Goal: Task Accomplishment & Management: Manage account settings

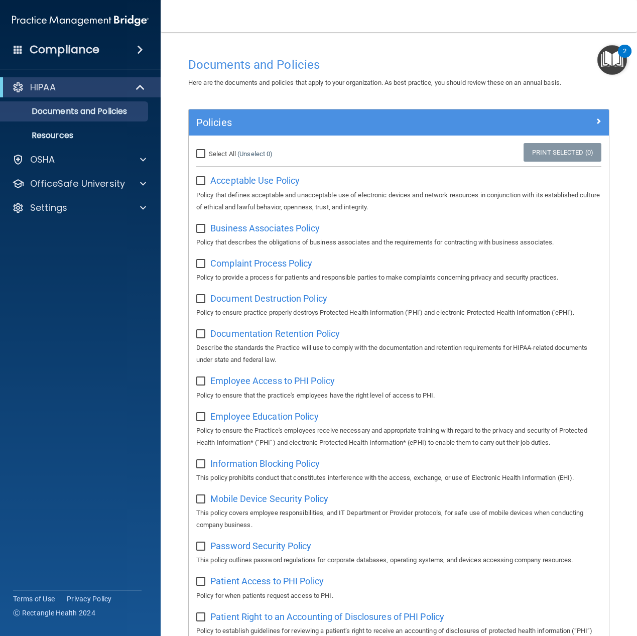
click at [615, 62] on img "Open Resource Center, 2 new notifications" at bounding box center [613, 60] width 30 height 30
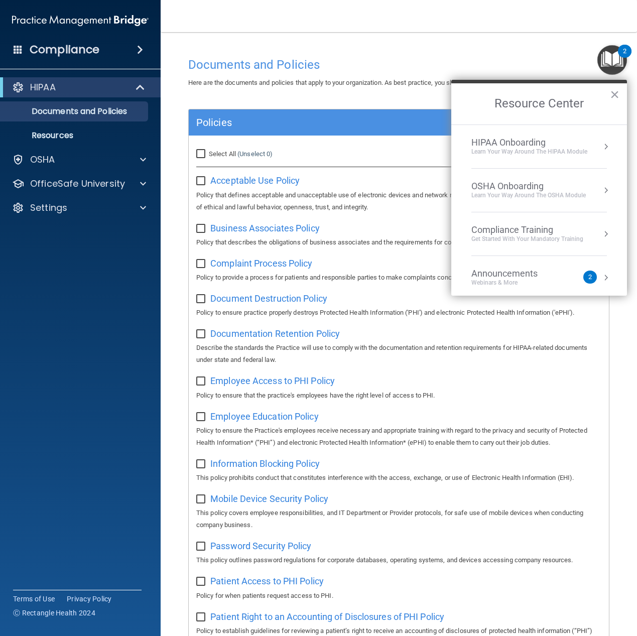
click at [601, 149] on button "Resource Center" at bounding box center [606, 147] width 10 height 10
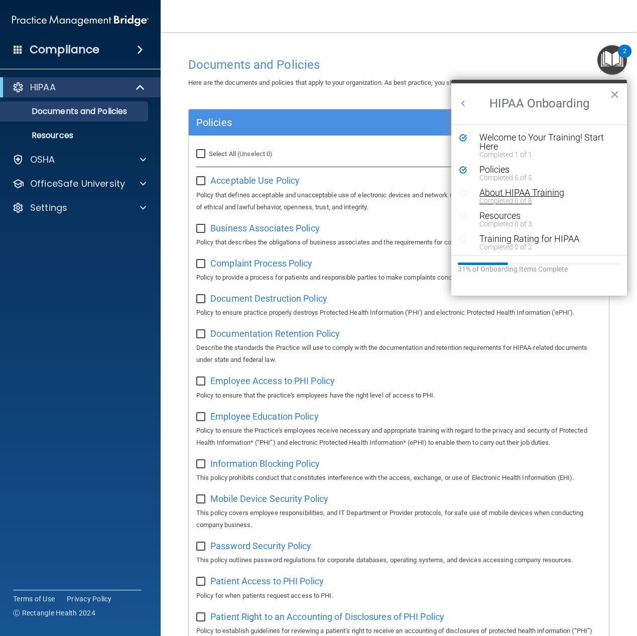
click at [509, 200] on div "Completed 0 of 8" at bounding box center [543, 200] width 127 height 7
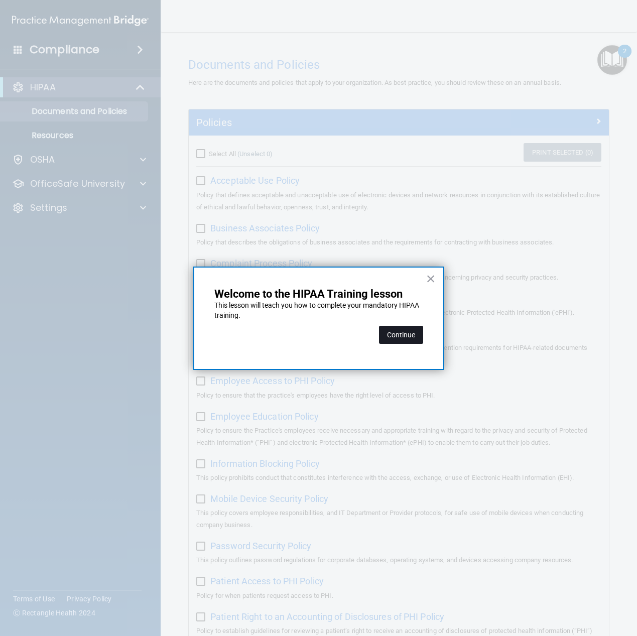
click at [400, 336] on button "Continue" at bounding box center [401, 335] width 44 height 18
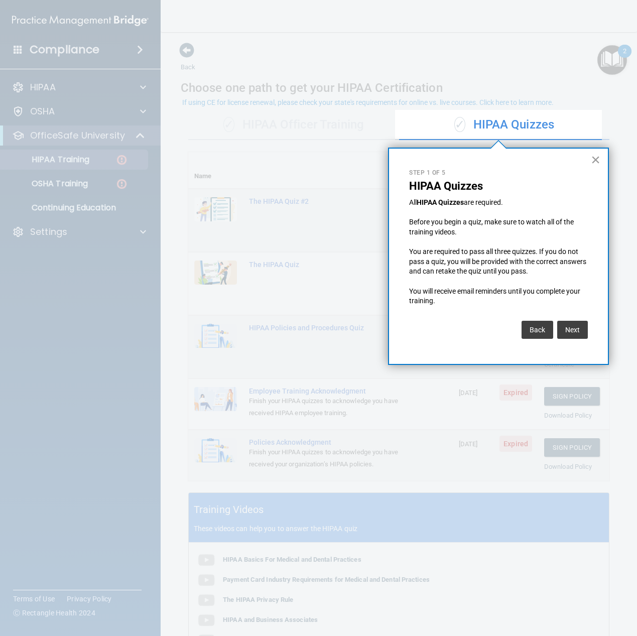
click at [597, 161] on button "×" at bounding box center [596, 160] width 10 height 16
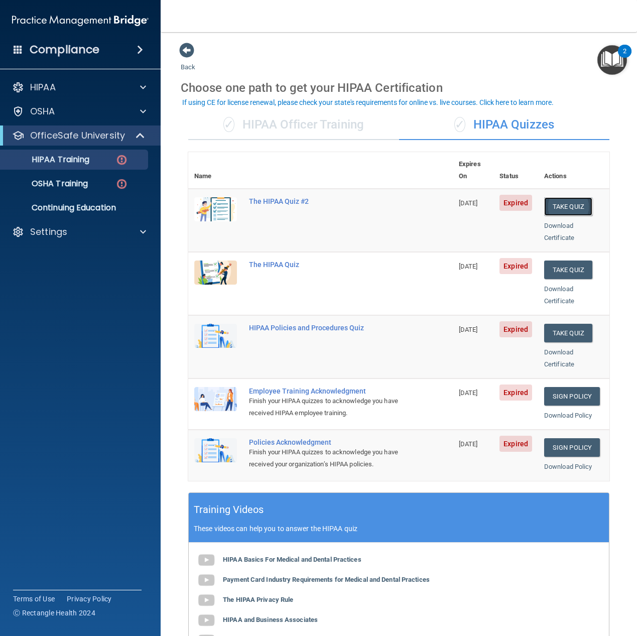
click at [557, 197] on button "Take Quiz" at bounding box center [568, 206] width 48 height 19
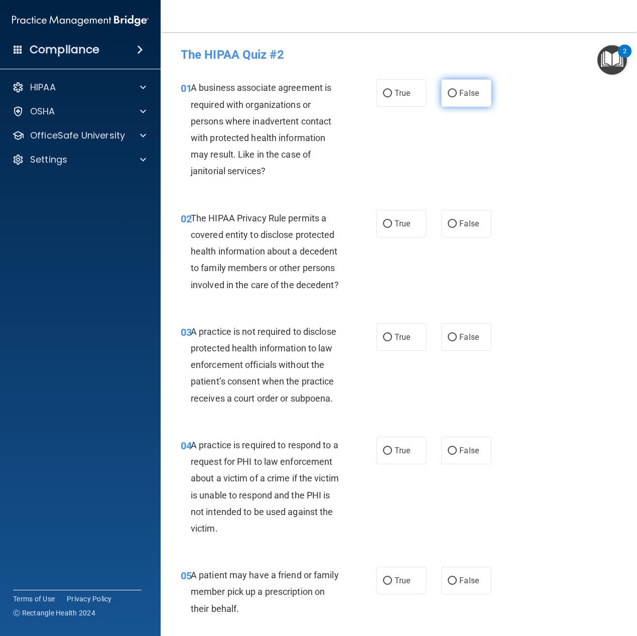
click at [469, 88] on label "False" at bounding box center [466, 93] width 50 height 28
click at [457, 90] on input "False" at bounding box center [452, 94] width 9 height 8
radio input "true"
click at [395, 226] on span "True" at bounding box center [403, 224] width 16 height 10
click at [391, 226] on input "True" at bounding box center [387, 224] width 9 height 8
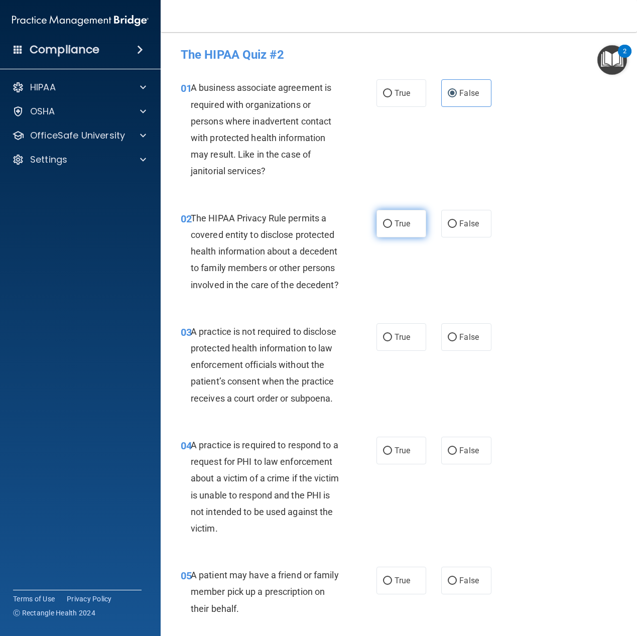
radio input "true"
click at [467, 342] on span "False" at bounding box center [470, 337] width 20 height 10
click at [453, 351] on label "False" at bounding box center [466, 337] width 50 height 28
click at [453, 342] on input "False" at bounding box center [452, 338] width 9 height 8
radio input "true"
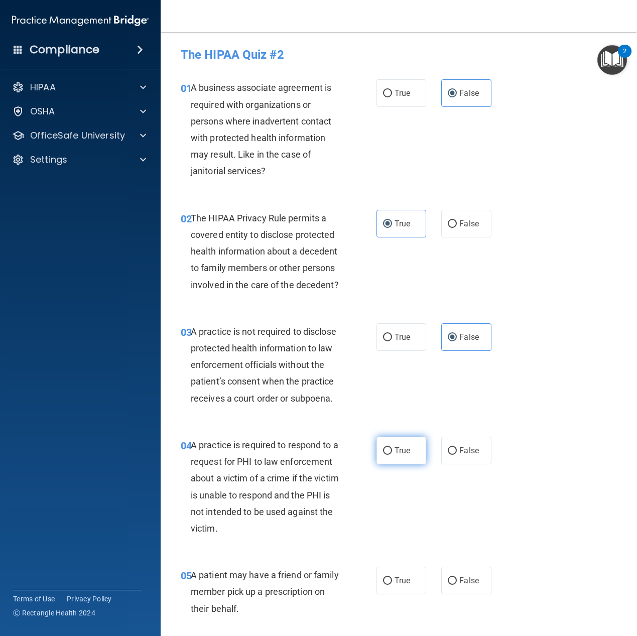
click at [402, 456] on span "True" at bounding box center [403, 451] width 16 height 10
click at [392, 455] on input "True" at bounding box center [387, 451] width 9 height 8
radio input "true"
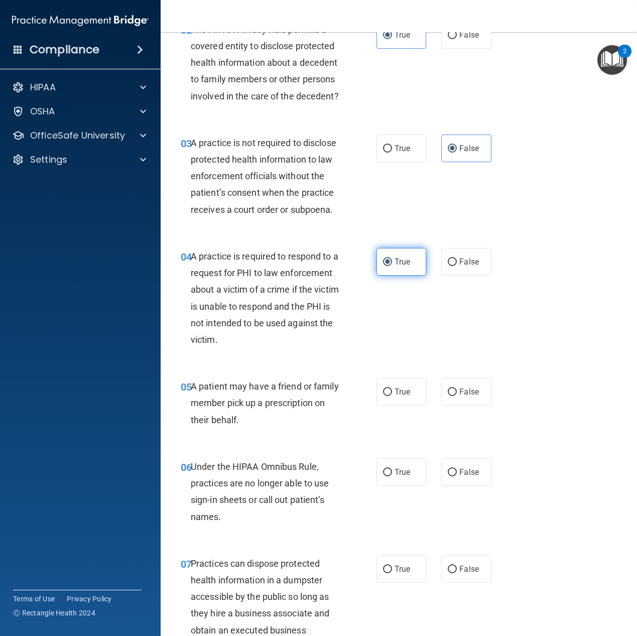
scroll to position [201, 0]
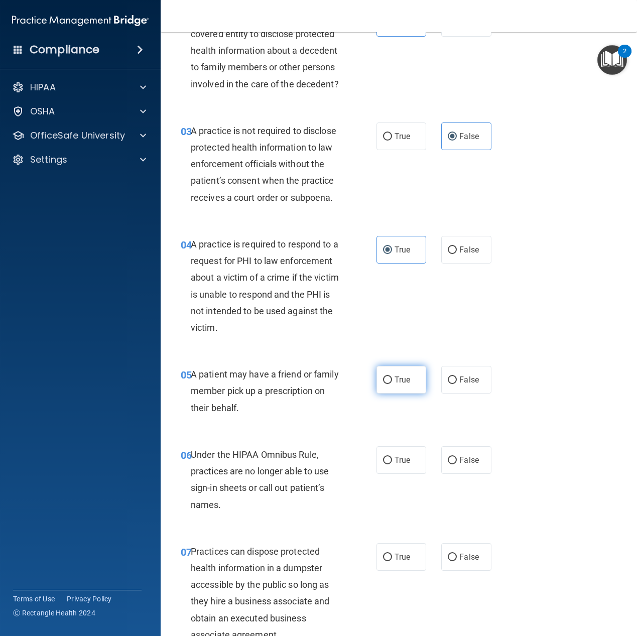
click at [395, 385] on span "True" at bounding box center [403, 380] width 16 height 10
click at [392, 384] on input "True" at bounding box center [387, 381] width 9 height 8
radio input "true"
click at [466, 474] on label "False" at bounding box center [466, 460] width 50 height 28
click at [457, 465] on input "False" at bounding box center [452, 461] width 9 height 8
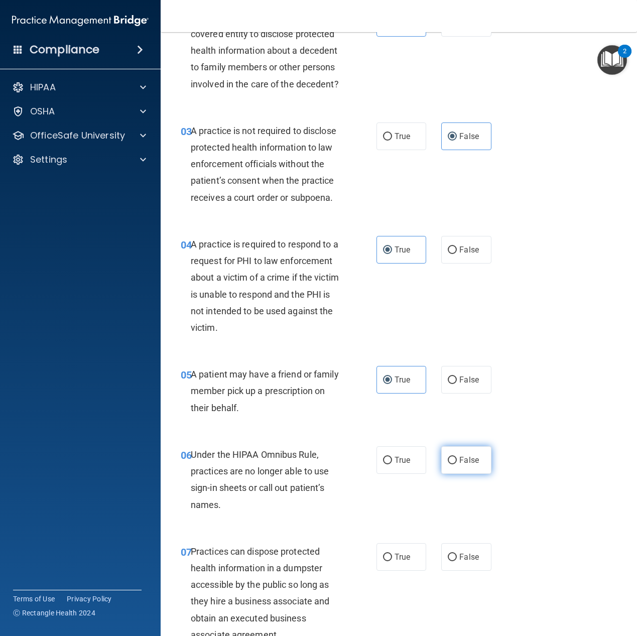
radio input "true"
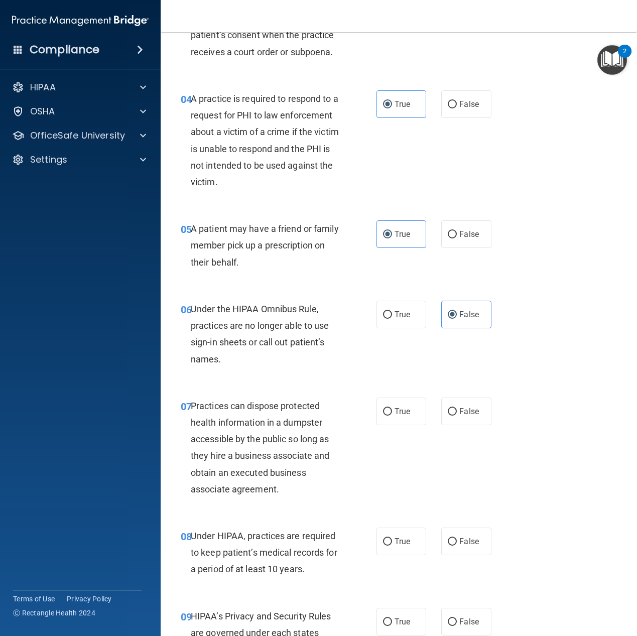
scroll to position [352, 0]
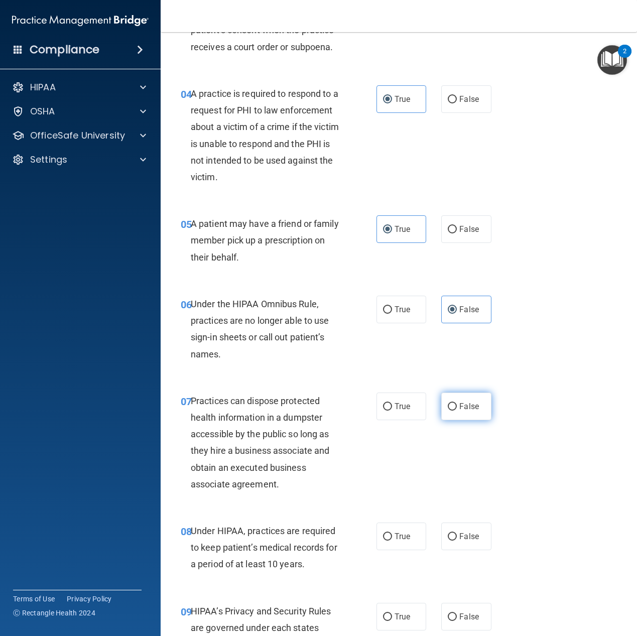
click at [460, 420] on label "False" at bounding box center [466, 407] width 50 height 28
click at [457, 411] on input "False" at bounding box center [452, 407] width 9 height 8
radio input "true"
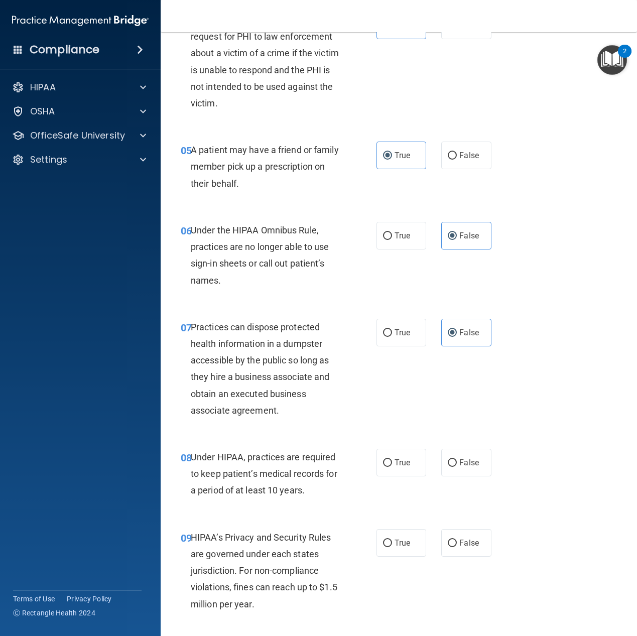
scroll to position [452, 0]
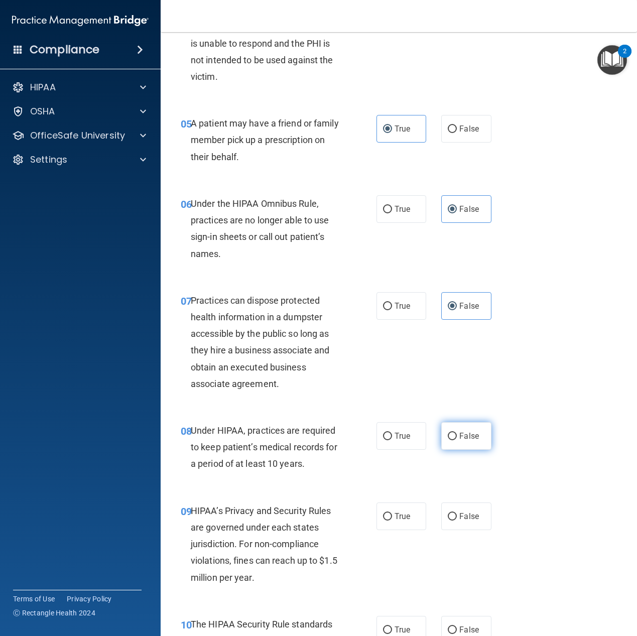
click at [459, 450] on label "False" at bounding box center [466, 436] width 50 height 28
click at [457, 440] on input "False" at bounding box center [452, 437] width 9 height 8
radio input "true"
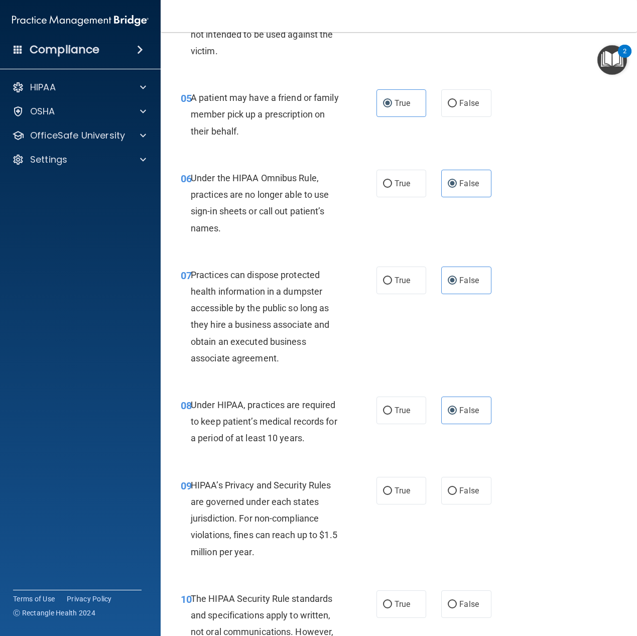
scroll to position [502, 0]
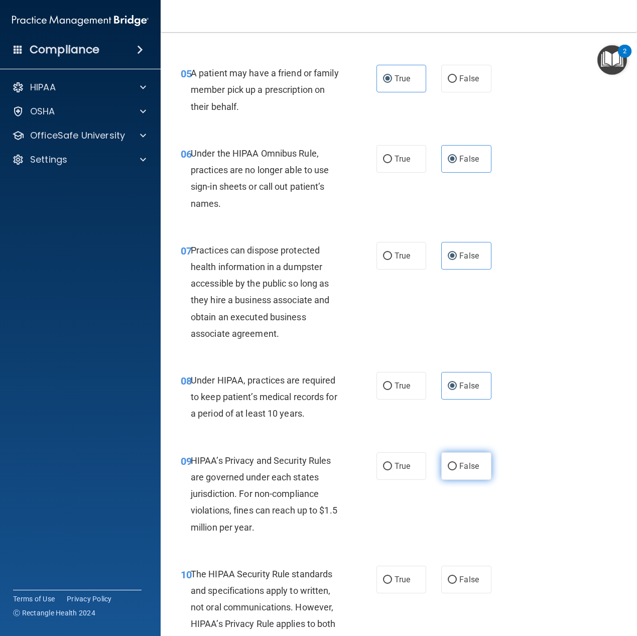
click at [464, 471] on span "False" at bounding box center [470, 467] width 20 height 10
click at [457, 471] on input "False" at bounding box center [452, 467] width 9 height 8
radio input "true"
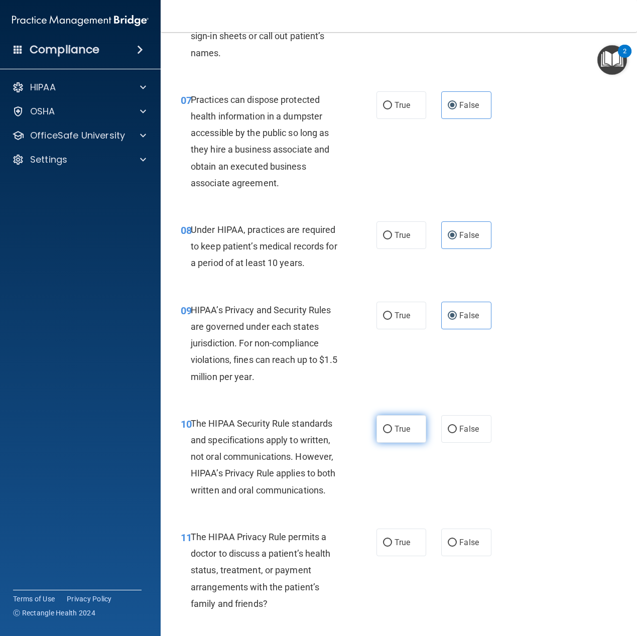
click at [397, 434] on span "True" at bounding box center [403, 429] width 16 height 10
click at [392, 433] on input "True" at bounding box center [387, 430] width 9 height 8
radio input "true"
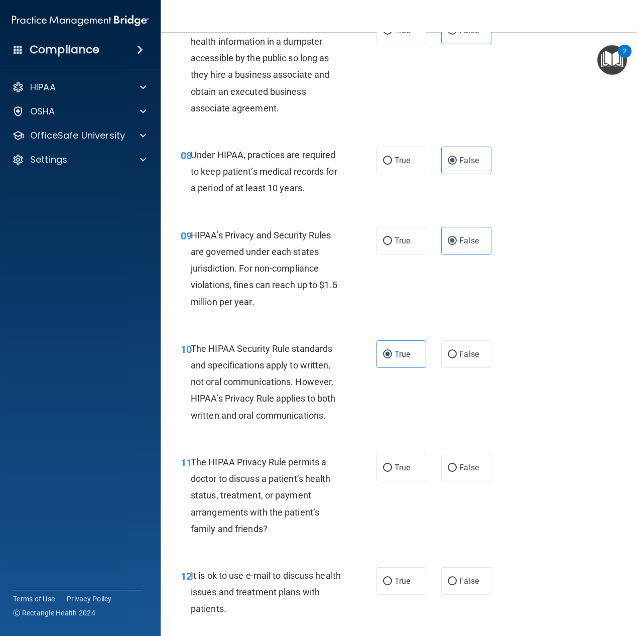
scroll to position [753, 0]
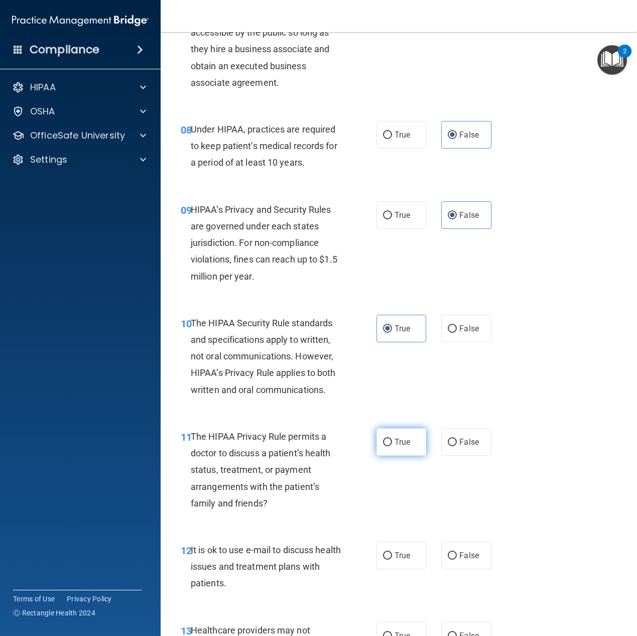
click at [402, 447] on span "True" at bounding box center [403, 442] width 16 height 10
click at [392, 446] on input "True" at bounding box center [387, 443] width 9 height 8
radio input "true"
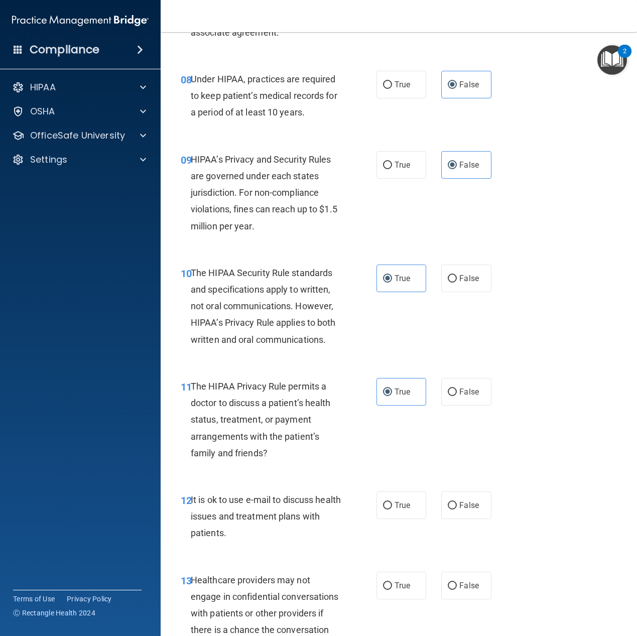
click at [401, 522] on div "12 It is ok to use e-mail to discuss health issues and treatment plans with pat…" at bounding box center [398, 519] width 451 height 80
click at [402, 510] on span "True" at bounding box center [403, 506] width 16 height 10
click at [392, 510] on input "True" at bounding box center [387, 506] width 9 height 8
radio input "true"
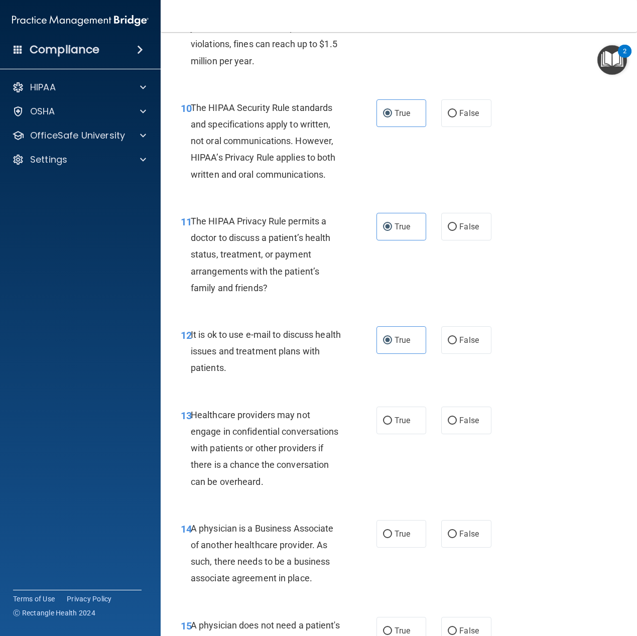
scroll to position [1004, 0]
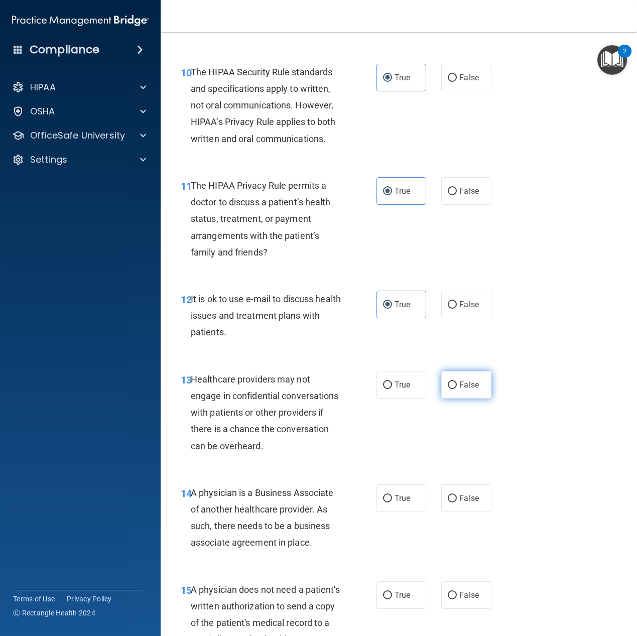
click at [482, 399] on label "False" at bounding box center [466, 385] width 50 height 28
click at [457, 389] on input "False" at bounding box center [452, 386] width 9 height 8
radio input "true"
click at [441, 512] on label "False" at bounding box center [466, 499] width 50 height 28
click at [448, 503] on input "False" at bounding box center [452, 499] width 9 height 8
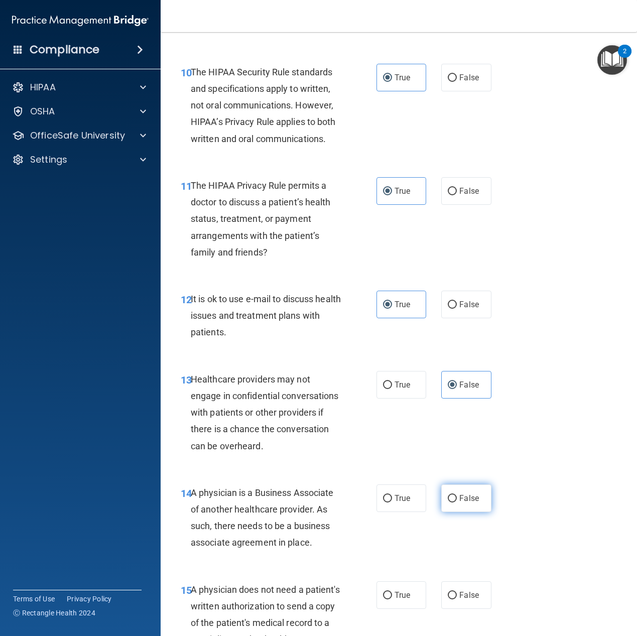
radio input "true"
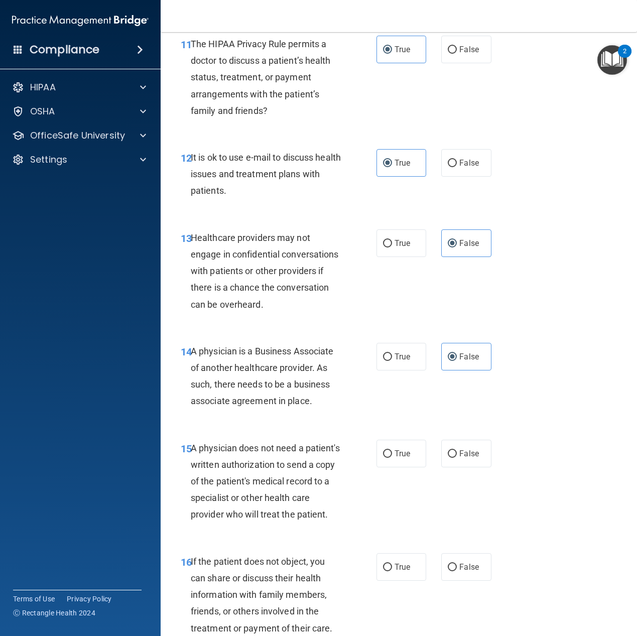
scroll to position [1155, 0]
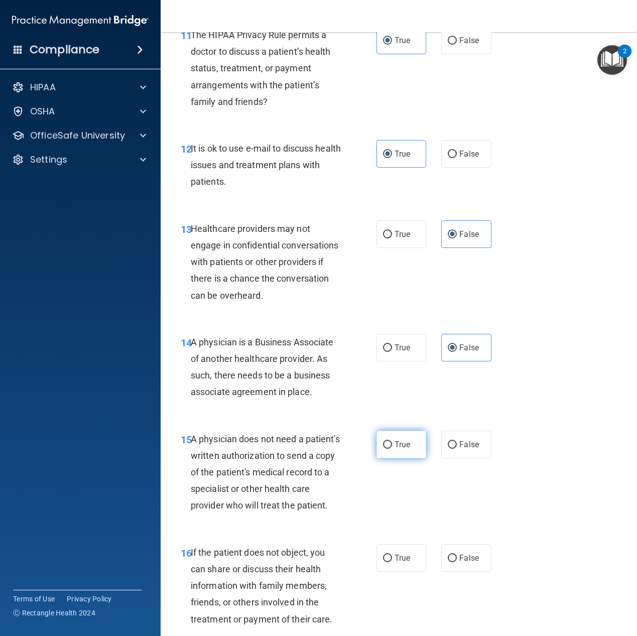
click at [398, 459] on label "True" at bounding box center [402, 445] width 50 height 28
click at [392, 449] on input "True" at bounding box center [387, 445] width 9 height 8
radio input "true"
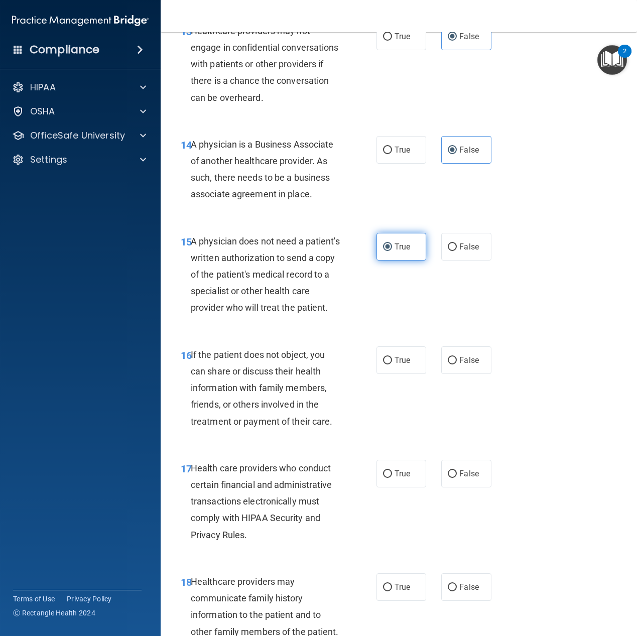
scroll to position [1356, 0]
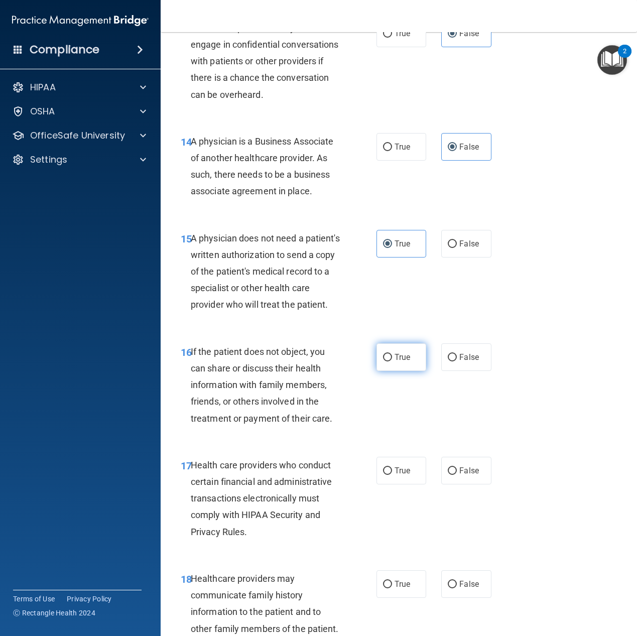
click at [399, 362] on span "True" at bounding box center [403, 358] width 16 height 10
click at [392, 362] on input "True" at bounding box center [387, 358] width 9 height 8
radio input "true"
click at [405, 476] on span "True" at bounding box center [403, 471] width 16 height 10
click at [392, 475] on input "True" at bounding box center [387, 472] width 9 height 8
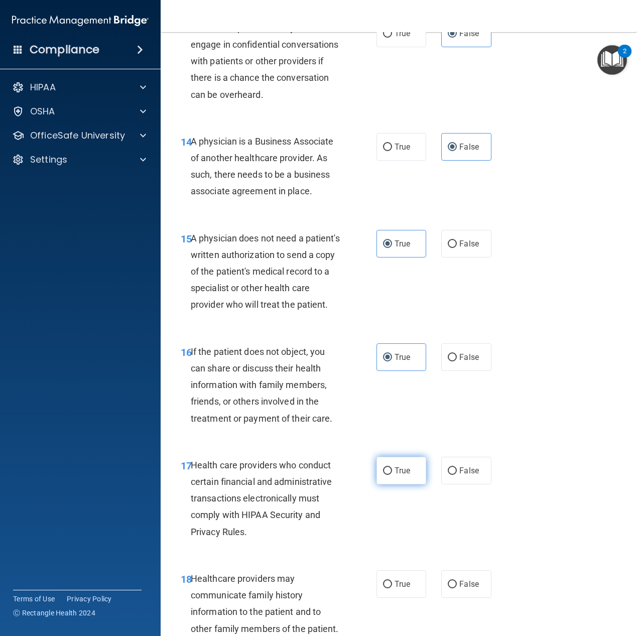
radio input "true"
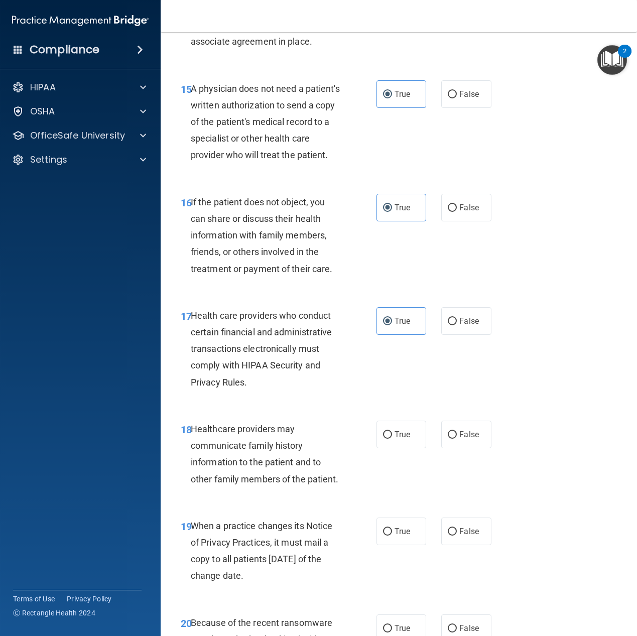
scroll to position [1507, 0]
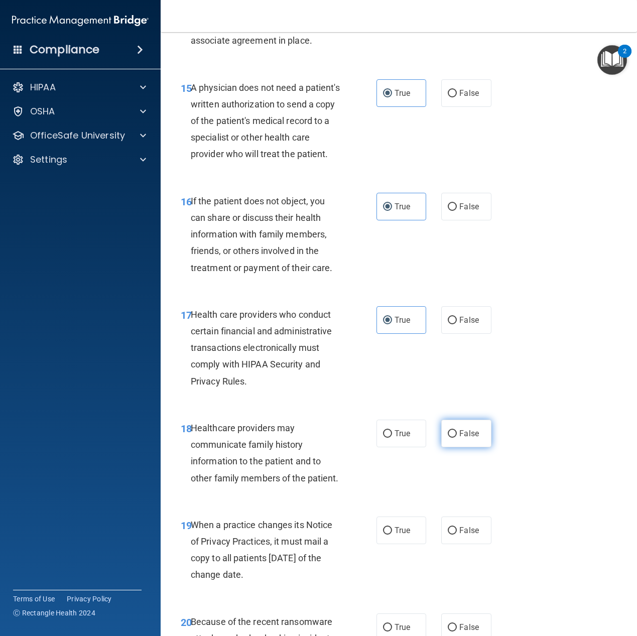
click at [474, 438] on span "False" at bounding box center [470, 434] width 20 height 10
click at [457, 438] on input "False" at bounding box center [452, 434] width 9 height 8
radio input "true"
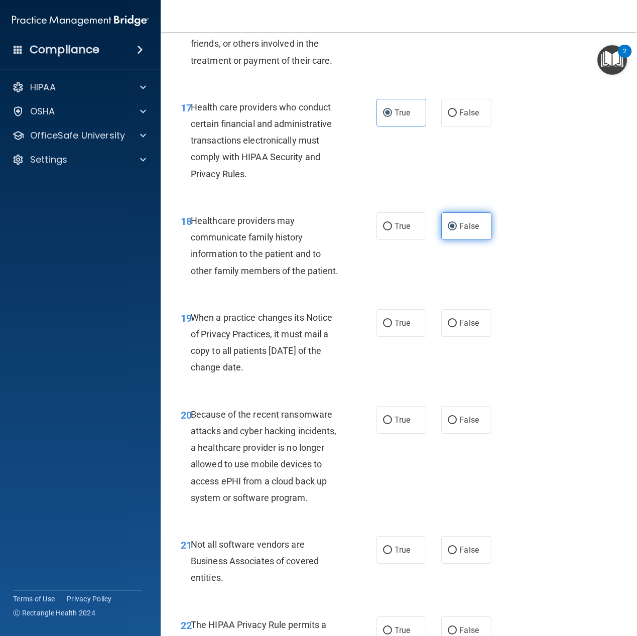
scroll to position [1758, 0]
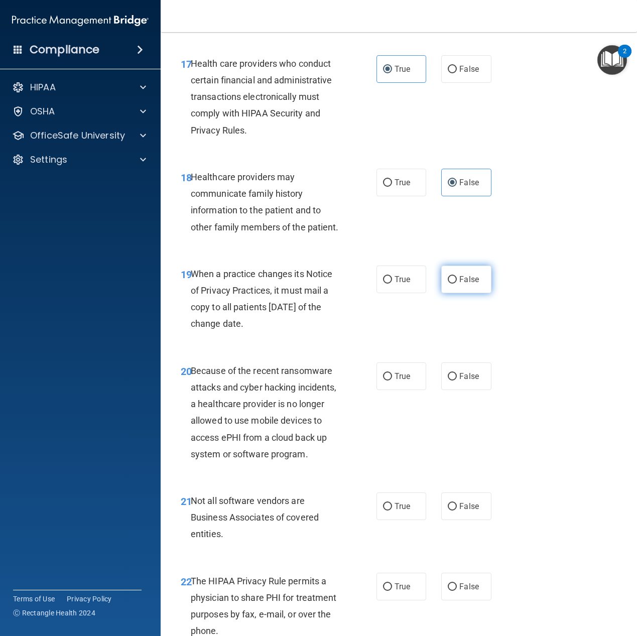
click at [470, 293] on label "False" at bounding box center [466, 280] width 50 height 28
click at [457, 284] on input "False" at bounding box center [452, 280] width 9 height 8
radio input "true"
click at [468, 390] on label "False" at bounding box center [466, 377] width 50 height 28
click at [457, 381] on input "False" at bounding box center [452, 377] width 9 height 8
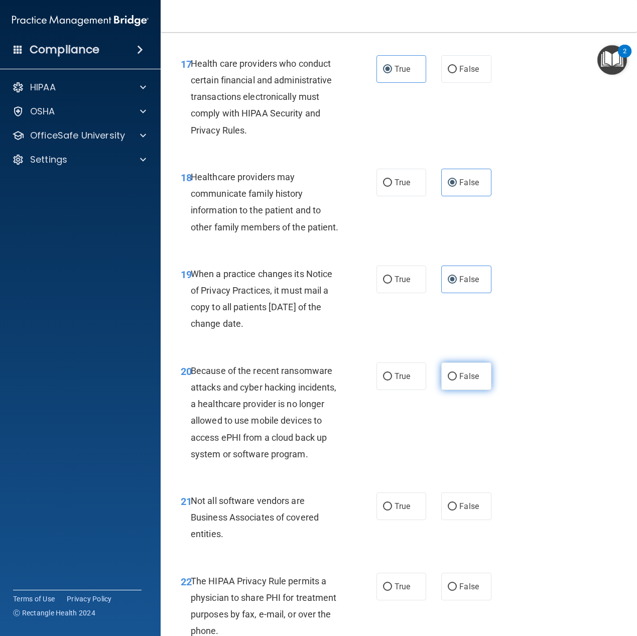
radio input "true"
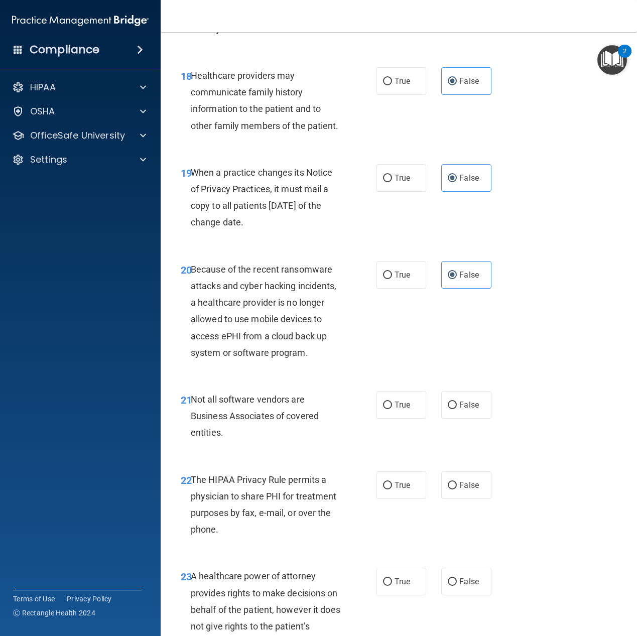
scroll to position [1908, 0]
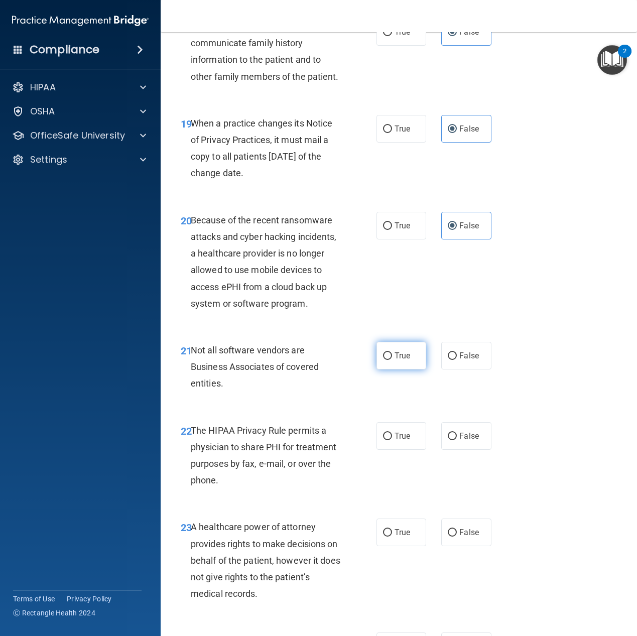
click at [405, 361] on span "True" at bounding box center [403, 356] width 16 height 10
click at [392, 360] on input "True" at bounding box center [387, 357] width 9 height 8
radio input "true"
click at [394, 450] on label "True" at bounding box center [402, 436] width 50 height 28
click at [392, 440] on input "True" at bounding box center [387, 437] width 9 height 8
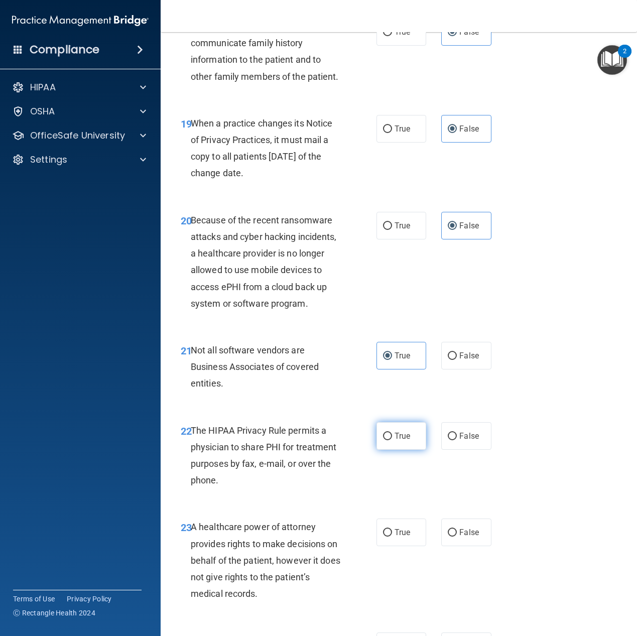
radio input "true"
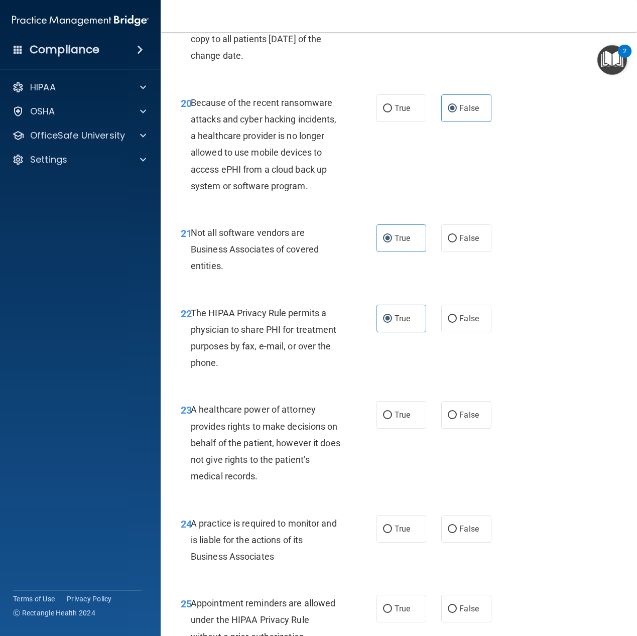
scroll to position [2059, 0]
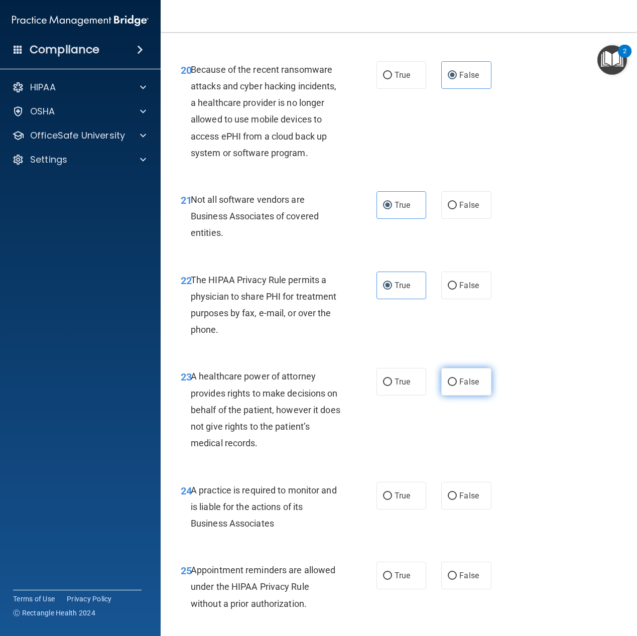
click at [484, 396] on label "False" at bounding box center [466, 382] width 50 height 28
click at [457, 386] on input "False" at bounding box center [452, 383] width 9 height 8
radio input "true"
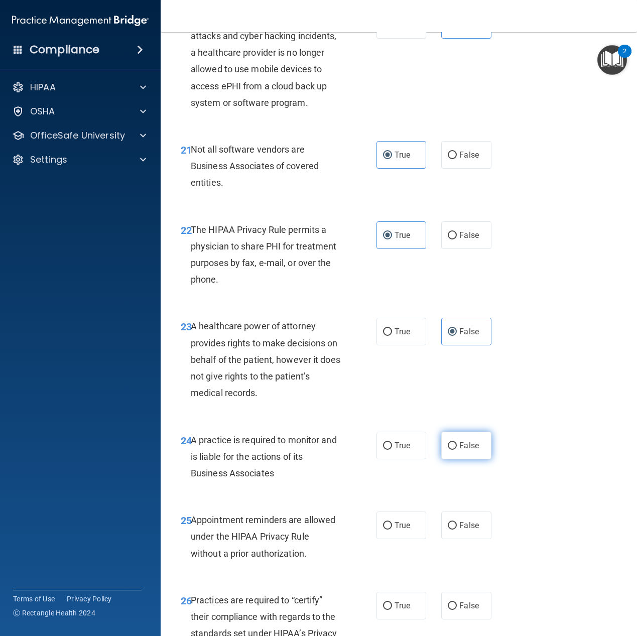
click at [454, 460] on label "False" at bounding box center [466, 446] width 50 height 28
click at [454, 450] on input "False" at bounding box center [452, 446] width 9 height 8
radio input "true"
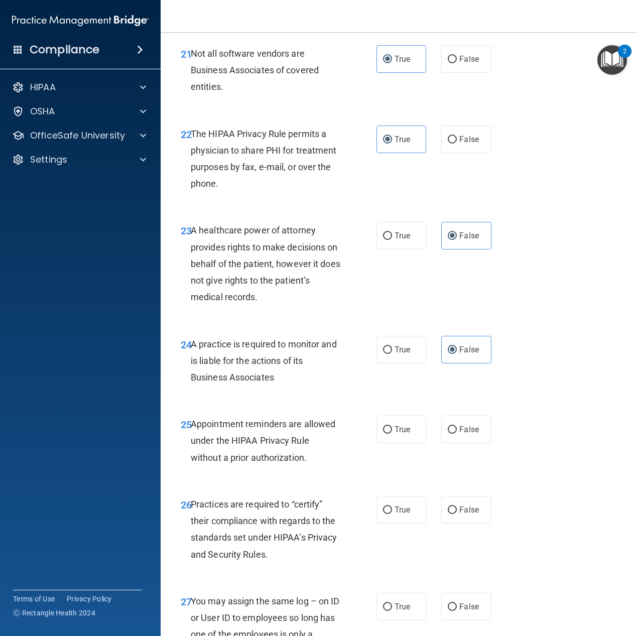
scroll to position [2210, 0]
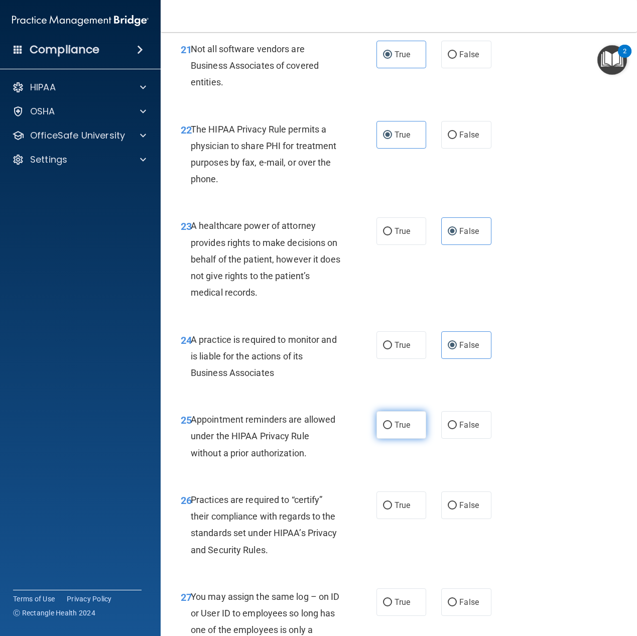
click at [395, 430] on span "True" at bounding box center [403, 425] width 16 height 10
click at [391, 429] on input "True" at bounding box center [387, 426] width 9 height 8
radio input "true"
click at [464, 519] on label "False" at bounding box center [466, 506] width 50 height 28
click at [457, 510] on input "False" at bounding box center [452, 506] width 9 height 8
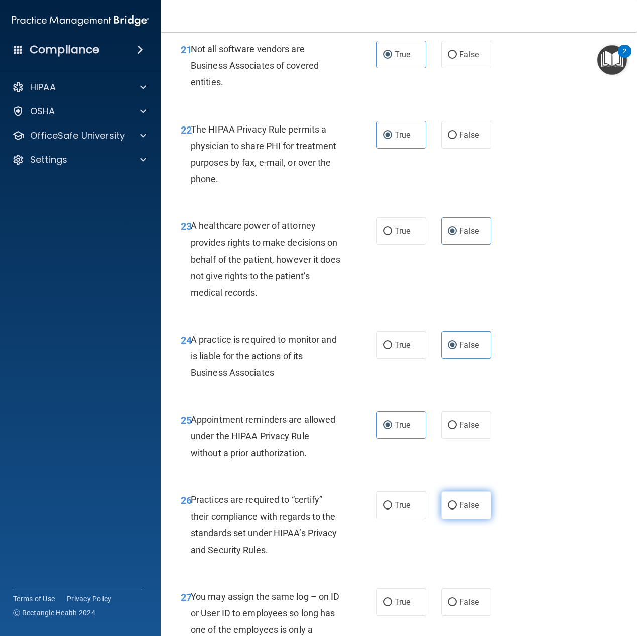
radio input "true"
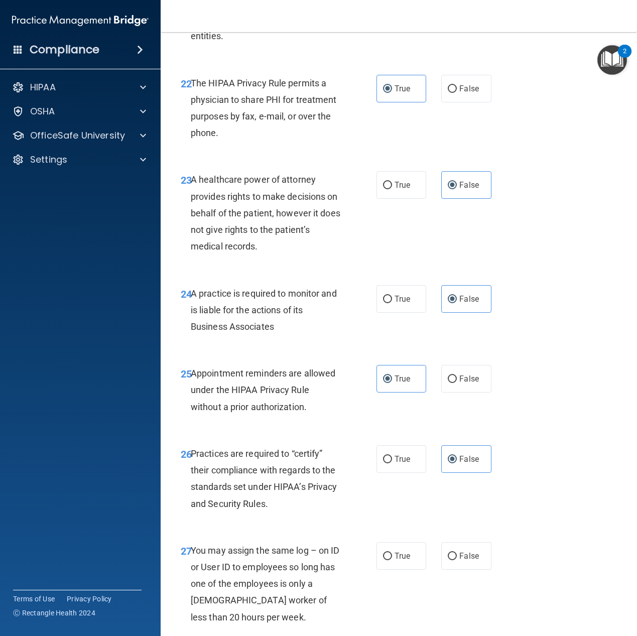
scroll to position [2360, 0]
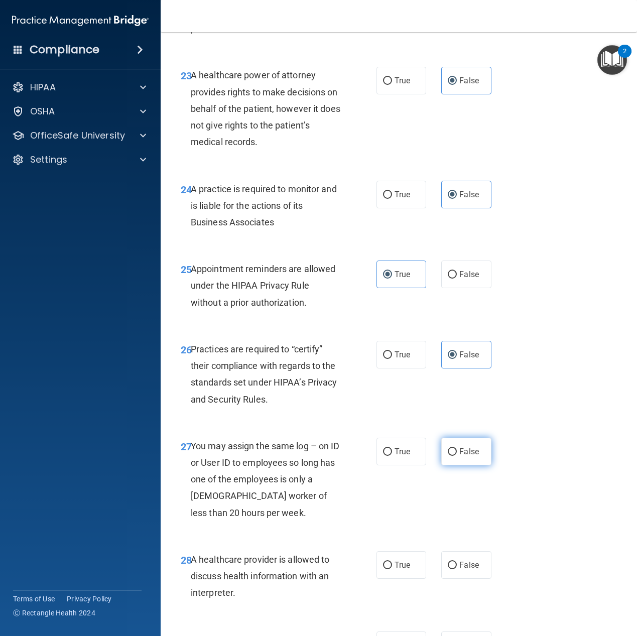
click at [468, 457] on span "False" at bounding box center [470, 452] width 20 height 10
click at [457, 456] on input "False" at bounding box center [452, 452] width 9 height 8
radio input "true"
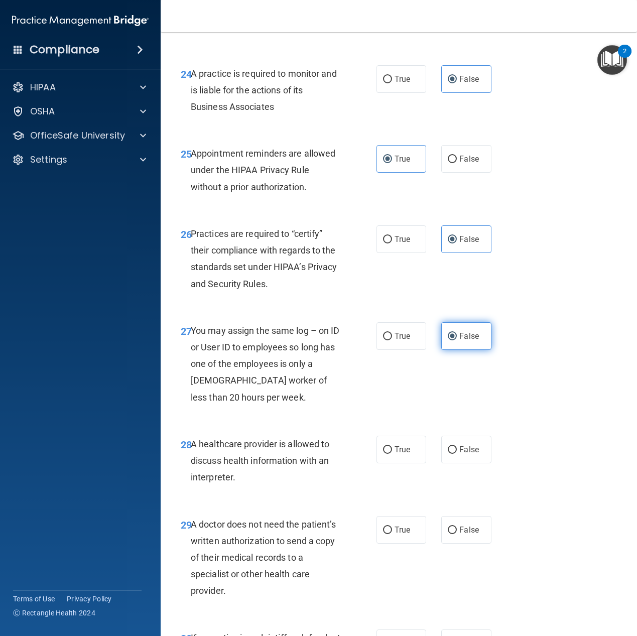
scroll to position [2511, 0]
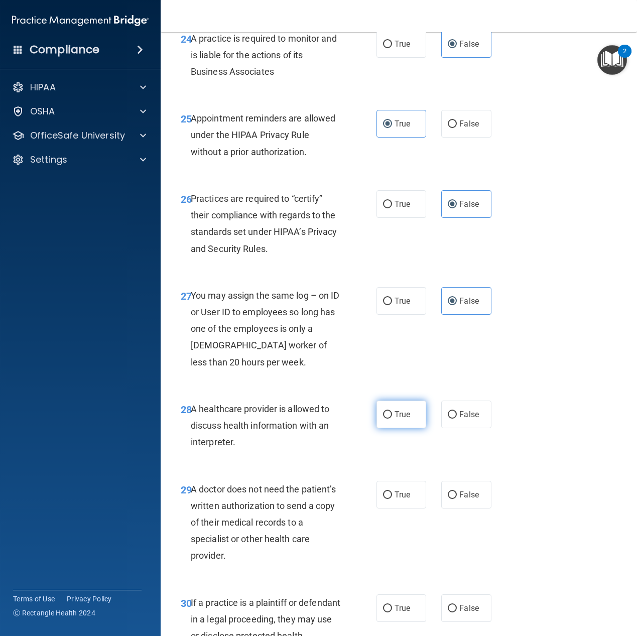
click at [416, 428] on label "True" at bounding box center [402, 415] width 50 height 28
click at [392, 419] on input "True" at bounding box center [387, 415] width 9 height 8
radio input "true"
click at [398, 500] on span "True" at bounding box center [403, 495] width 16 height 10
click at [392, 499] on input "True" at bounding box center [387, 496] width 9 height 8
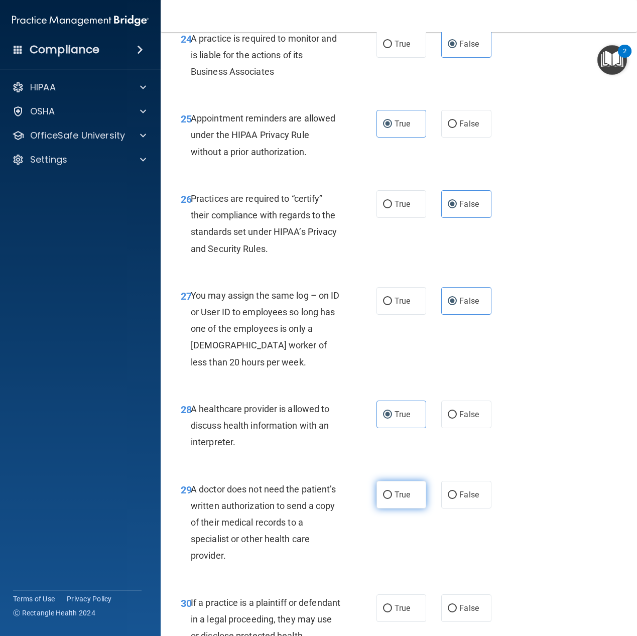
radio input "true"
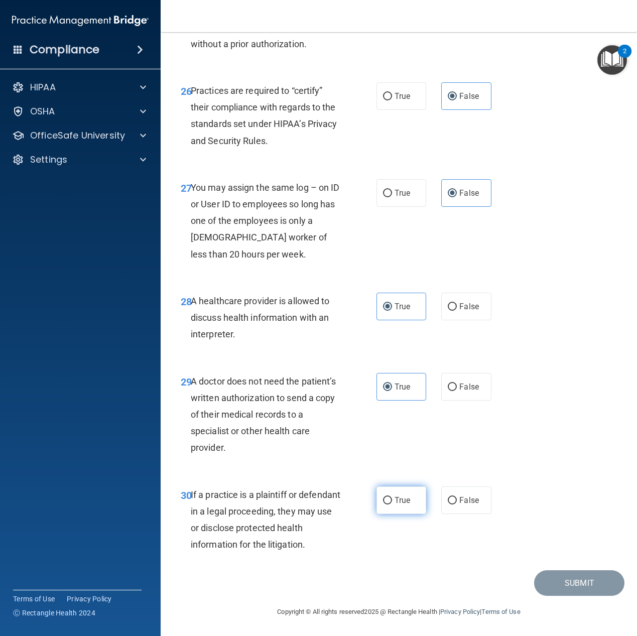
scroll to position [2662, 0]
click at [404, 514] on label "True" at bounding box center [402, 501] width 50 height 28
click at [392, 505] on input "True" at bounding box center [387, 501] width 9 height 8
radio input "true"
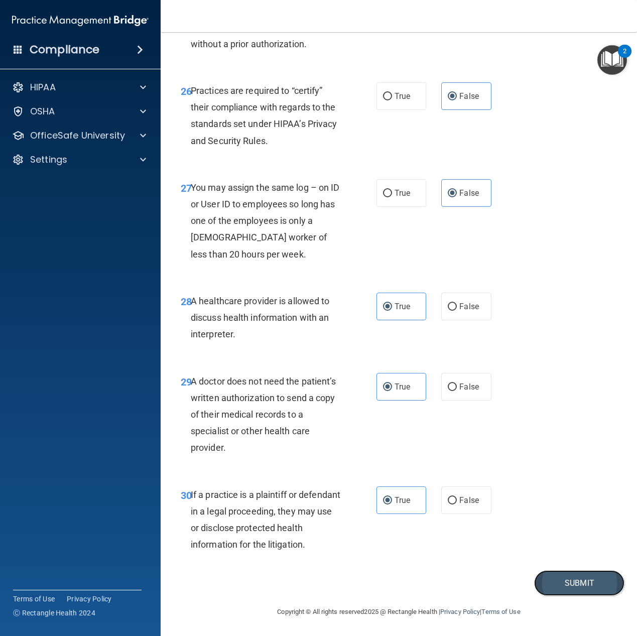
click at [591, 573] on button "Submit" at bounding box center [579, 584] width 90 height 26
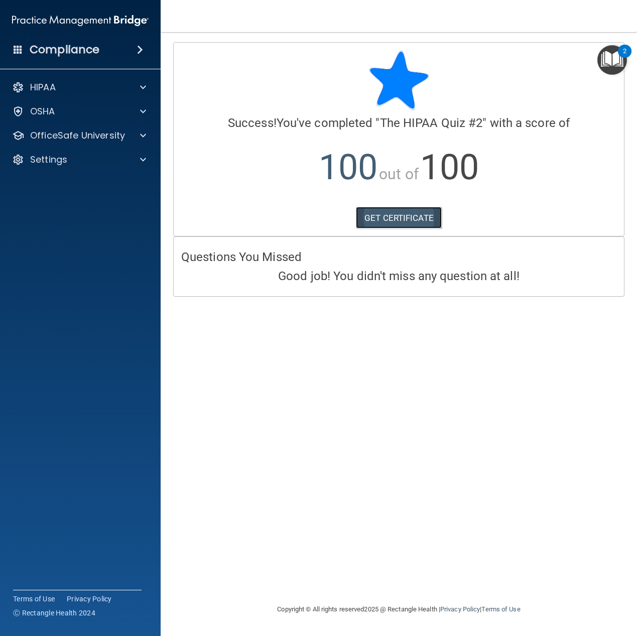
drag, startPoint x: 572, startPoint y: 523, endPoint x: 406, endPoint y: 217, distance: 347.2
click at [406, 217] on link "GET CERTIFICATE" at bounding box center [399, 218] width 86 height 22
click at [620, 59] on img "Open Resource Center, 2 new notifications" at bounding box center [613, 60] width 30 height 30
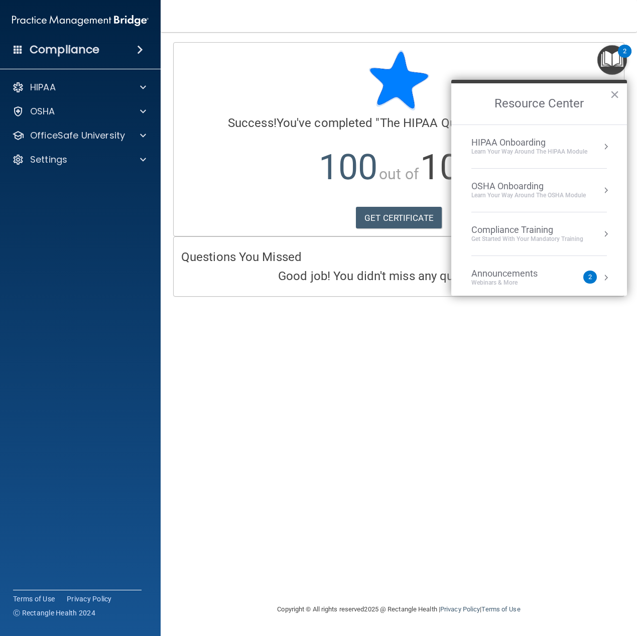
click at [589, 143] on div "HIPAA Onboarding Learn Your Way around the HIPAA module" at bounding box center [540, 146] width 136 height 19
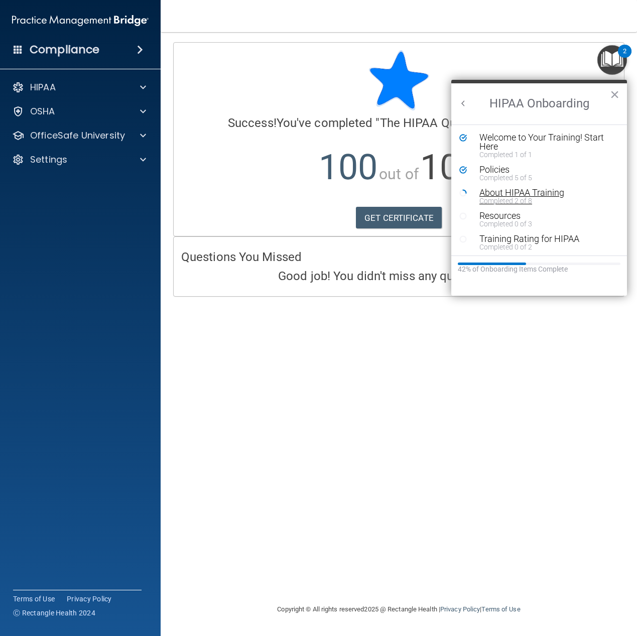
click at [512, 194] on div "About HIPAA Training" at bounding box center [543, 192] width 127 height 9
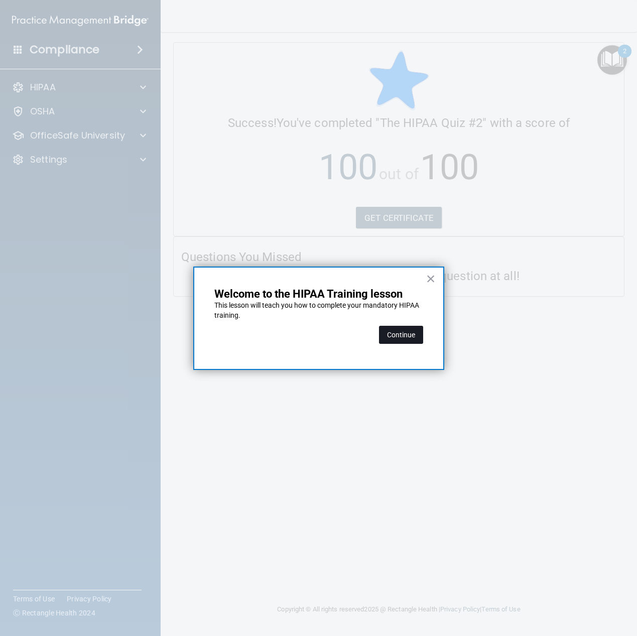
click at [386, 334] on button "Continue" at bounding box center [401, 335] width 44 height 18
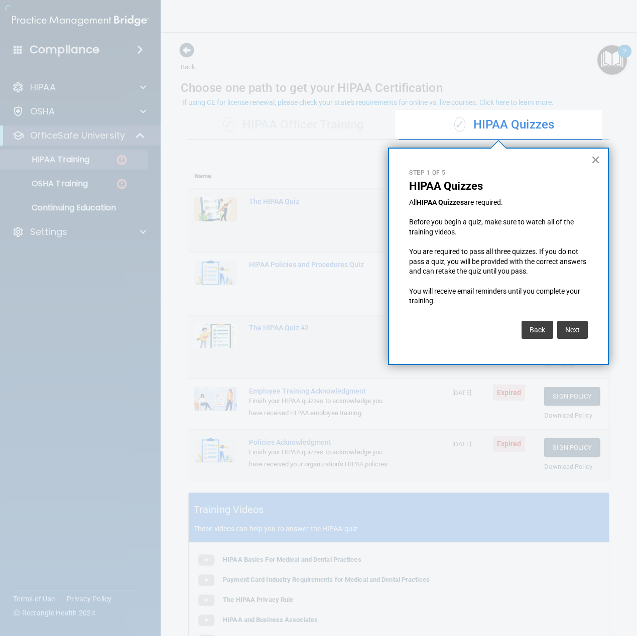
click at [617, 57] on div at bounding box center [619, 318] width 35 height 636
click at [567, 329] on button "Next" at bounding box center [572, 330] width 31 height 18
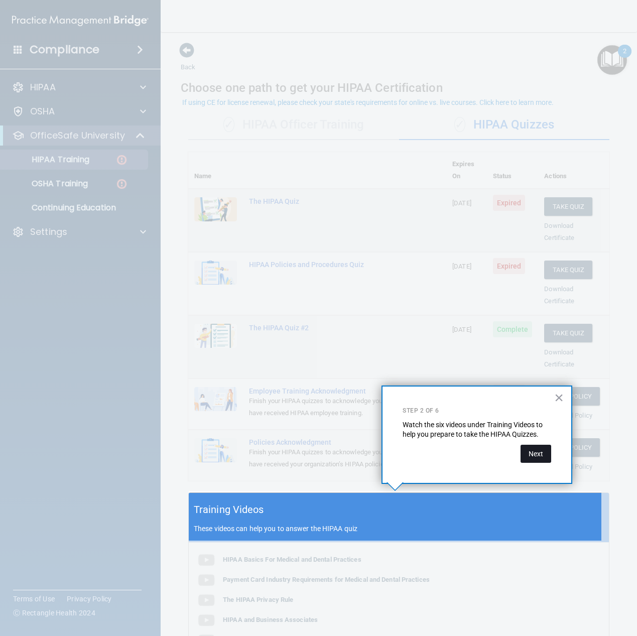
click at [537, 449] on button "Next" at bounding box center [536, 454] width 31 height 18
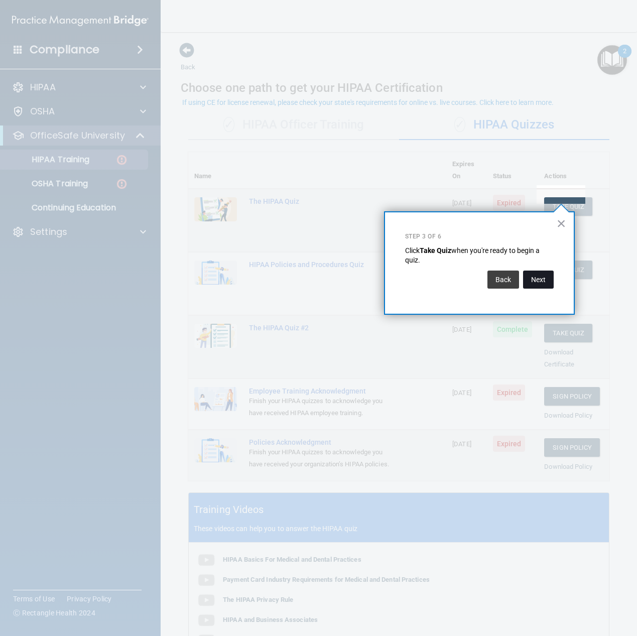
click at [548, 281] on button "Next" at bounding box center [538, 280] width 31 height 18
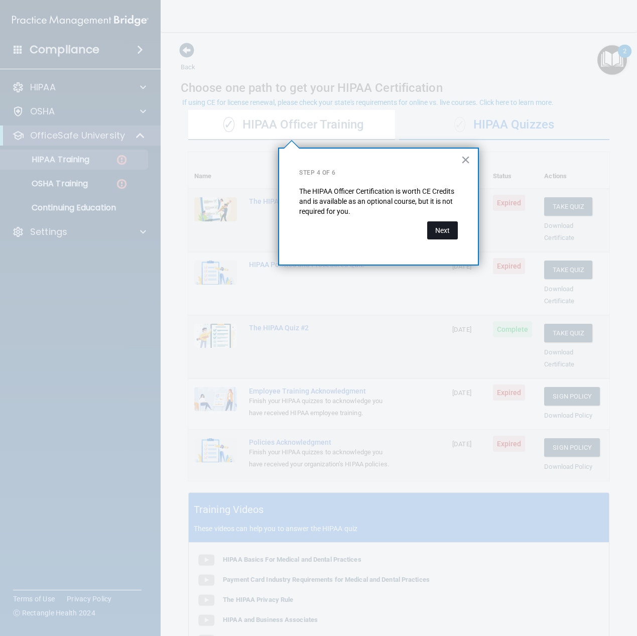
click at [449, 229] on button "Next" at bounding box center [442, 230] width 31 height 18
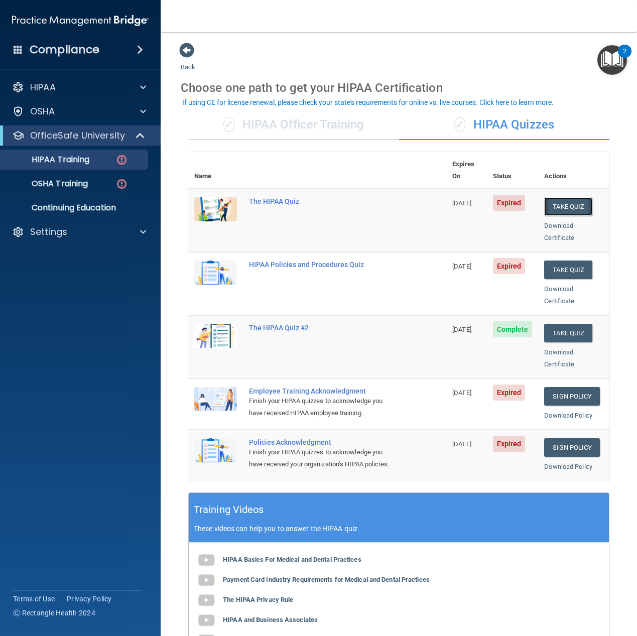
click at [562, 197] on button "Take Quiz" at bounding box center [568, 206] width 48 height 19
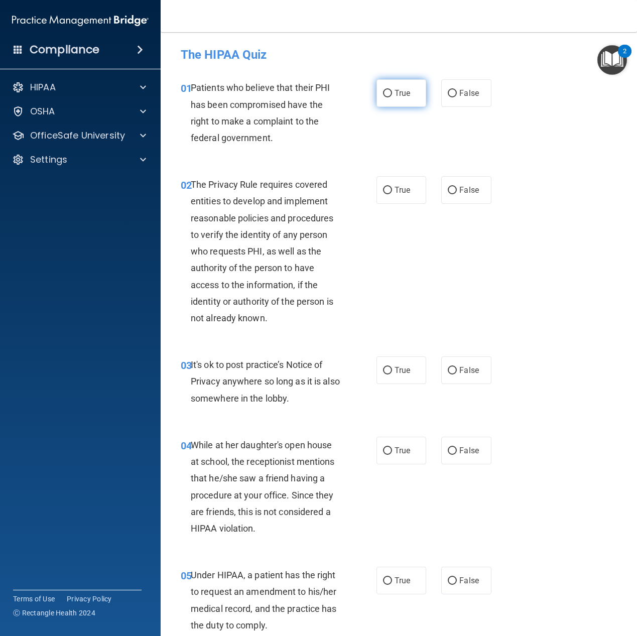
click at [397, 97] on span "True" at bounding box center [403, 93] width 16 height 10
click at [392, 97] on input "True" at bounding box center [387, 94] width 9 height 8
radio input "true"
click at [395, 188] on span "True" at bounding box center [403, 190] width 16 height 10
click at [392, 188] on input "True" at bounding box center [387, 191] width 9 height 8
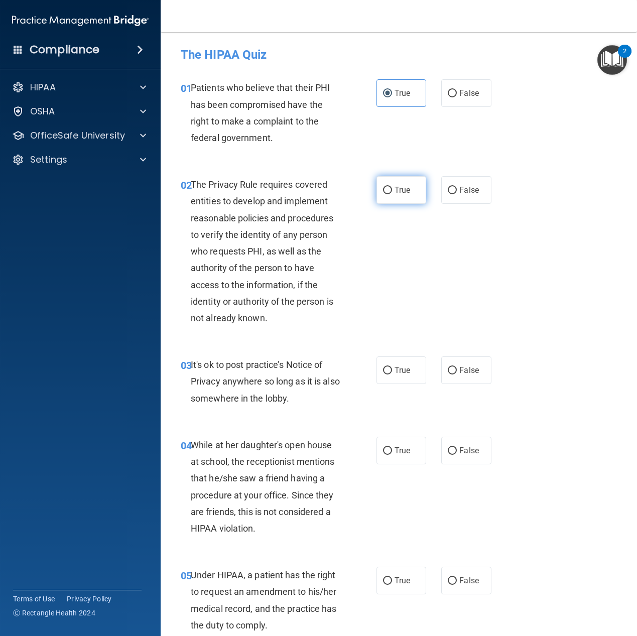
radio input "true"
click at [459, 376] on label "False" at bounding box center [466, 371] width 50 height 28
click at [457, 375] on input "False" at bounding box center [452, 371] width 9 height 8
radio input "true"
click at [461, 449] on span "False" at bounding box center [470, 451] width 20 height 10
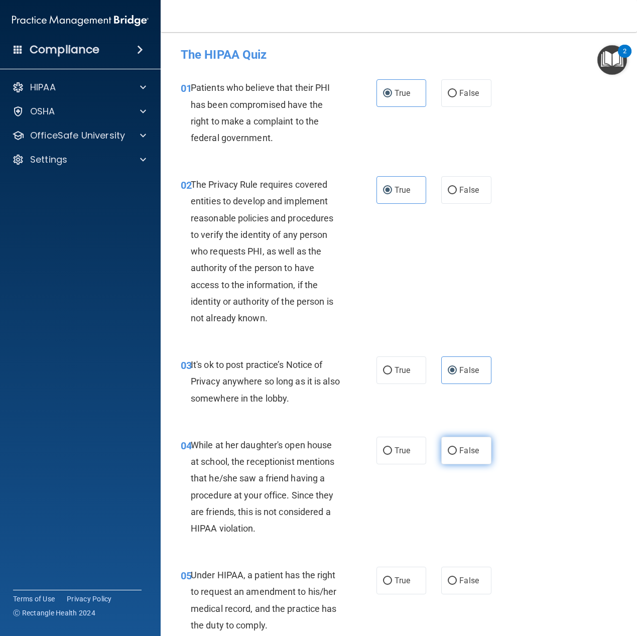
click at [457, 449] on input "False" at bounding box center [452, 451] width 9 height 8
radio input "true"
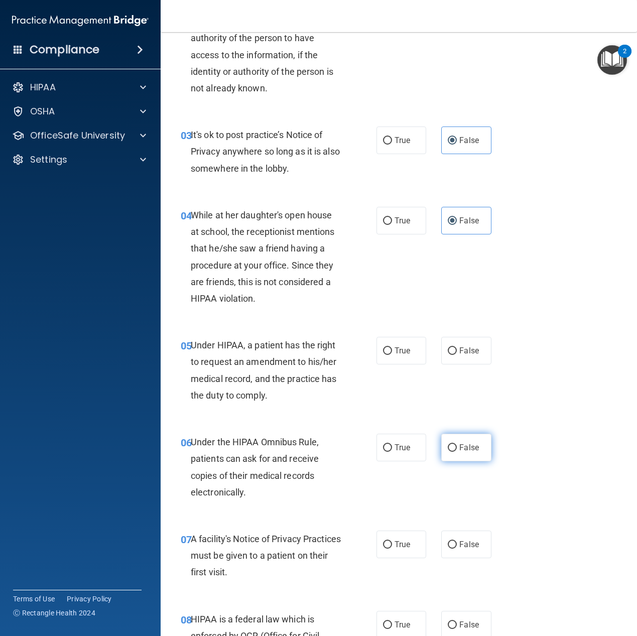
scroll to position [251, 0]
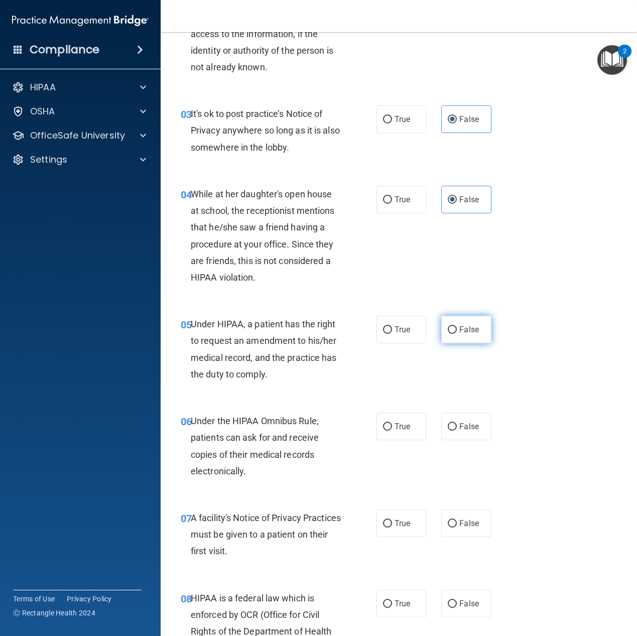
click at [478, 342] on label "False" at bounding box center [466, 330] width 50 height 28
click at [457, 334] on input "False" at bounding box center [452, 330] width 9 height 8
radio input "true"
click at [407, 429] on label "True" at bounding box center [402, 427] width 50 height 28
click at [392, 429] on input "True" at bounding box center [387, 427] width 9 height 8
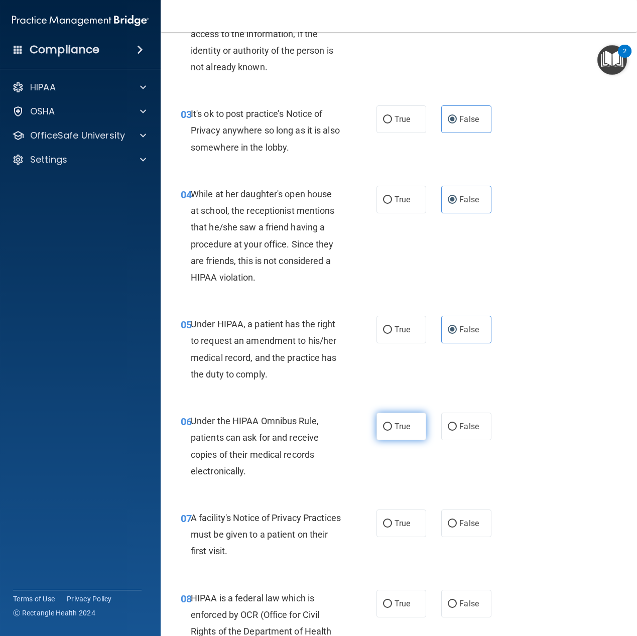
radio input "true"
drag, startPoint x: 391, startPoint y: 517, endPoint x: 399, endPoint y: 518, distance: 8.1
click at [390, 517] on label "True" at bounding box center [402, 524] width 50 height 28
click at [390, 520] on input "True" at bounding box center [387, 524] width 9 height 8
radio input "true"
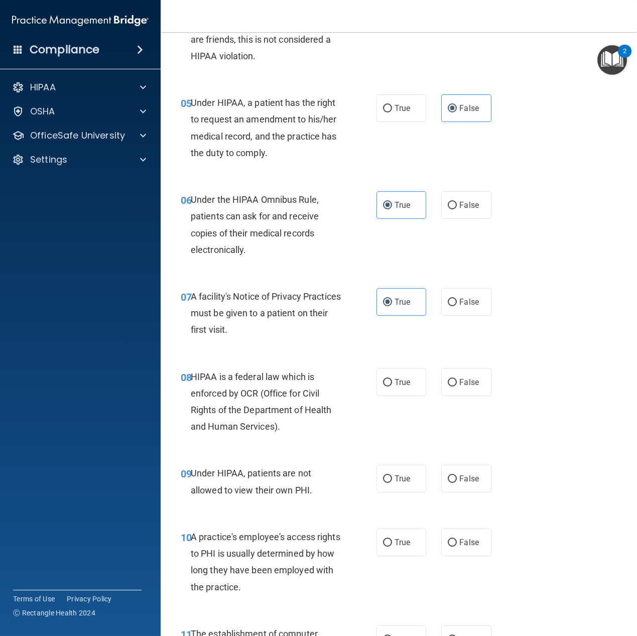
scroll to position [502, 0]
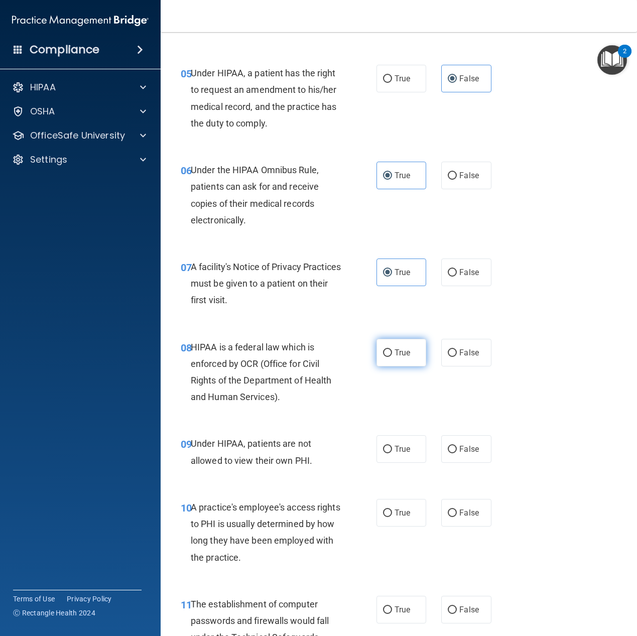
click at [383, 350] on input "True" at bounding box center [387, 354] width 9 height 8
radio input "true"
click at [473, 447] on span "False" at bounding box center [470, 449] width 20 height 10
click at [457, 447] on input "False" at bounding box center [452, 450] width 9 height 8
radio input "true"
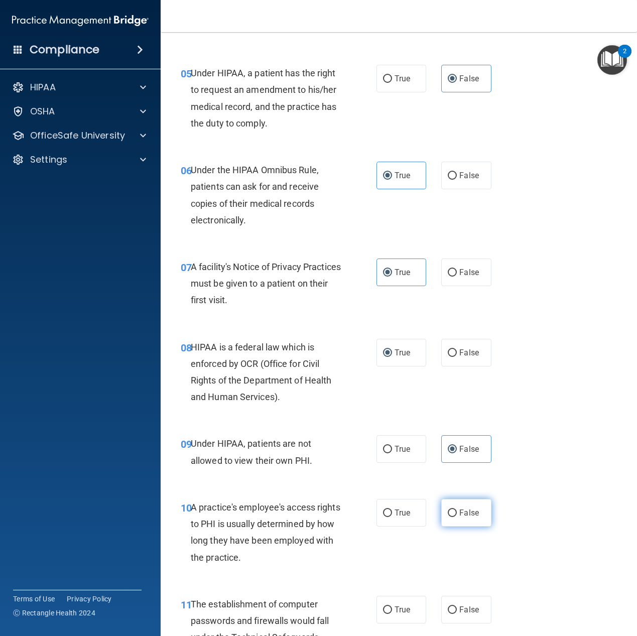
click at [472, 513] on span "False" at bounding box center [470, 513] width 20 height 10
click at [457, 513] on input "False" at bounding box center [452, 514] width 9 height 8
radio input "true"
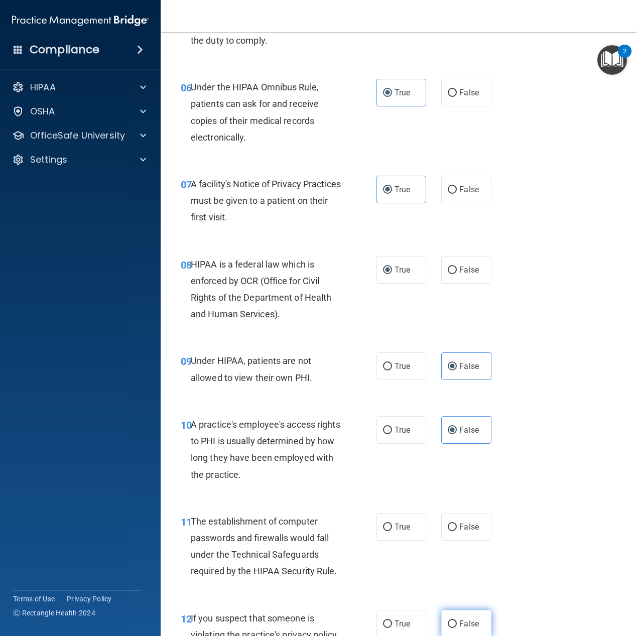
scroll to position [703, 0]
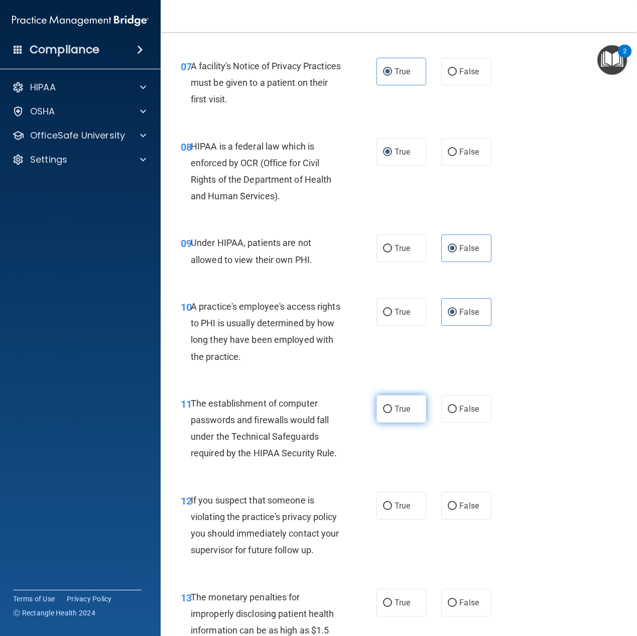
click at [397, 411] on span "True" at bounding box center [403, 409] width 16 height 10
click at [392, 411] on input "True" at bounding box center [387, 410] width 9 height 8
radio input "true"
click at [407, 508] on label "True" at bounding box center [402, 506] width 50 height 28
click at [392, 508] on input "True" at bounding box center [387, 507] width 9 height 8
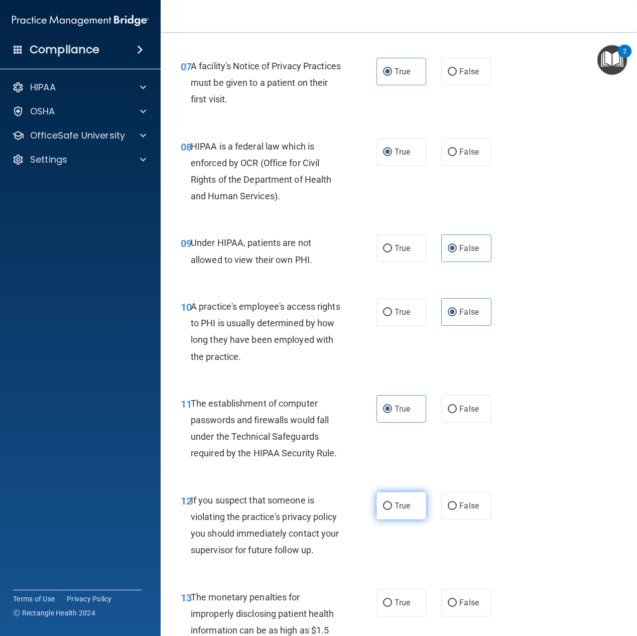
radio input "true"
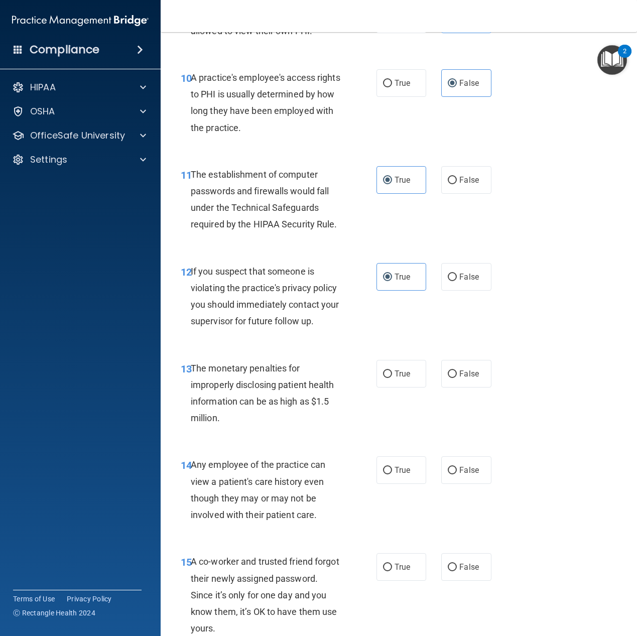
scroll to position [954, 0]
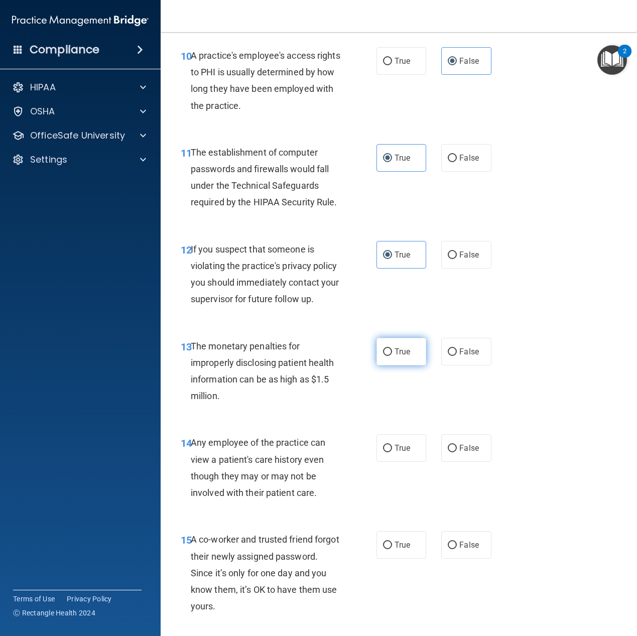
drag, startPoint x: 396, startPoint y: 372, endPoint x: 383, endPoint y: 361, distance: 17.1
click at [383, 361] on label "True" at bounding box center [402, 352] width 50 height 28
click at [383, 356] on input "True" at bounding box center [387, 353] width 9 height 8
radio input "true"
click at [458, 457] on label "False" at bounding box center [466, 448] width 50 height 28
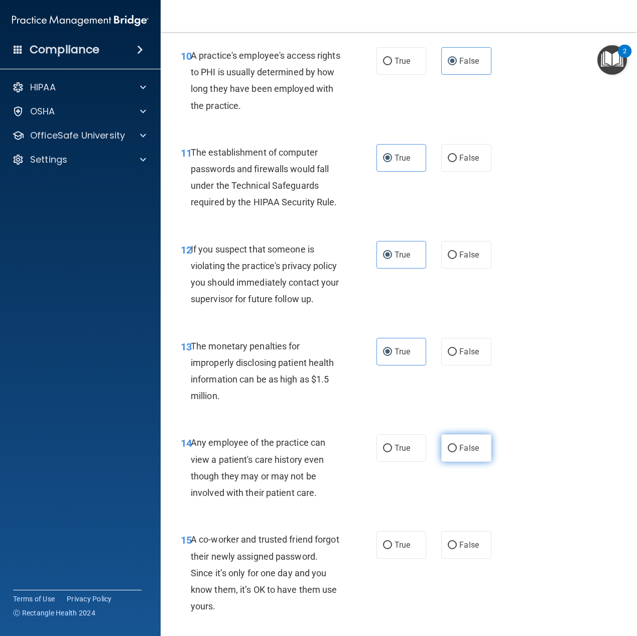
click at [457, 452] on input "False" at bounding box center [452, 449] width 9 height 8
radio input "true"
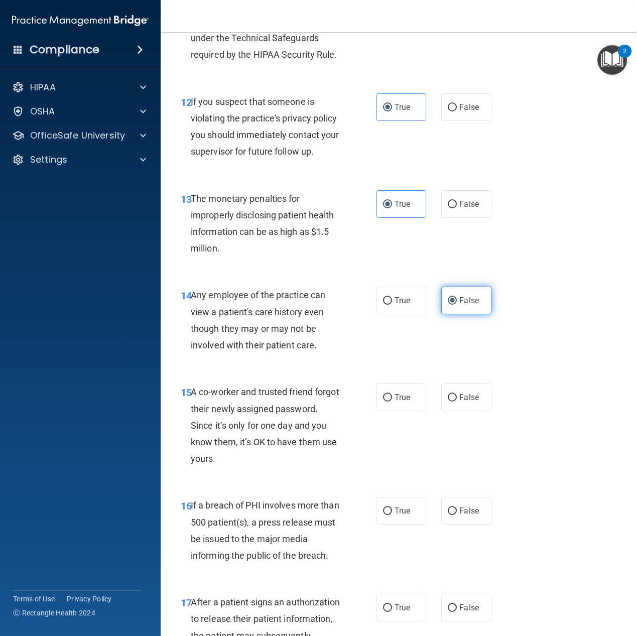
scroll to position [1105, 0]
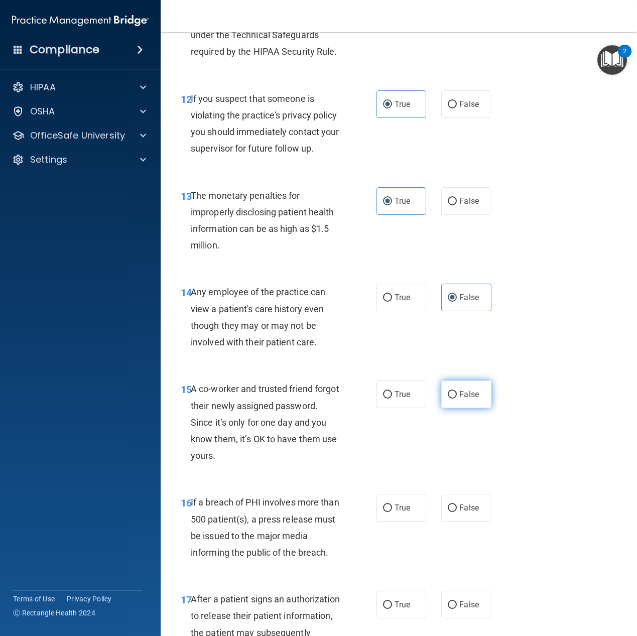
click at [465, 408] on label "False" at bounding box center [466, 395] width 50 height 28
click at [457, 399] on input "False" at bounding box center [452, 395] width 9 height 8
radio input "true"
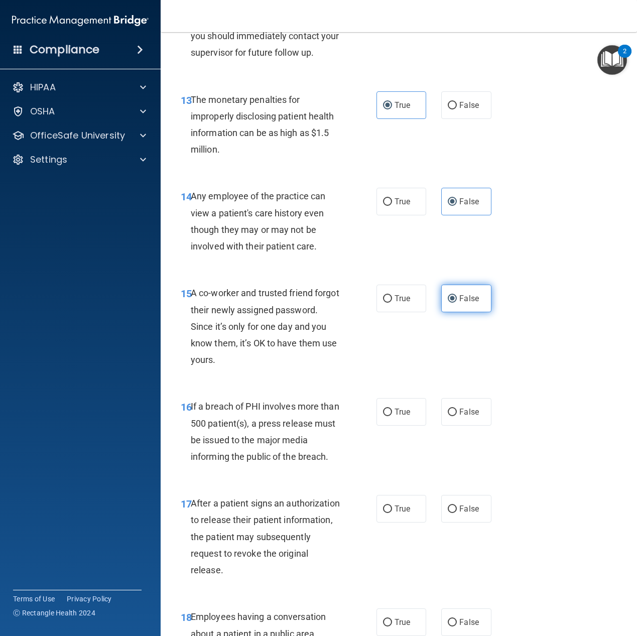
scroll to position [1256, 0]
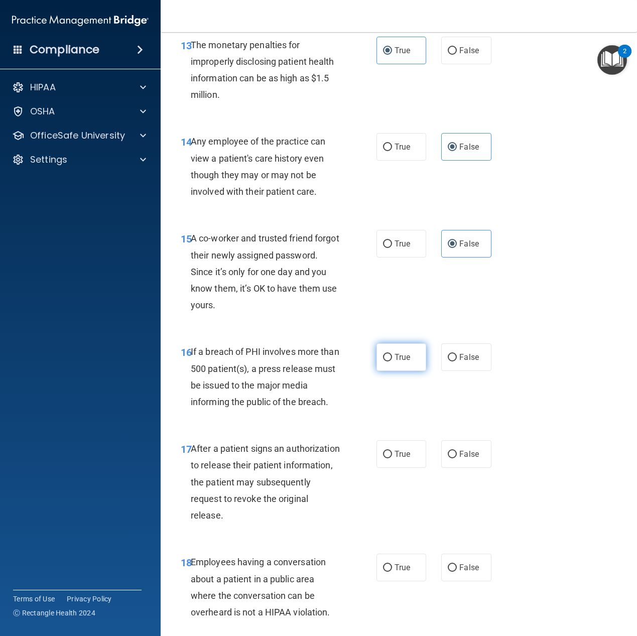
click at [395, 362] on span "True" at bounding box center [403, 358] width 16 height 10
click at [392, 362] on input "True" at bounding box center [387, 358] width 9 height 8
radio input "true"
click at [390, 468] on label "True" at bounding box center [402, 454] width 50 height 28
click at [390, 459] on input "True" at bounding box center [387, 455] width 9 height 8
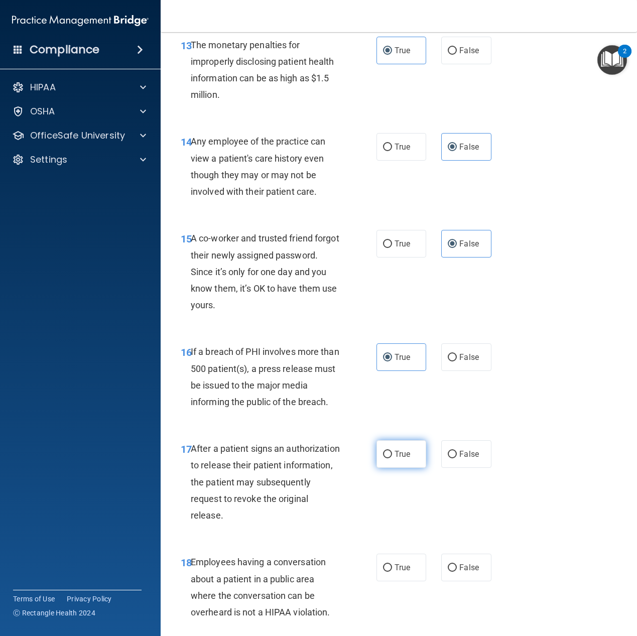
radio input "true"
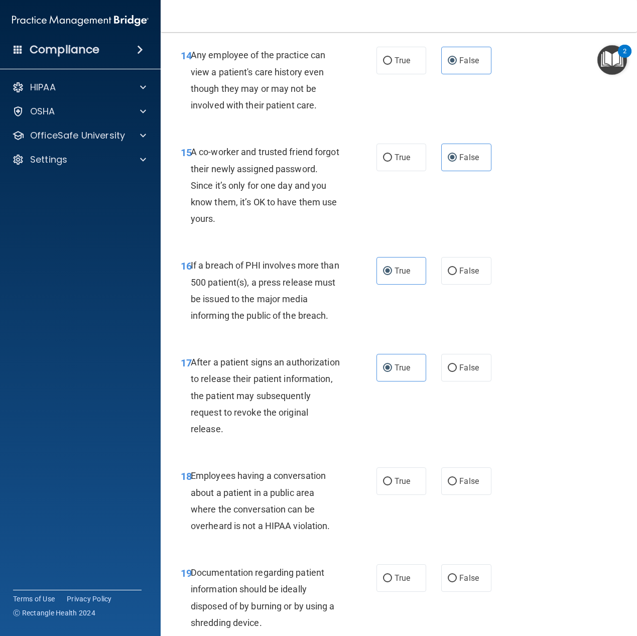
scroll to position [1356, 0]
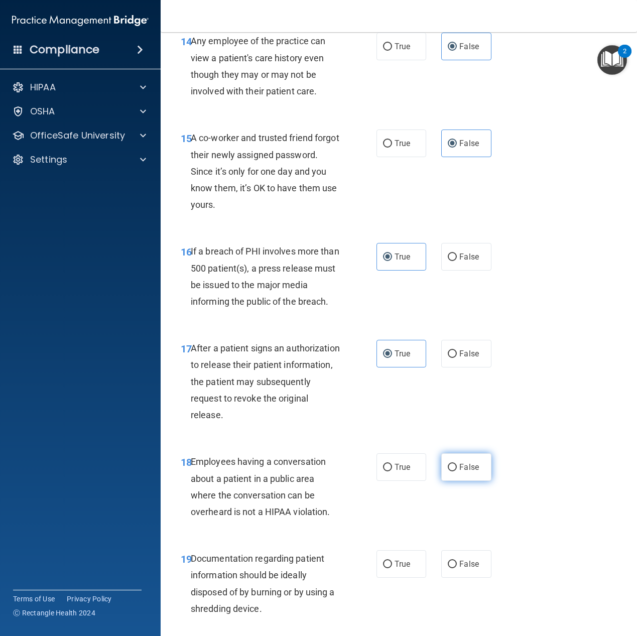
click at [463, 481] on label "False" at bounding box center [466, 468] width 50 height 28
click at [457, 472] on input "False" at bounding box center [452, 468] width 9 height 8
radio input "true"
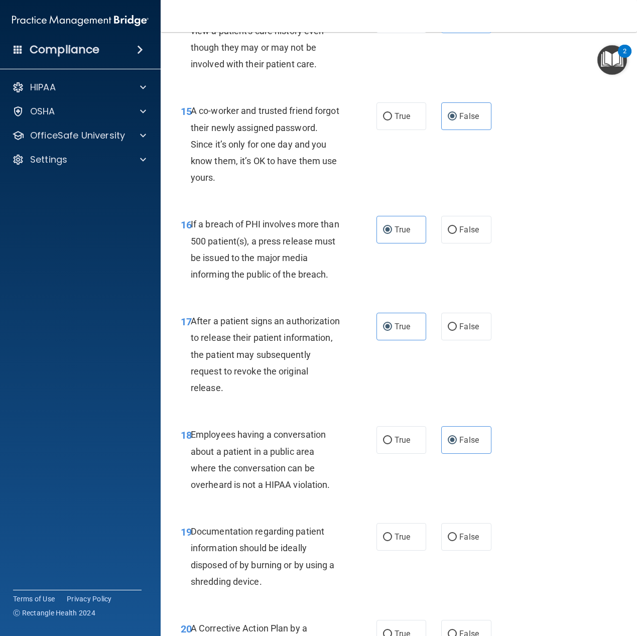
scroll to position [1456, 0]
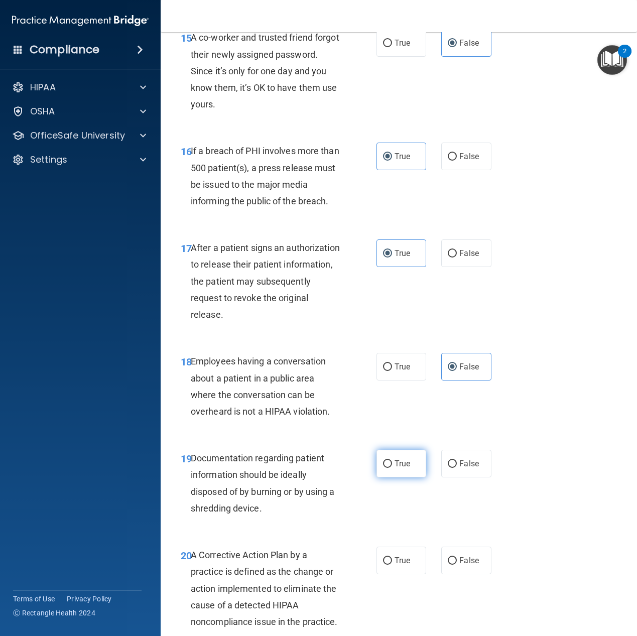
click at [405, 469] on span "True" at bounding box center [403, 464] width 16 height 10
click at [392, 468] on input "True" at bounding box center [387, 465] width 9 height 8
radio input "true"
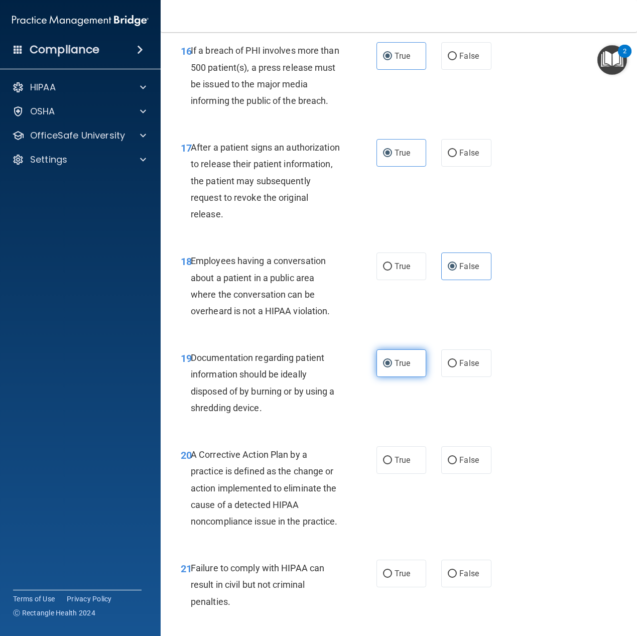
click at [405, 474] on label "True" at bounding box center [402, 460] width 50 height 28
click at [392, 465] on input "True" at bounding box center [387, 461] width 9 height 8
radio input "true"
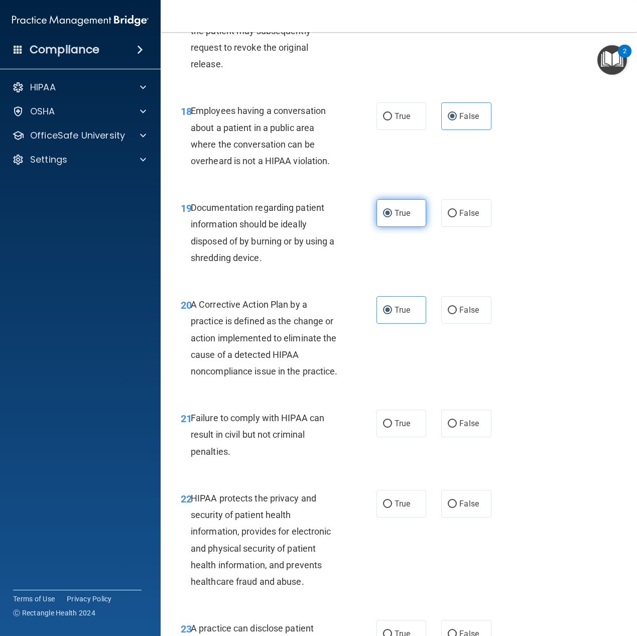
scroll to position [1708, 0]
click at [448, 427] on input "False" at bounding box center [452, 424] width 9 height 8
radio input "true"
click at [397, 508] on span "True" at bounding box center [403, 504] width 16 height 10
click at [392, 508] on input "True" at bounding box center [387, 504] width 9 height 8
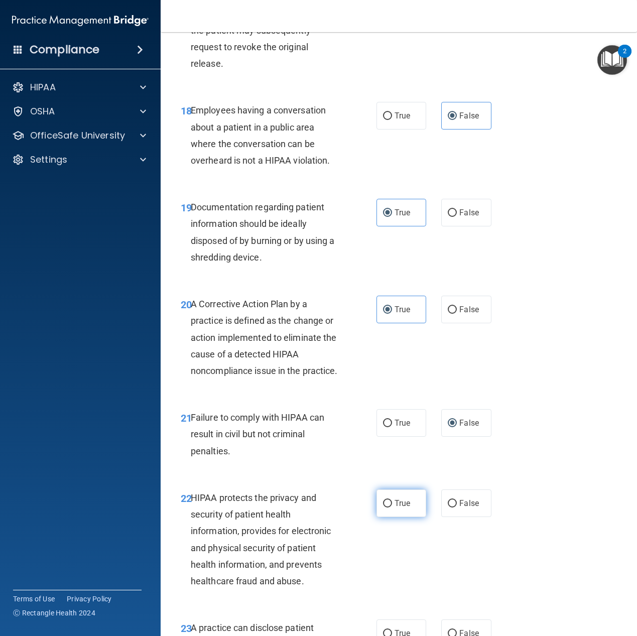
radio input "true"
click at [470, 508] on span "False" at bounding box center [470, 504] width 20 height 10
click at [457, 508] on input "False" at bounding box center [452, 504] width 9 height 8
radio input "true"
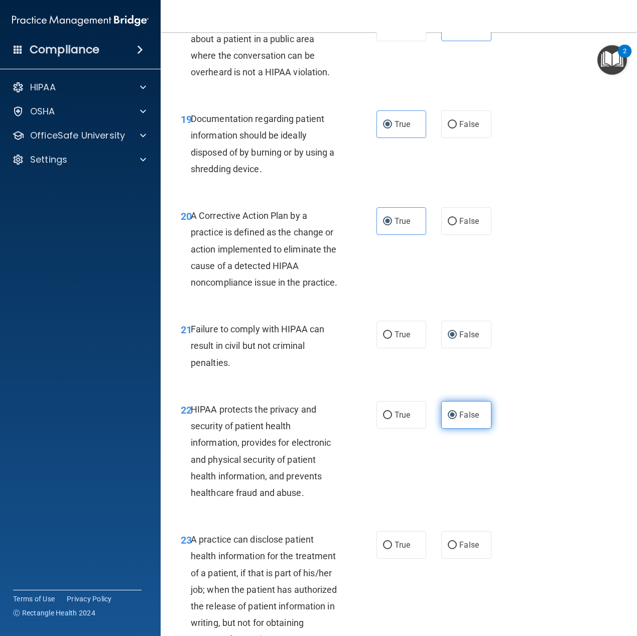
scroll to position [1808, 0]
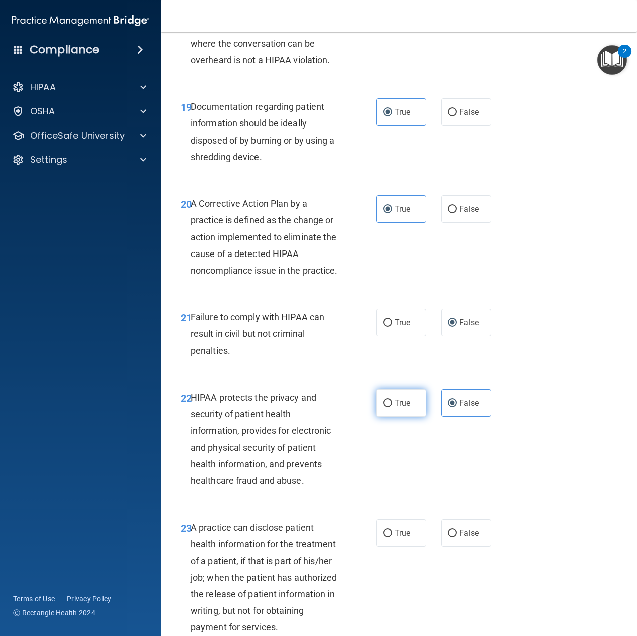
click at [414, 417] on label "True" at bounding box center [402, 403] width 50 height 28
click at [392, 407] on input "True" at bounding box center [387, 404] width 9 height 8
radio input "true"
radio input "false"
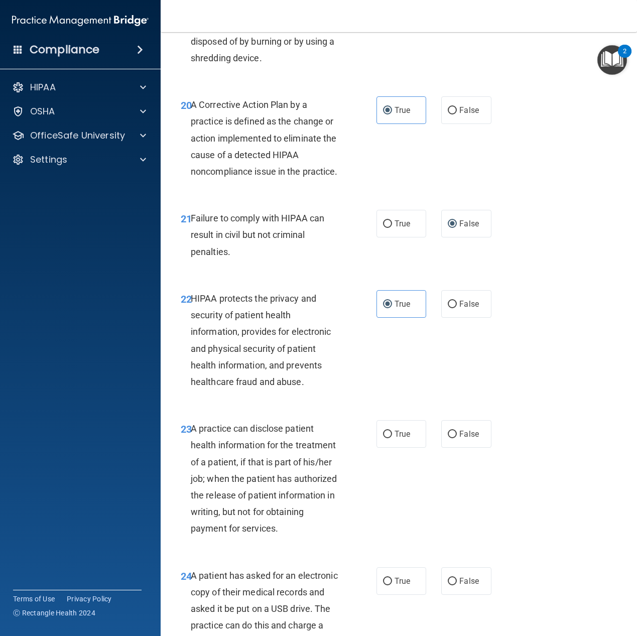
scroll to position [1908, 0]
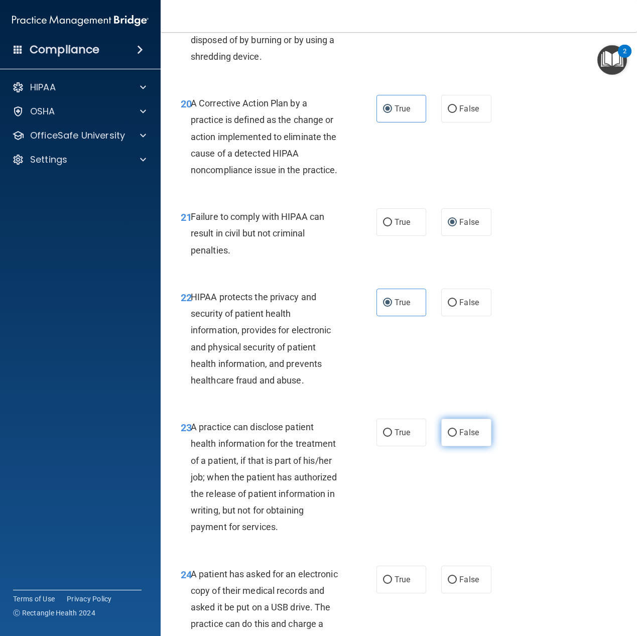
click at [464, 446] on label "False" at bounding box center [466, 433] width 50 height 28
click at [457, 437] on input "False" at bounding box center [452, 433] width 9 height 8
radio input "true"
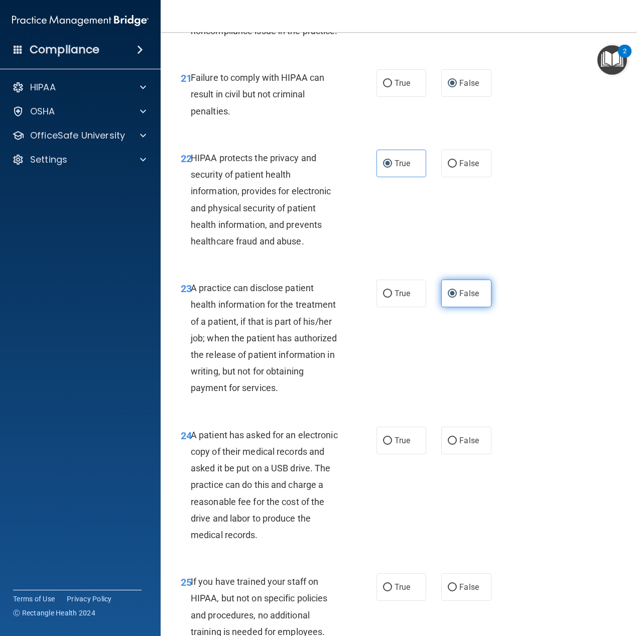
scroll to position [2059, 0]
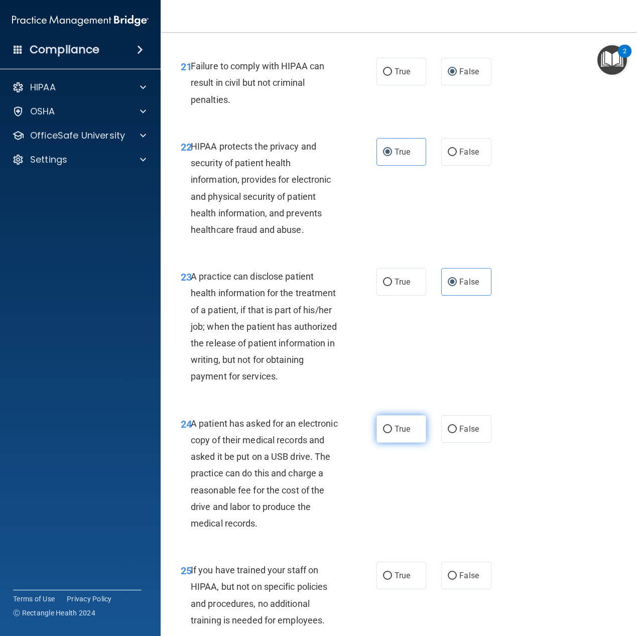
click at [402, 434] on span "True" at bounding box center [403, 429] width 16 height 10
click at [392, 433] on input "True" at bounding box center [387, 430] width 9 height 8
radio input "true"
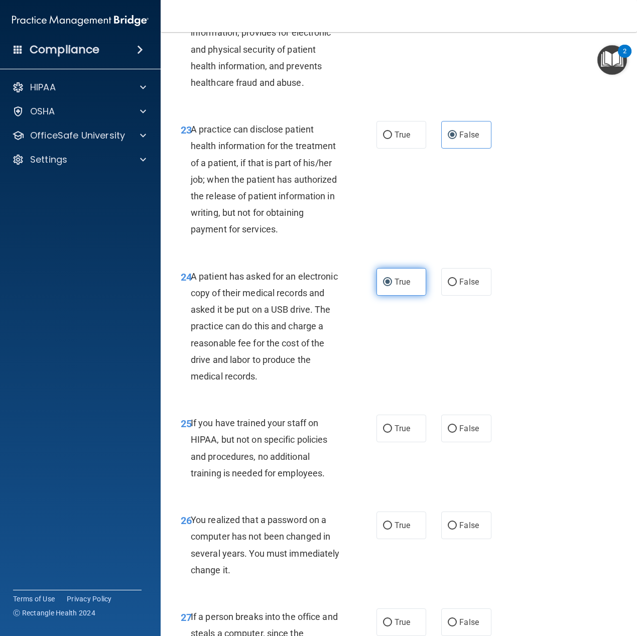
scroll to position [2210, 0]
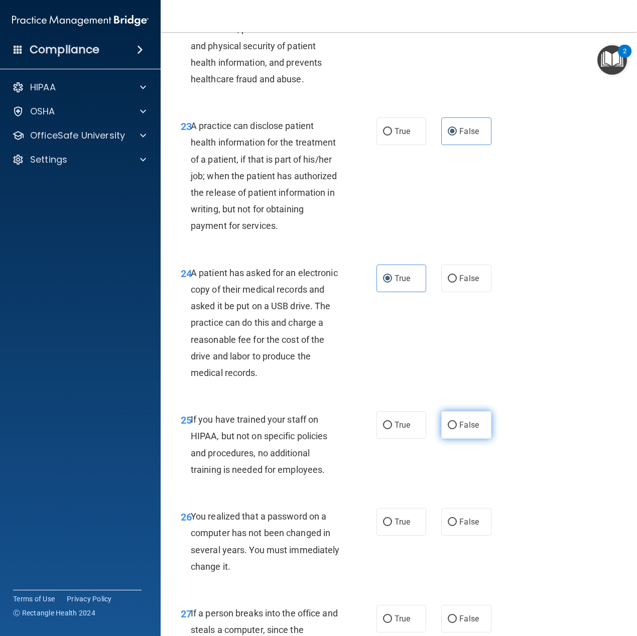
click at [475, 439] on label "False" at bounding box center [466, 425] width 50 height 28
click at [457, 429] on input "False" at bounding box center [452, 426] width 9 height 8
radio input "true"
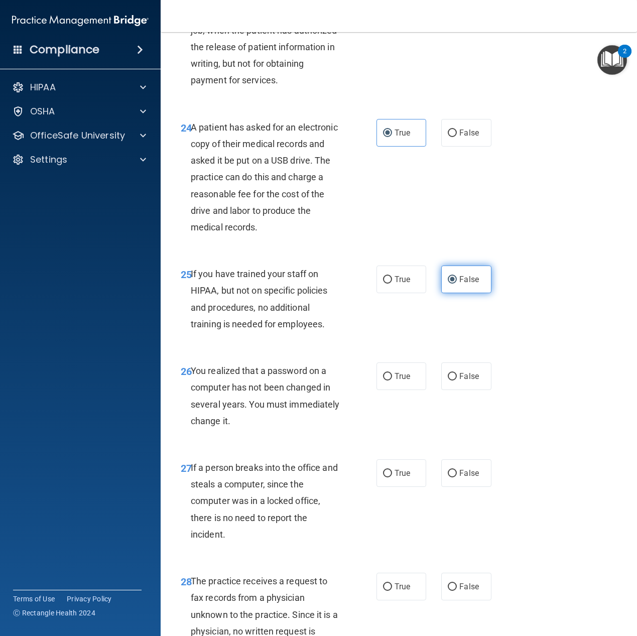
scroll to position [2360, 0]
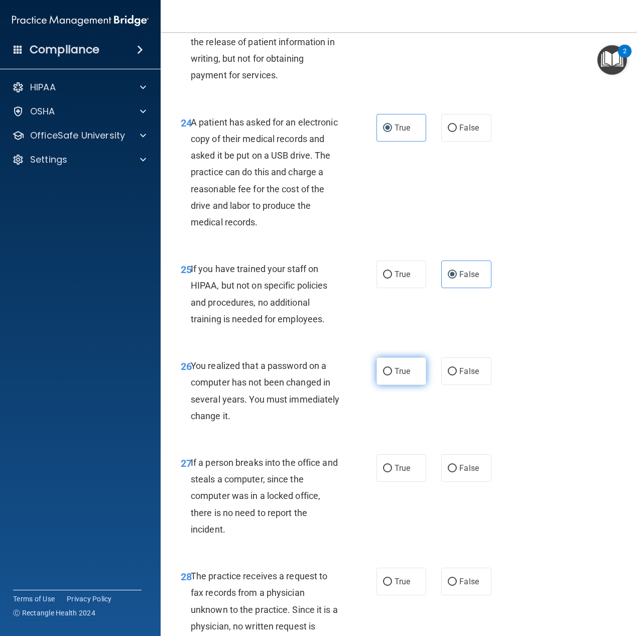
click at [404, 376] on span "True" at bounding box center [403, 372] width 16 height 10
click at [392, 376] on input "True" at bounding box center [387, 372] width 9 height 8
radio input "true"
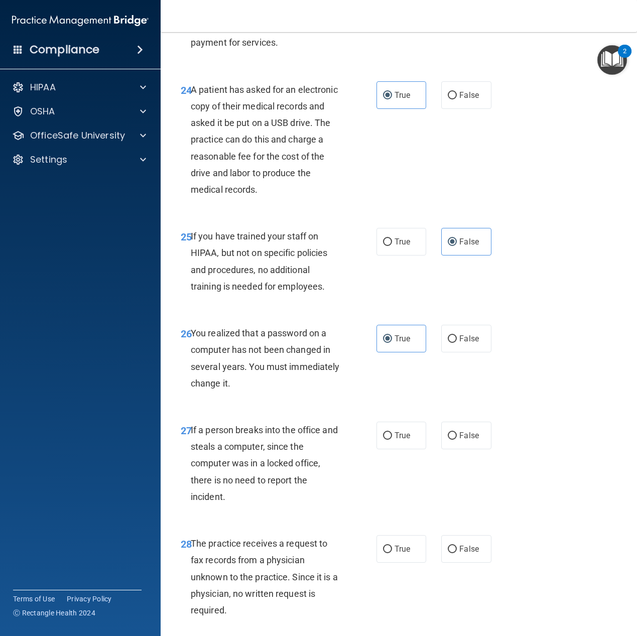
scroll to position [2411, 0]
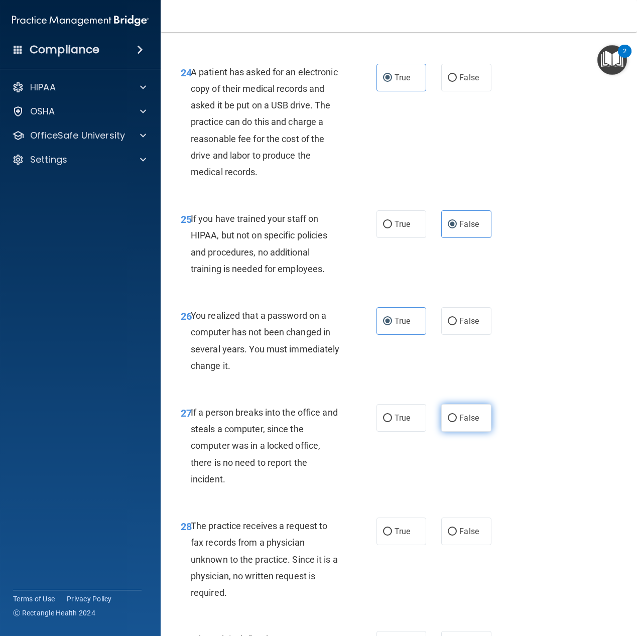
click at [466, 423] on span "False" at bounding box center [470, 418] width 20 height 10
click at [457, 422] on input "False" at bounding box center [452, 419] width 9 height 8
radio input "true"
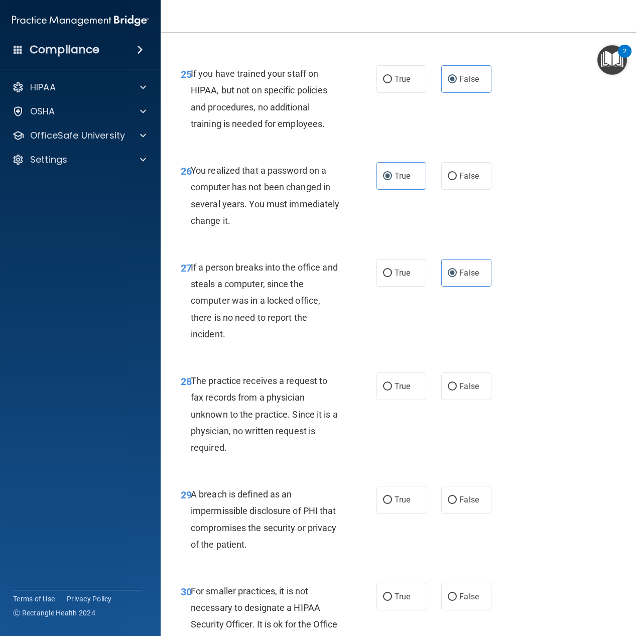
scroll to position [2561, 0]
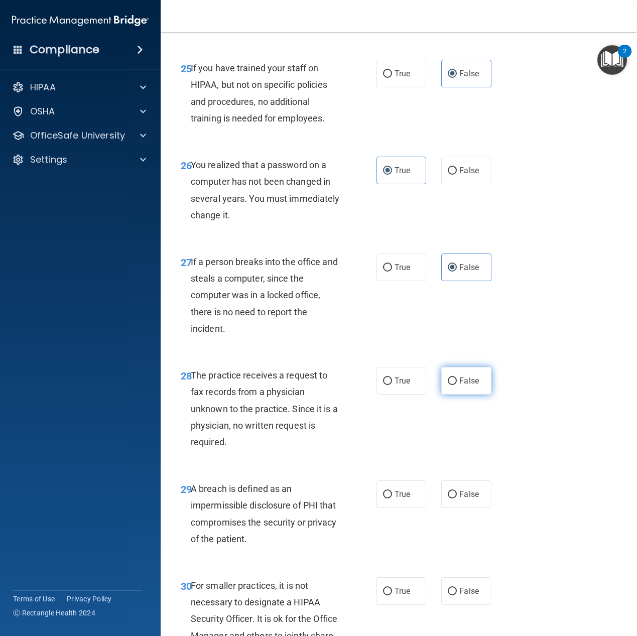
click at [460, 386] on span "False" at bounding box center [470, 381] width 20 height 10
click at [457, 385] on input "False" at bounding box center [452, 382] width 9 height 8
radio input "true"
click at [393, 508] on label "True" at bounding box center [402, 495] width 50 height 28
click at [392, 499] on input "True" at bounding box center [387, 495] width 9 height 8
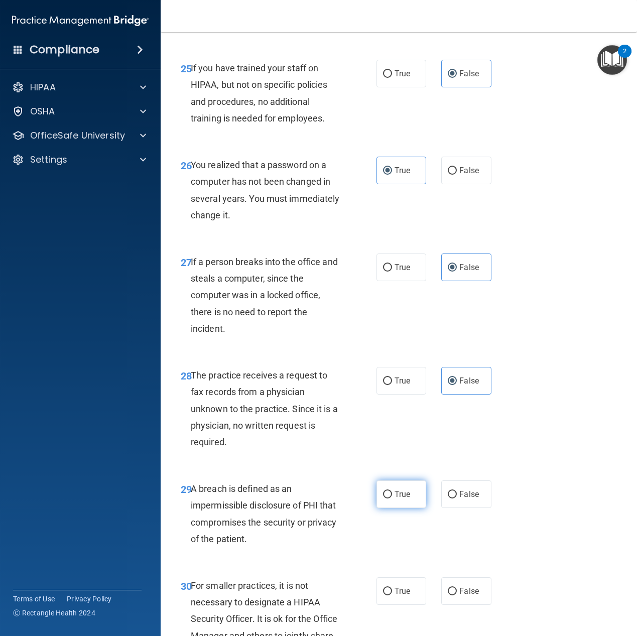
radio input "true"
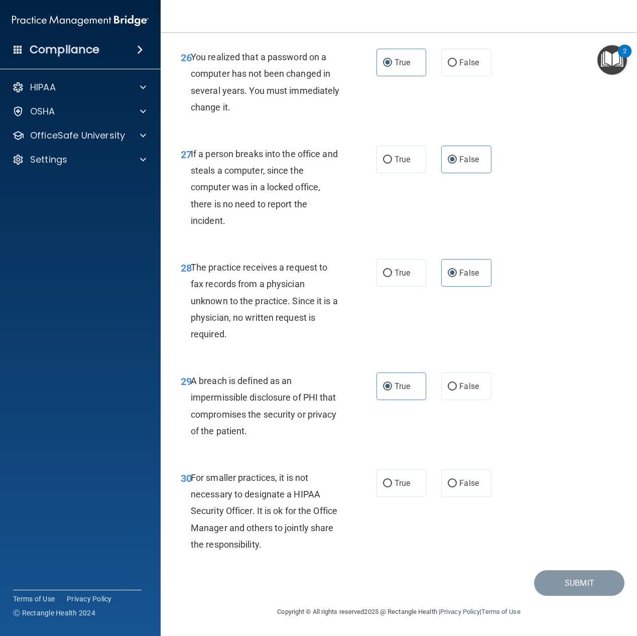
scroll to position [2702, 0]
click at [476, 481] on label "False" at bounding box center [466, 484] width 50 height 28
click at [457, 481] on input "False" at bounding box center [452, 484] width 9 height 8
radio input "true"
click at [573, 585] on button "Submit" at bounding box center [579, 584] width 90 height 26
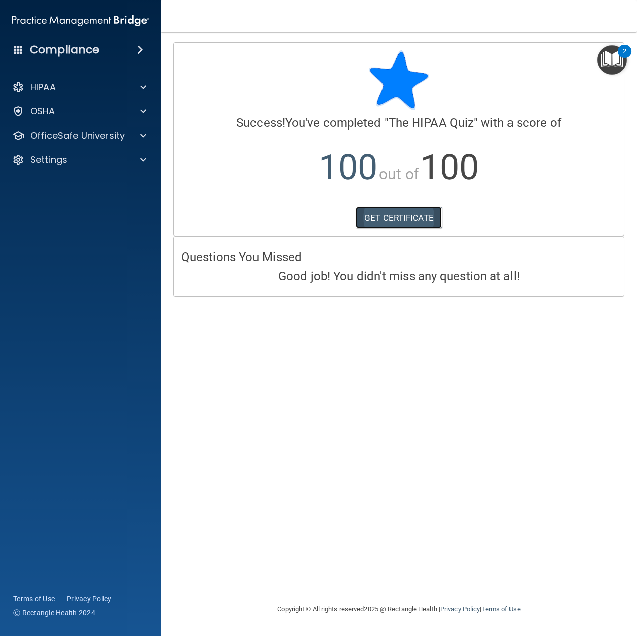
click at [392, 218] on link "GET CERTIFICATE" at bounding box center [399, 218] width 86 height 22
click at [611, 59] on img "Open Resource Center, 2 new notifications" at bounding box center [613, 60] width 30 height 30
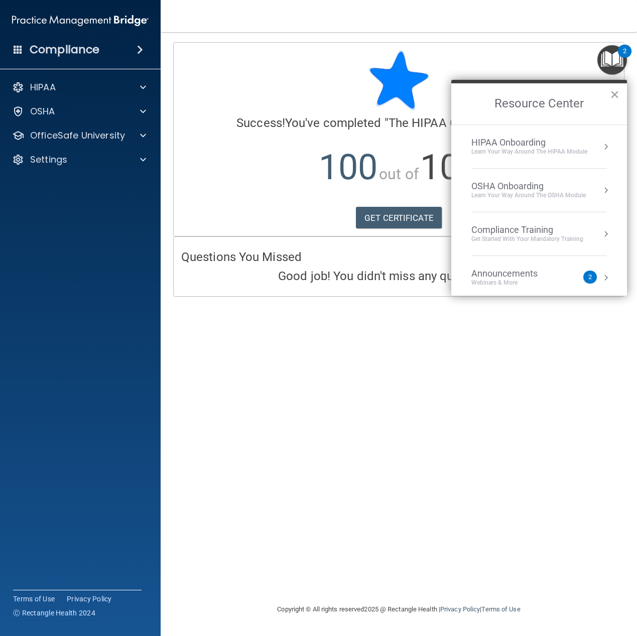
click at [576, 133] on li "HIPAA Onboarding Learn Your Way around the HIPAA module" at bounding box center [540, 147] width 136 height 44
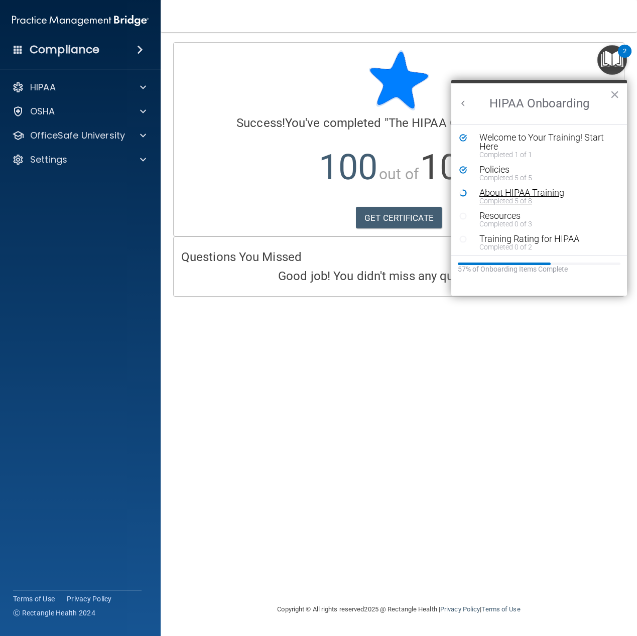
click at [514, 193] on div "About HIPAA Training" at bounding box center [543, 192] width 127 height 9
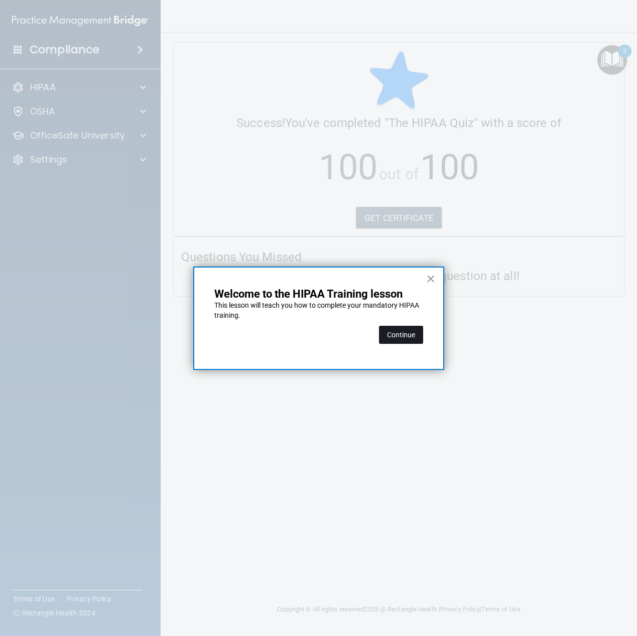
click at [412, 336] on button "Continue" at bounding box center [401, 335] width 44 height 18
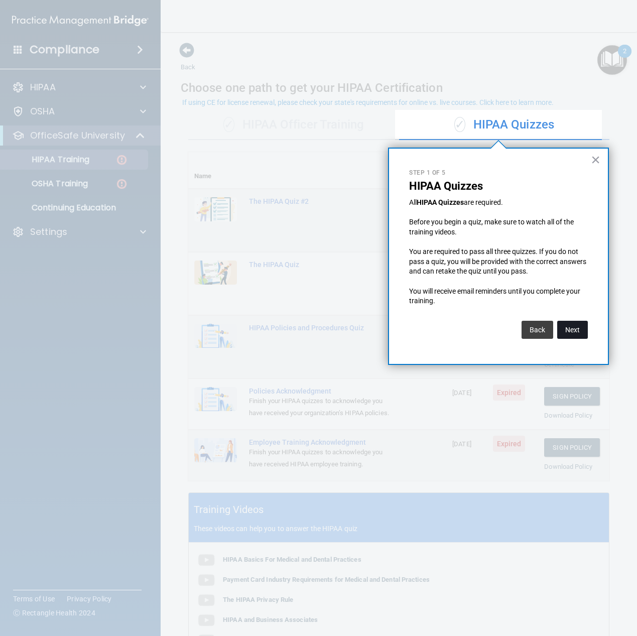
click at [578, 337] on button "Next" at bounding box center [572, 330] width 31 height 18
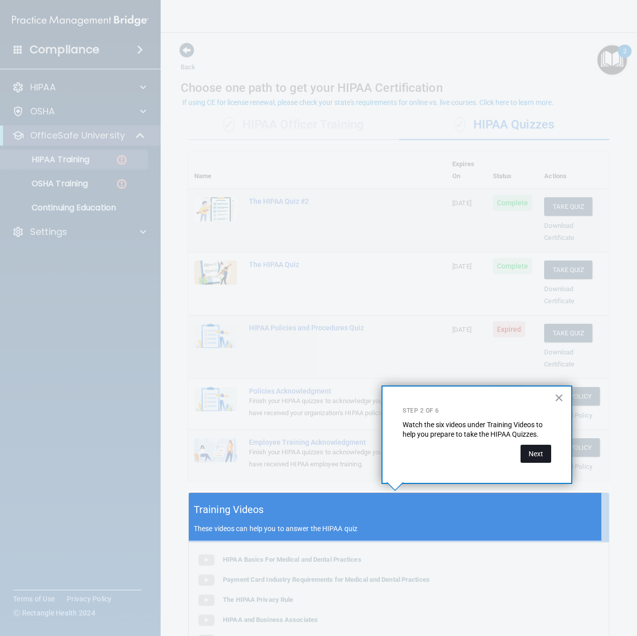
click at [533, 455] on button "Next" at bounding box center [536, 454] width 31 height 18
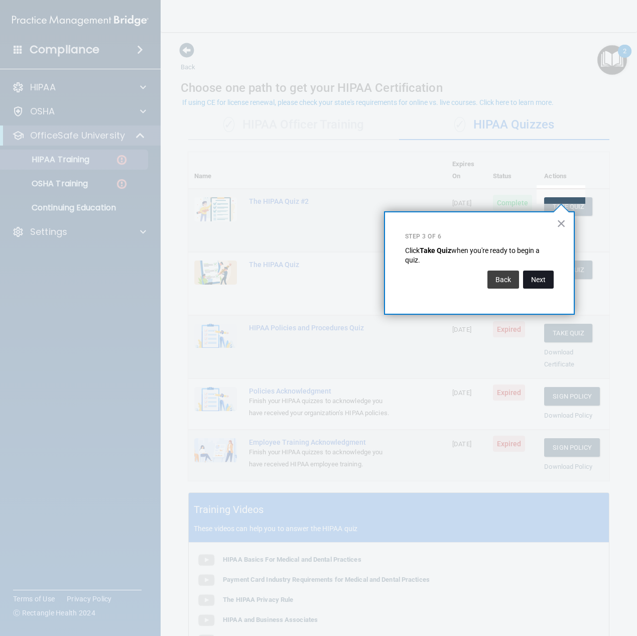
click at [544, 279] on button "Next" at bounding box center [538, 280] width 31 height 18
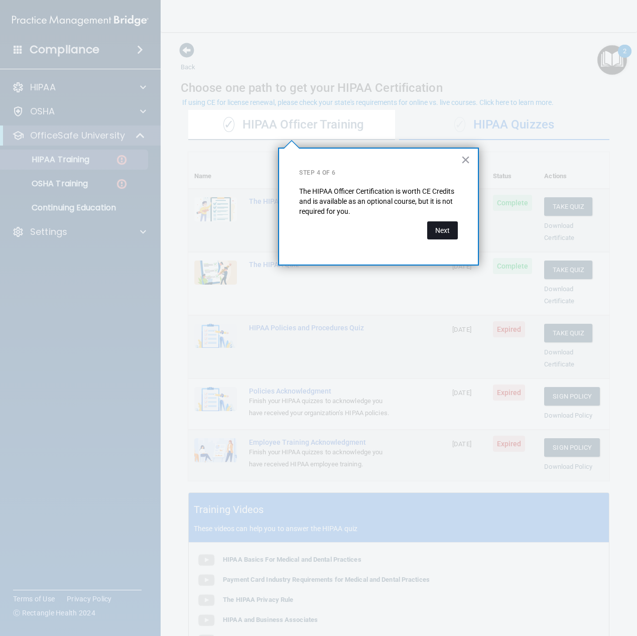
click at [455, 232] on button "Next" at bounding box center [442, 230] width 31 height 18
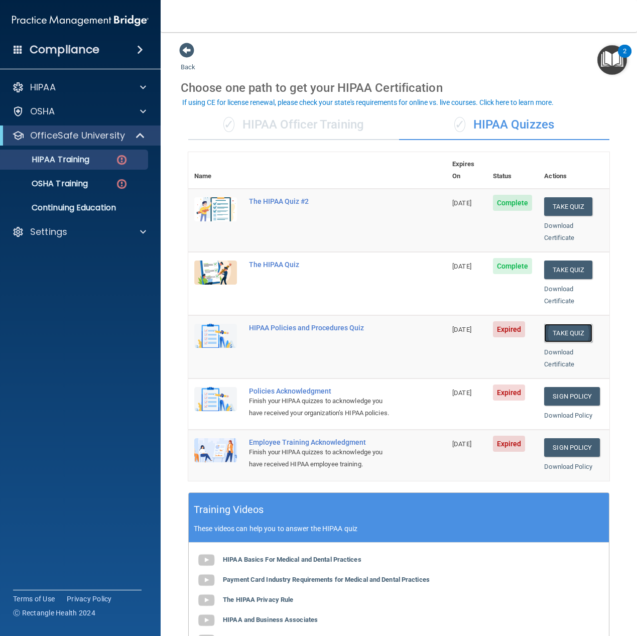
click at [570, 324] on button "Take Quiz" at bounding box center [568, 333] width 48 height 19
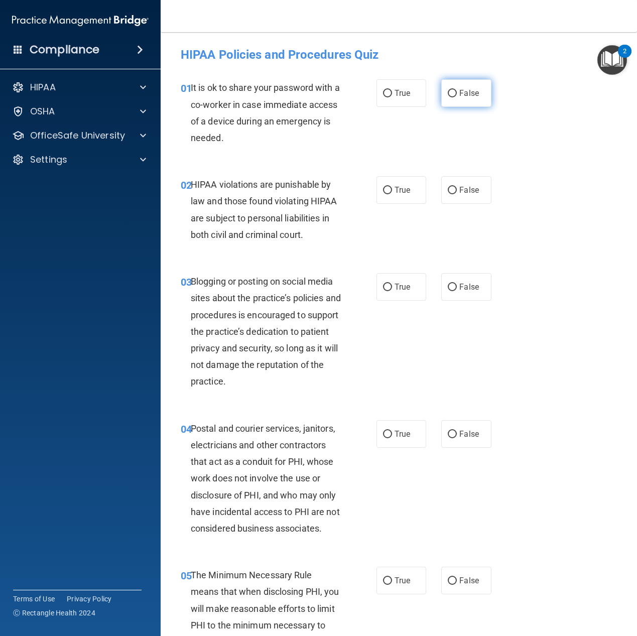
click at [467, 94] on span "False" at bounding box center [470, 93] width 20 height 10
click at [457, 94] on input "False" at bounding box center [452, 94] width 9 height 8
radio input "true"
click at [385, 189] on input "True" at bounding box center [387, 191] width 9 height 8
radio input "true"
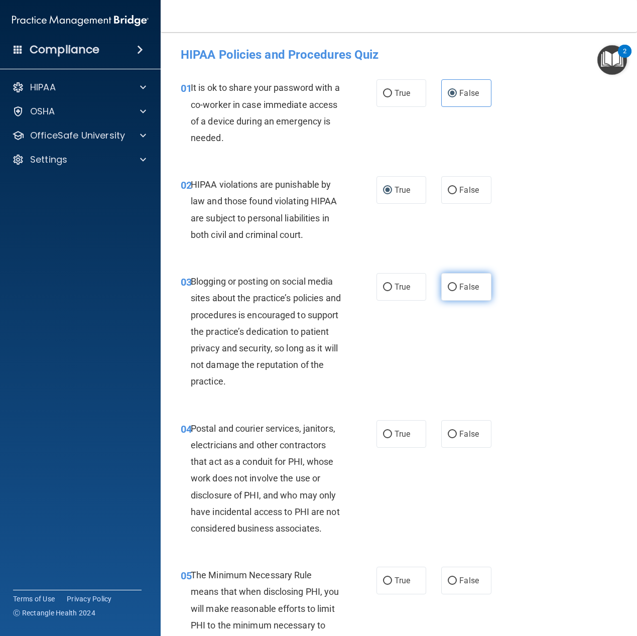
click at [460, 301] on label "False" at bounding box center [466, 287] width 50 height 28
click at [457, 291] on input "False" at bounding box center [452, 288] width 9 height 8
radio input "true"
click at [399, 448] on label "True" at bounding box center [402, 434] width 50 height 28
click at [392, 438] on input "True" at bounding box center [387, 435] width 9 height 8
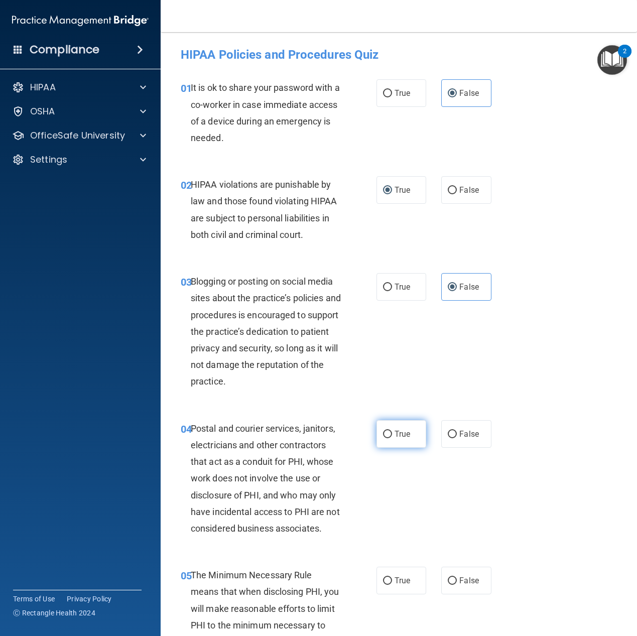
radio input "true"
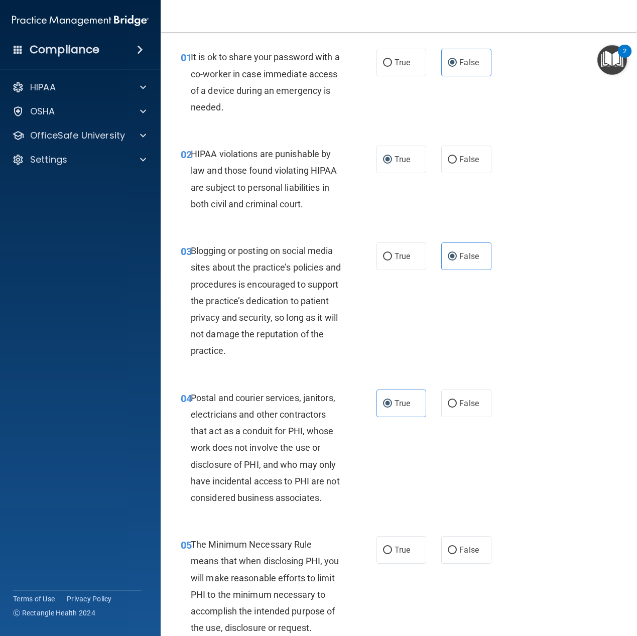
scroll to position [151, 0]
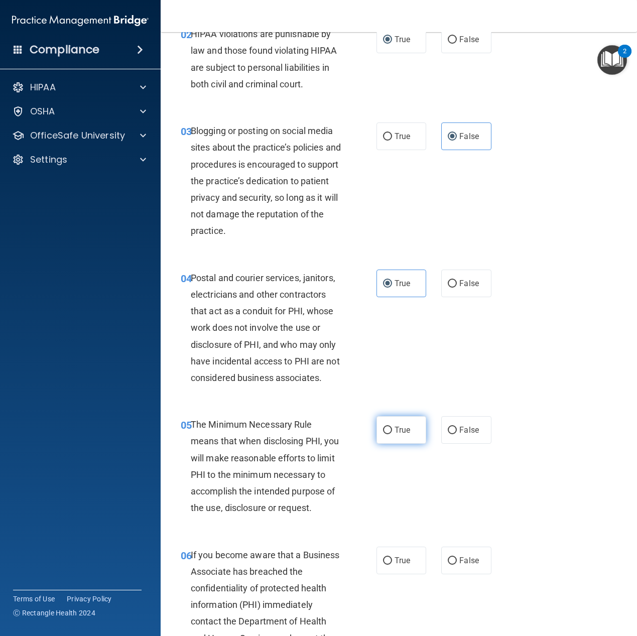
click at [403, 444] on label "True" at bounding box center [402, 430] width 50 height 28
click at [392, 434] on input "True" at bounding box center [387, 431] width 9 height 8
radio input "true"
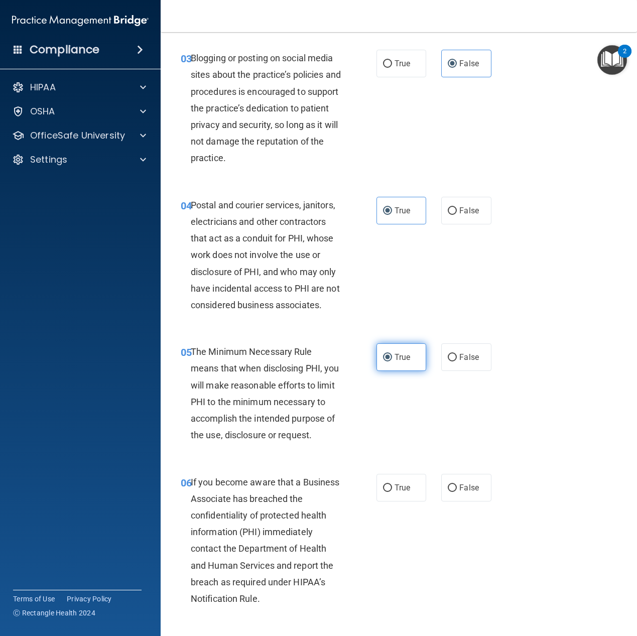
scroll to position [251, 0]
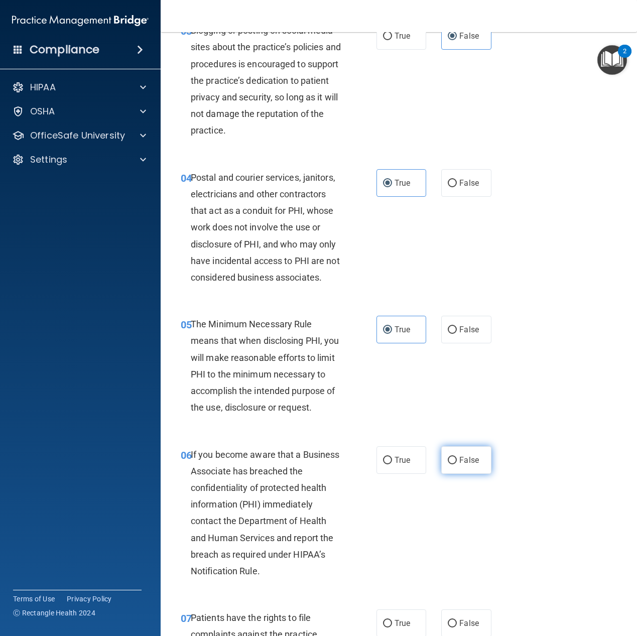
click at [469, 465] on span "False" at bounding box center [470, 461] width 20 height 10
click at [457, 465] on input "False" at bounding box center [452, 461] width 9 height 8
radio input "true"
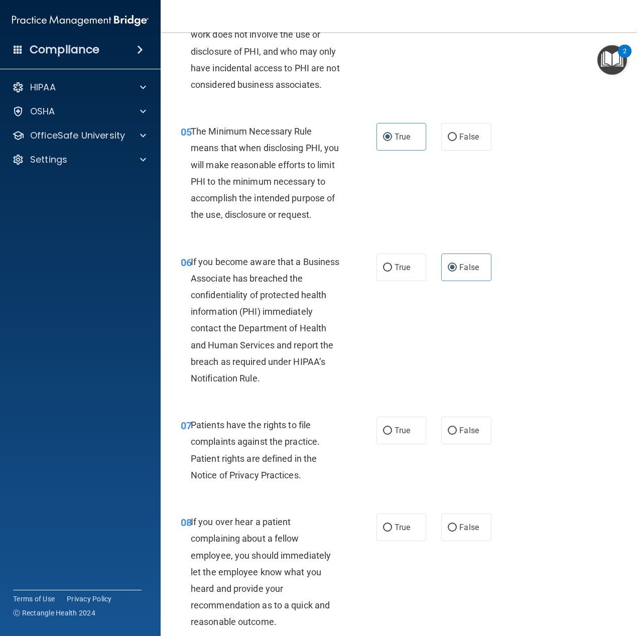
scroll to position [452, 0]
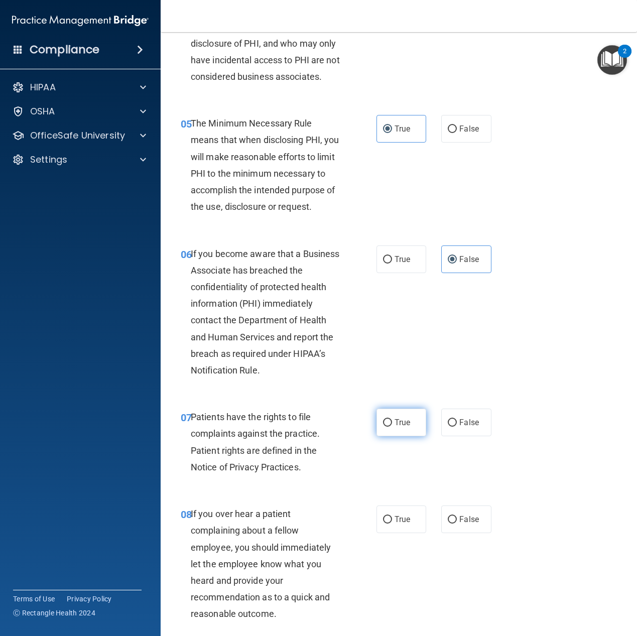
click at [390, 436] on label "True" at bounding box center [402, 423] width 50 height 28
click at [390, 427] on input "True" at bounding box center [387, 423] width 9 height 8
radio input "true"
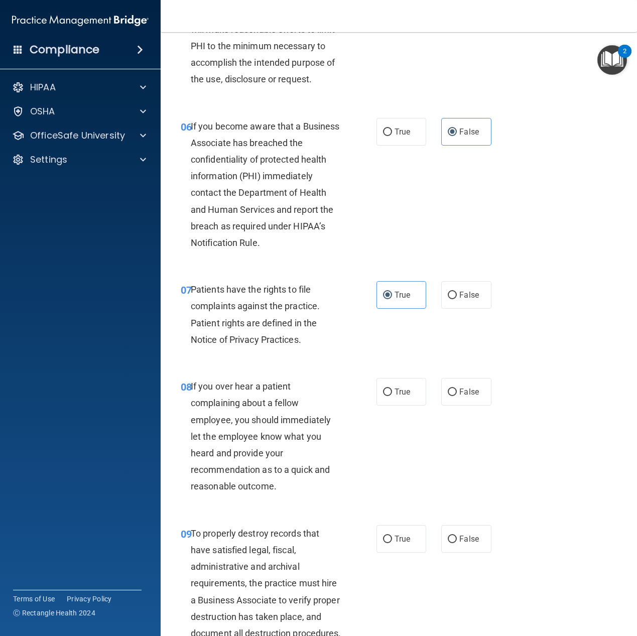
scroll to position [603, 0]
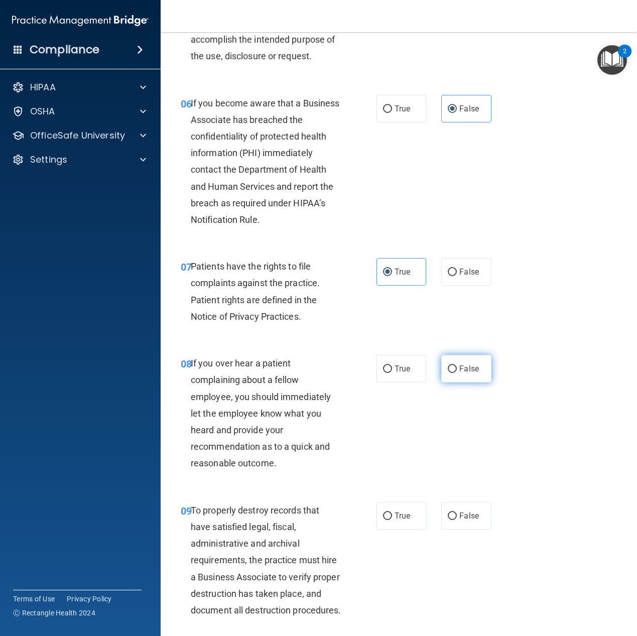
click at [469, 374] on span "False" at bounding box center [470, 369] width 20 height 10
click at [457, 373] on input "False" at bounding box center [452, 370] width 9 height 8
radio input "true"
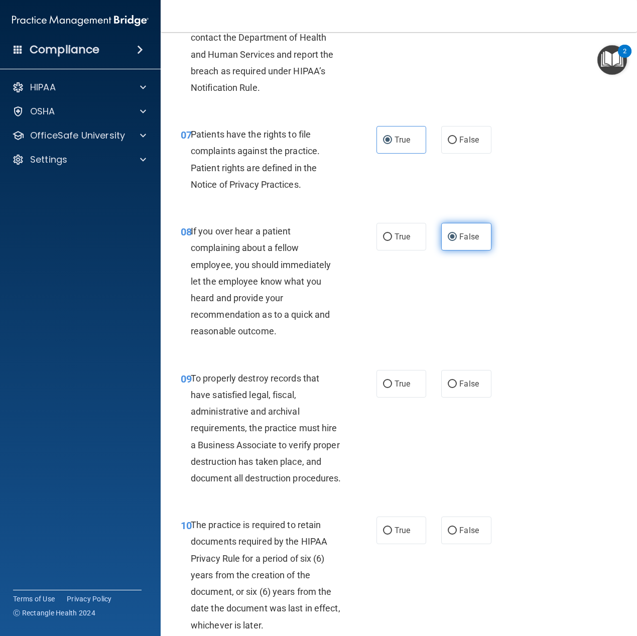
scroll to position [753, 0]
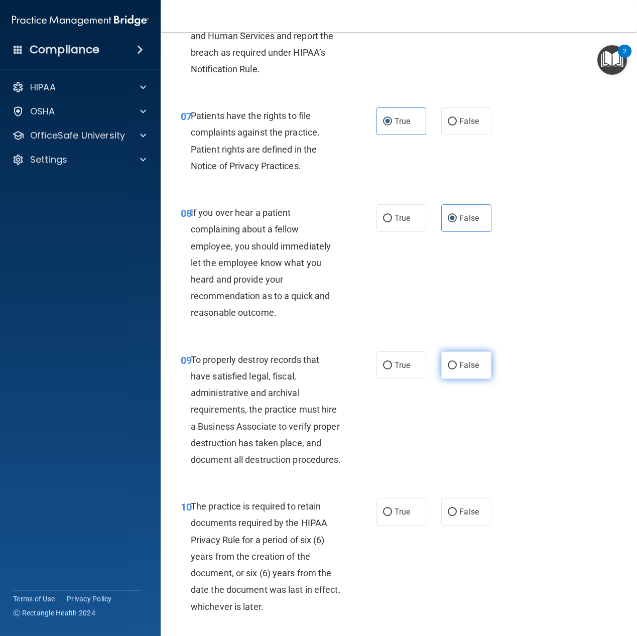
click at [475, 379] on label "False" at bounding box center [466, 366] width 50 height 28
click at [457, 370] on input "False" at bounding box center [452, 366] width 9 height 8
radio input "true"
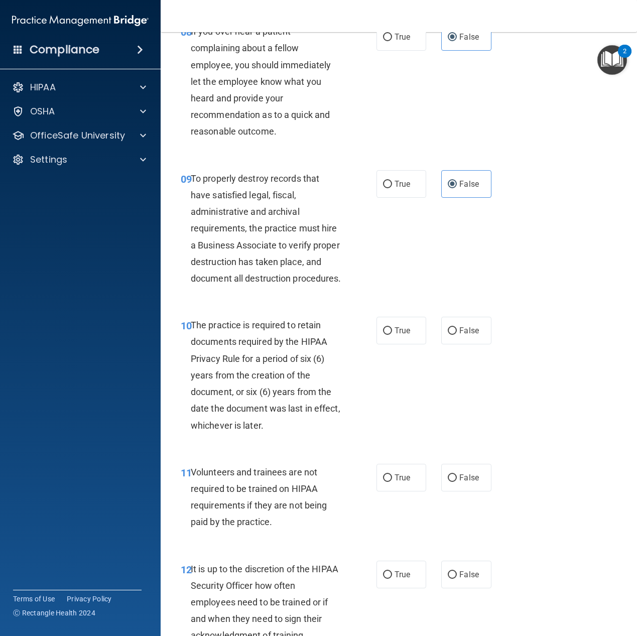
scroll to position [954, 0]
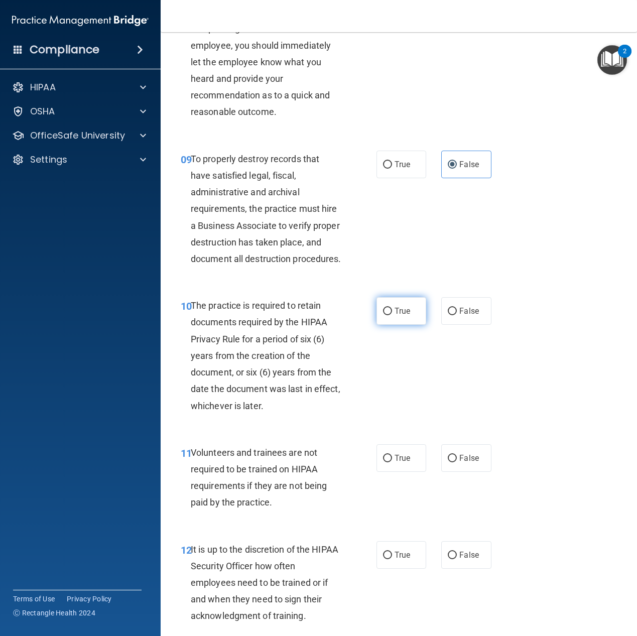
click at [398, 325] on label "True" at bounding box center [402, 311] width 50 height 28
click at [392, 315] on input "True" at bounding box center [387, 312] width 9 height 8
radio input "true"
click at [469, 472] on label "False" at bounding box center [466, 458] width 50 height 28
click at [457, 463] on input "False" at bounding box center [452, 459] width 9 height 8
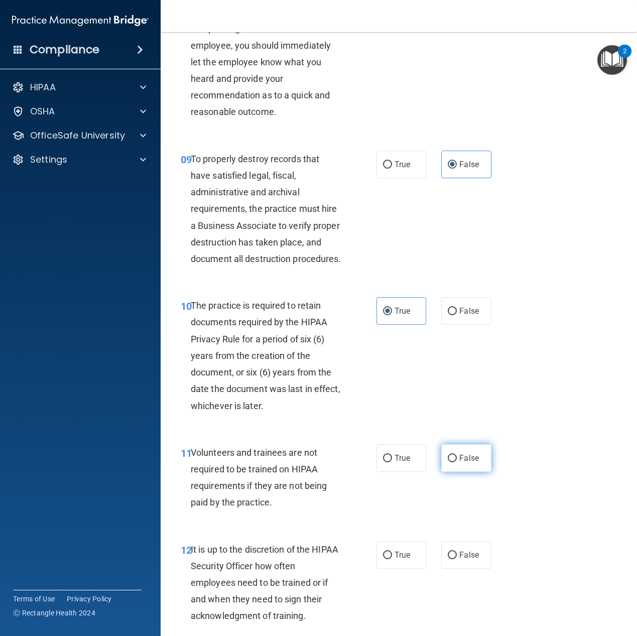
radio input "true"
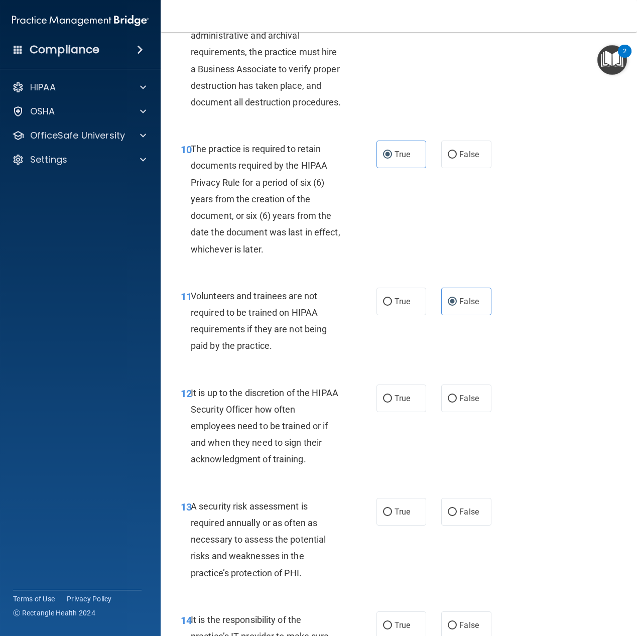
scroll to position [1155, 0]
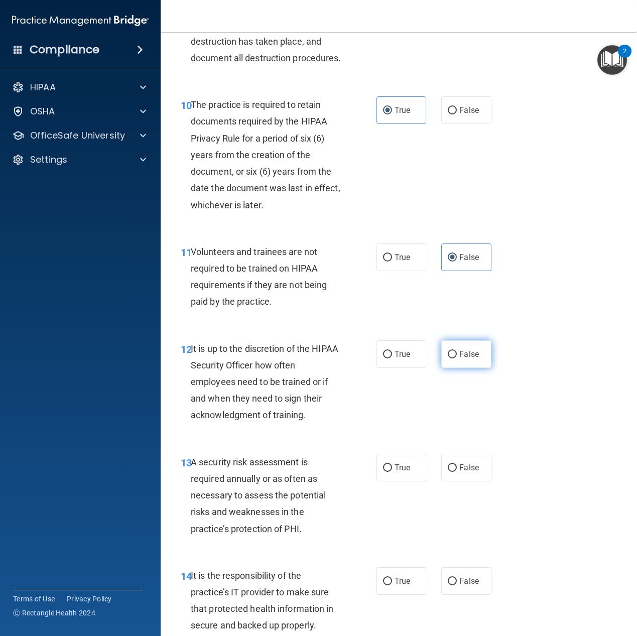
click at [463, 359] on span "False" at bounding box center [470, 355] width 20 height 10
click at [457, 359] on input "False" at bounding box center [452, 355] width 9 height 8
radio input "true"
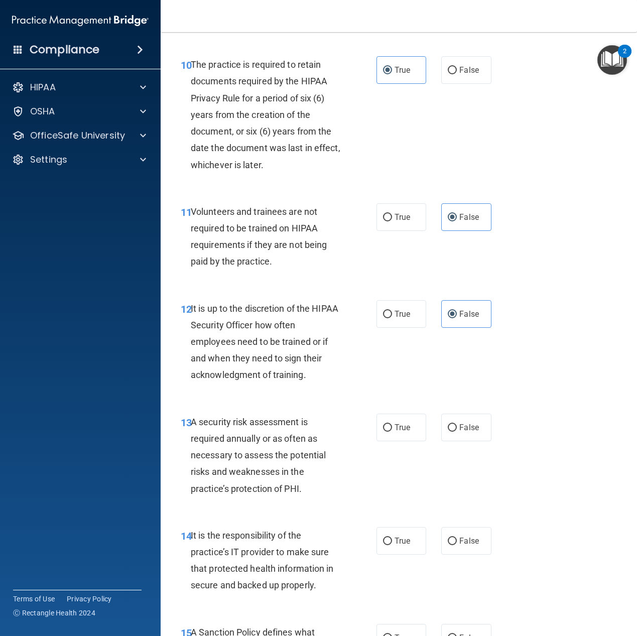
scroll to position [1256, 0]
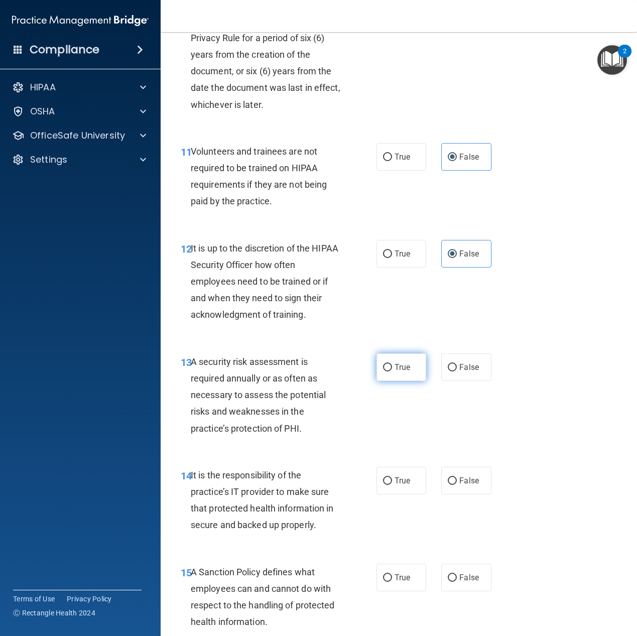
click at [409, 381] on label "True" at bounding box center [402, 368] width 50 height 28
click at [392, 372] on input "True" at bounding box center [387, 368] width 9 height 8
radio input "true"
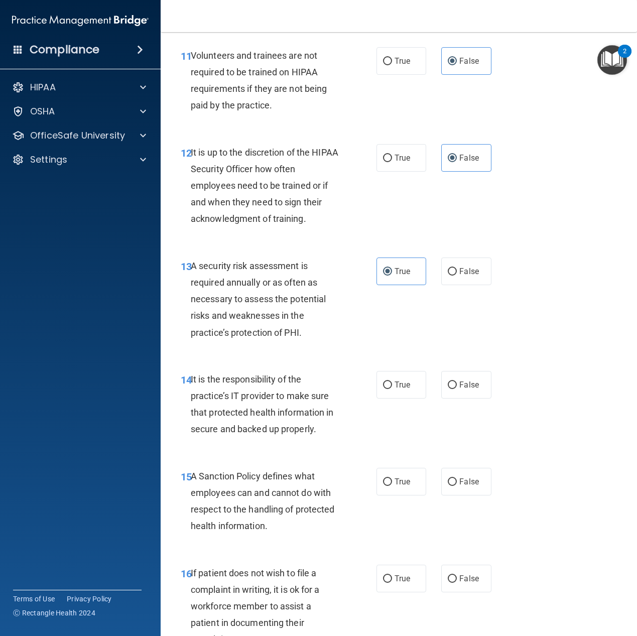
scroll to position [1356, 0]
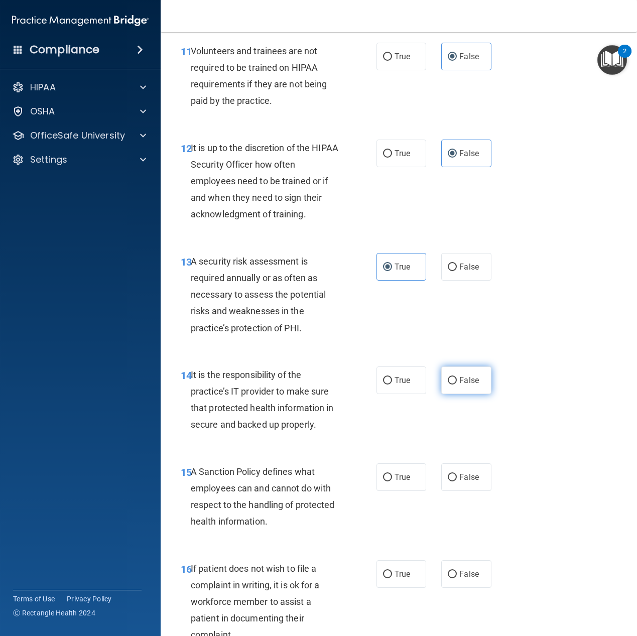
click at [460, 385] on span "False" at bounding box center [470, 381] width 20 height 10
click at [457, 385] on input "False" at bounding box center [452, 381] width 9 height 8
radio input "true"
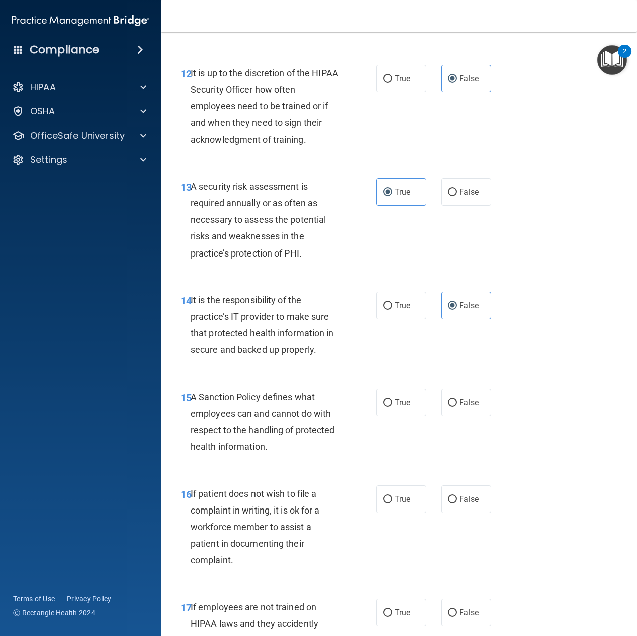
scroll to position [1456, 0]
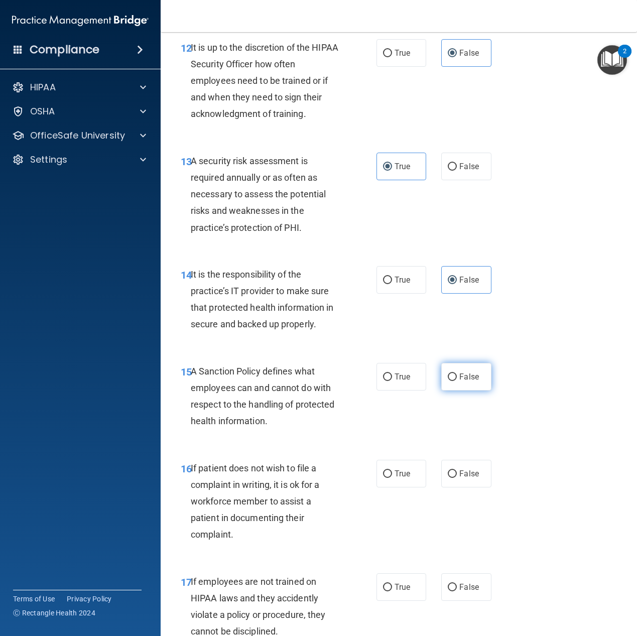
click at [466, 382] on span "False" at bounding box center [470, 377] width 20 height 10
click at [457, 381] on input "False" at bounding box center [452, 378] width 9 height 8
radio input "true"
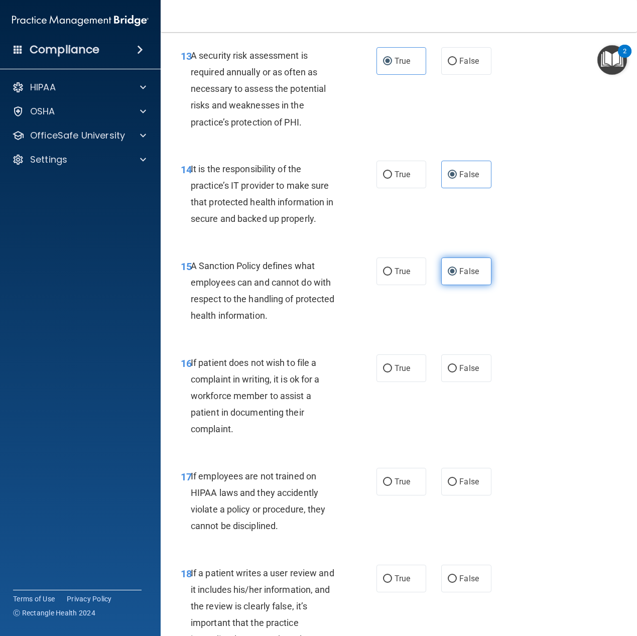
scroll to position [1607, 0]
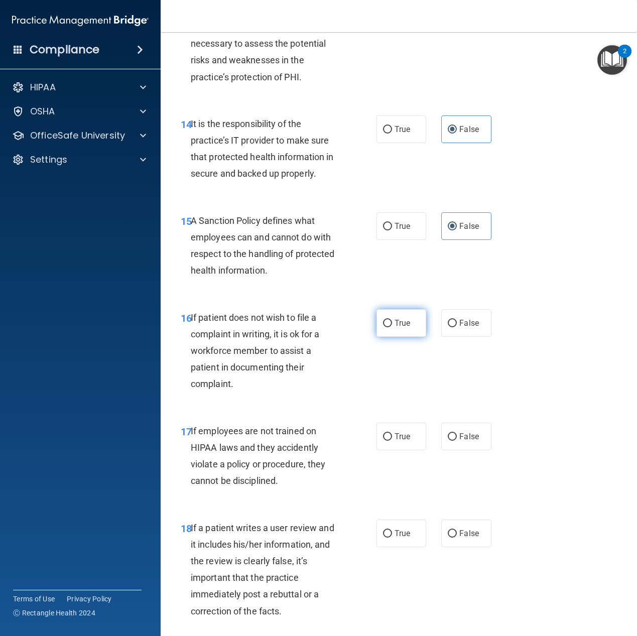
click at [399, 328] on span "True" at bounding box center [403, 323] width 16 height 10
click at [392, 327] on input "True" at bounding box center [387, 324] width 9 height 8
radio input "true"
click at [474, 441] on span "False" at bounding box center [470, 437] width 20 height 10
click at [457, 441] on input "False" at bounding box center [452, 437] width 9 height 8
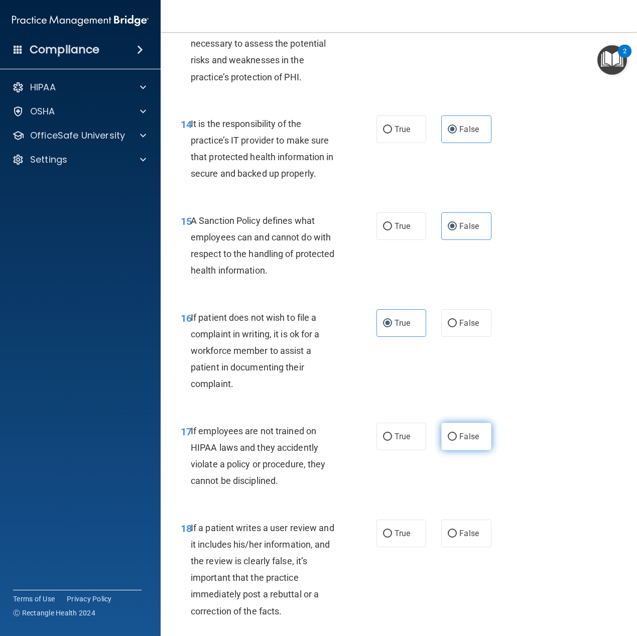
radio input "true"
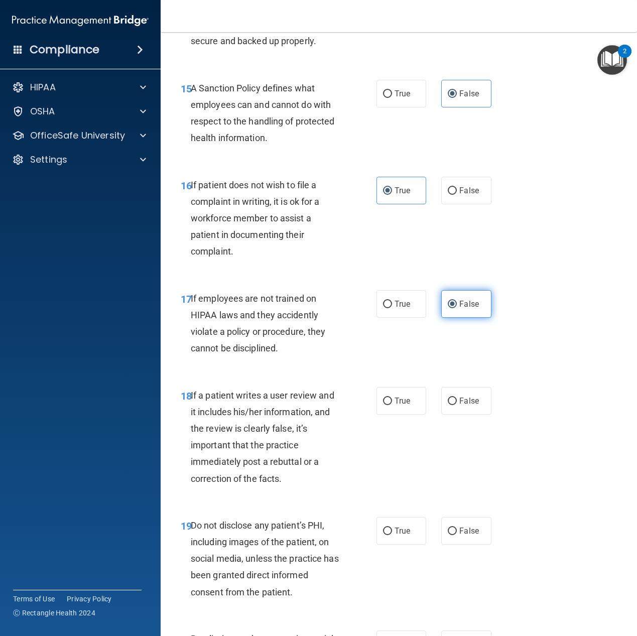
scroll to position [1758, 0]
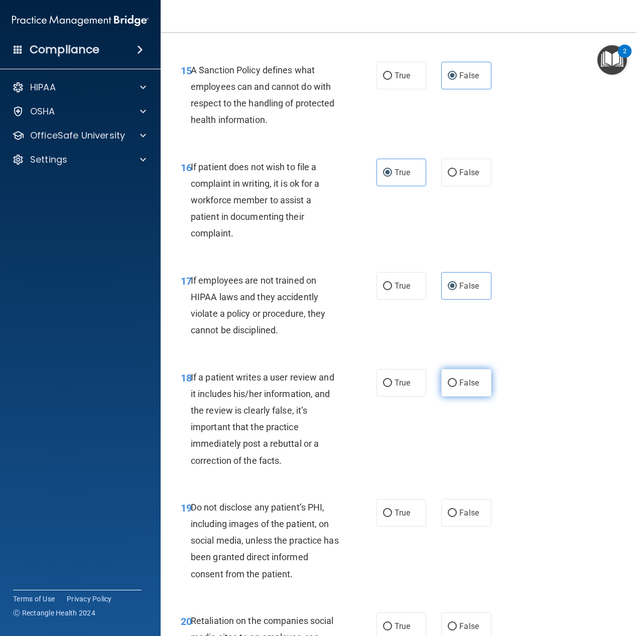
click at [452, 397] on label "False" at bounding box center [466, 383] width 50 height 28
click at [452, 387] on input "False" at bounding box center [452, 384] width 9 height 8
radio input "true"
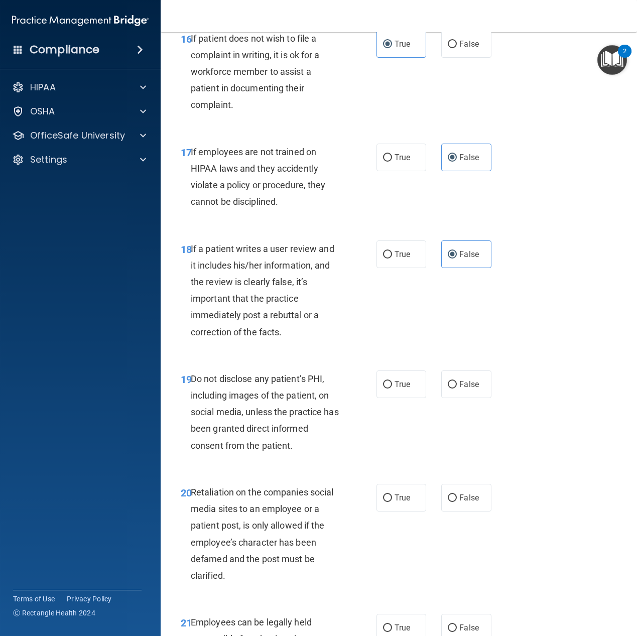
scroll to position [1908, 0]
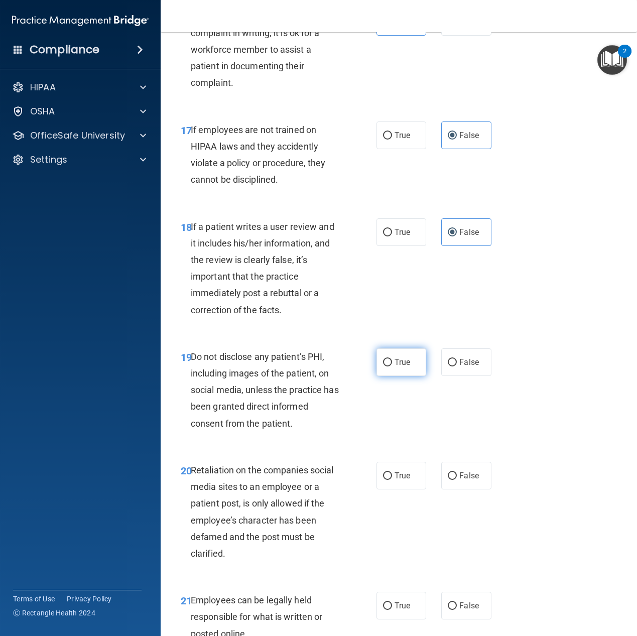
click at [398, 367] on span "True" at bounding box center [403, 363] width 16 height 10
click at [392, 367] on input "True" at bounding box center [387, 363] width 9 height 8
radio input "true"
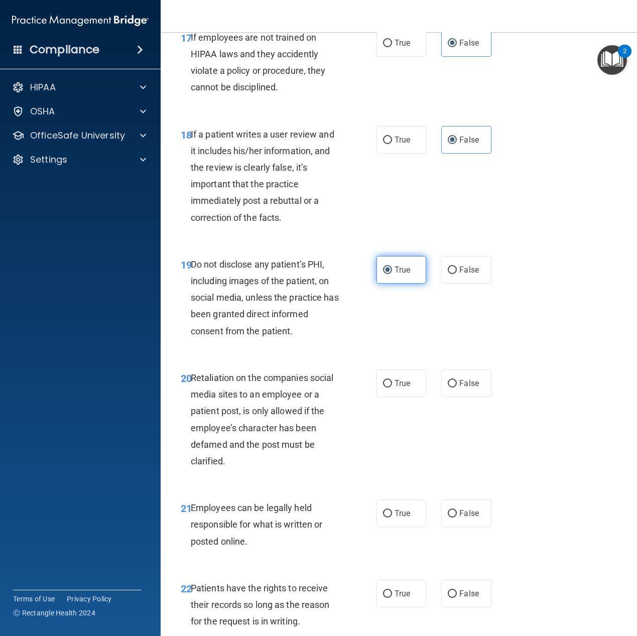
scroll to position [2009, 0]
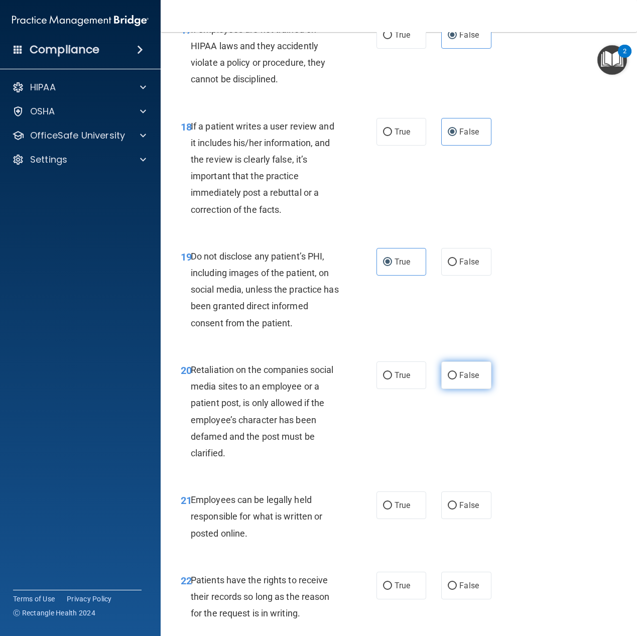
click at [486, 389] on label "False" at bounding box center [466, 376] width 50 height 28
click at [457, 380] on input "False" at bounding box center [452, 376] width 9 height 8
radio input "true"
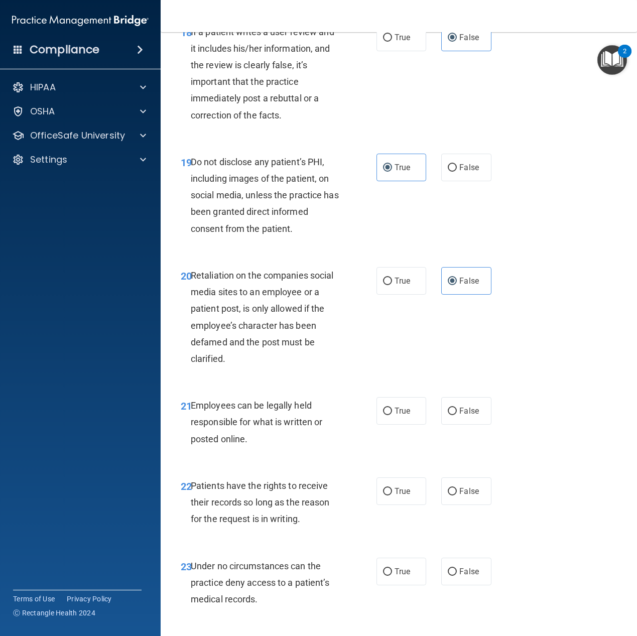
scroll to position [2109, 0]
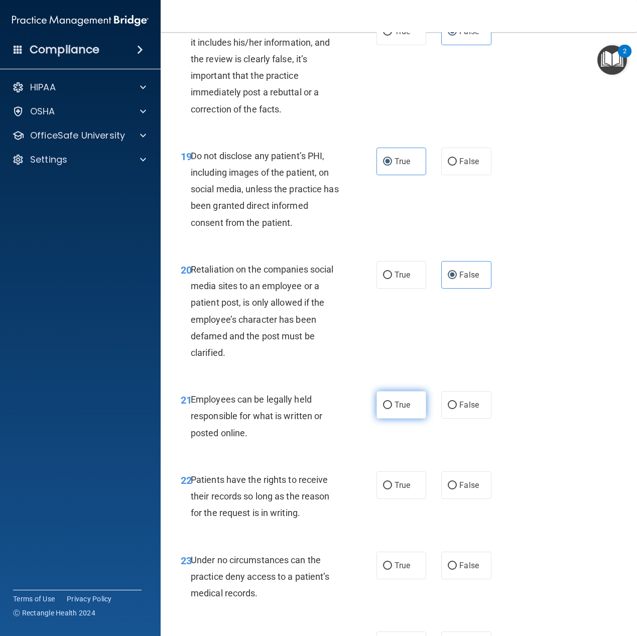
click at [403, 419] on label "True" at bounding box center [402, 405] width 50 height 28
click at [392, 409] on input "True" at bounding box center [387, 406] width 9 height 8
radio input "true"
click at [452, 490] on input "False" at bounding box center [452, 486] width 9 height 8
radio input "true"
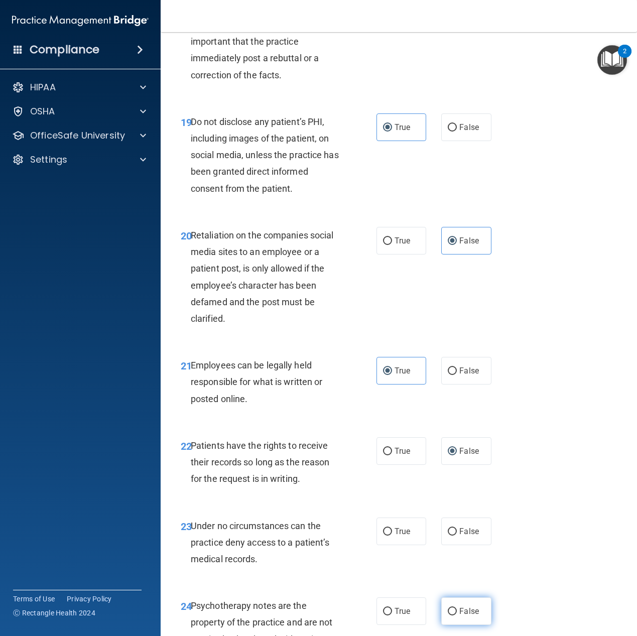
scroll to position [2260, 0]
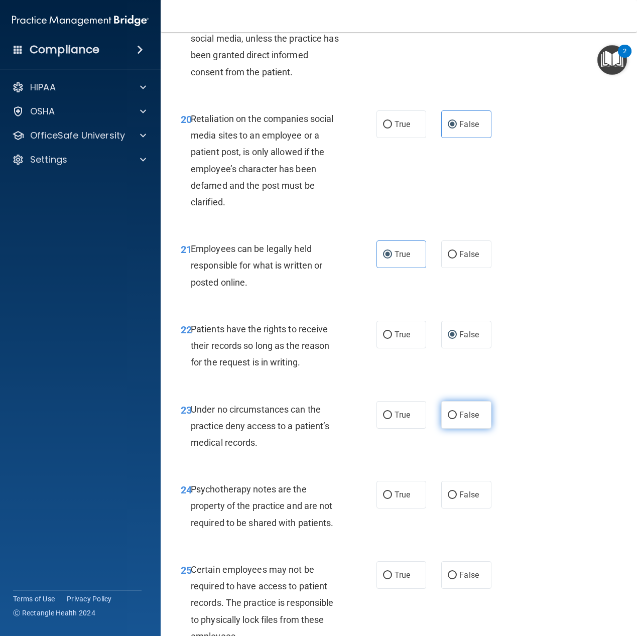
click at [451, 419] on input "False" at bounding box center [452, 416] width 9 height 8
radio input "true"
click at [417, 509] on label "True" at bounding box center [402, 495] width 50 height 28
click at [392, 499] on input "True" at bounding box center [387, 496] width 9 height 8
radio input "true"
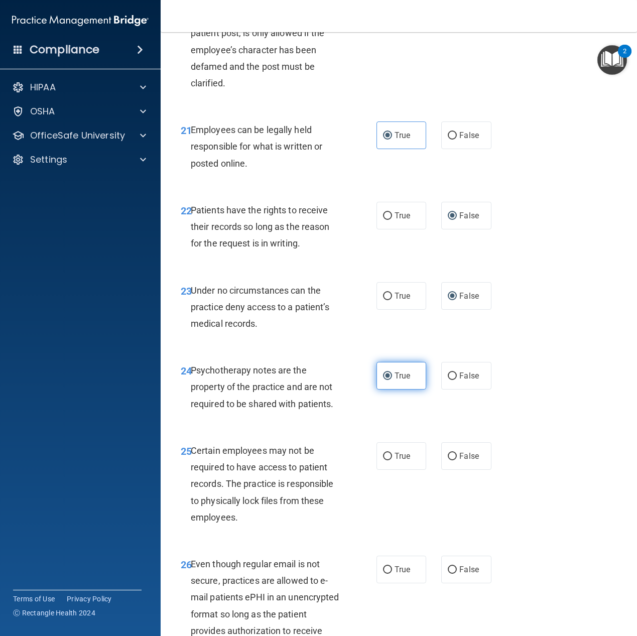
scroll to position [2411, 0]
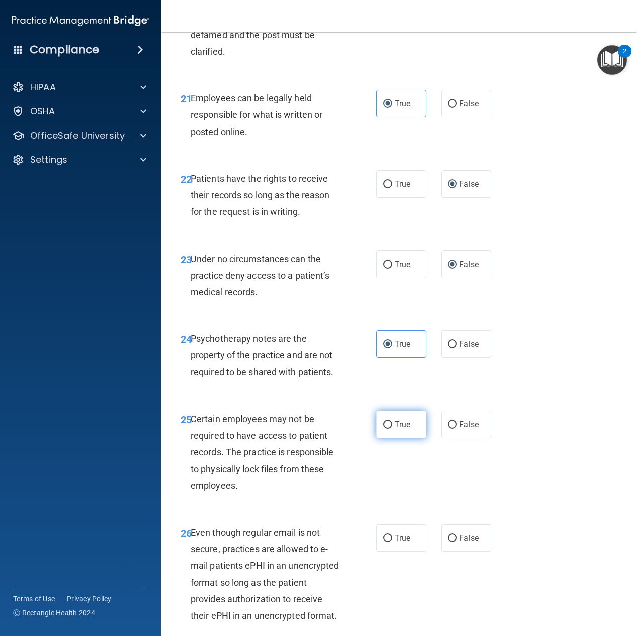
click at [399, 438] on label "True" at bounding box center [402, 425] width 50 height 28
click at [392, 429] on input "True" at bounding box center [387, 425] width 9 height 8
radio input "true"
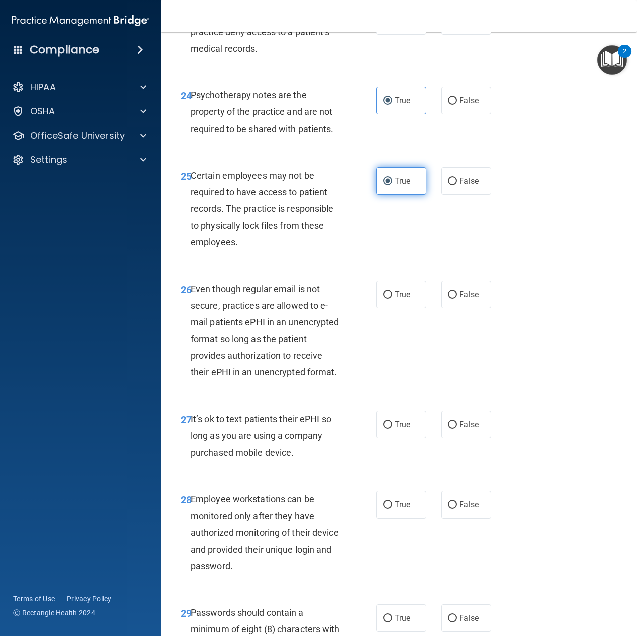
scroll to position [2662, 0]
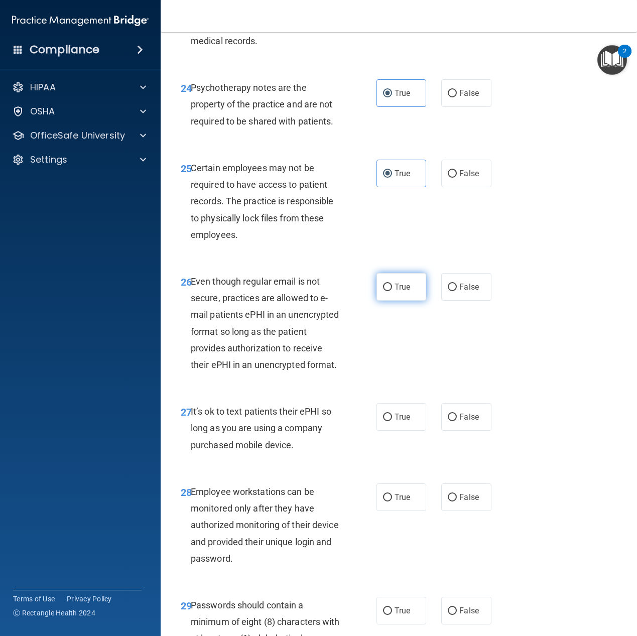
click at [407, 301] on label "True" at bounding box center [402, 287] width 50 height 28
click at [392, 291] on input "True" at bounding box center [387, 288] width 9 height 8
radio input "true"
click at [479, 431] on label "False" at bounding box center [466, 417] width 50 height 28
click at [457, 421] on input "False" at bounding box center [452, 418] width 9 height 8
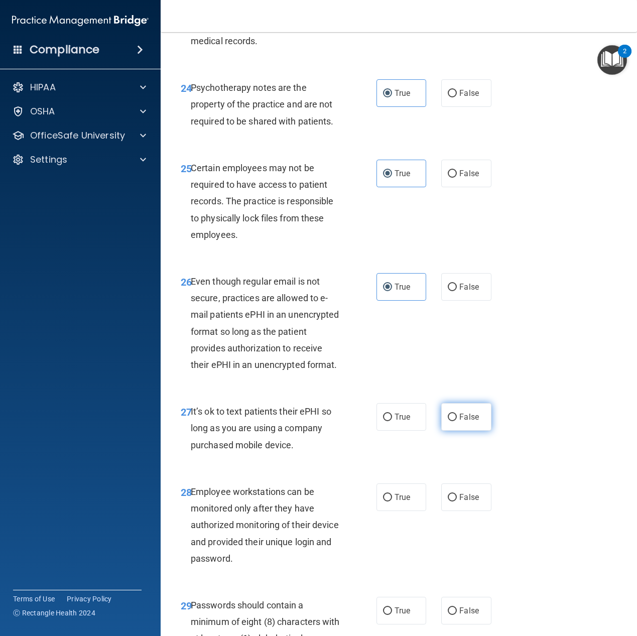
radio input "true"
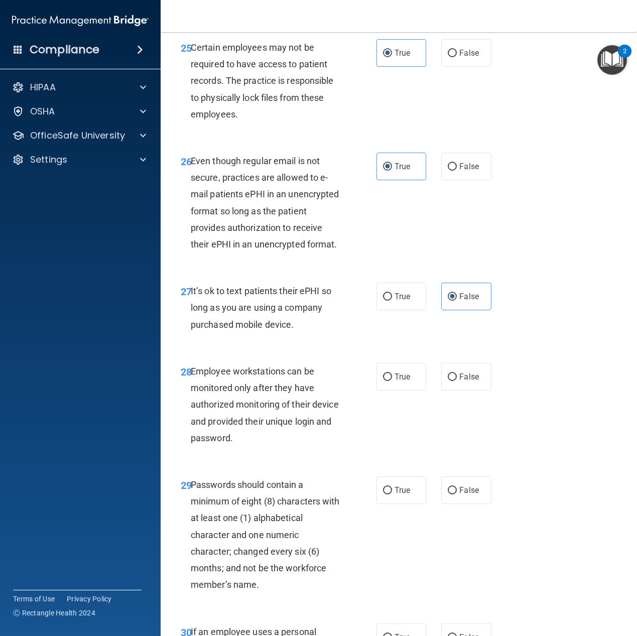
scroll to position [2812, 0]
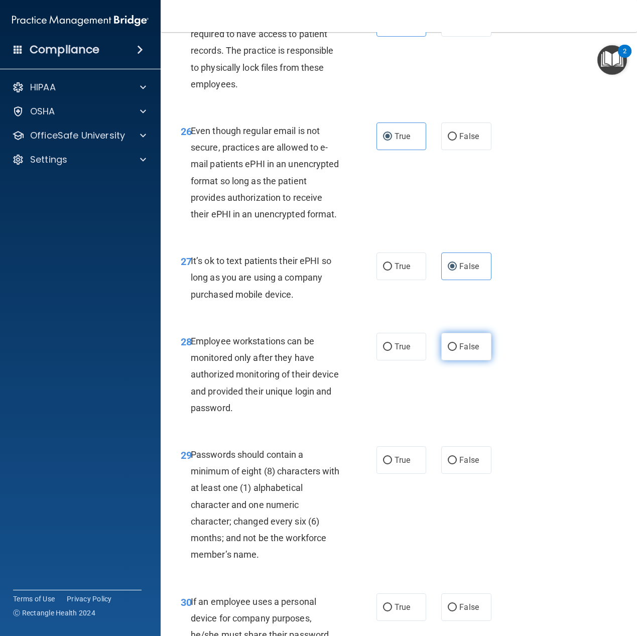
click at [460, 352] on span "False" at bounding box center [470, 347] width 20 height 10
click at [457, 351] on input "False" at bounding box center [452, 348] width 9 height 8
radio input "true"
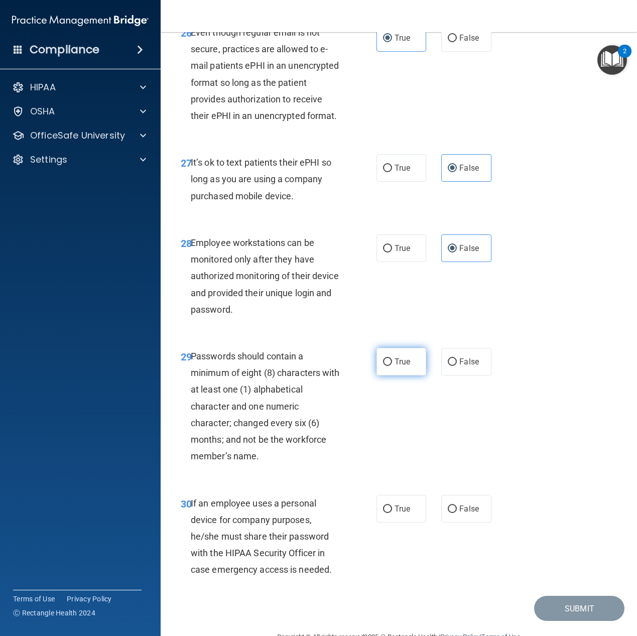
scroll to position [2913, 0]
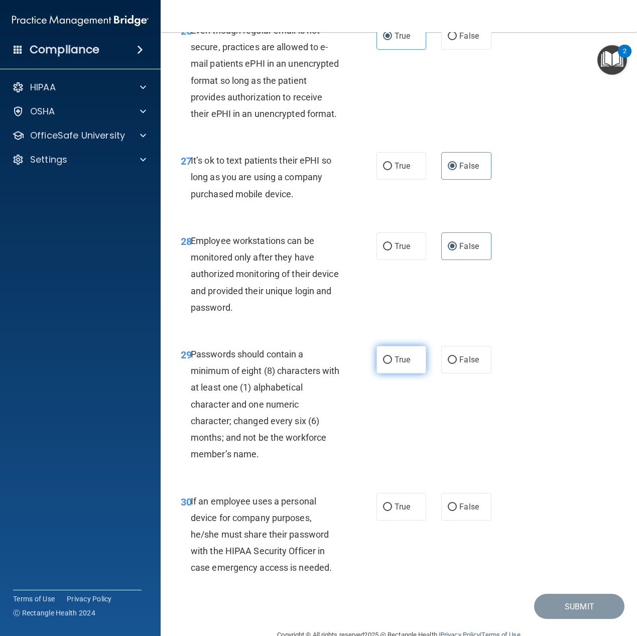
click at [411, 374] on label "True" at bounding box center [402, 360] width 50 height 28
click at [392, 364] on input "True" at bounding box center [387, 361] width 9 height 8
radio input "true"
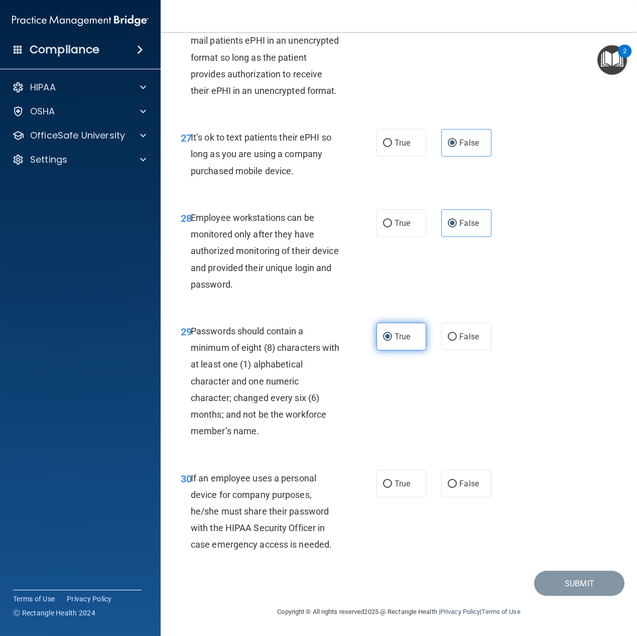
scroll to position [3019, 0]
click at [463, 482] on span "False" at bounding box center [470, 484] width 20 height 10
click at [457, 482] on input "False" at bounding box center [452, 485] width 9 height 8
radio input "true"
click at [563, 583] on button "Submit" at bounding box center [579, 584] width 90 height 26
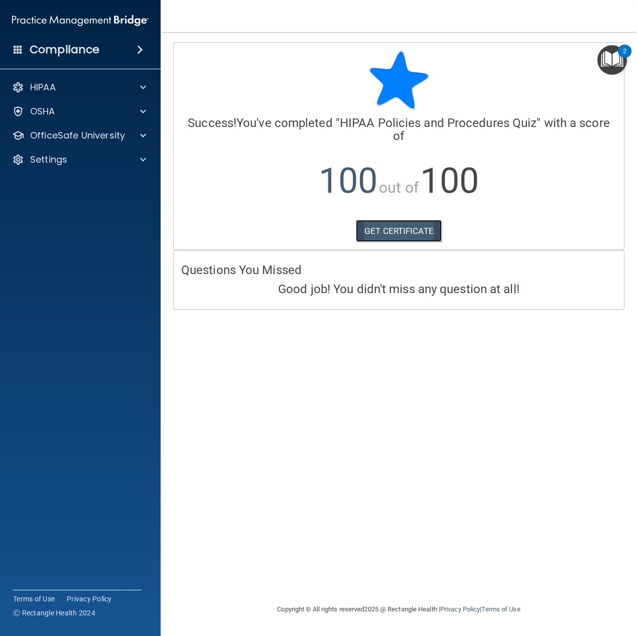
click at [420, 235] on link "GET CERTIFICATE" at bounding box center [399, 231] width 86 height 22
click at [602, 55] on img "Open Resource Center, 2 new notifications" at bounding box center [613, 60] width 30 height 30
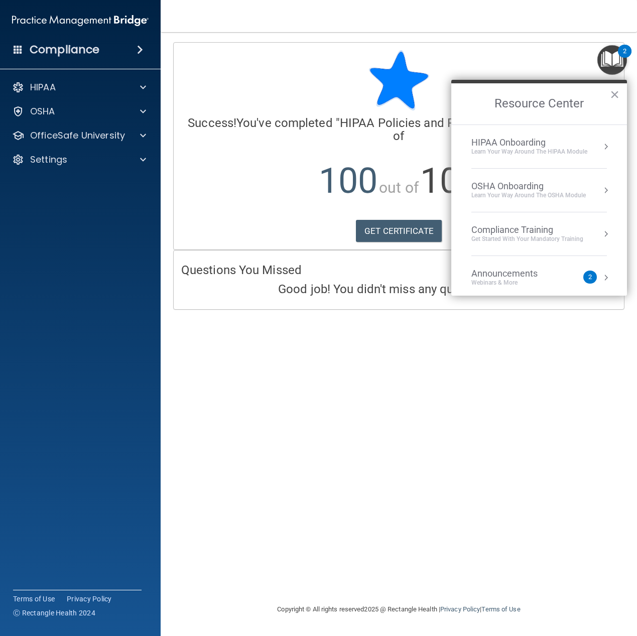
click at [586, 147] on div "HIPAA Onboarding" at bounding box center [530, 142] width 116 height 11
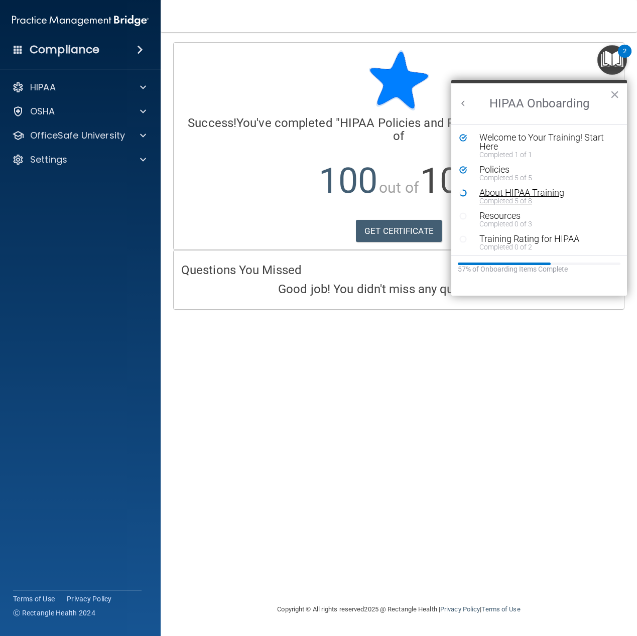
click at [521, 196] on div "About HIPAA Training" at bounding box center [543, 192] width 127 height 9
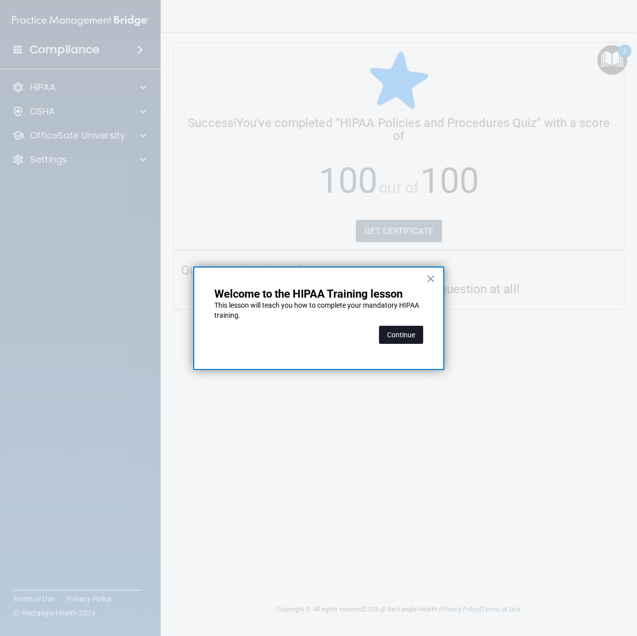
click at [393, 333] on button "Continue" at bounding box center [401, 335] width 44 height 18
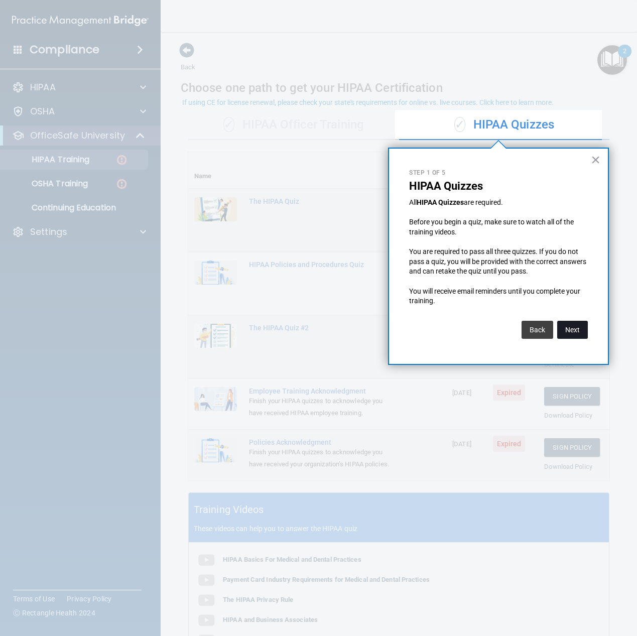
click at [565, 326] on button "Next" at bounding box center [572, 330] width 31 height 18
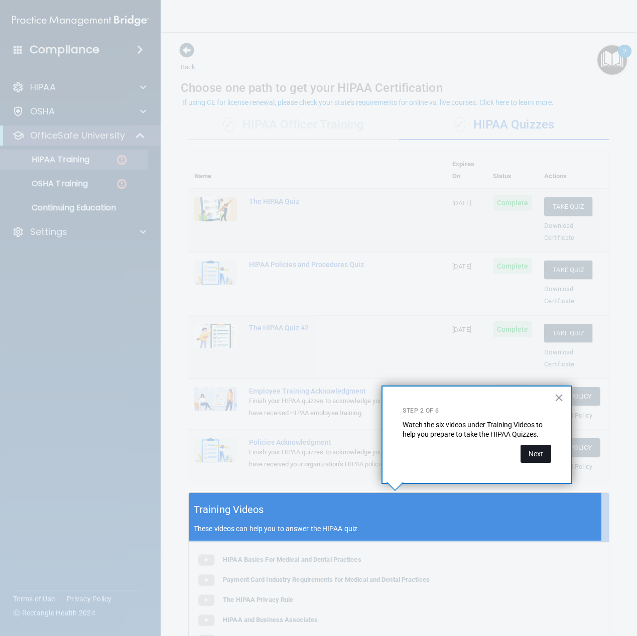
click at [541, 455] on button "Next" at bounding box center [536, 454] width 31 height 18
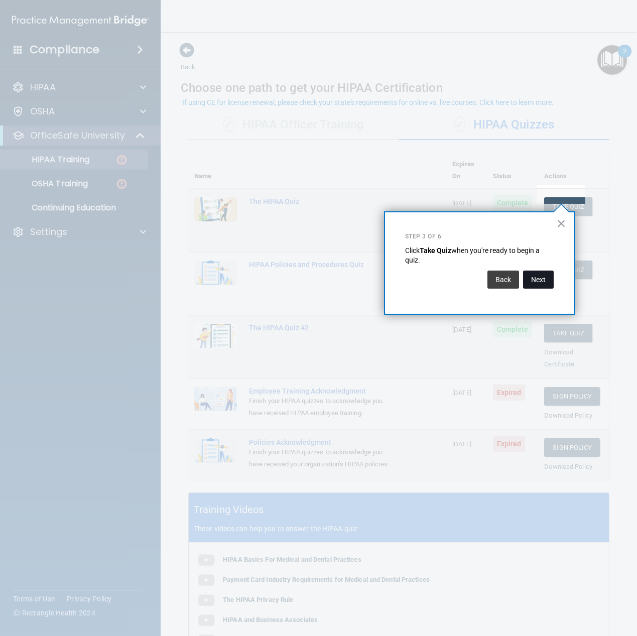
click at [544, 283] on button "Next" at bounding box center [538, 280] width 31 height 18
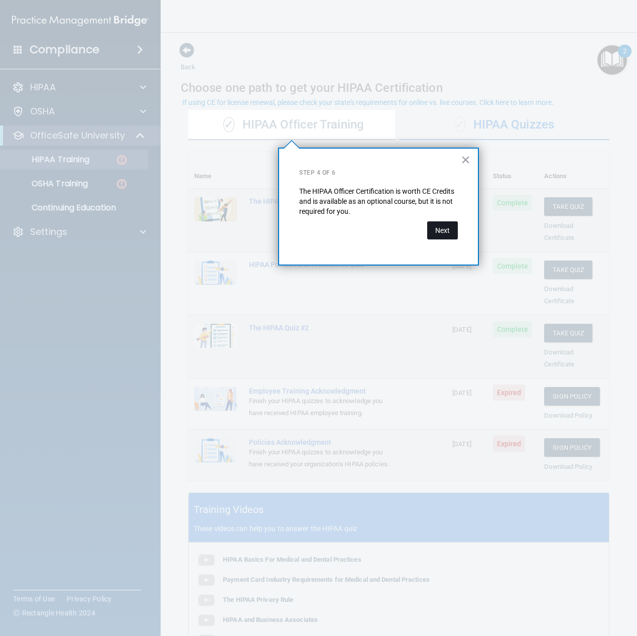
click at [440, 227] on button "Next" at bounding box center [442, 230] width 31 height 18
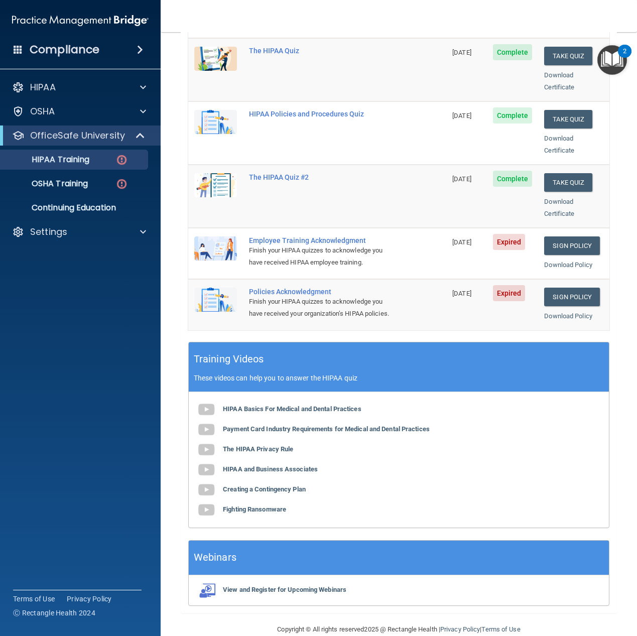
scroll to position [166, 0]
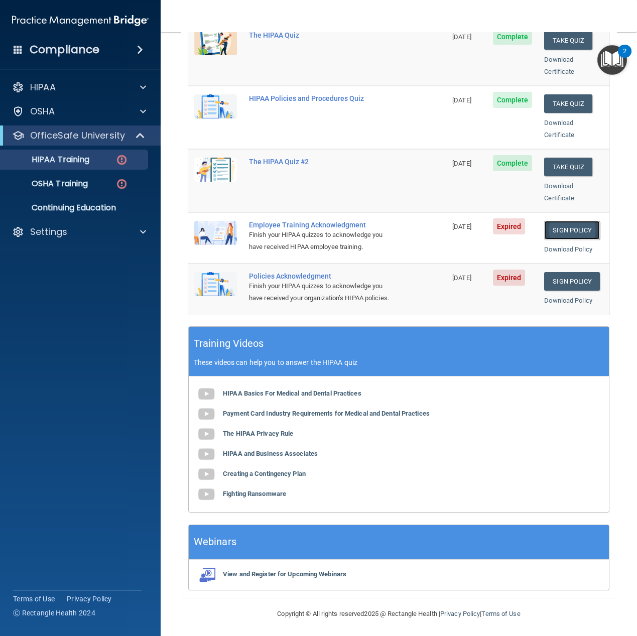
click at [552, 221] on link "Sign Policy" at bounding box center [572, 230] width 56 height 19
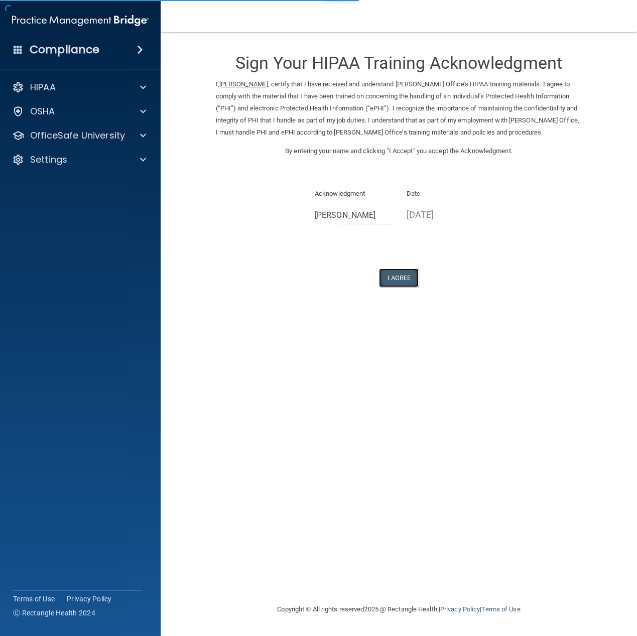
click at [409, 278] on button "I Agree" at bounding box center [399, 278] width 40 height 19
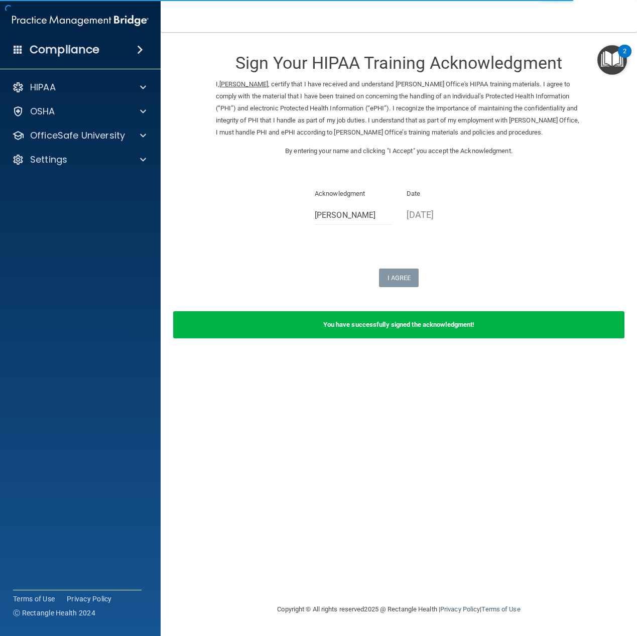
click at [620, 58] on img "Open Resource Center, 2 new notifications" at bounding box center [613, 60] width 30 height 30
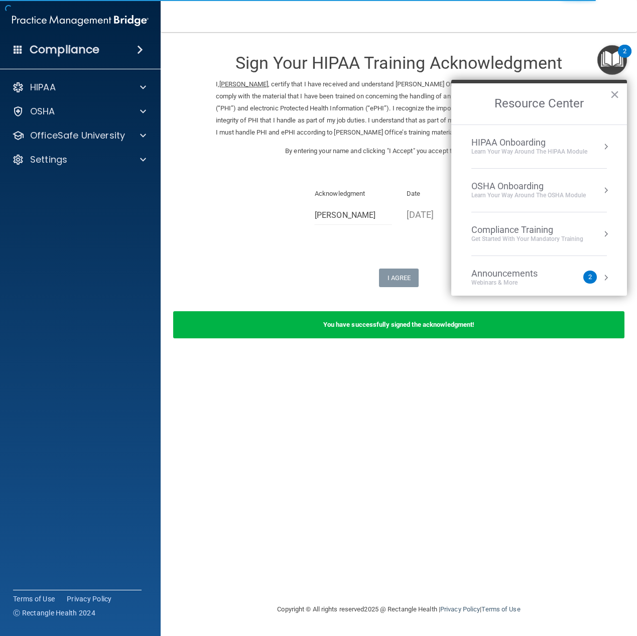
click at [593, 276] on div "Announcements Webinars & More 2" at bounding box center [540, 277] width 136 height 19
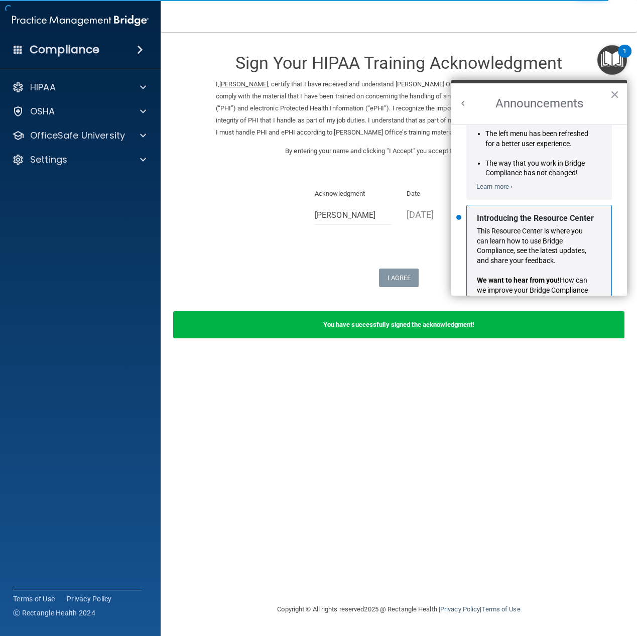
scroll to position [176, 0]
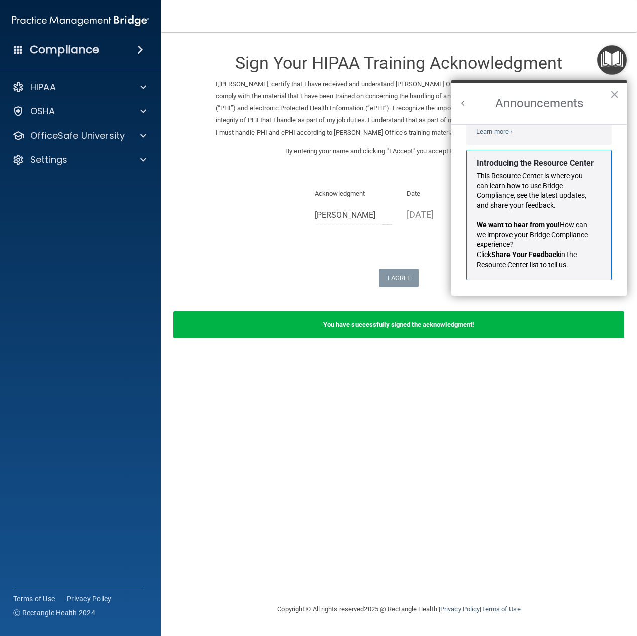
click at [620, 93] on h2 "Announcements" at bounding box center [539, 103] width 176 height 41
click at [613, 94] on button "×" at bounding box center [615, 94] width 10 height 16
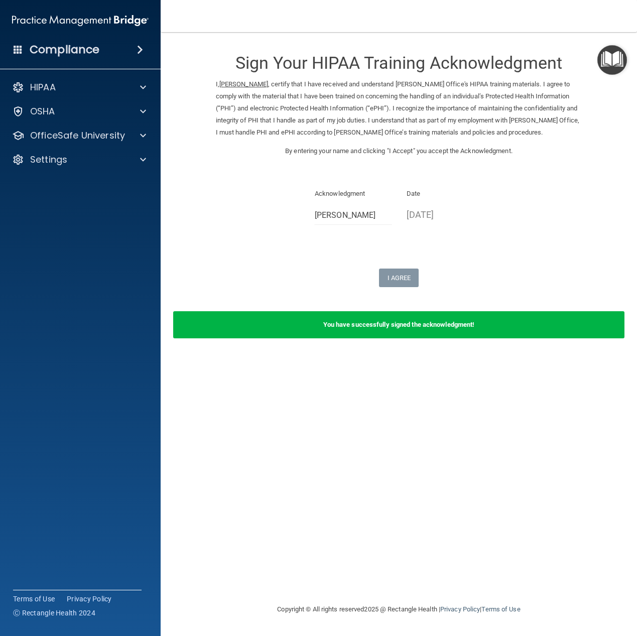
click at [607, 59] on img "Open Resource Center" at bounding box center [613, 60] width 30 height 30
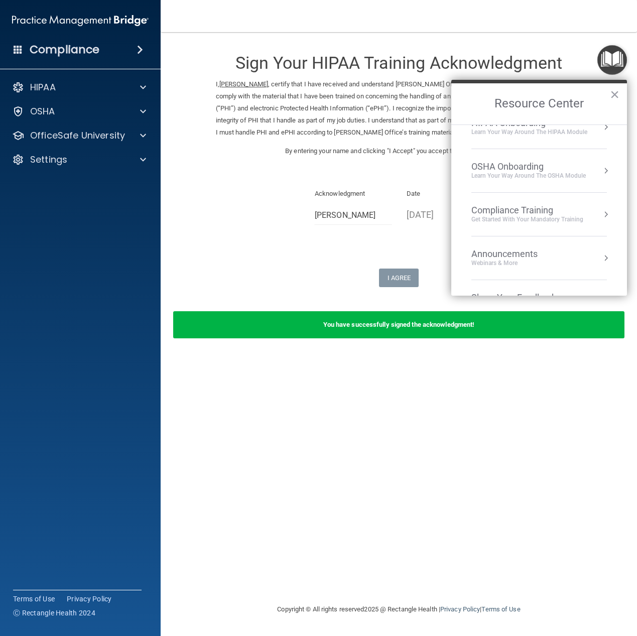
scroll to position [0, 0]
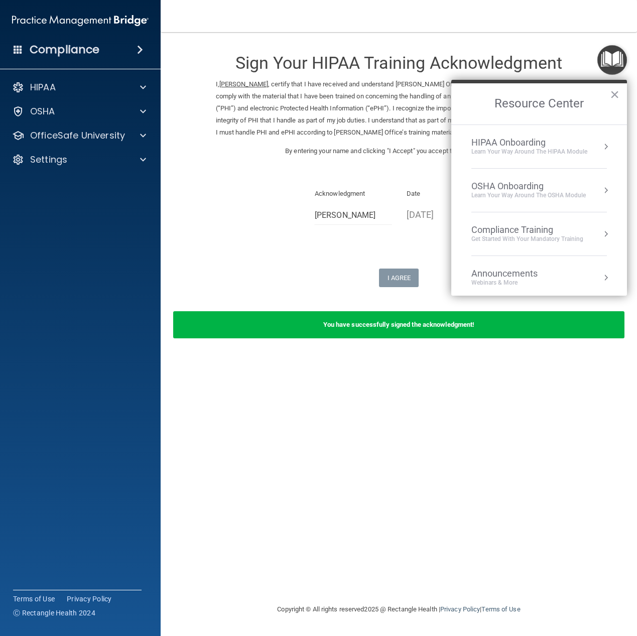
click at [59, 52] on h4 "Compliance" at bounding box center [65, 50] width 70 height 14
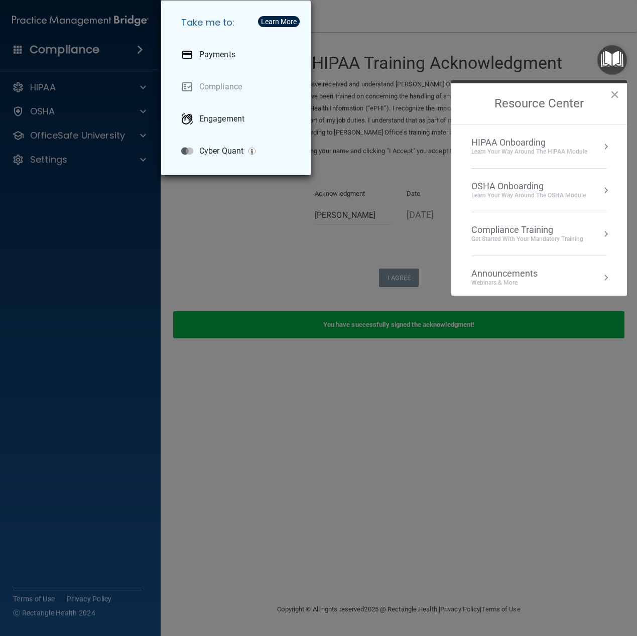
click at [315, 211] on div "Take me to: Payments Compliance Engagement Cyber Quant" at bounding box center [318, 318] width 637 height 636
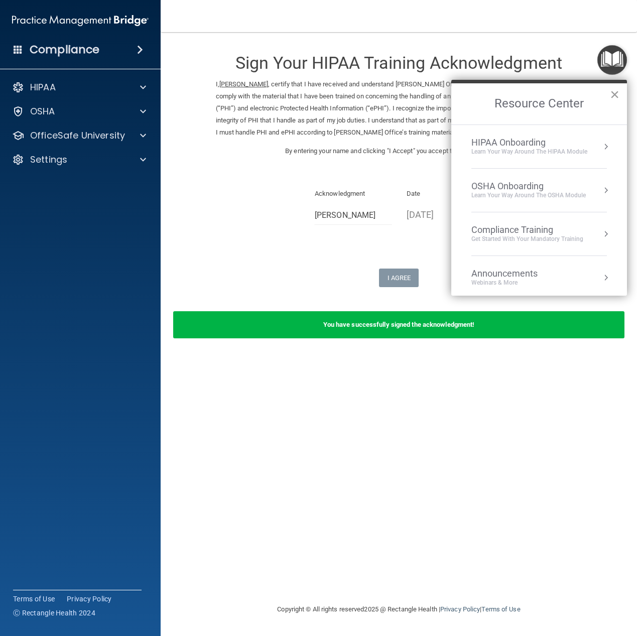
click at [612, 97] on button "×" at bounding box center [615, 94] width 10 height 16
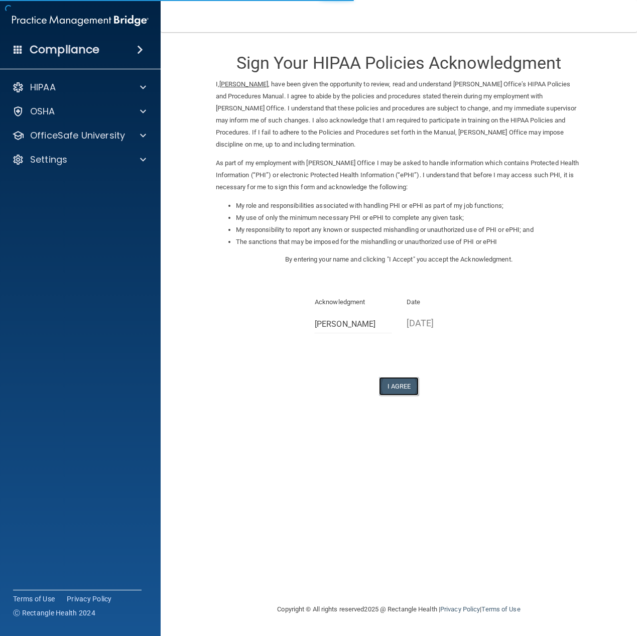
click at [402, 384] on button "I Agree" at bounding box center [399, 386] width 40 height 19
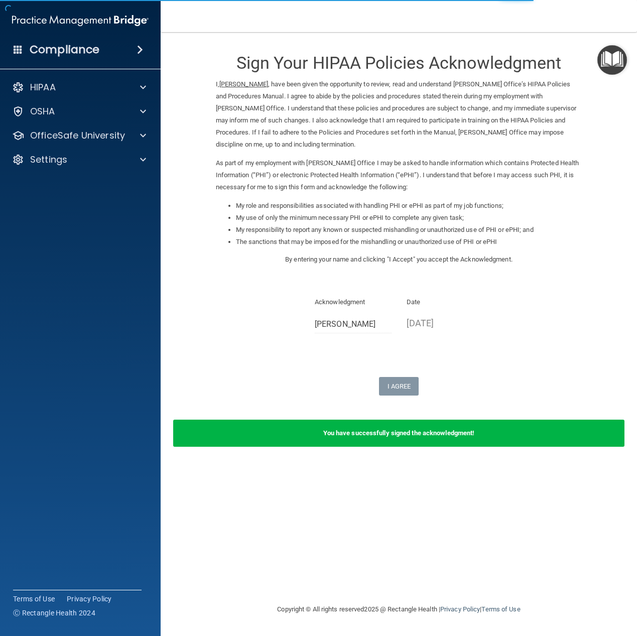
click at [621, 56] on img "Open Resource Center" at bounding box center [613, 60] width 30 height 30
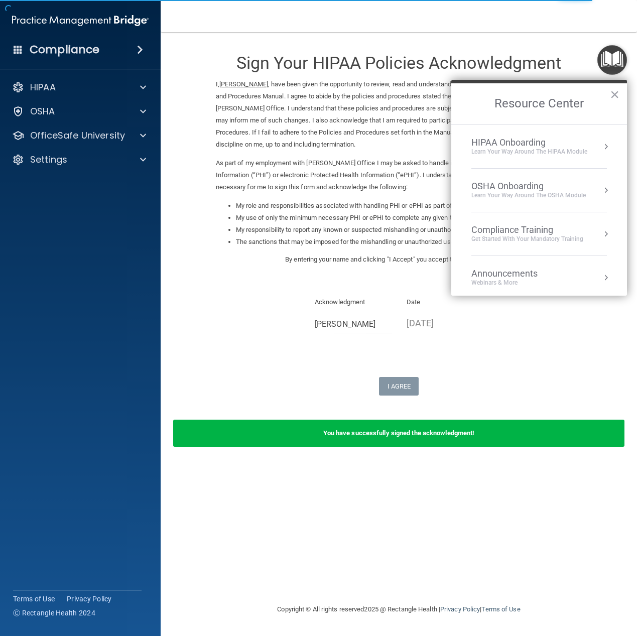
click at [534, 147] on div "HIPAA Onboarding" at bounding box center [530, 142] width 116 height 11
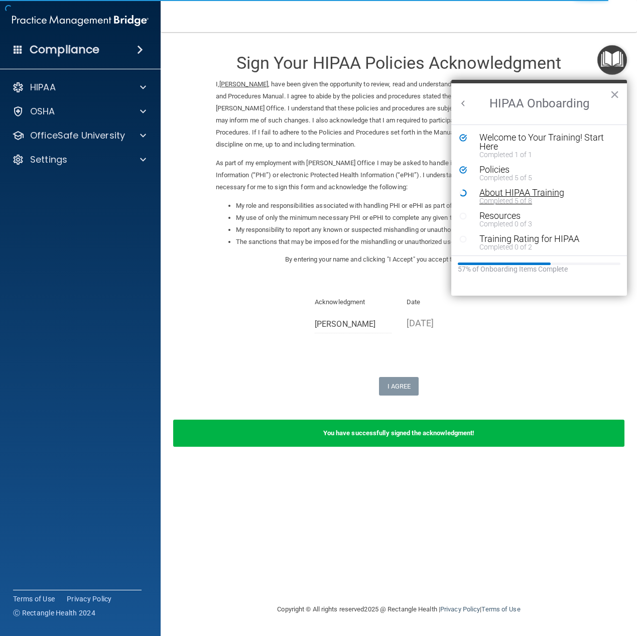
scroll to position [2, 0]
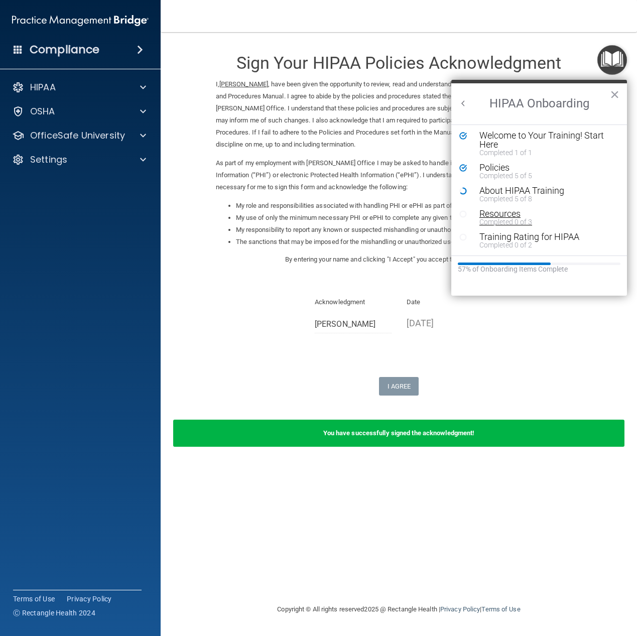
click at [507, 217] on div "Resources" at bounding box center [543, 213] width 127 height 9
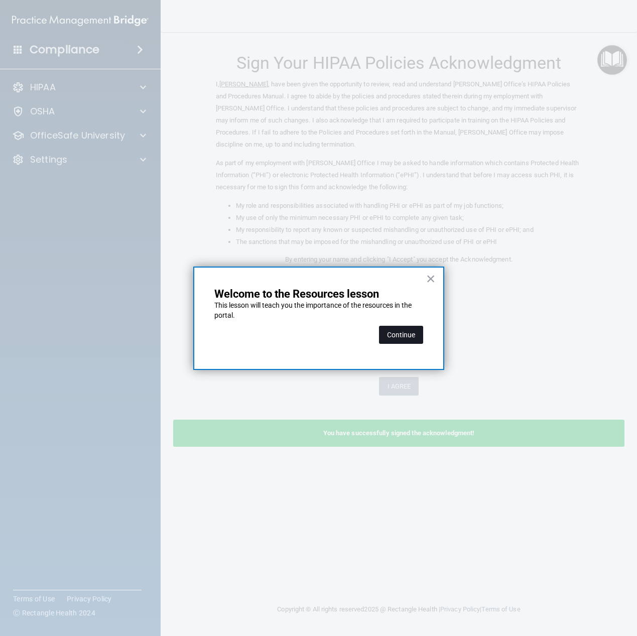
click at [387, 330] on button "Continue" at bounding box center [401, 335] width 44 height 18
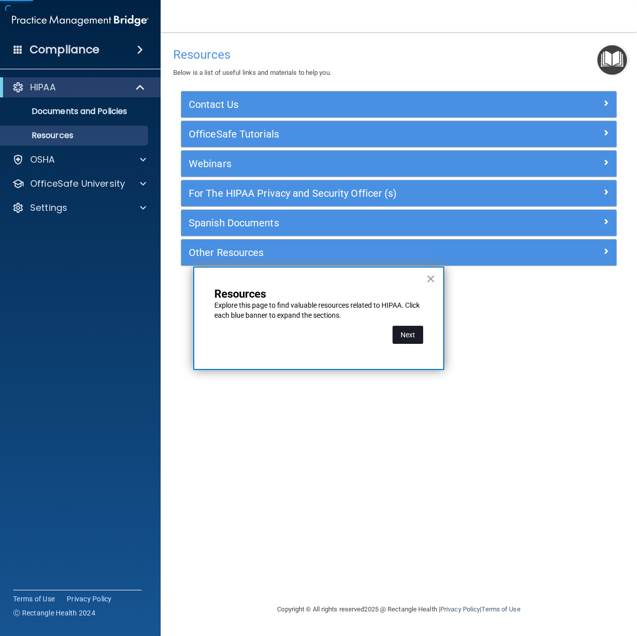
click at [408, 338] on button "Next" at bounding box center [408, 335] width 31 height 18
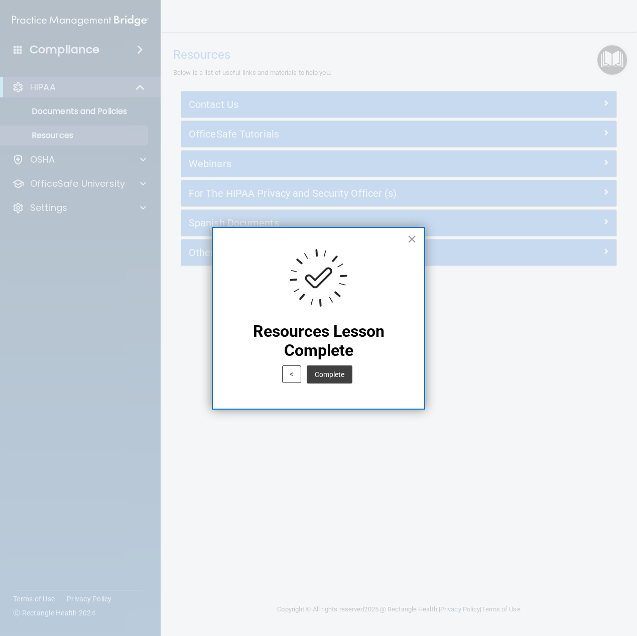
click at [339, 363] on div "Complete" at bounding box center [329, 375] width 51 height 28
click at [342, 369] on button "Complete" at bounding box center [330, 375] width 46 height 18
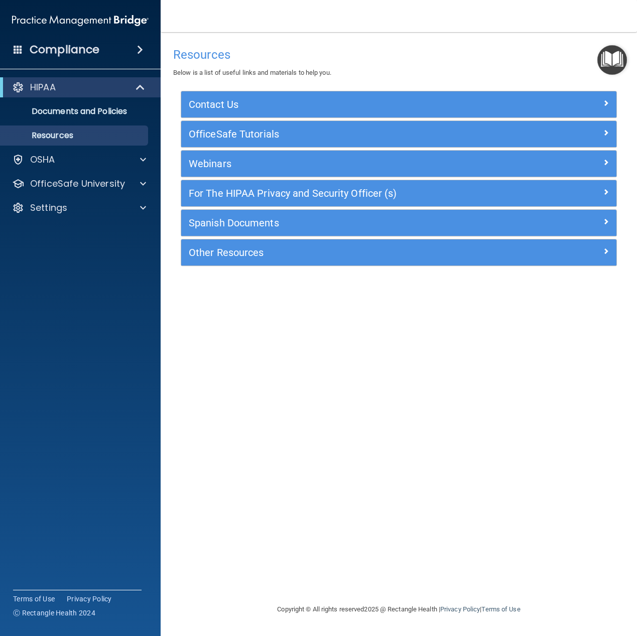
click at [603, 61] on img "Open Resource Center" at bounding box center [613, 60] width 30 height 30
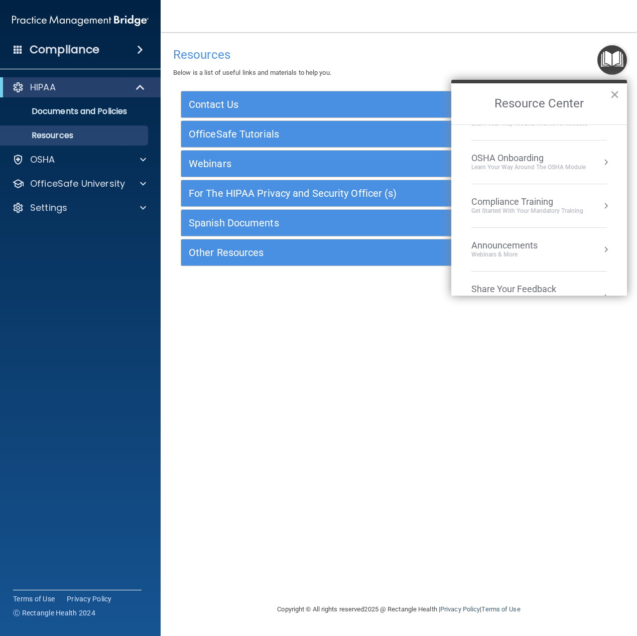
scroll to position [56, 0]
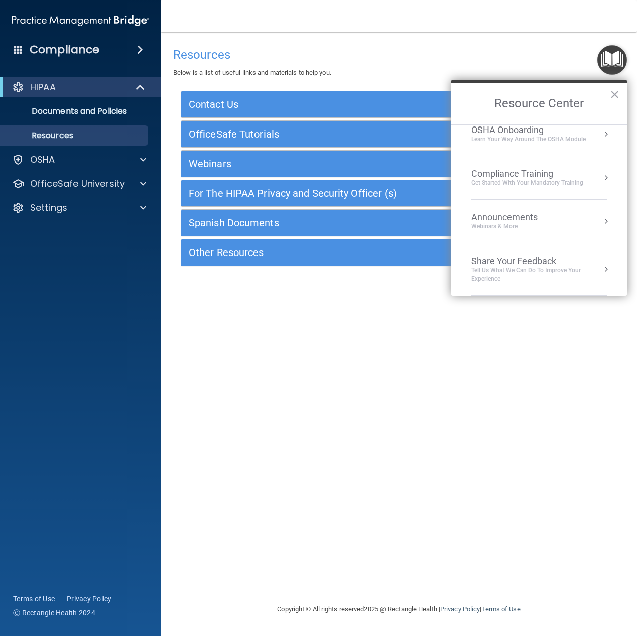
click at [617, 66] on img "Open Resource Center" at bounding box center [613, 60] width 30 height 30
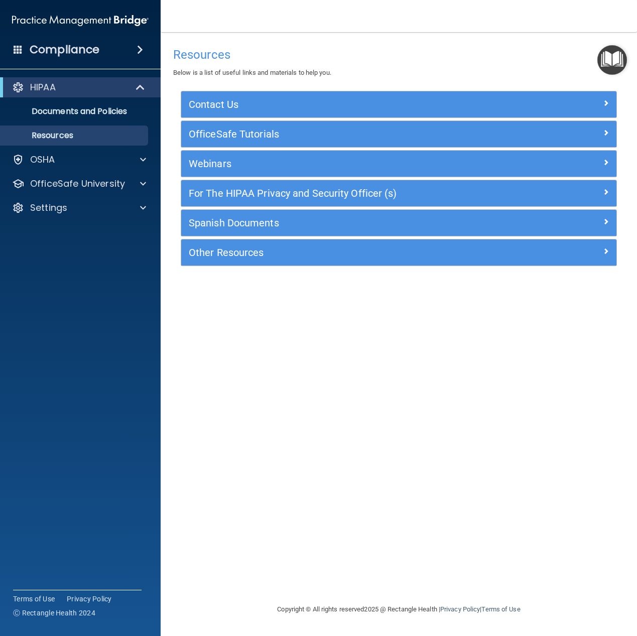
click at [617, 65] on img "Open Resource Center" at bounding box center [613, 60] width 30 height 30
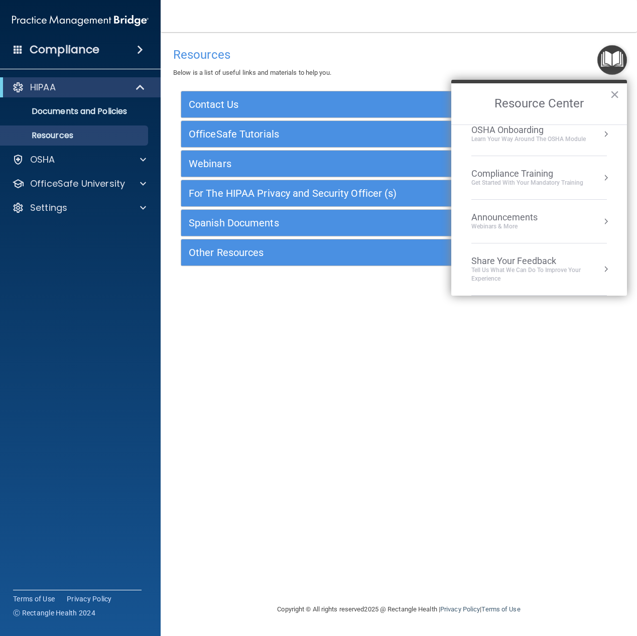
scroll to position [0, 0]
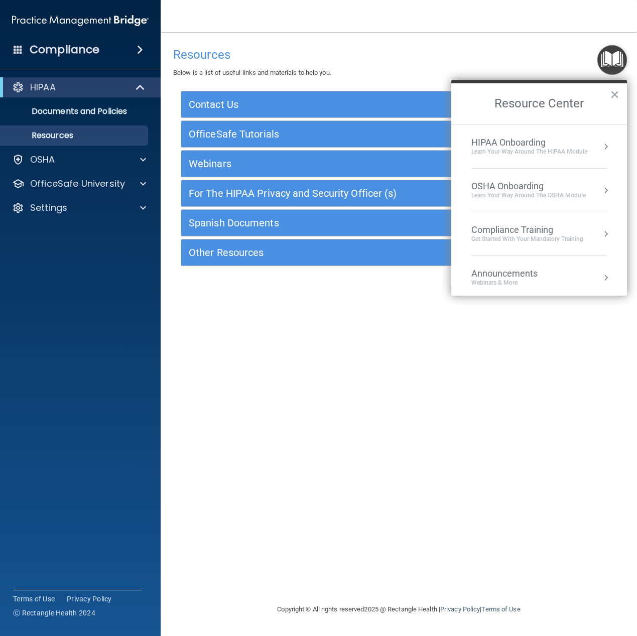
click at [533, 146] on div "HIPAA Onboarding" at bounding box center [530, 142] width 116 height 11
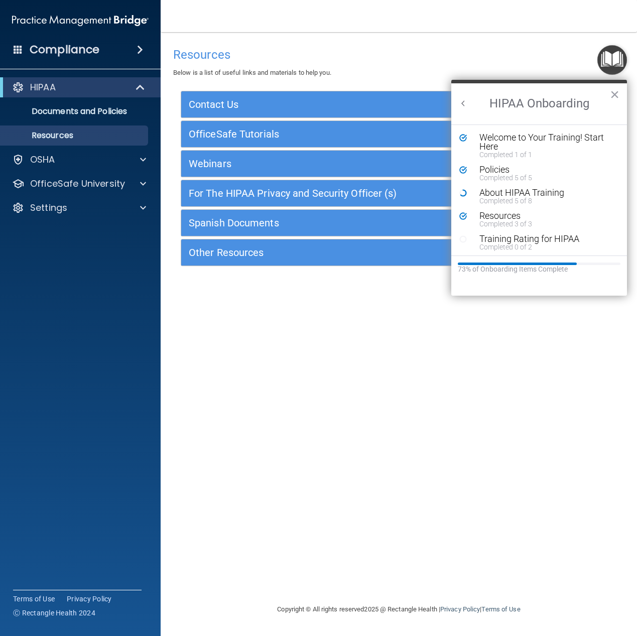
scroll to position [2, 0]
click at [542, 242] on div "Completed 0 of 2" at bounding box center [543, 245] width 127 height 7
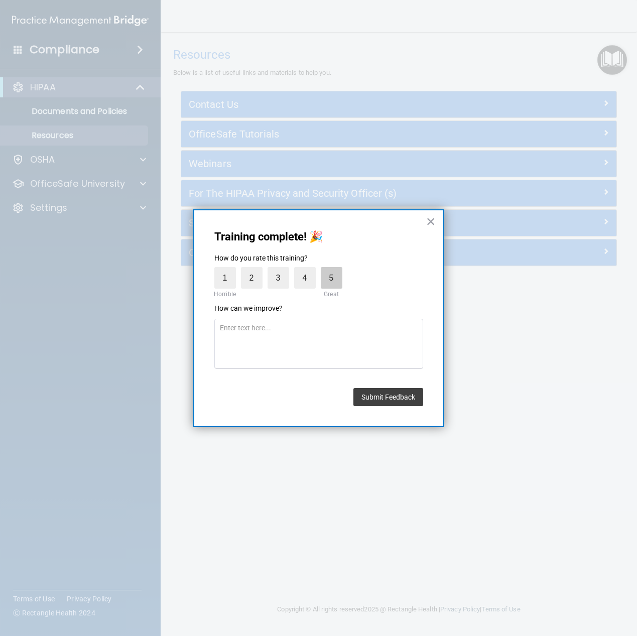
click at [336, 277] on label "5" at bounding box center [332, 278] width 22 height 22
click at [308, 270] on input "5" at bounding box center [308, 270] width 0 height 0
click at [384, 395] on button "Submit Feedback" at bounding box center [389, 397] width 70 height 18
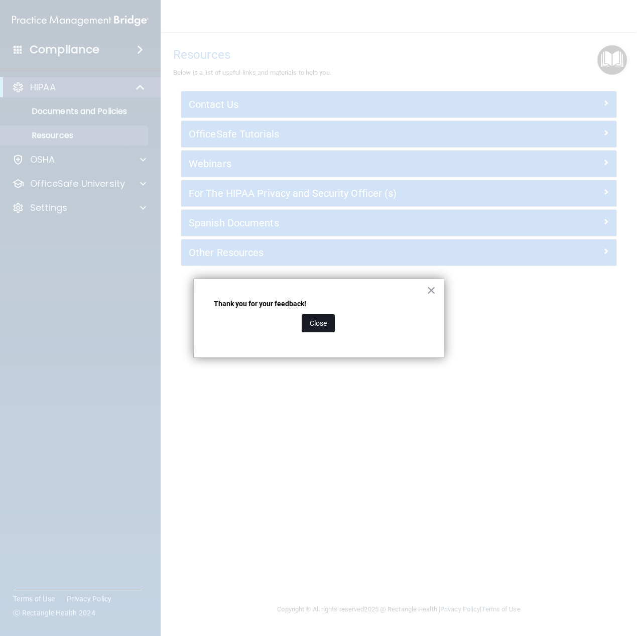
click at [314, 327] on button "Close" at bounding box center [318, 323] width 33 height 18
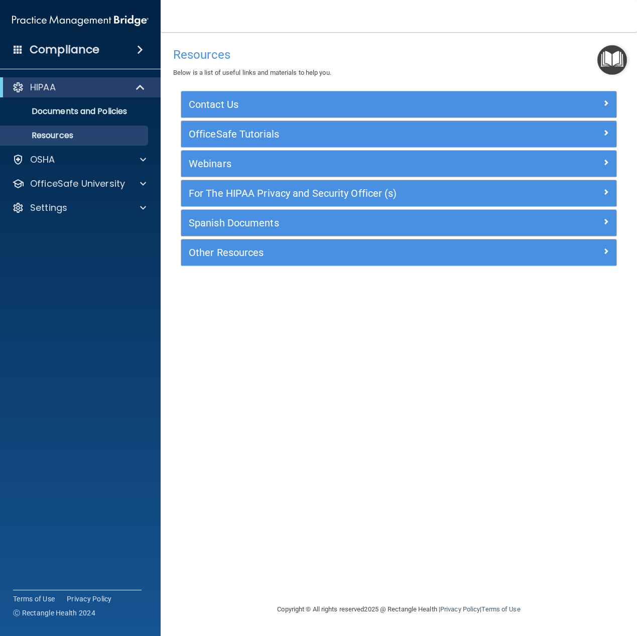
click at [613, 65] on img "Open Resource Center" at bounding box center [613, 60] width 30 height 30
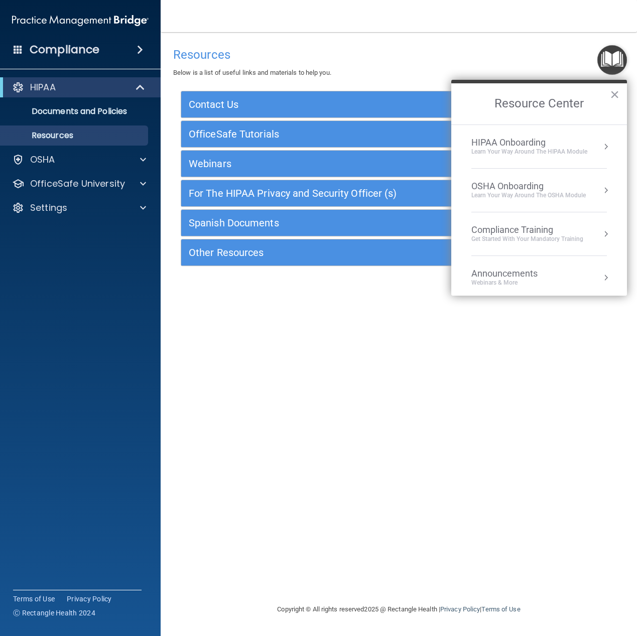
click at [601, 154] on ol "HIPAA Onboarding Learn Your Way around the HIPAA module OSHA Onboarding Learn y…" at bounding box center [539, 210] width 176 height 171
click at [585, 151] on div "Learn Your Way around the HIPAA module" at bounding box center [530, 152] width 116 height 9
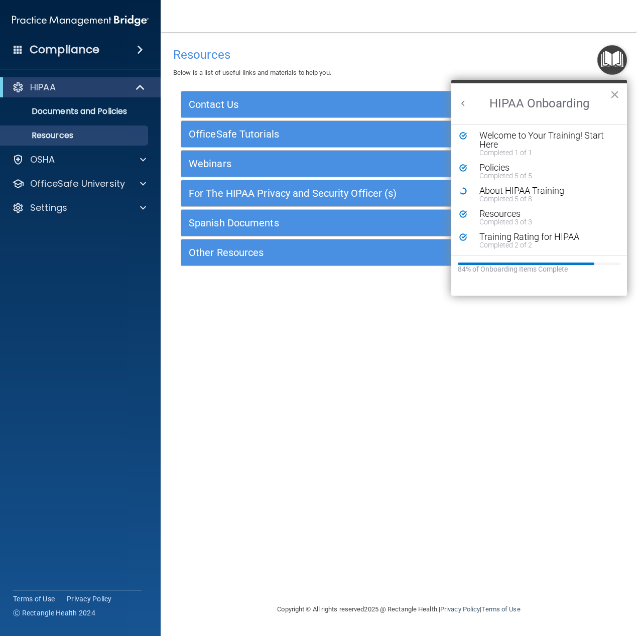
scroll to position [0, 0]
click at [507, 199] on div "Completed 5 of 8" at bounding box center [543, 200] width 127 height 7
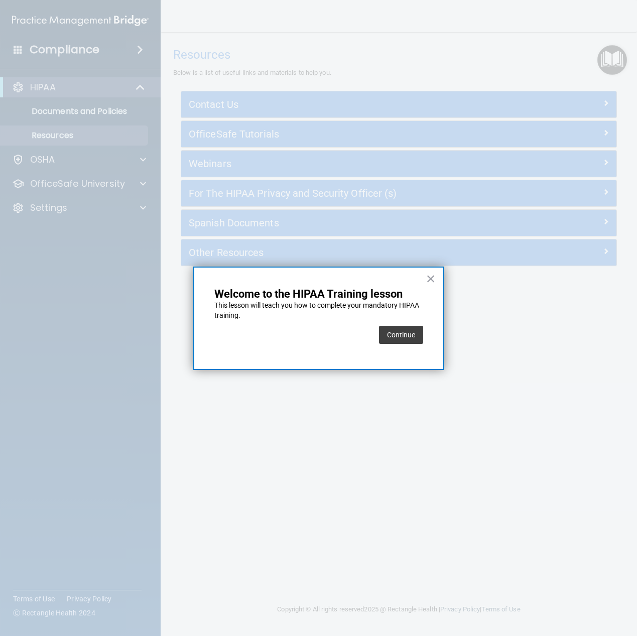
click at [401, 325] on div "Continue" at bounding box center [401, 335] width 44 height 28
click at [401, 328] on button "Continue" at bounding box center [401, 335] width 44 height 18
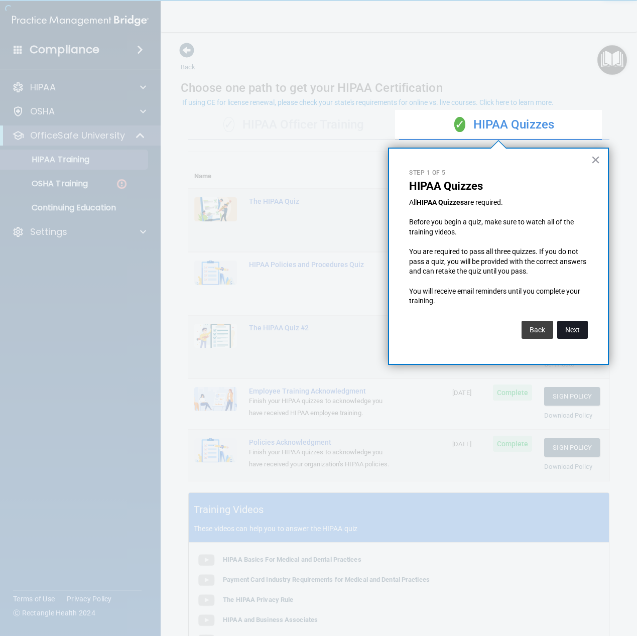
click at [569, 329] on button "Next" at bounding box center [572, 330] width 31 height 18
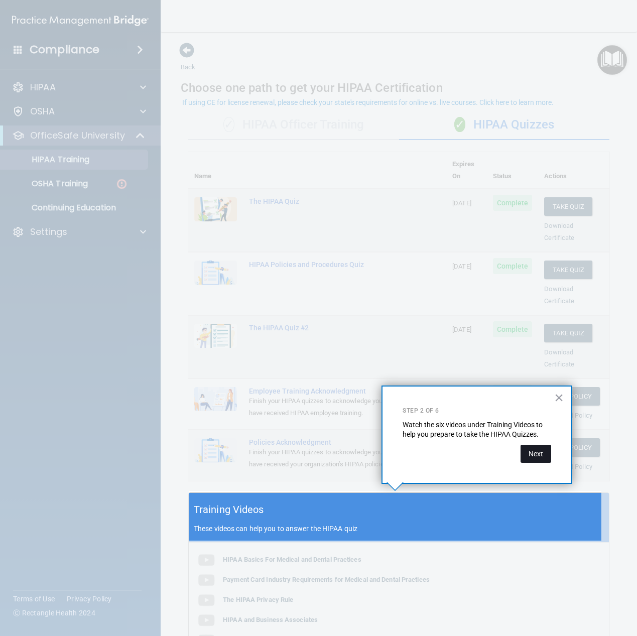
click at [542, 453] on button "Next" at bounding box center [536, 454] width 31 height 18
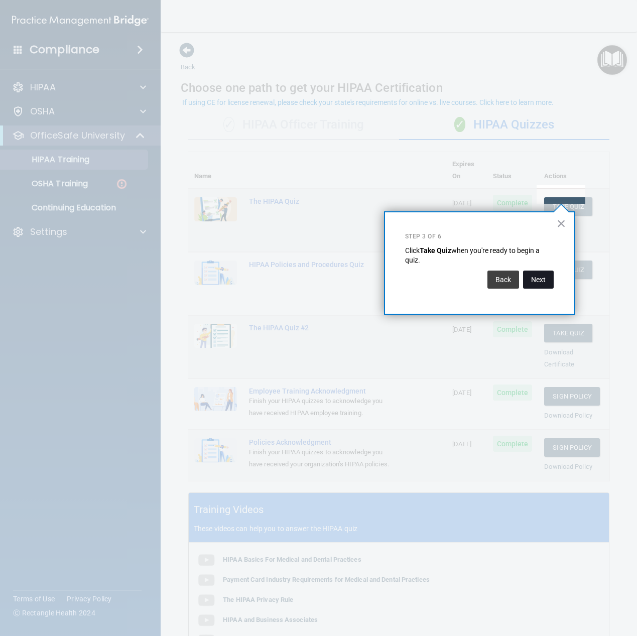
click at [538, 281] on button "Next" at bounding box center [538, 280] width 31 height 18
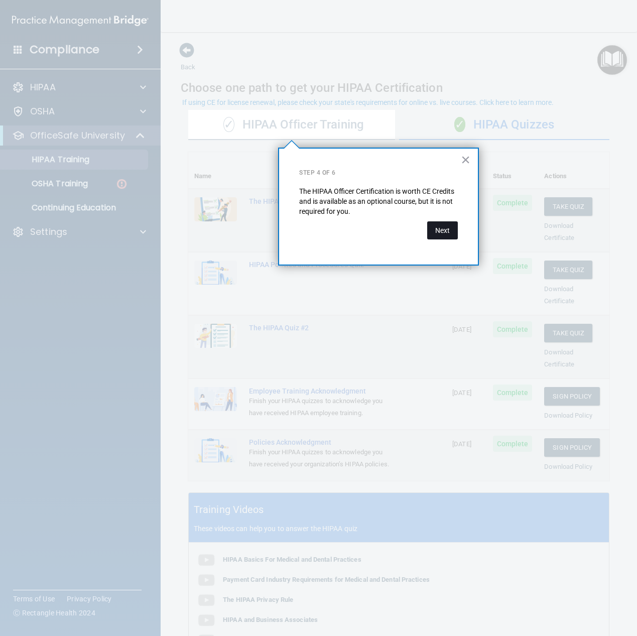
click at [451, 224] on button "Next" at bounding box center [442, 230] width 31 height 18
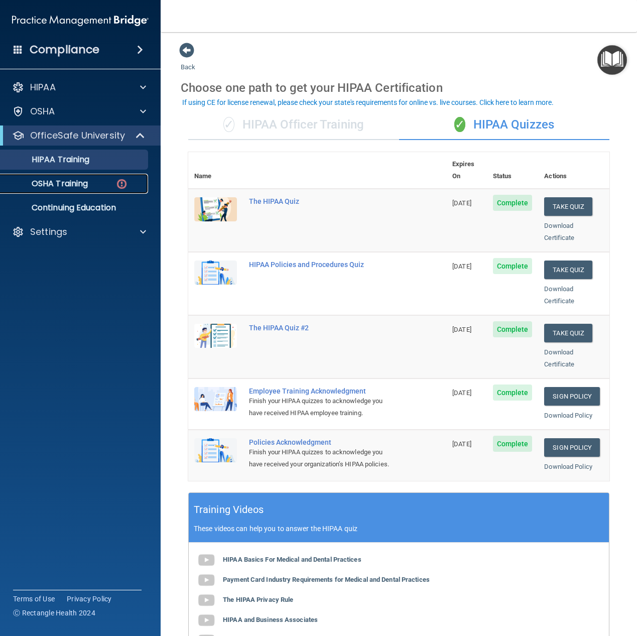
click at [121, 183] on img at bounding box center [122, 184] width 13 height 13
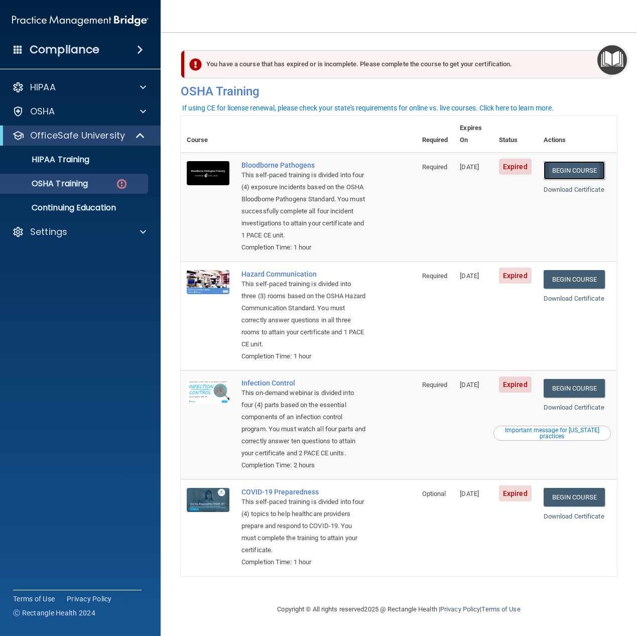
click at [593, 161] on link "Begin Course" at bounding box center [574, 170] width 61 height 19
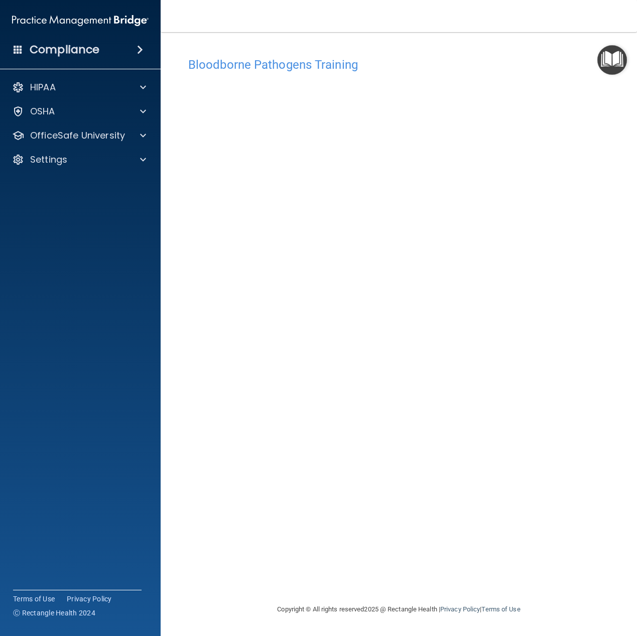
click at [329, 407] on div "Bloodborne Pathogens Training This course doesn’t expire until 09/04/2025. Are …" at bounding box center [399, 327] width 436 height 551
click at [138, 115] on div at bounding box center [141, 111] width 25 height 12
click at [620, 66] on img "Open Resource Center" at bounding box center [613, 60] width 30 height 30
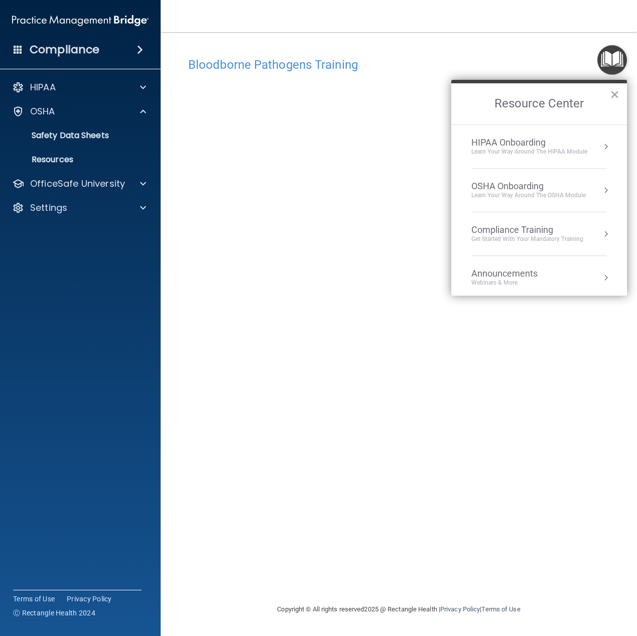
click at [601, 148] on button "Resource Center" at bounding box center [606, 147] width 10 height 10
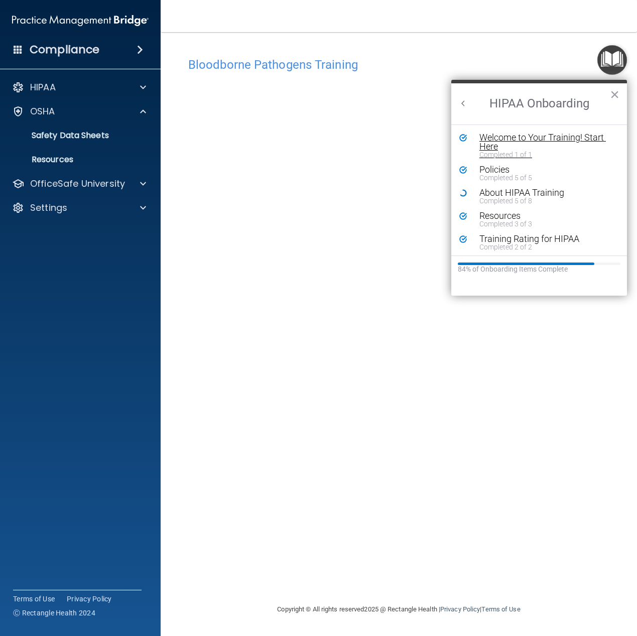
scroll to position [2, 0]
click at [614, 95] on button "×" at bounding box center [615, 94] width 10 height 16
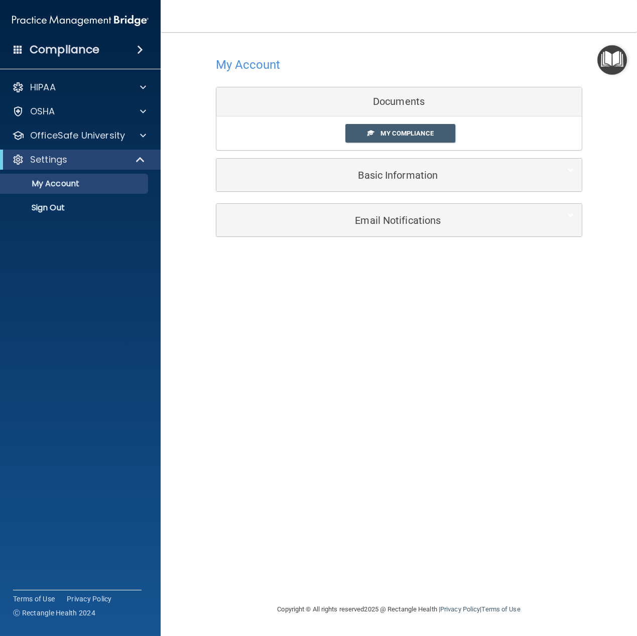
click at [618, 57] on img "Open Resource Center" at bounding box center [613, 60] width 30 height 30
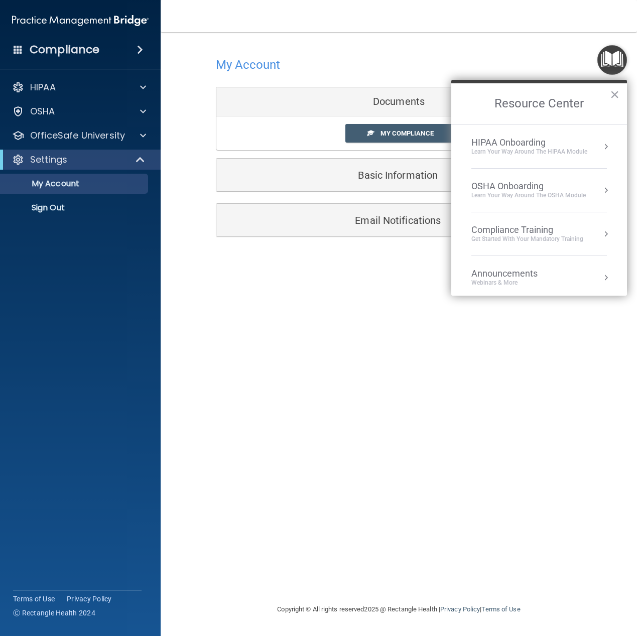
click at [586, 148] on div "Learn Your Way around the HIPAA module" at bounding box center [530, 152] width 116 height 9
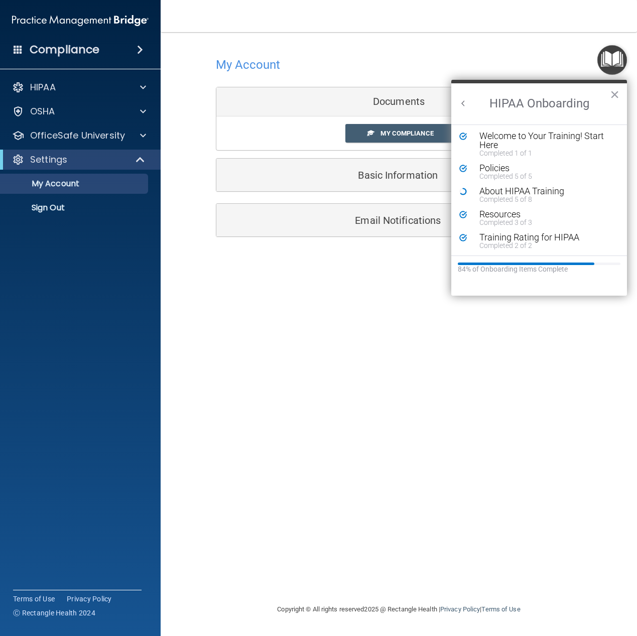
scroll to position [2, 0]
click at [617, 94] on button "×" at bounding box center [615, 94] width 10 height 16
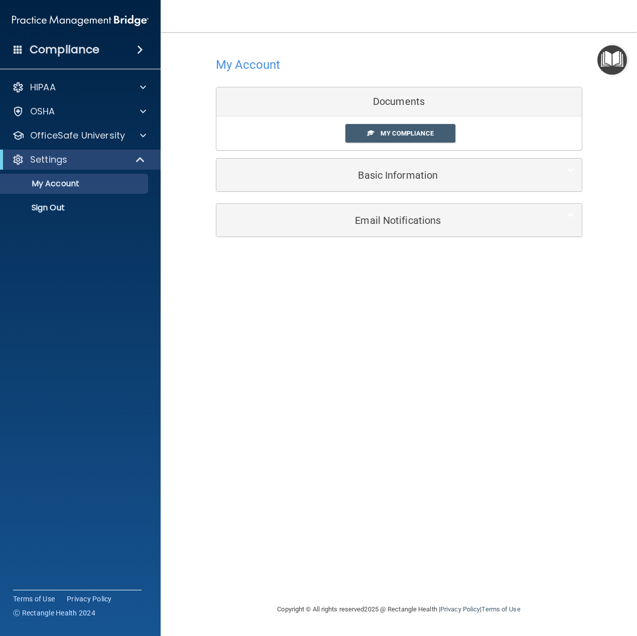
click at [607, 64] on img "Open Resource Center" at bounding box center [613, 60] width 30 height 30
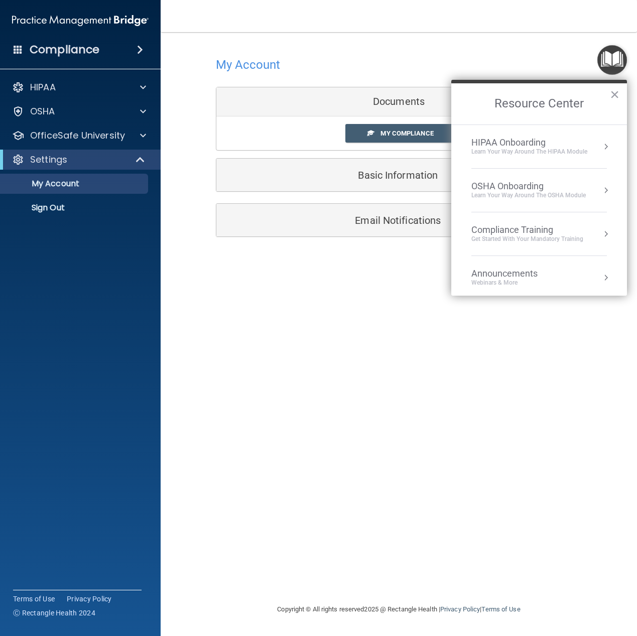
click at [593, 188] on div "OSHA Onboarding Learn your way around the OSHA module" at bounding box center [540, 190] width 136 height 19
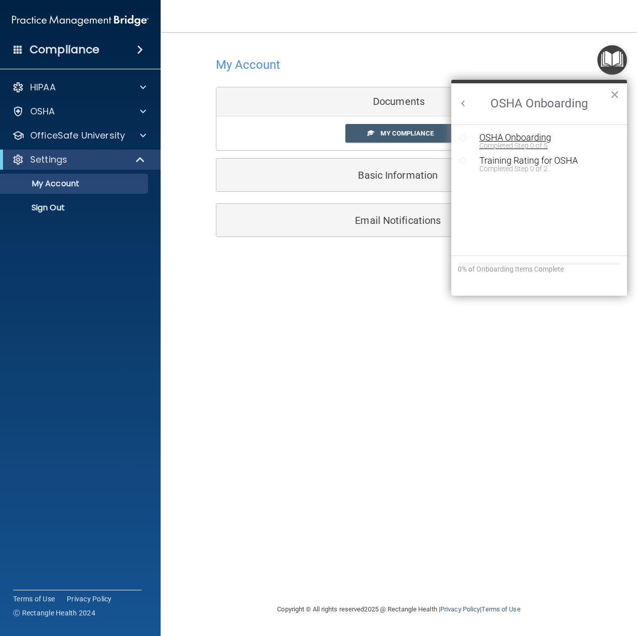
click at [532, 138] on div "OSHA Onboarding" at bounding box center [547, 137] width 135 height 9
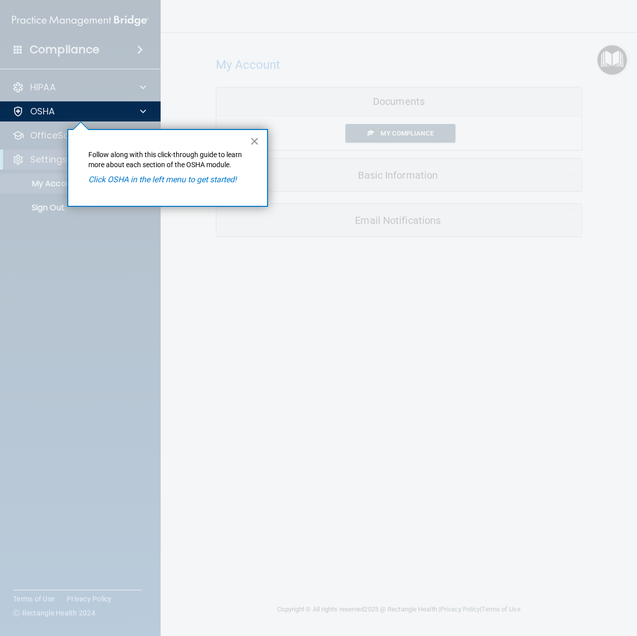
click at [259, 141] on button "×" at bounding box center [255, 141] width 10 height 16
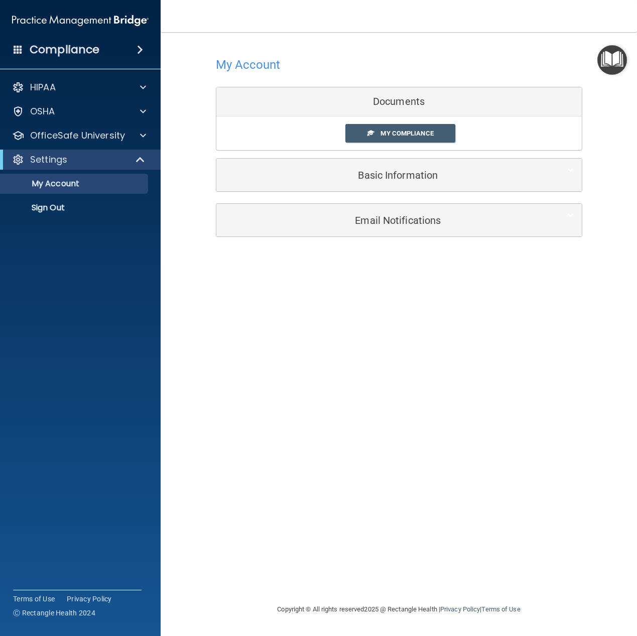
click at [351, 163] on div "Basic Information" at bounding box center [399, 175] width 366 height 33
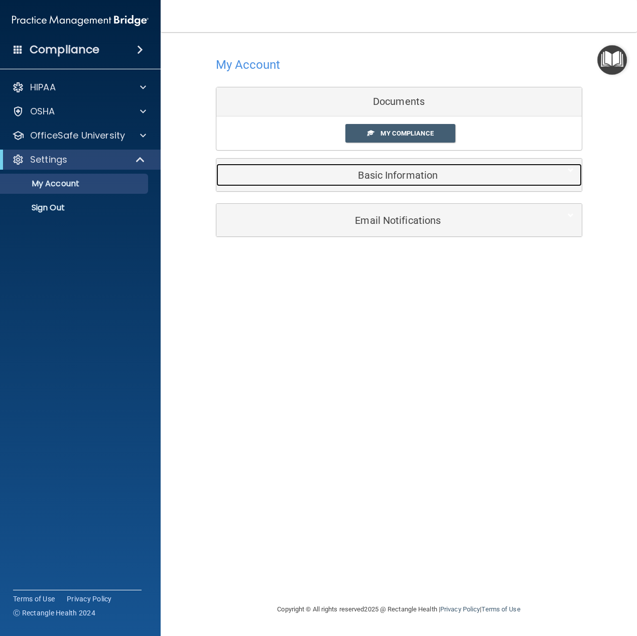
click at [354, 173] on h5 "Basic Information" at bounding box center [384, 175] width 320 height 11
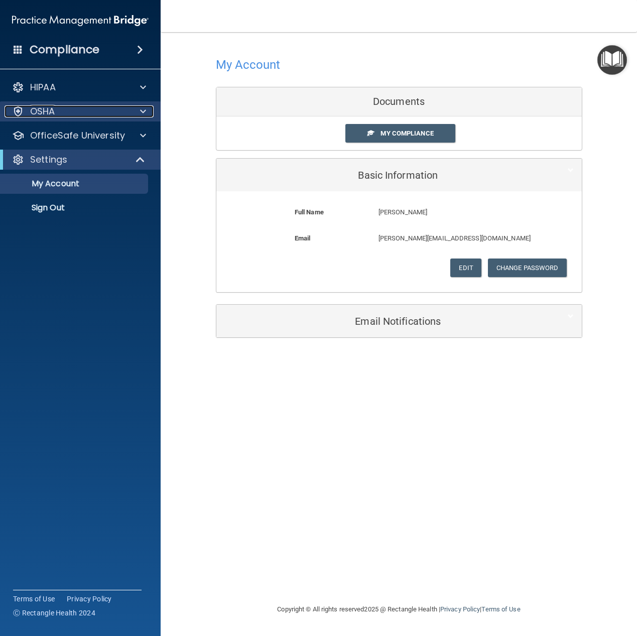
click at [83, 115] on div "OSHA" at bounding box center [67, 111] width 125 height 12
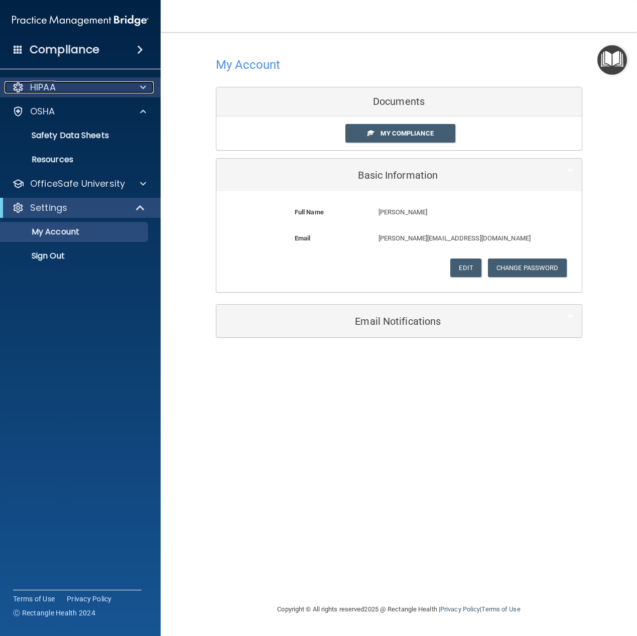
click at [88, 92] on div "HIPAA" at bounding box center [67, 87] width 125 height 12
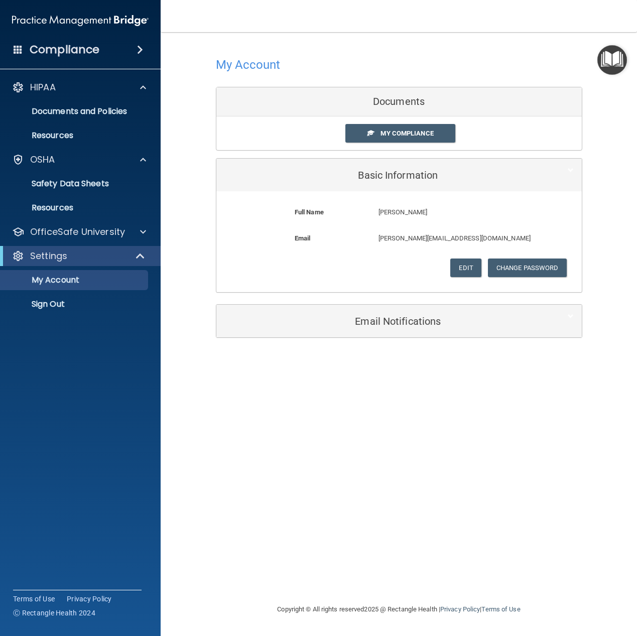
click at [611, 62] on img "Open Resource Center" at bounding box center [613, 60] width 30 height 30
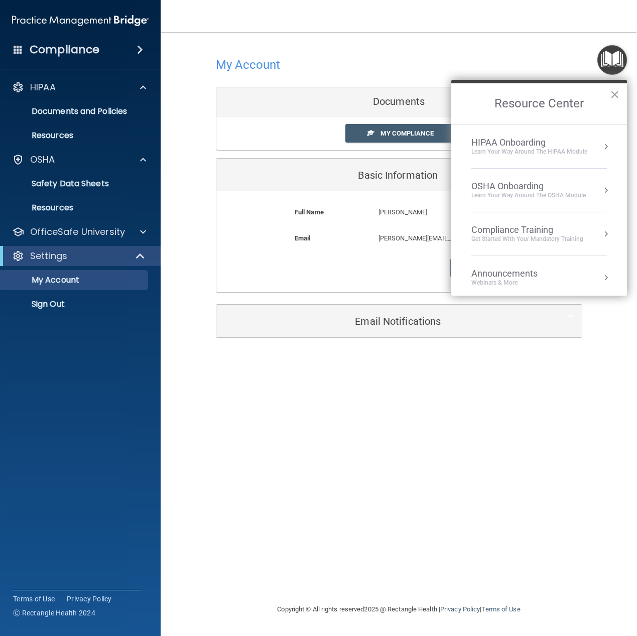
click at [547, 137] on div "HIPAA Onboarding" at bounding box center [530, 142] width 116 height 11
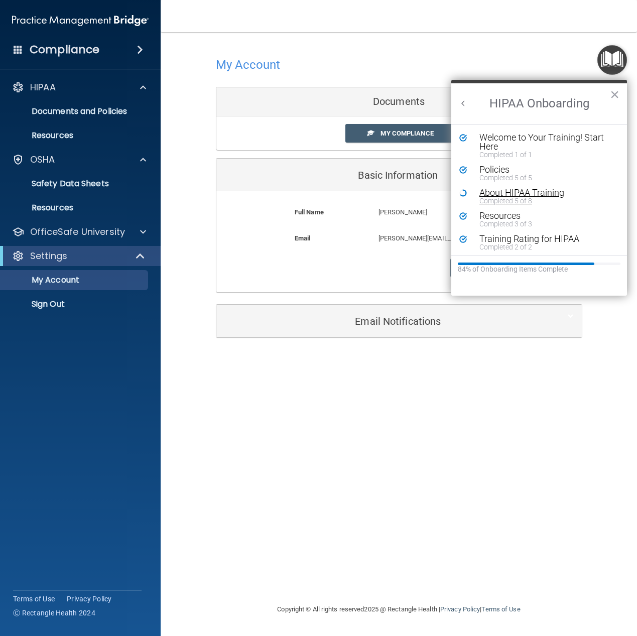
click at [508, 192] on div "About HIPAA Training" at bounding box center [543, 192] width 127 height 9
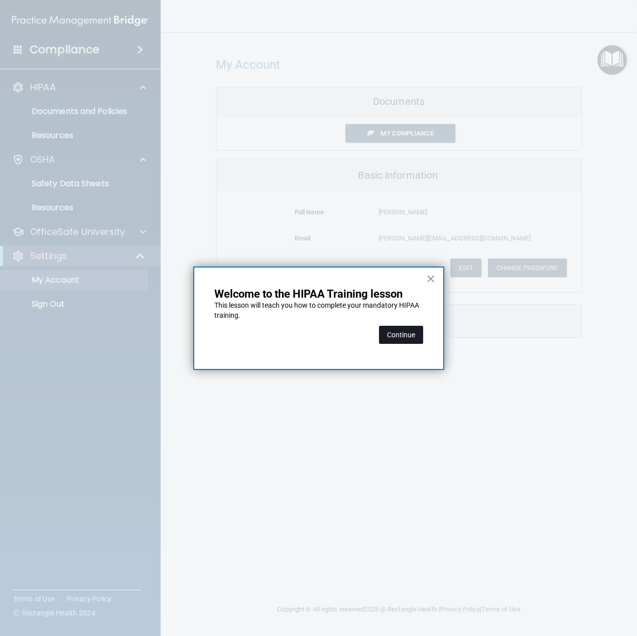
click at [408, 336] on button "Continue" at bounding box center [401, 335] width 44 height 18
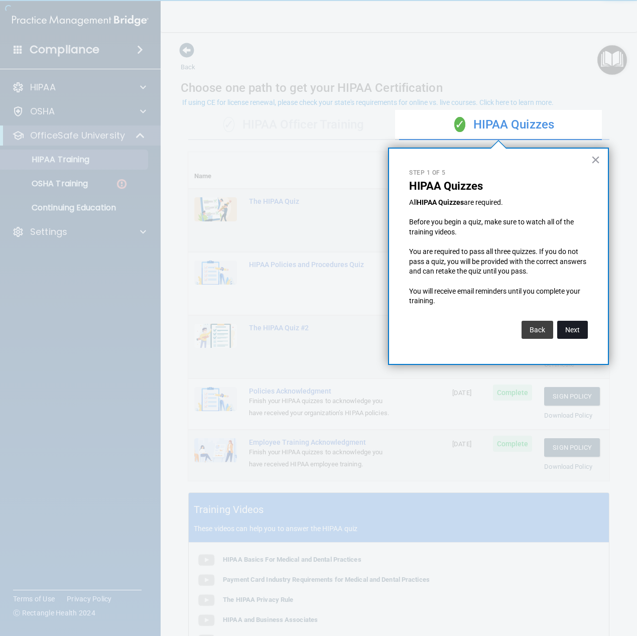
click at [581, 328] on button "Next" at bounding box center [572, 330] width 31 height 18
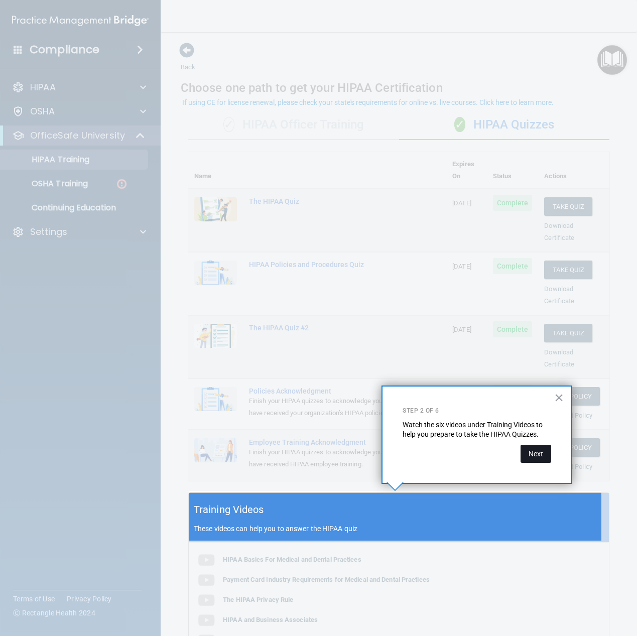
click at [544, 457] on button "Next" at bounding box center [536, 454] width 31 height 18
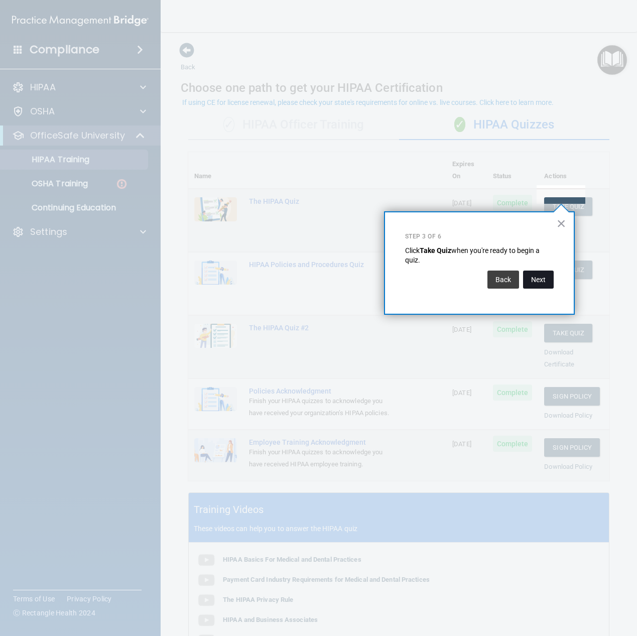
click at [538, 277] on button "Next" at bounding box center [538, 280] width 31 height 18
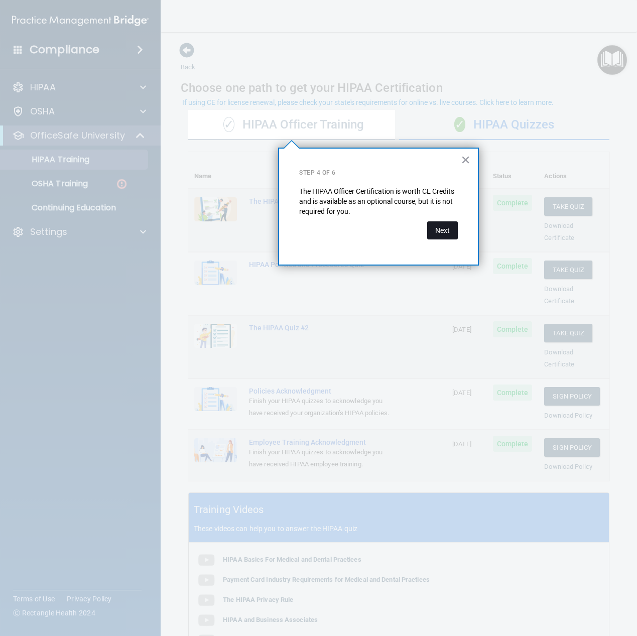
click at [443, 234] on button "Next" at bounding box center [442, 230] width 31 height 18
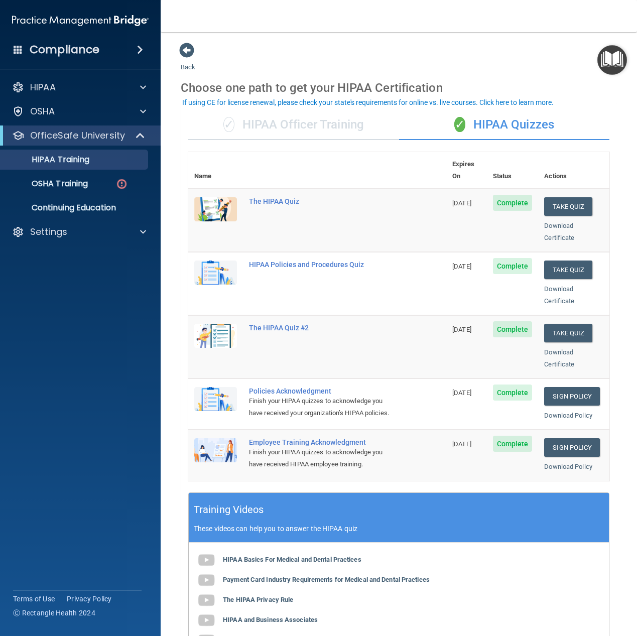
click at [611, 64] on img "Open Resource Center" at bounding box center [613, 60] width 30 height 30
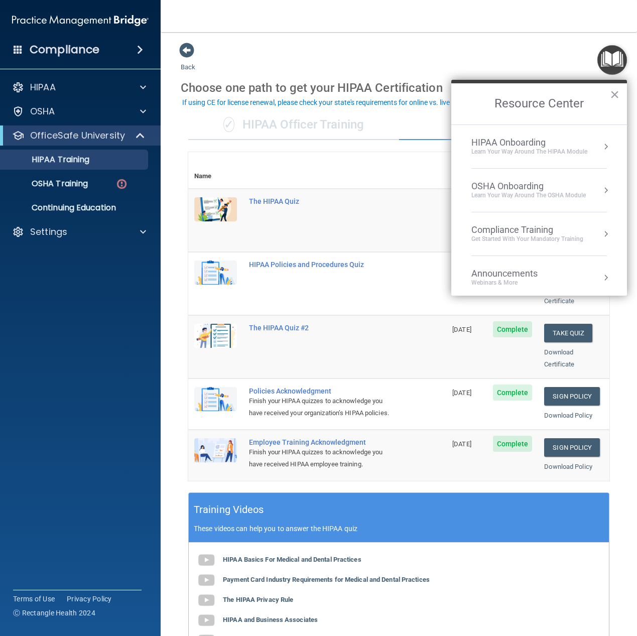
click at [594, 158] on li "HIPAA Onboarding Learn Your Way around the HIPAA module" at bounding box center [540, 147] width 136 height 44
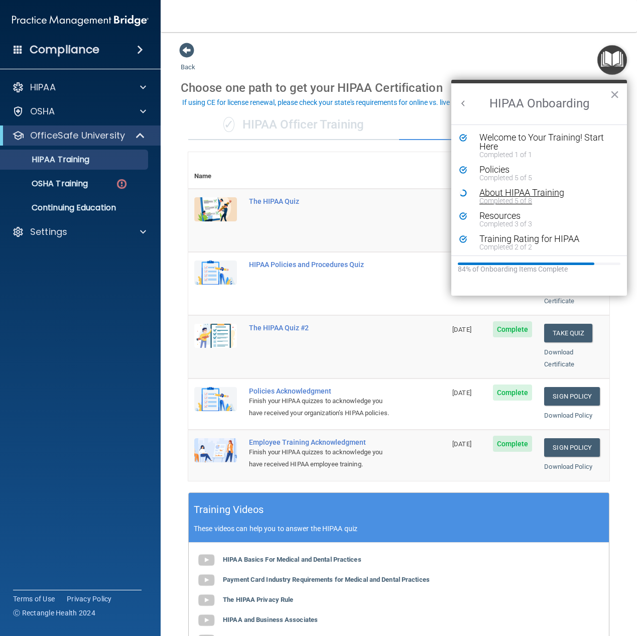
click at [485, 201] on div "Completed 5 of 8" at bounding box center [543, 200] width 127 height 7
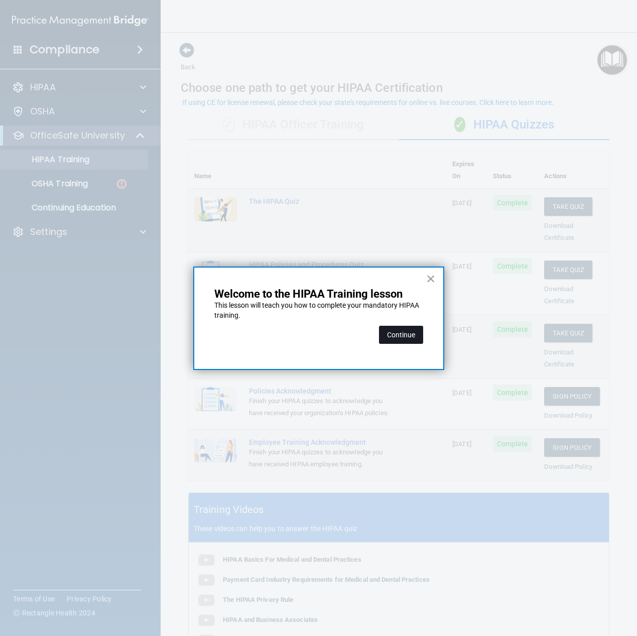
click at [400, 336] on button "Continue" at bounding box center [401, 335] width 44 height 18
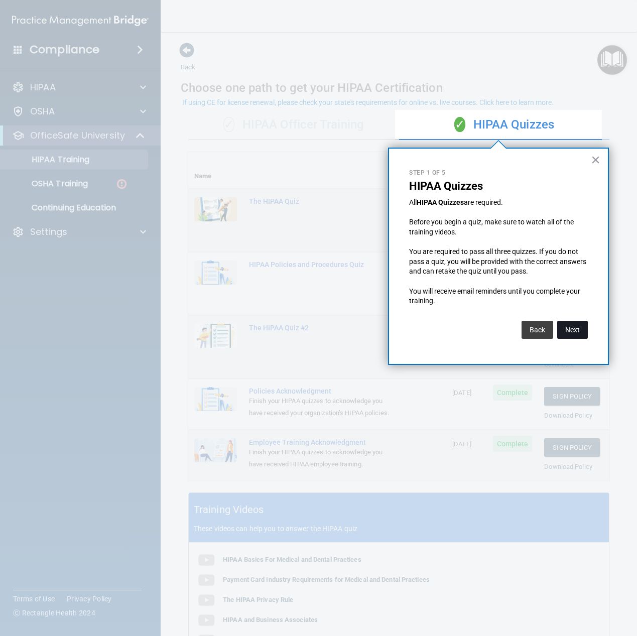
click at [570, 335] on button "Next" at bounding box center [572, 330] width 31 height 18
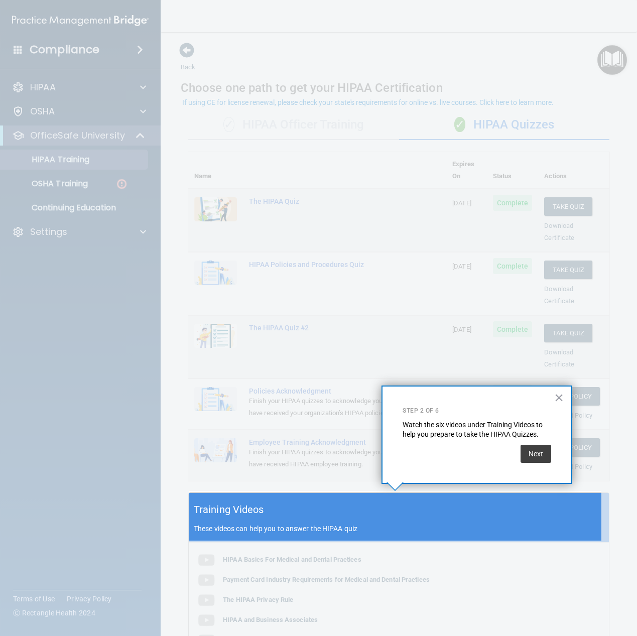
click at [570, 335] on div at bounding box center [395, 245] width 413 height 491
click at [532, 452] on button "Next" at bounding box center [536, 454] width 31 height 18
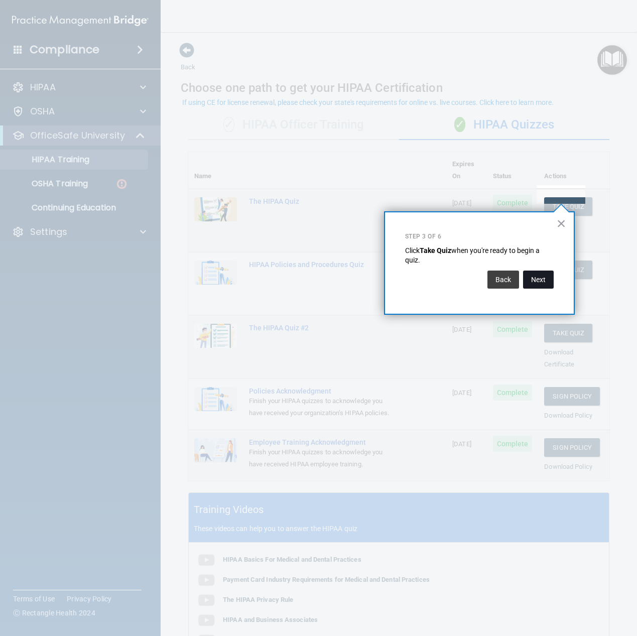
click at [543, 280] on button "Next" at bounding box center [538, 280] width 31 height 18
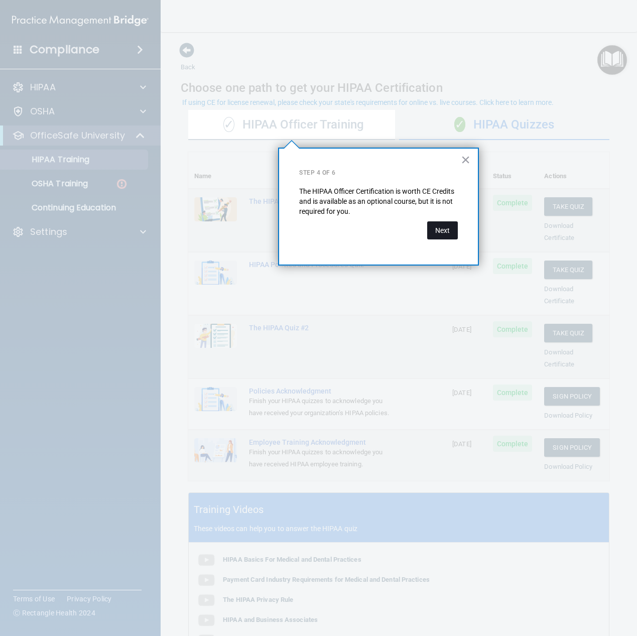
click at [438, 235] on button "Next" at bounding box center [442, 230] width 31 height 18
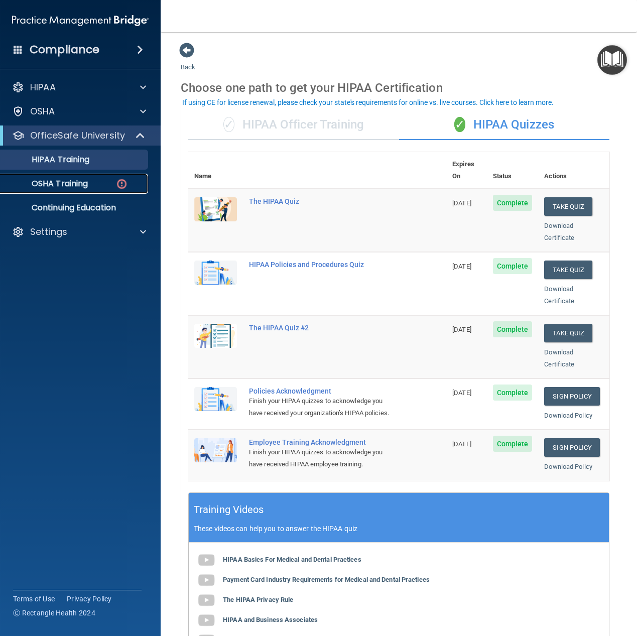
click at [110, 184] on div "OSHA Training" at bounding box center [75, 184] width 137 height 10
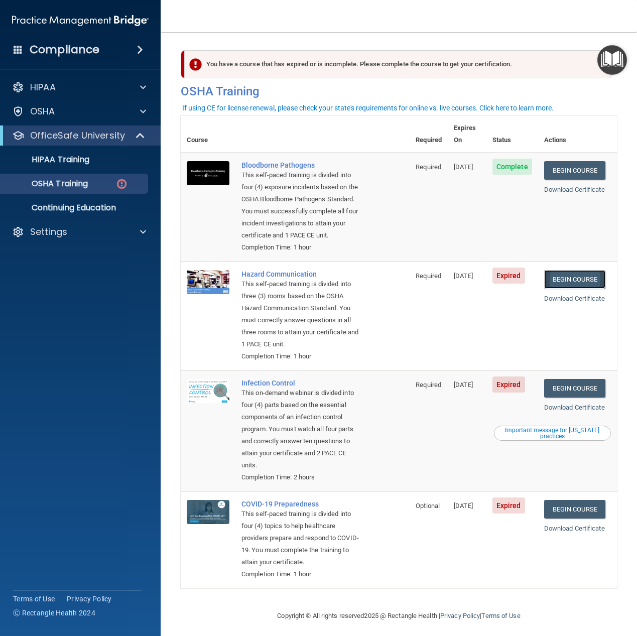
click at [561, 282] on link "Begin Course" at bounding box center [574, 279] width 61 height 19
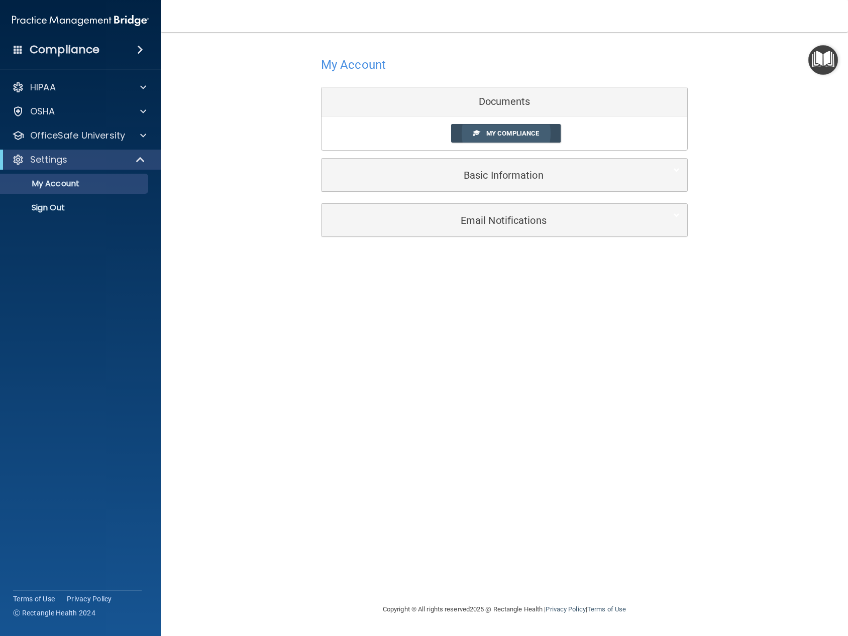
click at [526, 137] on span "My Compliance" at bounding box center [512, 134] width 53 height 8
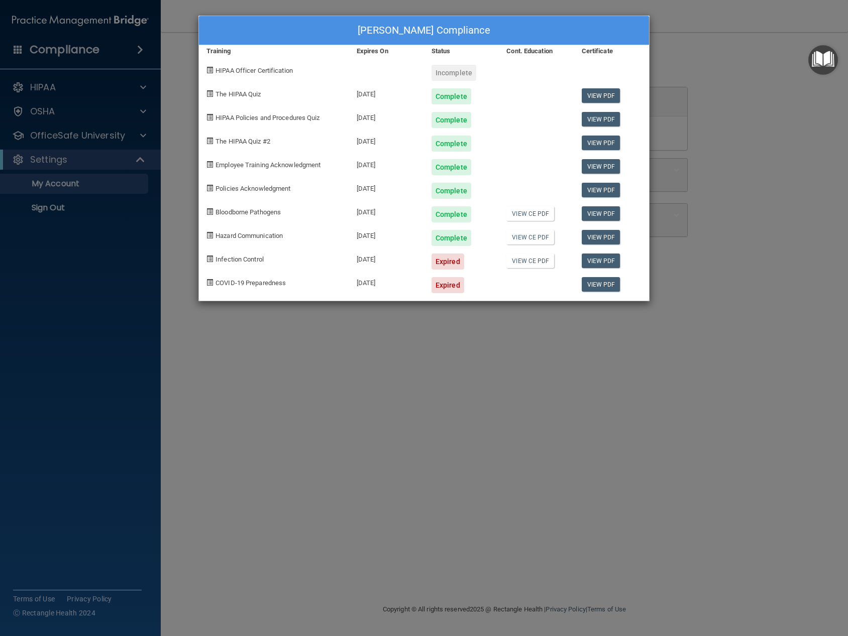
click at [449, 260] on div "Expired" at bounding box center [447, 262] width 33 height 16
click at [260, 259] on span "Infection Control" at bounding box center [239, 260] width 48 height 8
click at [461, 72] on div "Incomplete" at bounding box center [453, 73] width 45 height 16
click at [230, 258] on span "Infection Control" at bounding box center [239, 260] width 48 height 8
click at [637, 81] on div "[PERSON_NAME] Compliance Training Expires On Status Cont. Education Certificate…" at bounding box center [424, 318] width 848 height 636
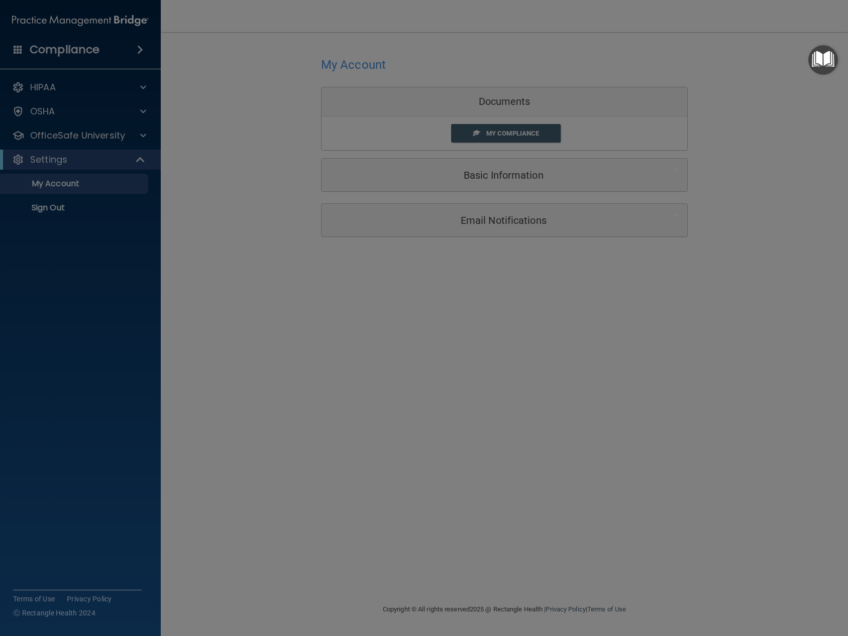
click at [637, 58] on img "Open Resource Center" at bounding box center [823, 60] width 30 height 30
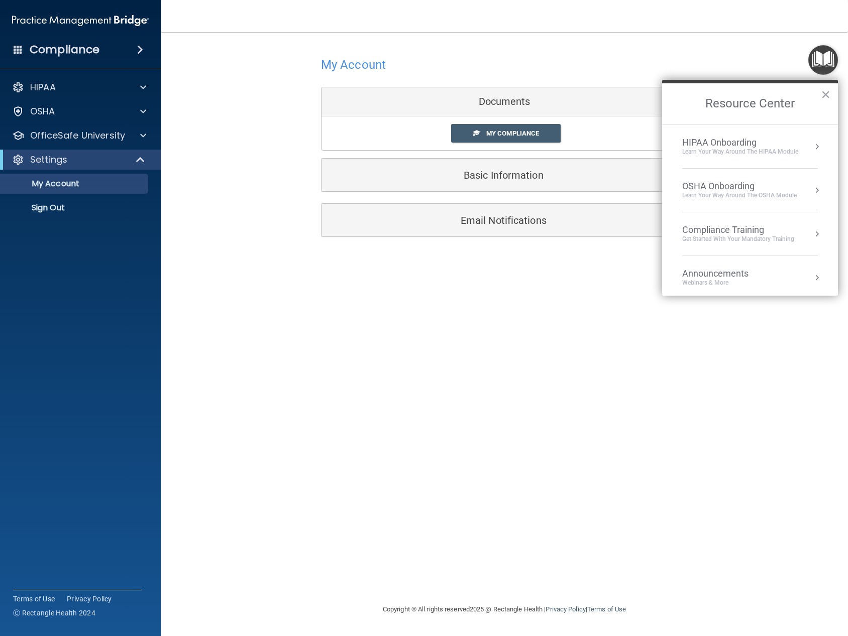
click at [637, 182] on div "OSHA Onboarding Learn your way around the OSHA module" at bounding box center [750, 190] width 136 height 19
click at [637, 162] on div "Training Rating for OSHA" at bounding box center [757, 160] width 135 height 9
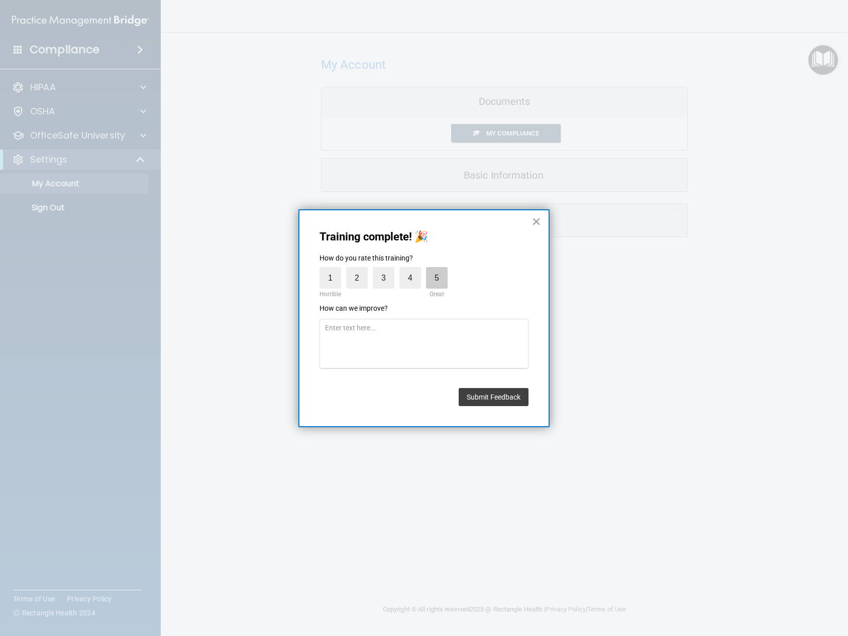
click at [434, 272] on label "5" at bounding box center [437, 278] width 22 height 22
click at [413, 270] on input "5" at bounding box center [413, 270] width 0 height 0
click at [504, 393] on button "Submit Feedback" at bounding box center [494, 397] width 70 height 18
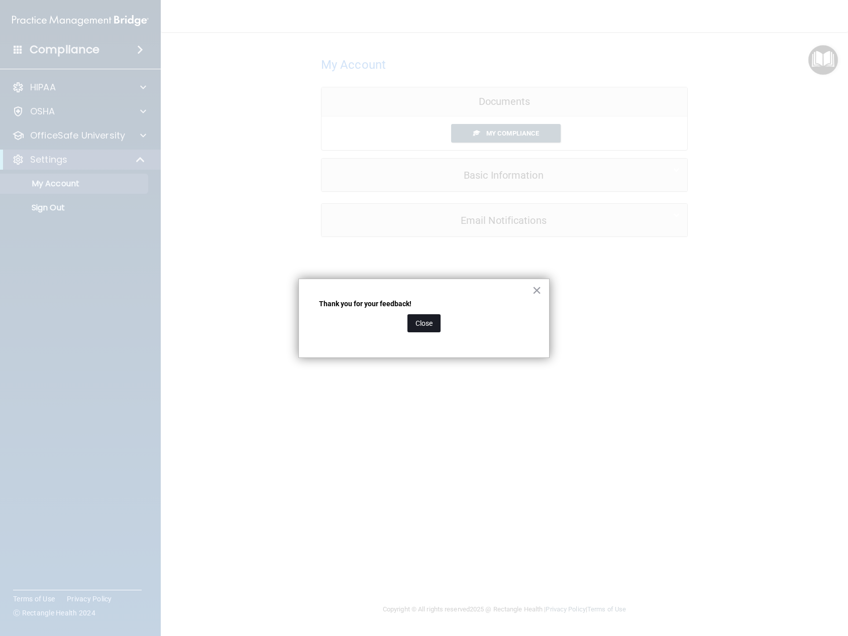
click at [420, 326] on button "Close" at bounding box center [423, 323] width 33 height 18
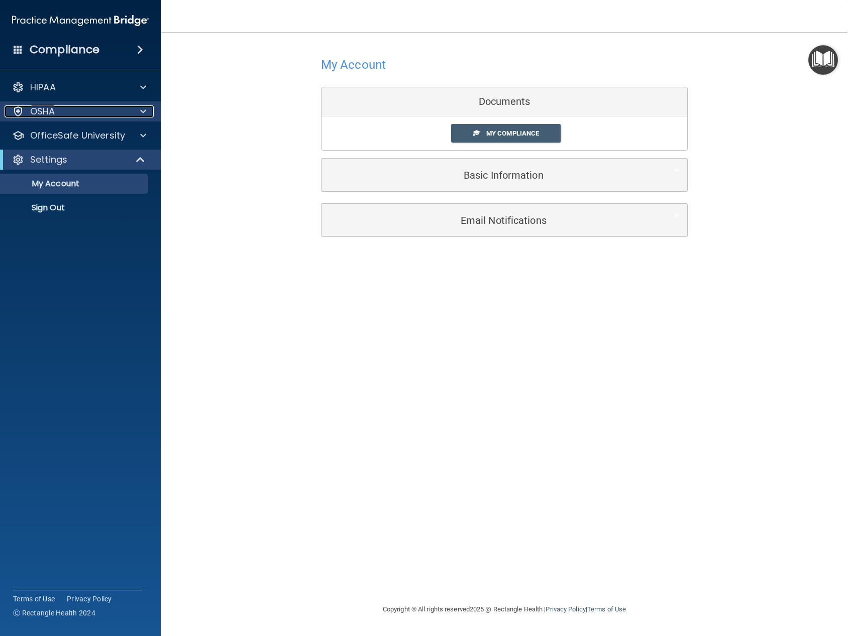
click at [142, 112] on span at bounding box center [143, 111] width 6 height 12
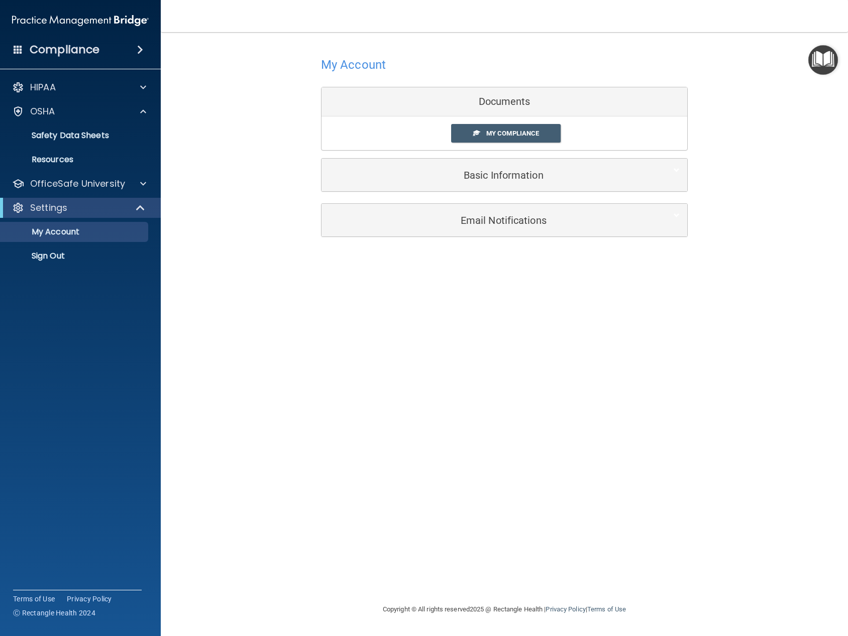
click at [637, 64] on img "Open Resource Center" at bounding box center [823, 60] width 30 height 30
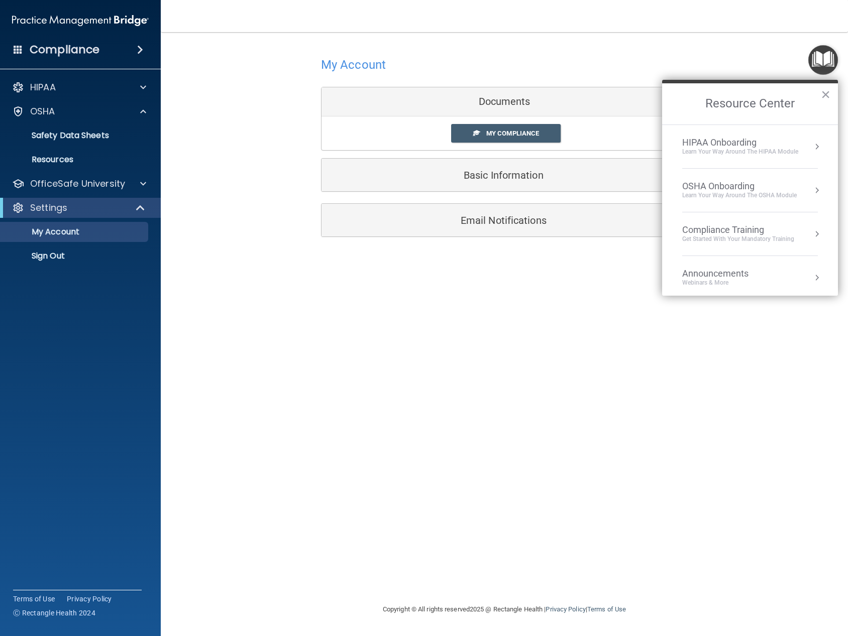
click at [637, 157] on li "HIPAA Onboarding Learn Your Way around the HIPAA module" at bounding box center [750, 147] width 136 height 44
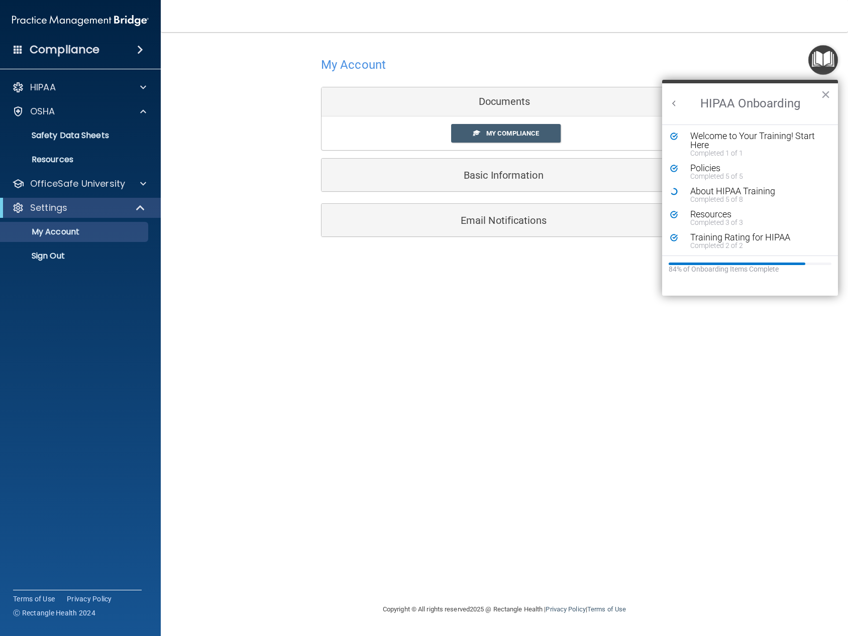
scroll to position [2, 0]
click at [637, 96] on button "×" at bounding box center [826, 94] width 10 height 16
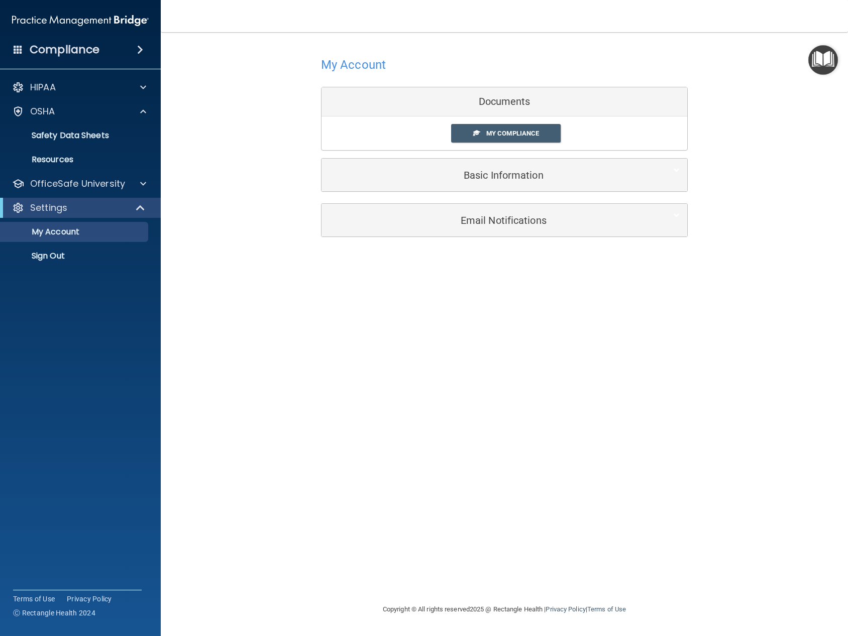
click at [637, 69] on img "Open Resource Center" at bounding box center [823, 60] width 30 height 30
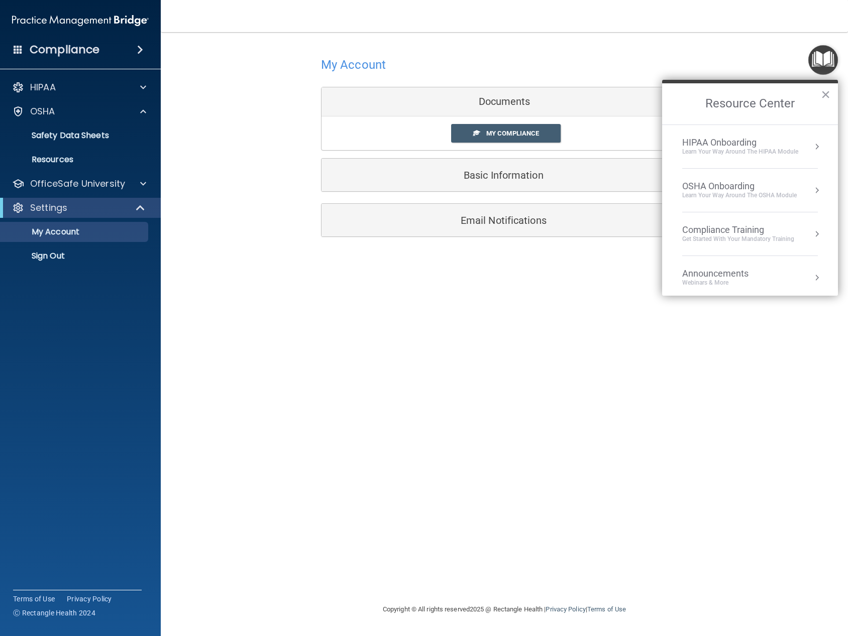
click at [637, 195] on div "Learn your way around the OSHA module" at bounding box center [739, 195] width 115 height 9
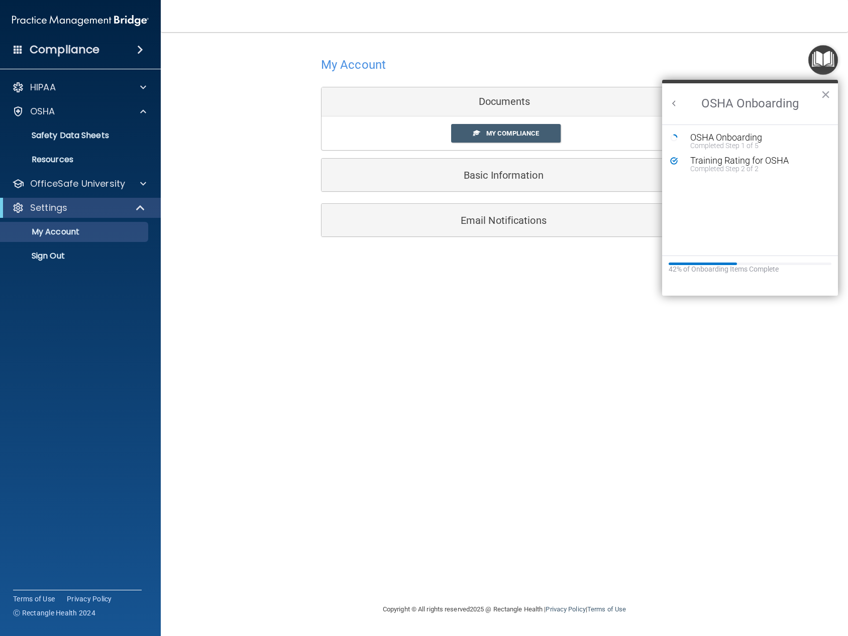
scroll to position [0, 0]
click at [637, 94] on button "×" at bounding box center [826, 94] width 10 height 16
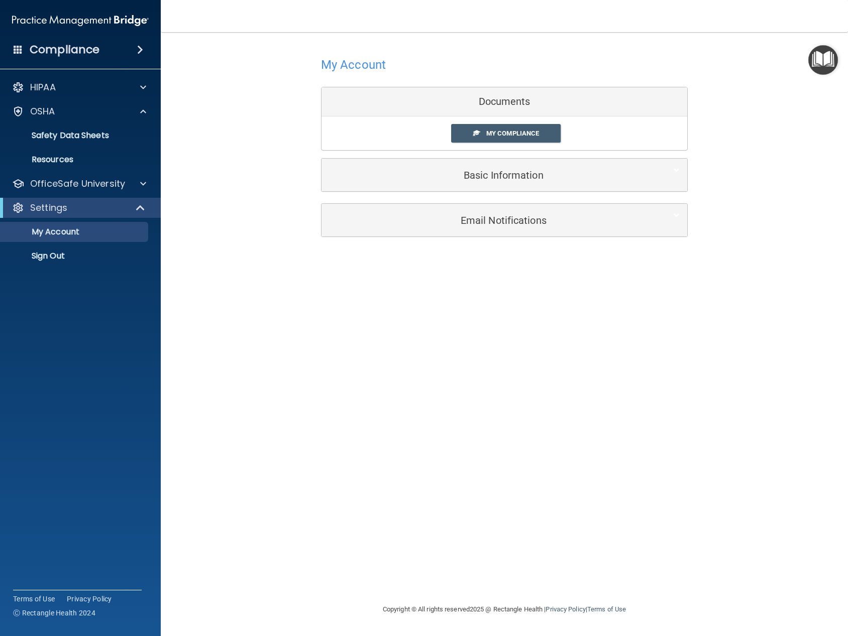
click at [637, 68] on img "Open Resource Center" at bounding box center [823, 60] width 30 height 30
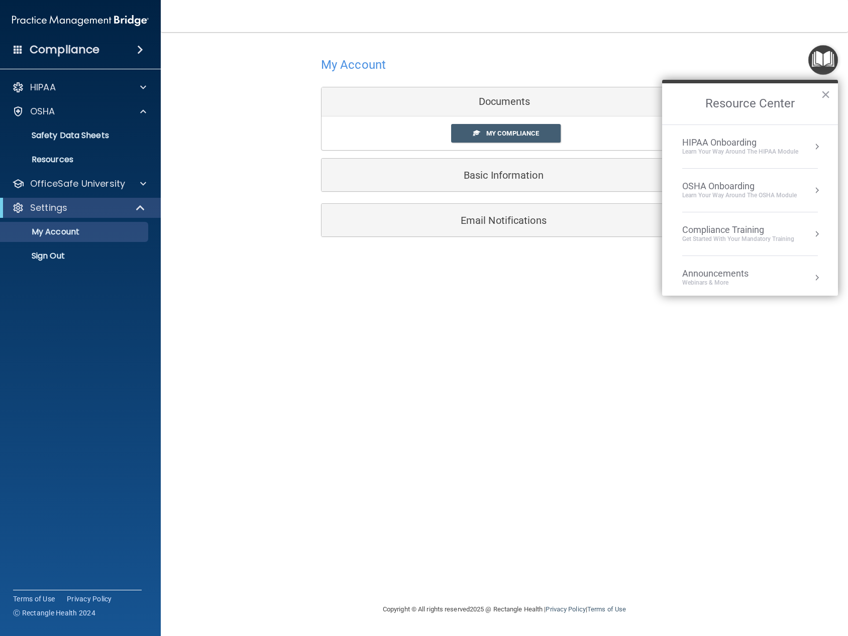
click at [637, 232] on div "Compliance Training" at bounding box center [738, 229] width 112 height 11
click at [637, 144] on div "HIPAA Training for Members" at bounding box center [726, 141] width 112 height 9
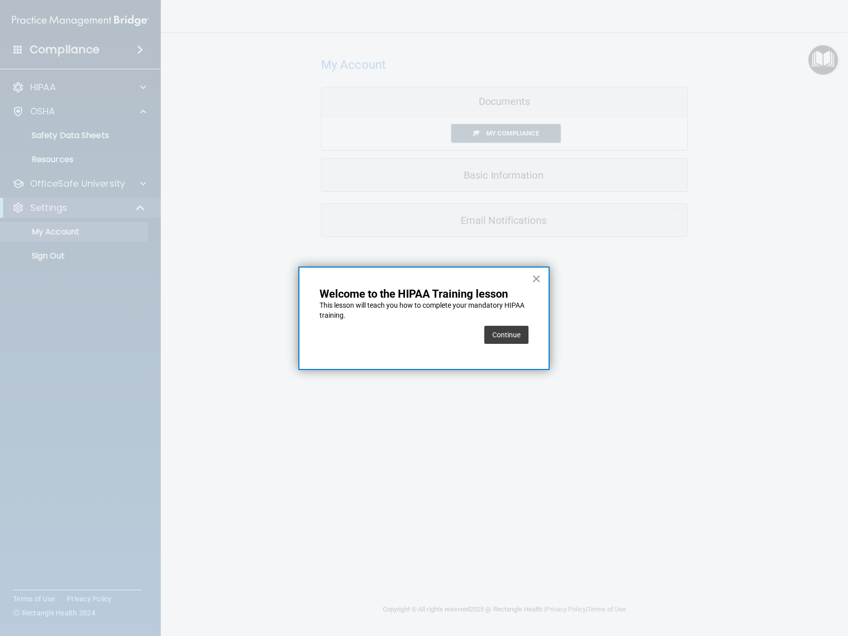
click at [499, 331] on button "Continue" at bounding box center [506, 335] width 44 height 18
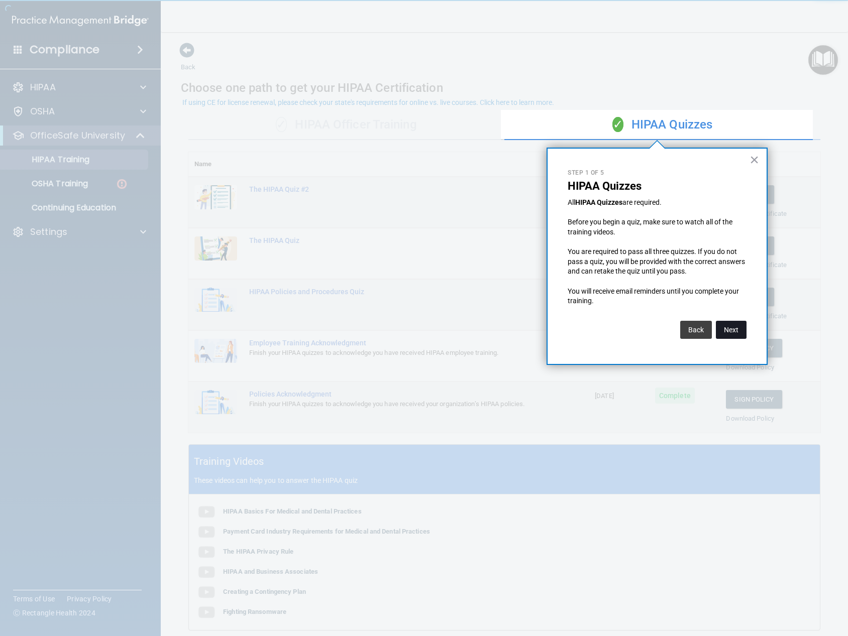
click at [637, 330] on button "Next" at bounding box center [731, 330] width 31 height 18
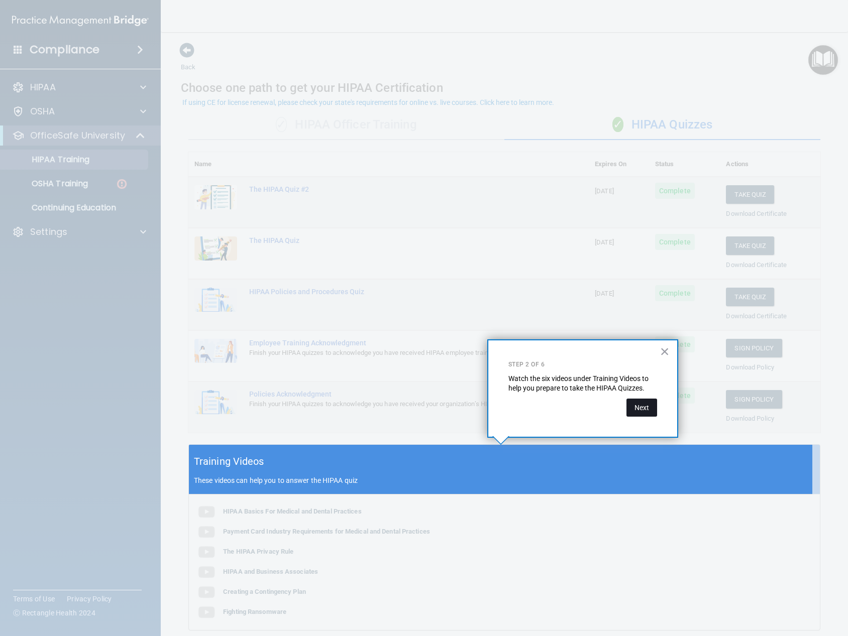
click at [637, 404] on button "Next" at bounding box center [641, 408] width 31 height 18
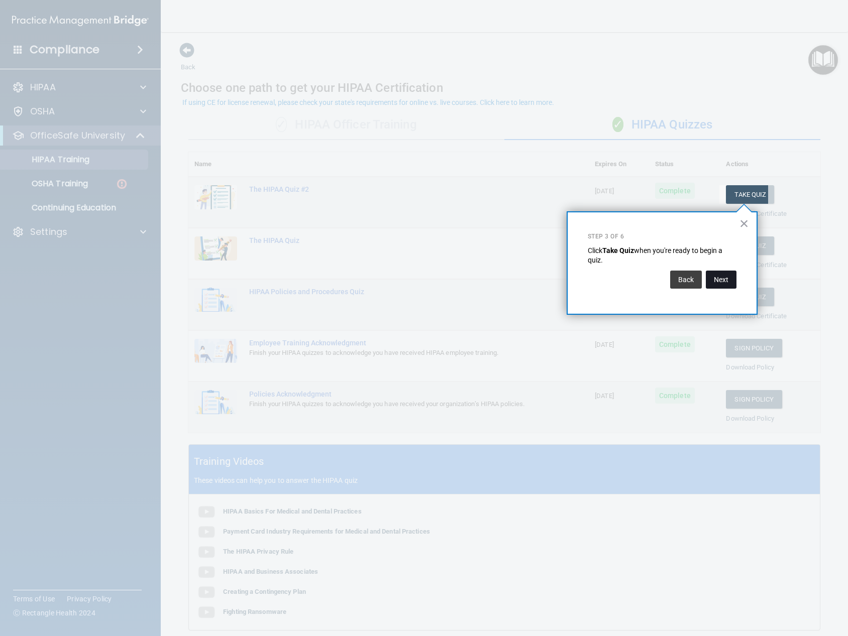
click at [637, 279] on button "Next" at bounding box center [721, 280] width 31 height 18
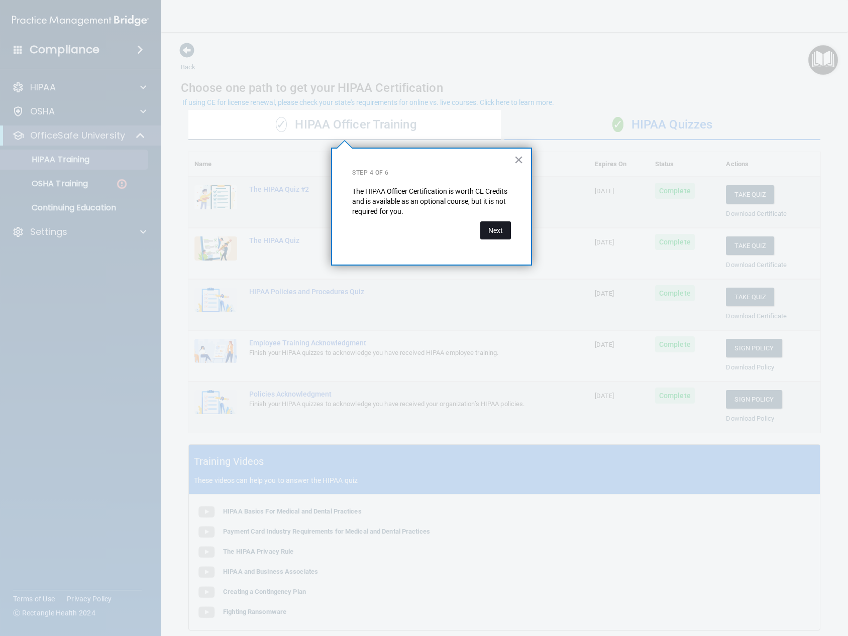
click at [496, 232] on button "Next" at bounding box center [495, 230] width 31 height 18
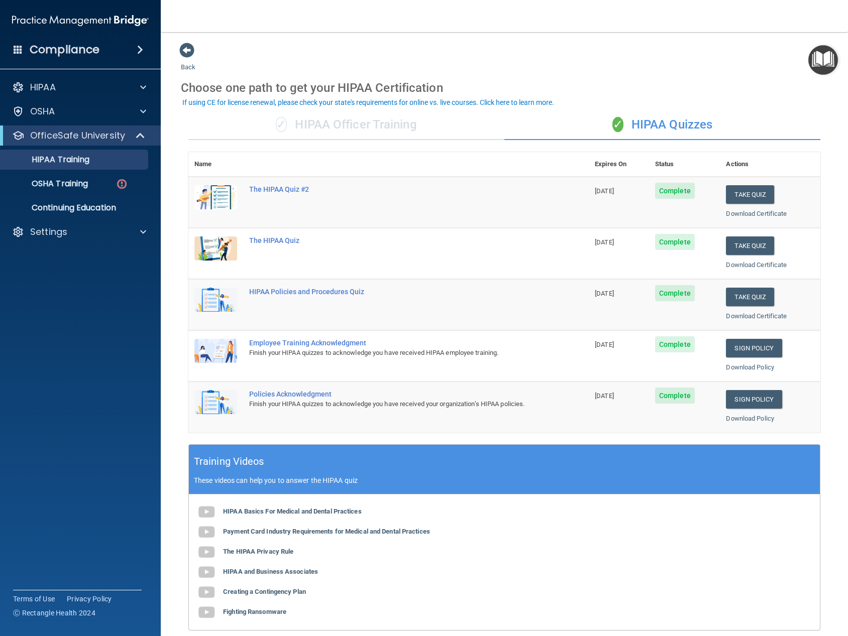
click at [385, 129] on div "✓ HIPAA Officer Training" at bounding box center [346, 125] width 316 height 30
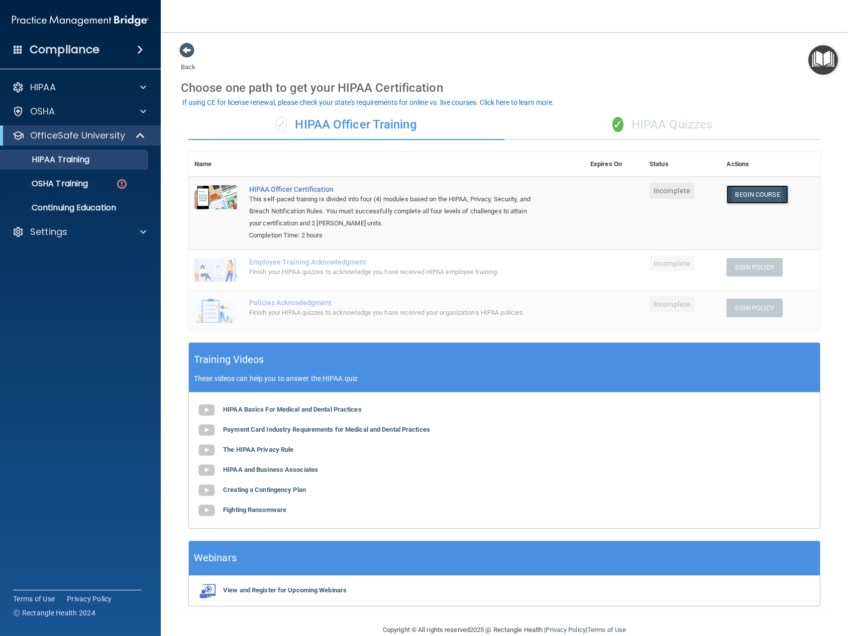
click at [637, 195] on link "Begin Course" at bounding box center [756, 194] width 61 height 19
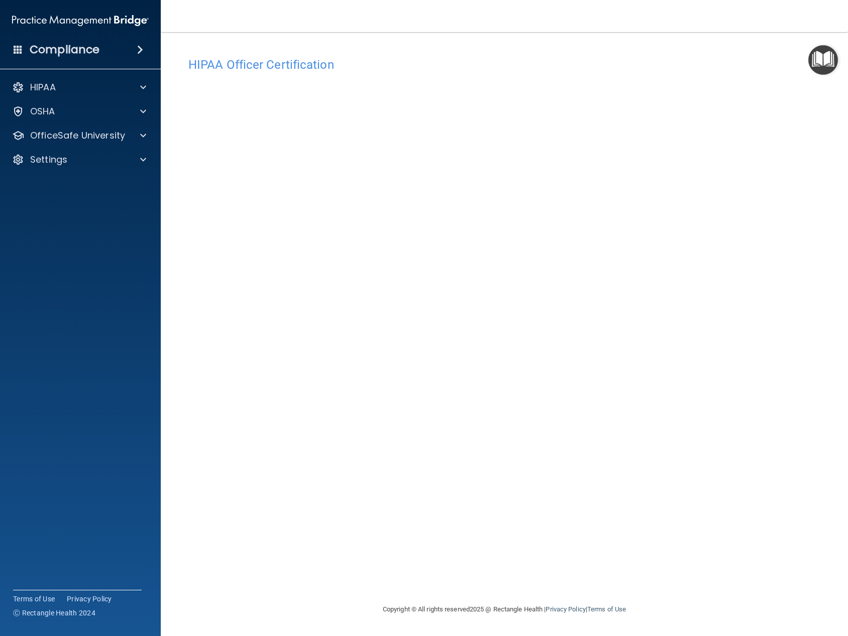
click at [823, 64] on img "Open Resource Center" at bounding box center [823, 60] width 30 height 30
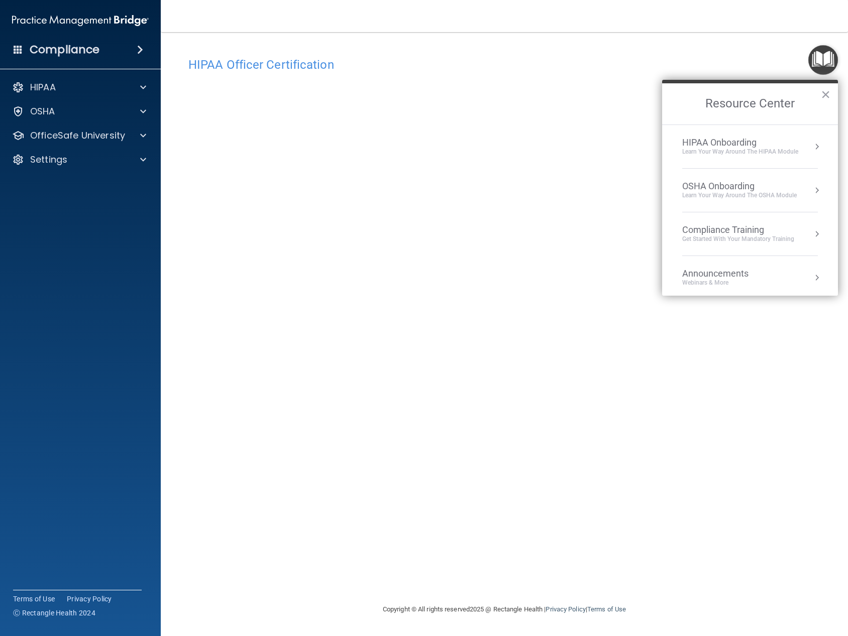
click at [812, 147] on button "Resource Center" at bounding box center [817, 147] width 10 height 10
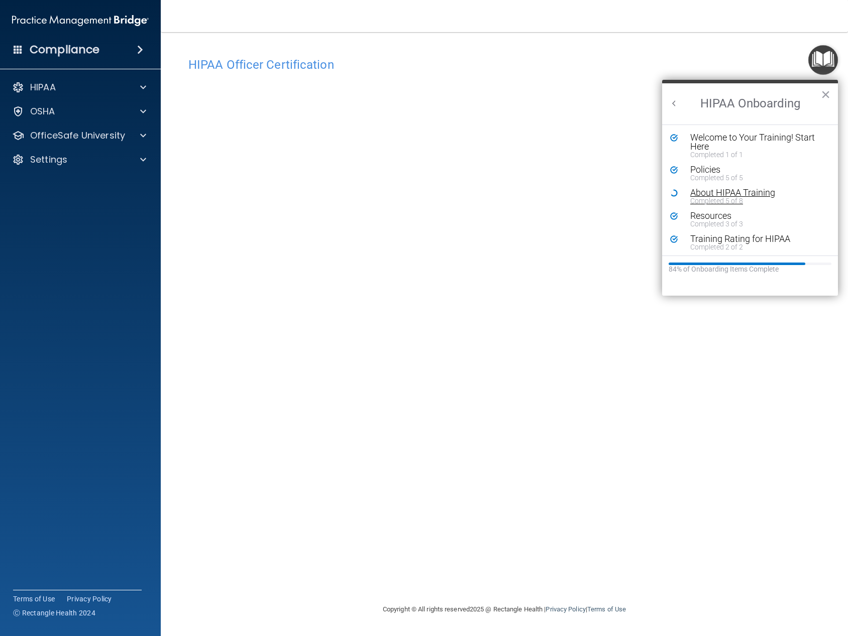
click at [719, 190] on div "About HIPAA Training" at bounding box center [753, 192] width 127 height 9
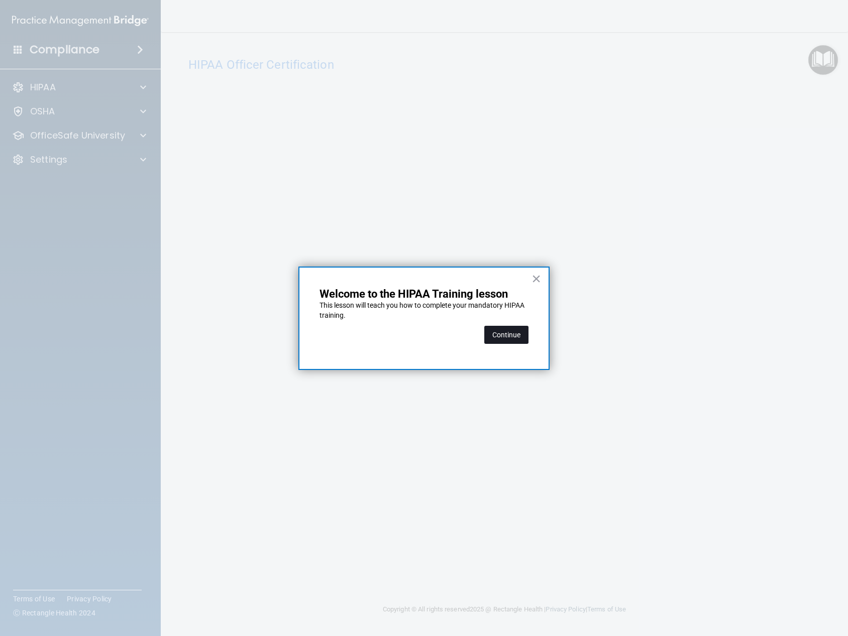
click at [516, 332] on button "Continue" at bounding box center [506, 335] width 44 height 18
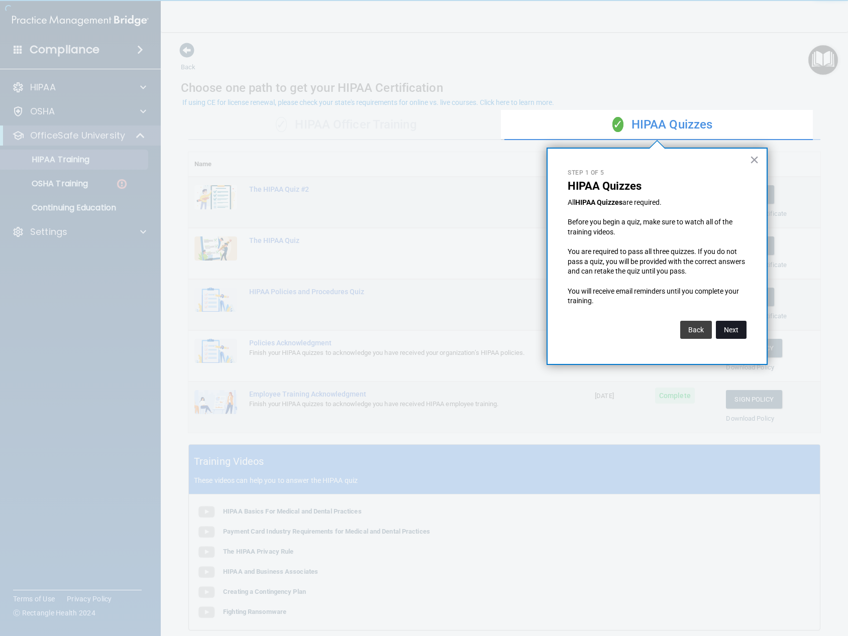
click at [738, 328] on button "Next" at bounding box center [731, 330] width 31 height 18
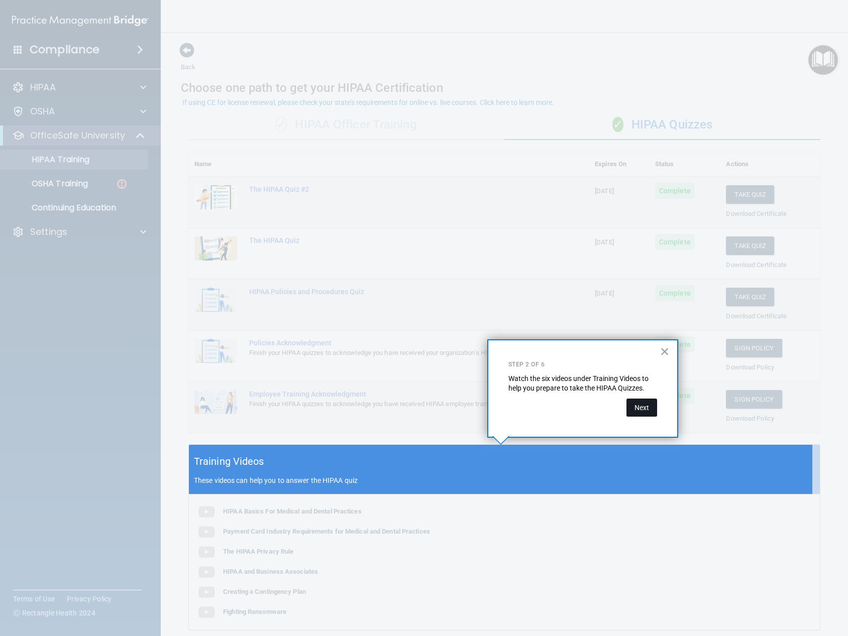
click at [643, 404] on button "Next" at bounding box center [641, 408] width 31 height 18
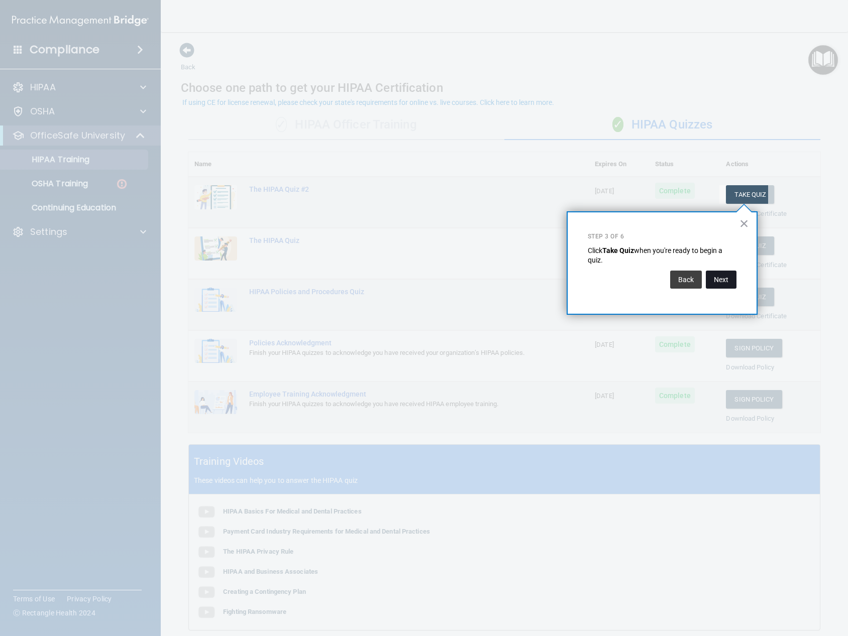
click at [727, 282] on button "Next" at bounding box center [721, 280] width 31 height 18
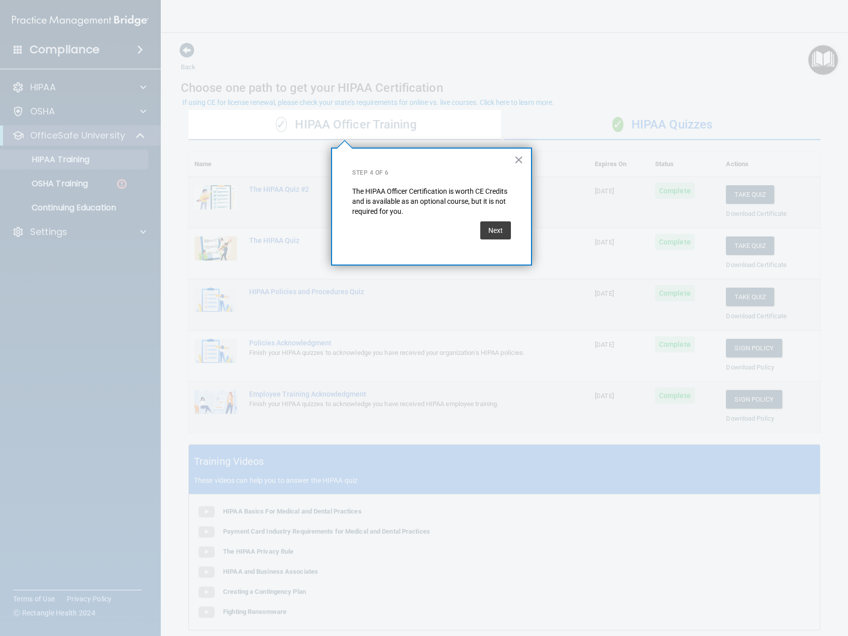
click at [515, 230] on div "× Step 4 of 6 The HIPAA Officer Certification is worth CE Credits and is availa…" at bounding box center [431, 207] width 201 height 118
click at [504, 230] on button "Next" at bounding box center [495, 230] width 31 height 18
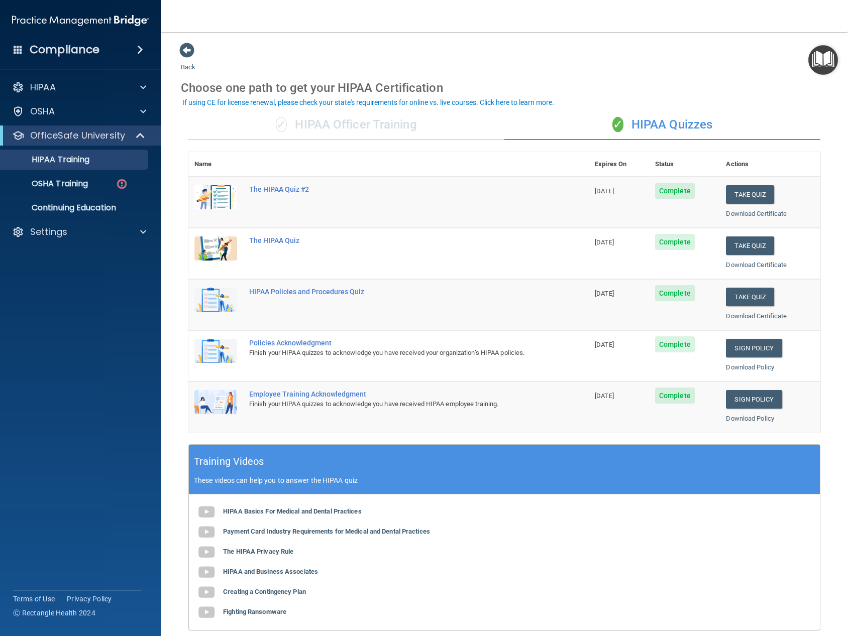
click at [369, 125] on div "✓ HIPAA Officer Training" at bounding box center [346, 125] width 316 height 30
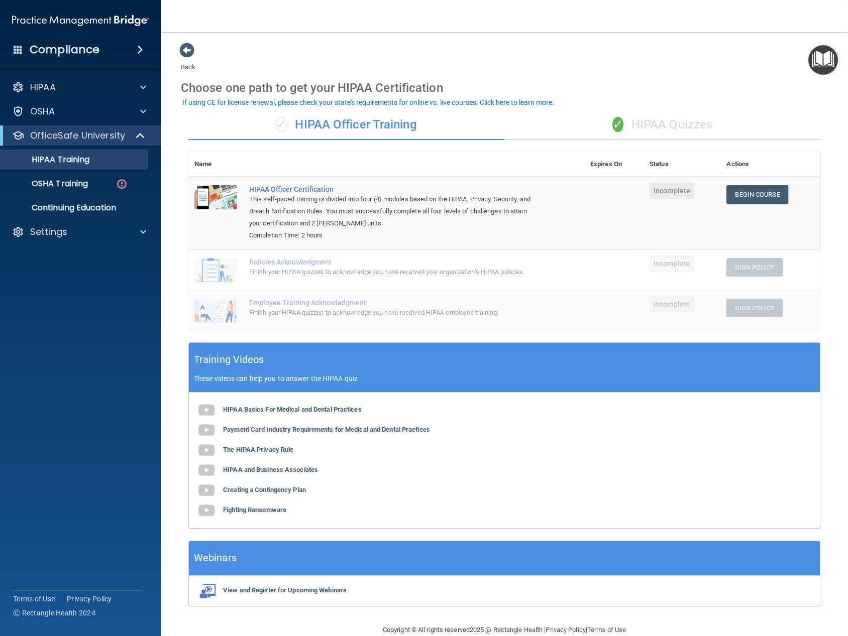
click at [680, 133] on div "✓ HIPAA Quizzes" at bounding box center [662, 125] width 316 height 30
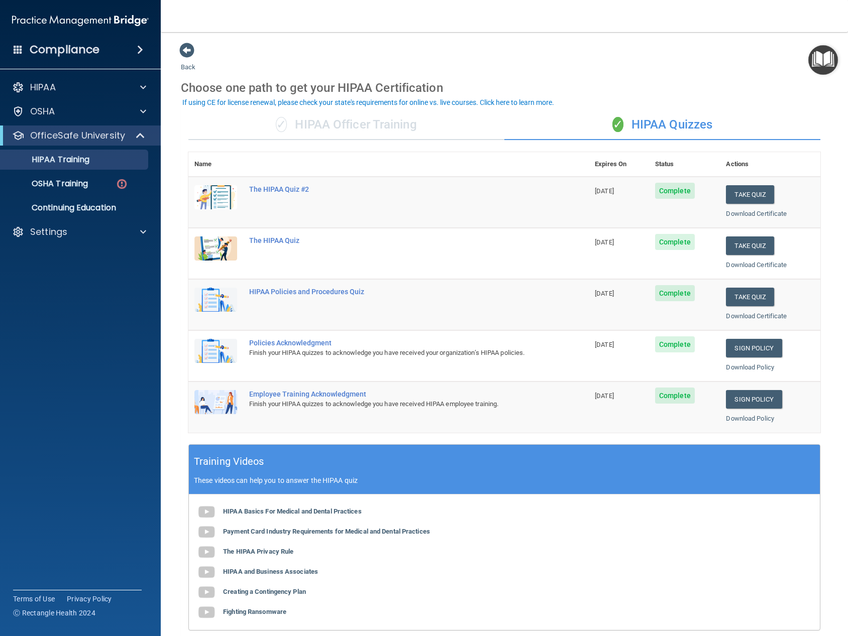
click at [387, 119] on div "✓ HIPAA Officer Training" at bounding box center [346, 125] width 316 height 30
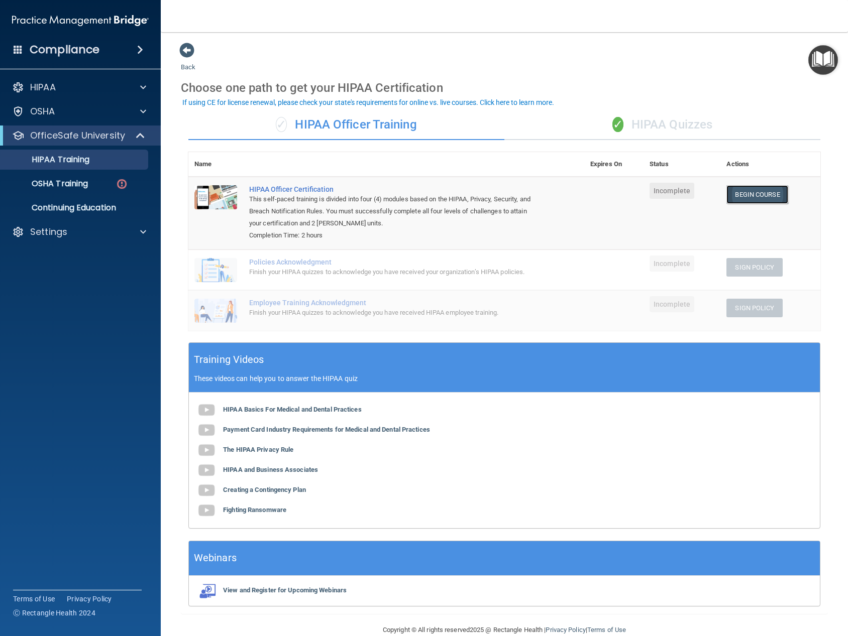
click at [755, 202] on link "Begin Course" at bounding box center [756, 194] width 61 height 19
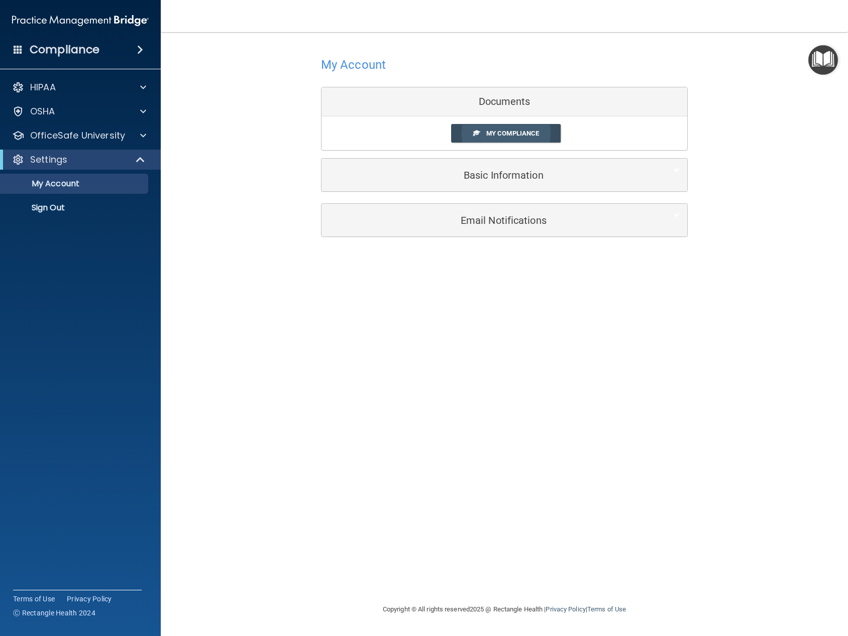
click at [546, 134] on link "My Compliance" at bounding box center [506, 133] width 110 height 19
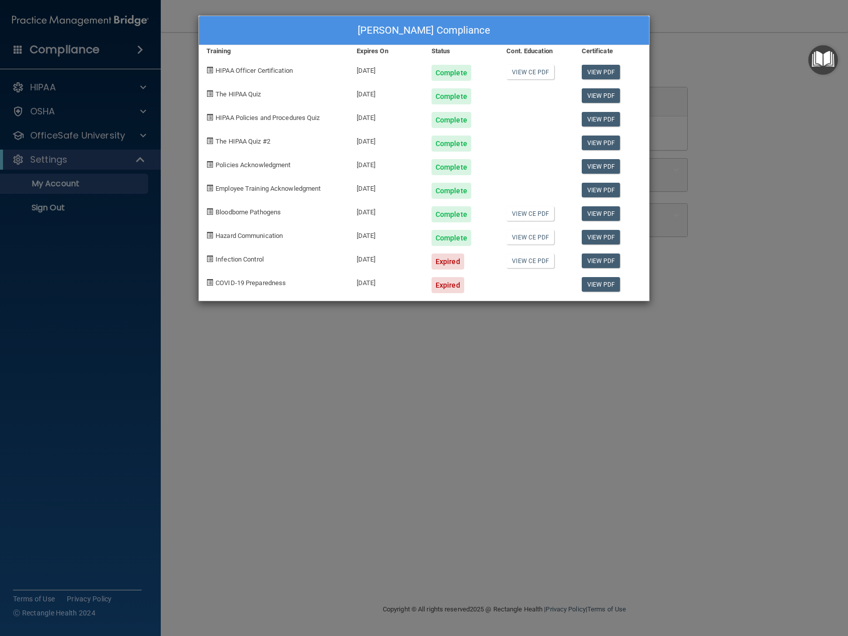
click at [455, 260] on div "Expired" at bounding box center [447, 262] width 33 height 16
click at [821, 69] on img "Open Resource Center" at bounding box center [823, 60] width 30 height 30
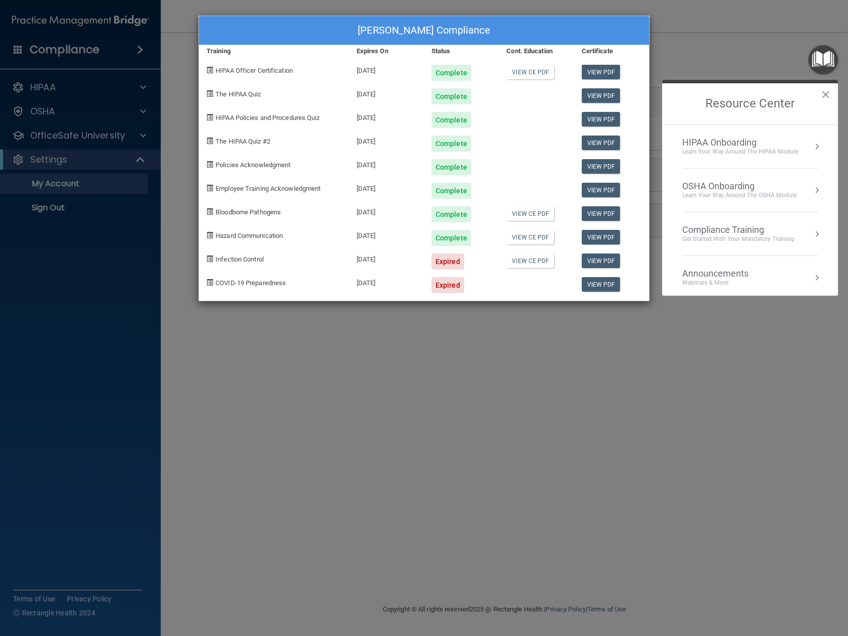
click at [792, 191] on div "Learn your way around the OSHA module" at bounding box center [739, 195] width 115 height 9
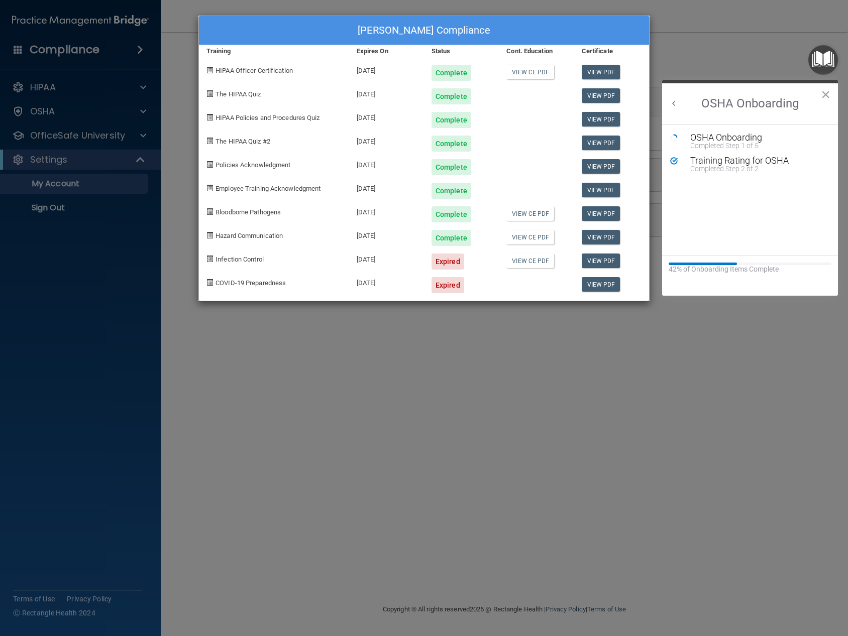
click at [380, 262] on div "09/04/2025" at bounding box center [386, 258] width 75 height 24
click at [237, 256] on span "Infection Control" at bounding box center [239, 260] width 48 height 8
click at [209, 257] on span at bounding box center [209, 259] width 7 height 7
drag, startPoint x: 209, startPoint y: 257, endPoint x: 234, endPoint y: 243, distance: 28.3
click at [209, 257] on span at bounding box center [209, 259] width 7 height 7
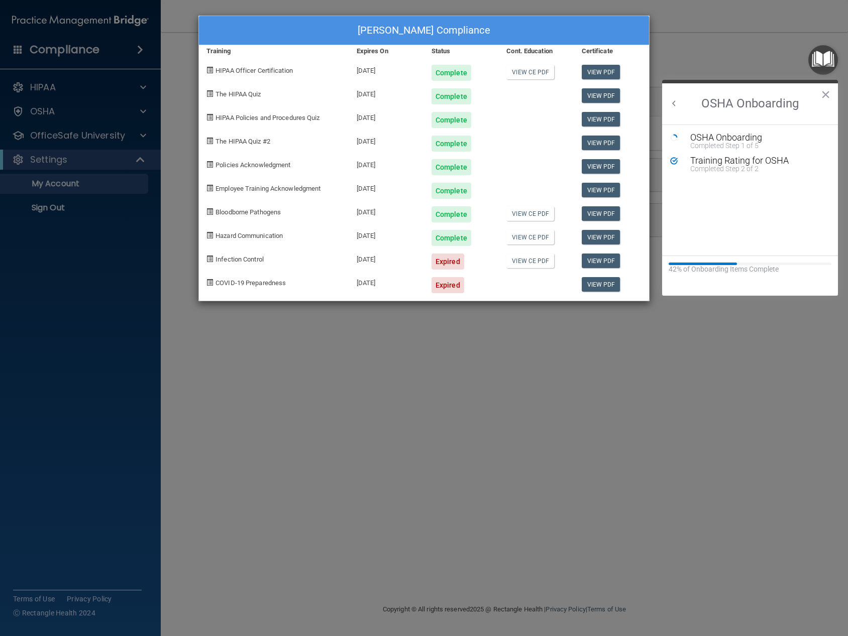
click at [735, 63] on div "Jamie Stensland's Compliance Training Expires On Status Cont. Education Certifi…" at bounding box center [424, 318] width 848 height 636
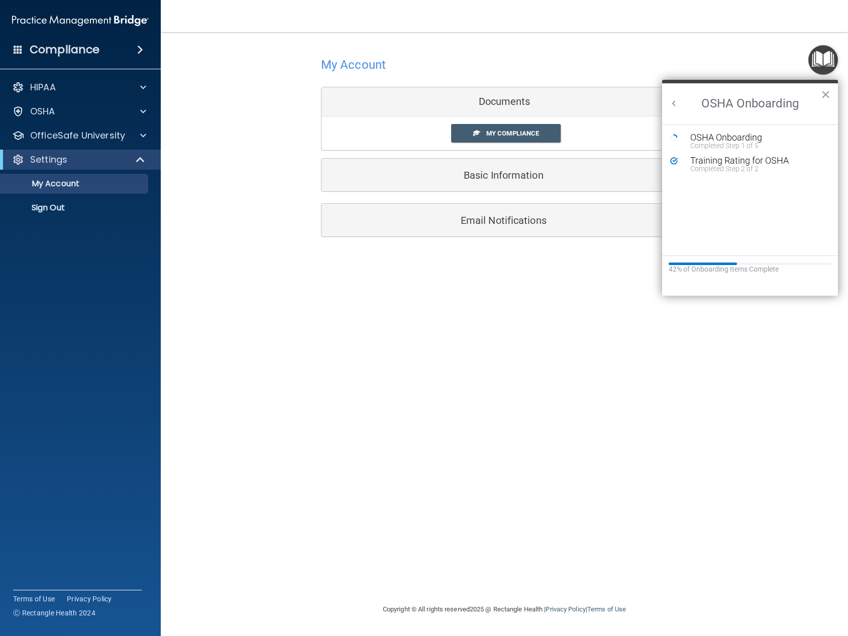
click at [819, 92] on h2 "OSHA Onboarding" at bounding box center [750, 103] width 176 height 41
click at [99, 108] on div "OSHA" at bounding box center [67, 111] width 125 height 12
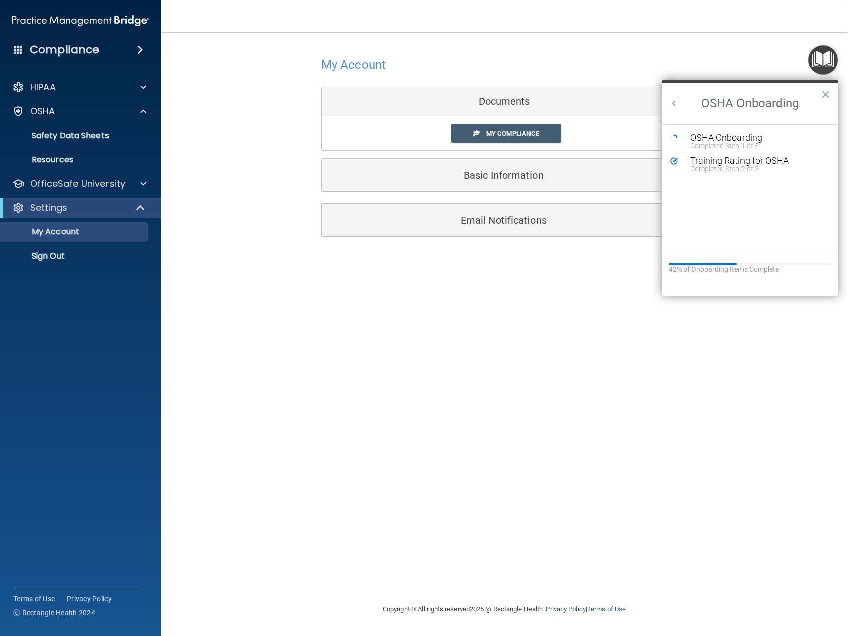
drag, startPoint x: 366, startPoint y: 276, endPoint x: 458, endPoint y: 212, distance: 111.9
click at [368, 275] on div "My Account Documents My Compliance My Compliance My BAA Basic Information Full …" at bounding box center [504, 317] width 647 height 551
click at [822, 93] on button "×" at bounding box center [826, 94] width 10 height 16
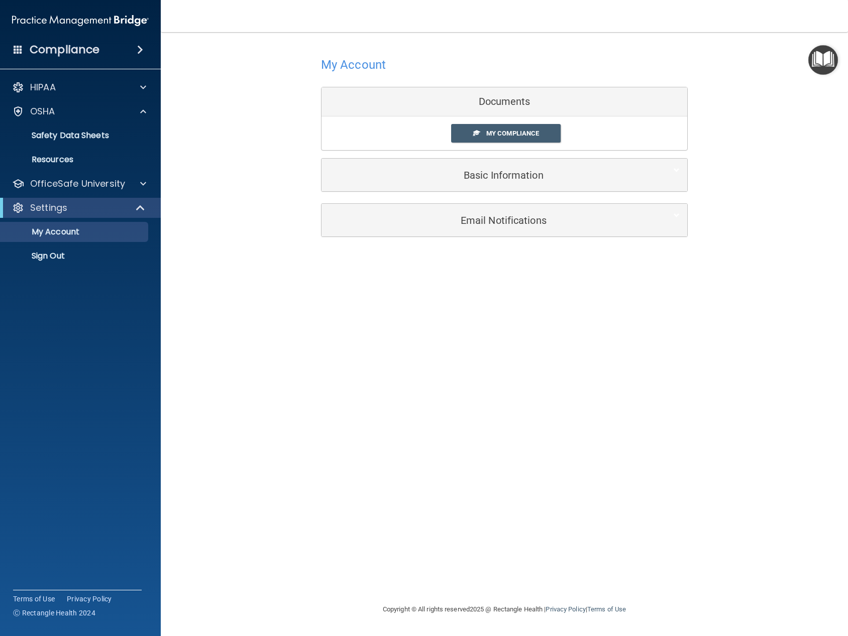
click at [830, 59] on img "Open Resource Center" at bounding box center [823, 60] width 30 height 30
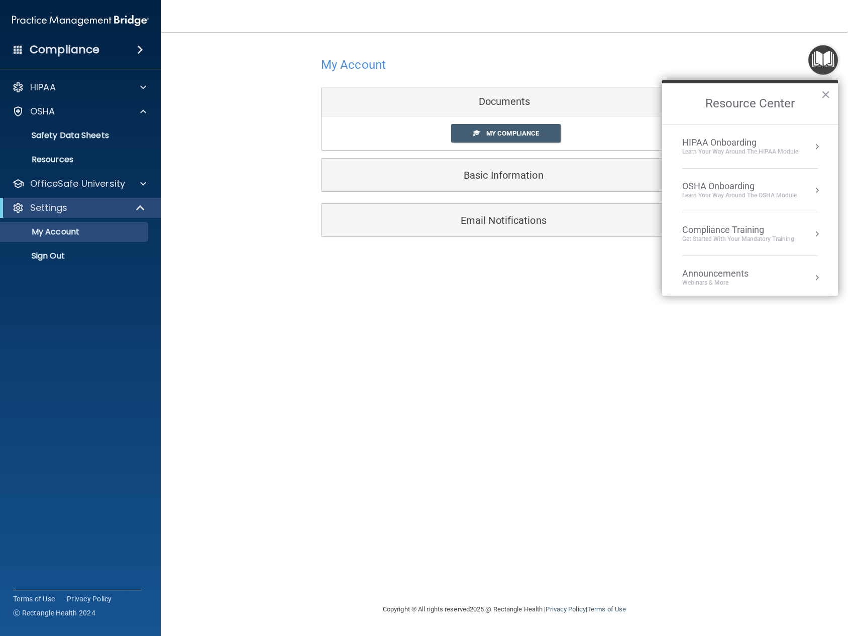
click at [758, 193] on div "Learn your way around the OSHA module" at bounding box center [739, 195] width 115 height 9
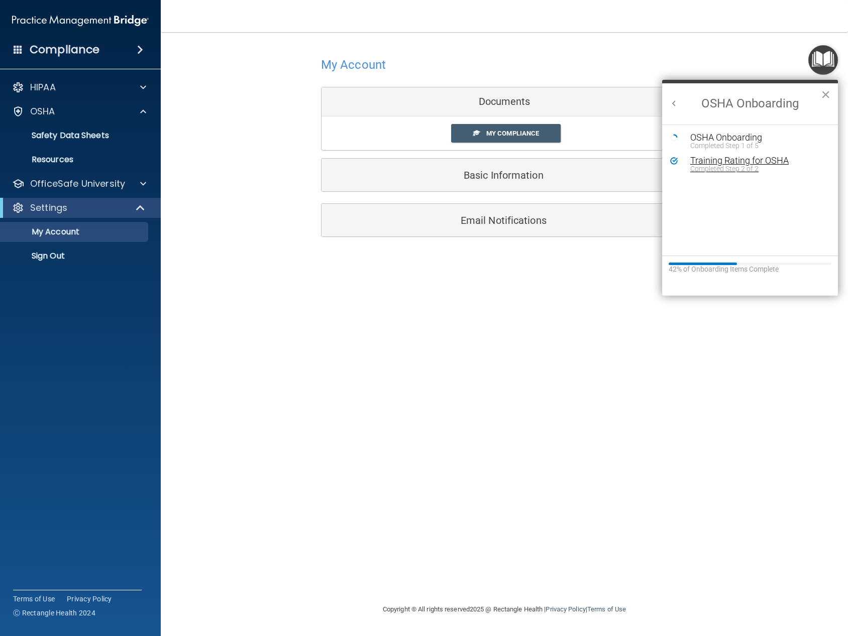
click at [716, 159] on div "Training Rating for OSHA" at bounding box center [757, 160] width 135 height 9
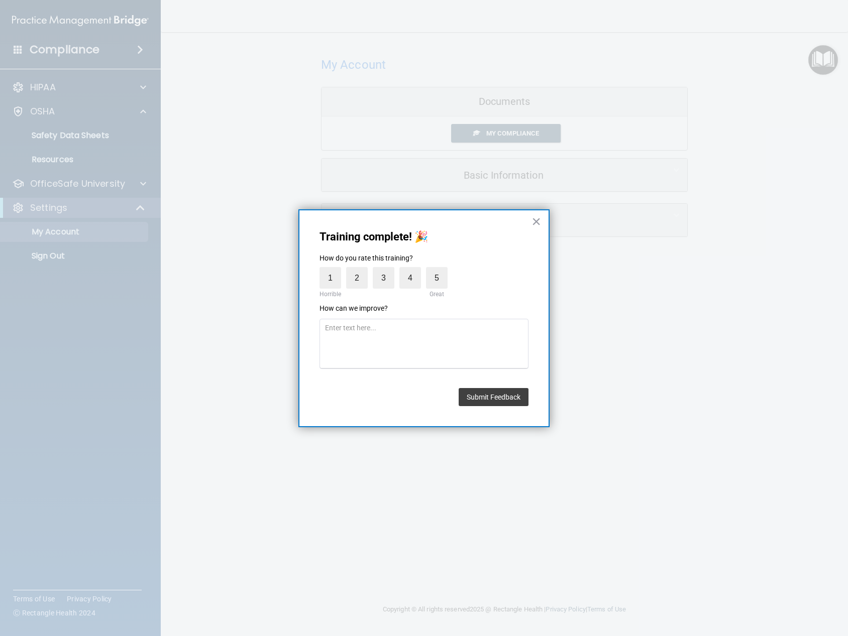
drag, startPoint x: 435, startPoint y: 276, endPoint x: 475, endPoint y: 356, distance: 89.2
click at [435, 277] on label "5" at bounding box center [437, 278] width 22 height 22
click at [413, 270] on input "5" at bounding box center [413, 270] width 0 height 0
click at [491, 396] on button "Submit Feedback" at bounding box center [494, 397] width 70 height 18
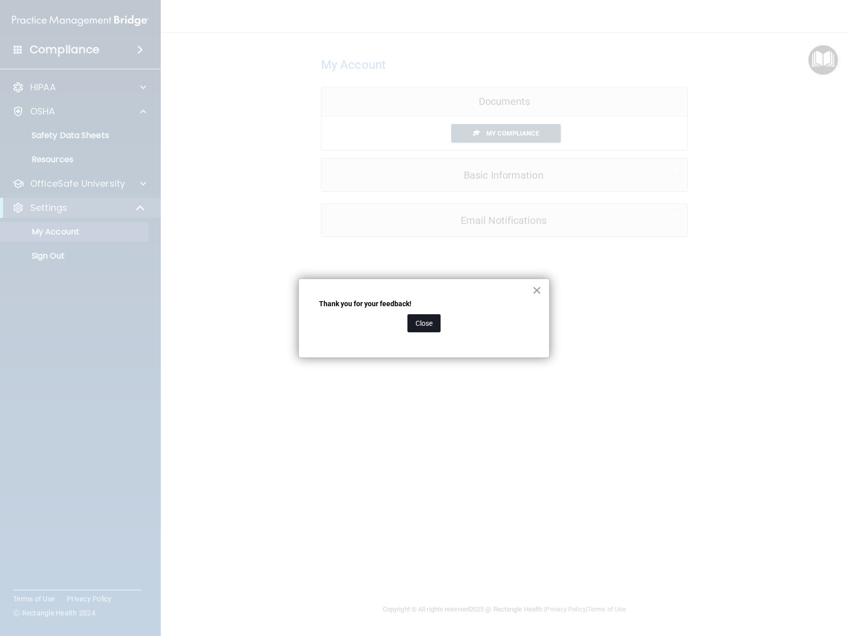
click at [426, 319] on button "Close" at bounding box center [423, 323] width 33 height 18
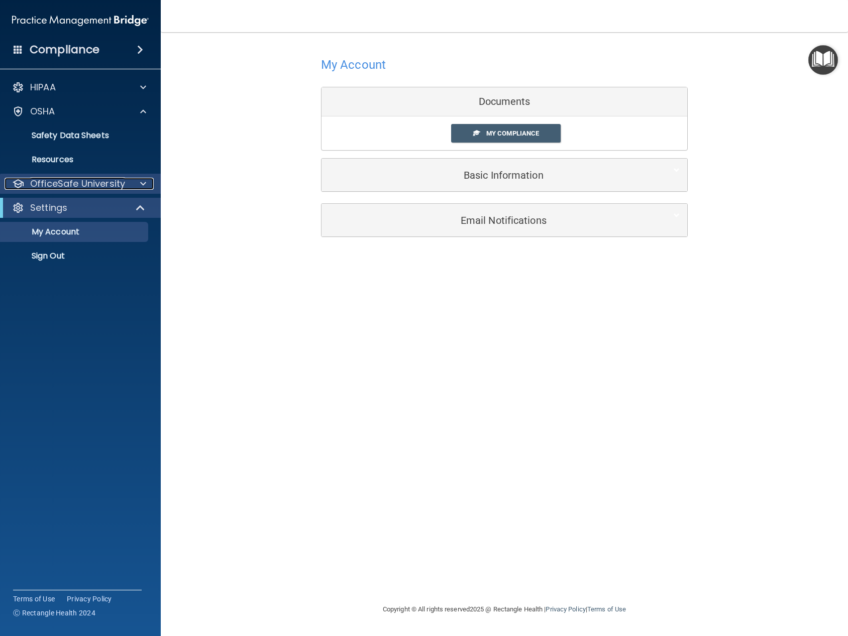
click at [145, 184] on span at bounding box center [143, 184] width 6 height 12
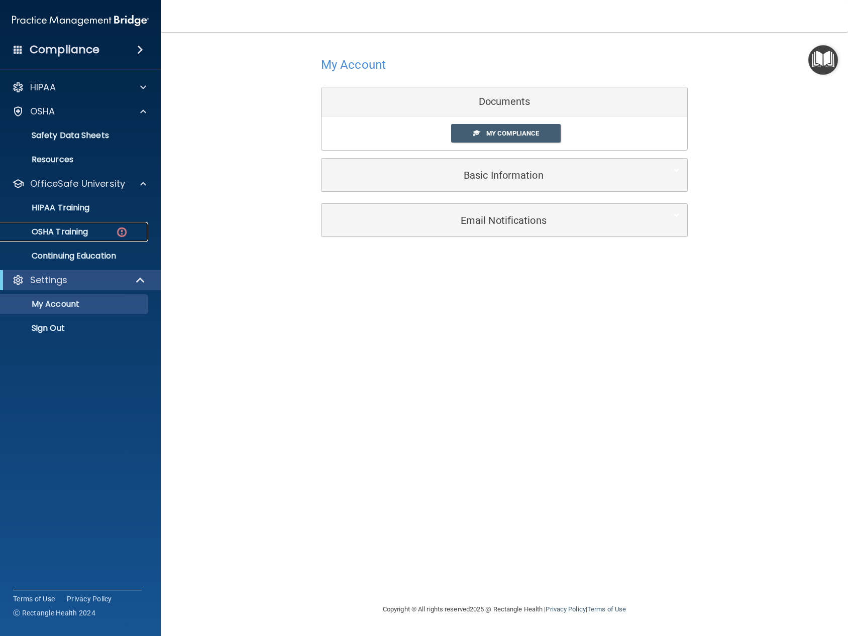
click at [119, 234] on img at bounding box center [122, 232] width 13 height 13
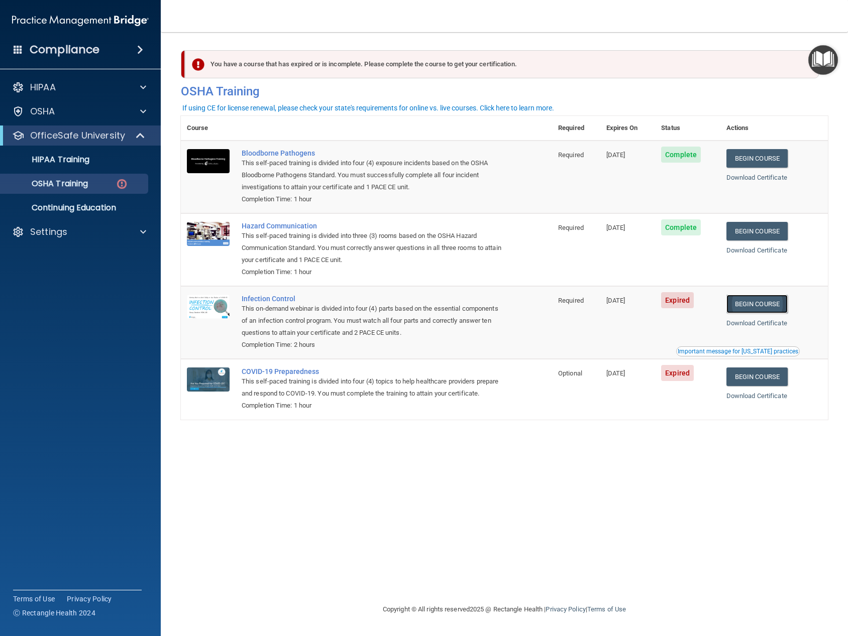
click at [748, 305] on link "Begin Course" at bounding box center [756, 304] width 61 height 19
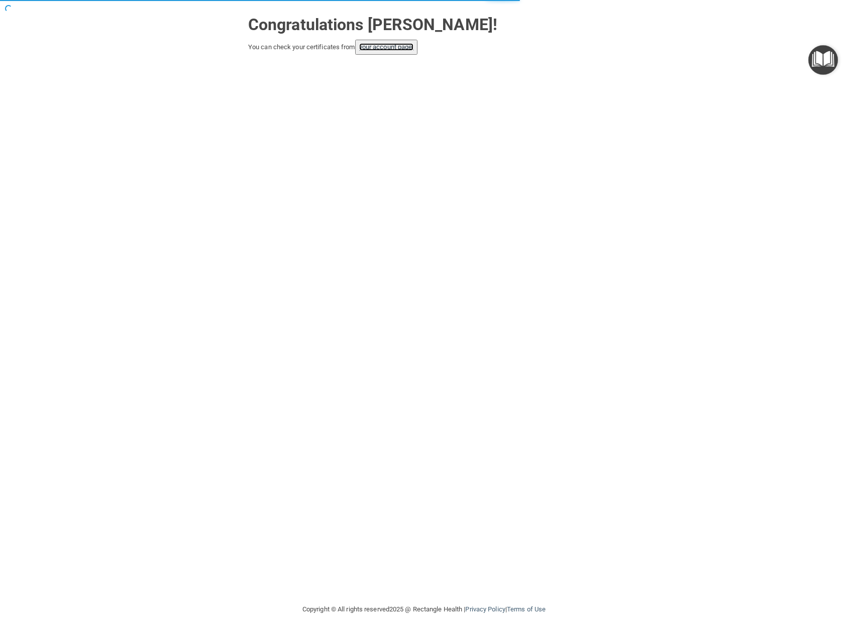
click at [404, 51] on link "your account page!" at bounding box center [386, 47] width 55 height 8
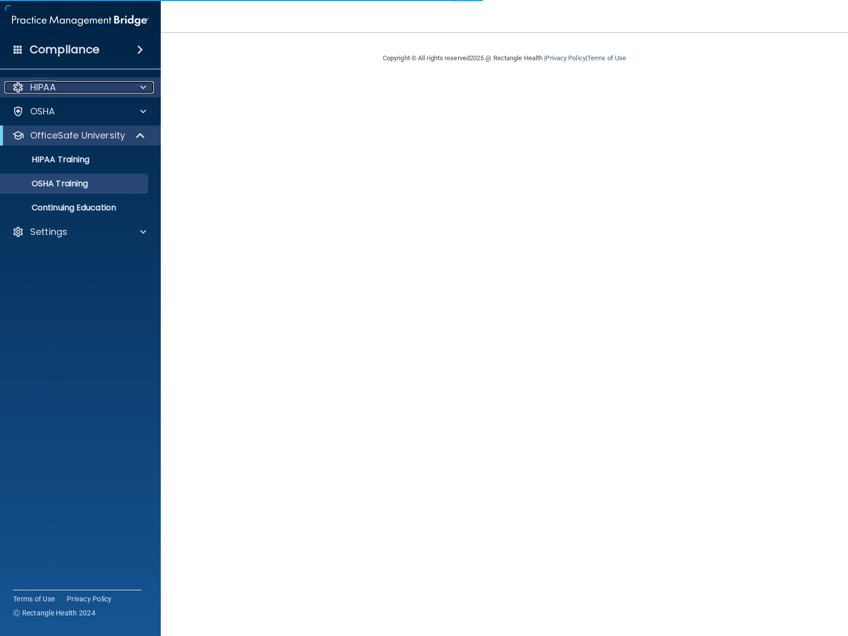
click at [142, 85] on span at bounding box center [143, 87] width 6 height 12
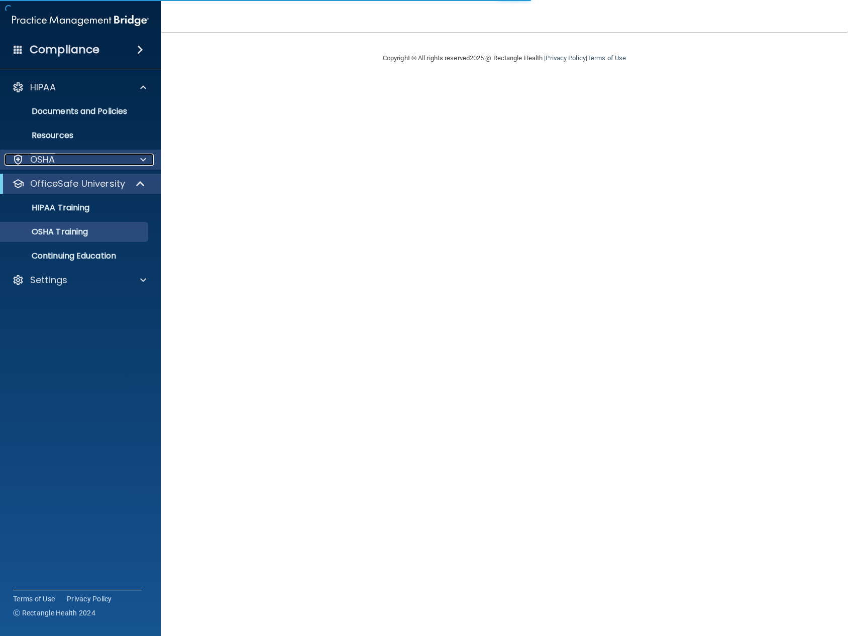
click at [137, 160] on div at bounding box center [141, 160] width 25 height 12
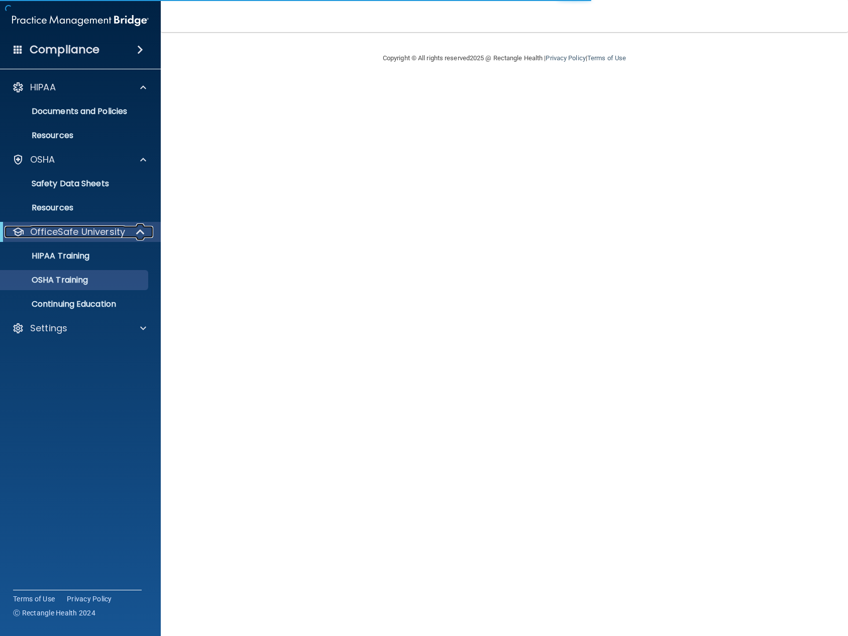
click at [148, 237] on div at bounding box center [141, 232] width 25 height 12
click at [148, 238] on div at bounding box center [141, 232] width 25 height 12
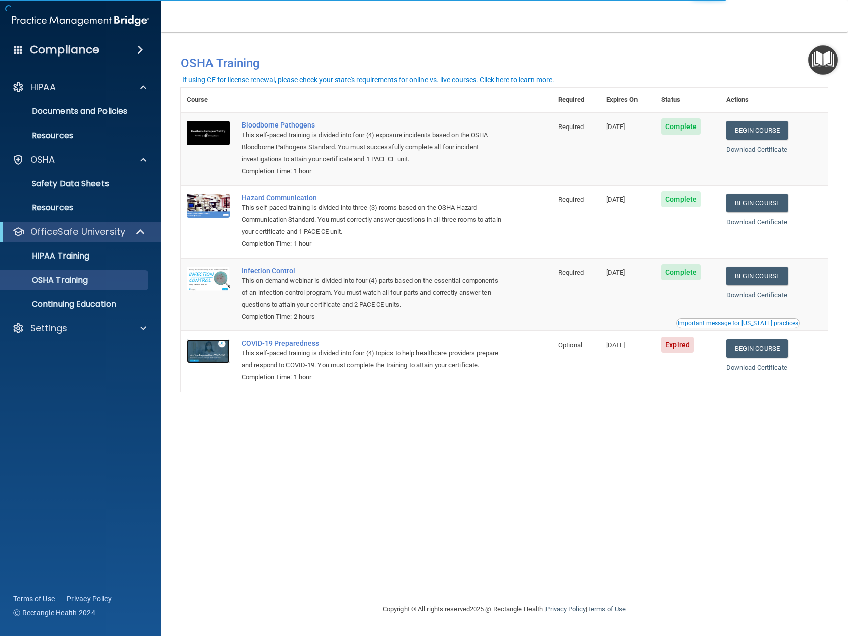
click at [211, 356] on img at bounding box center [208, 351] width 43 height 24
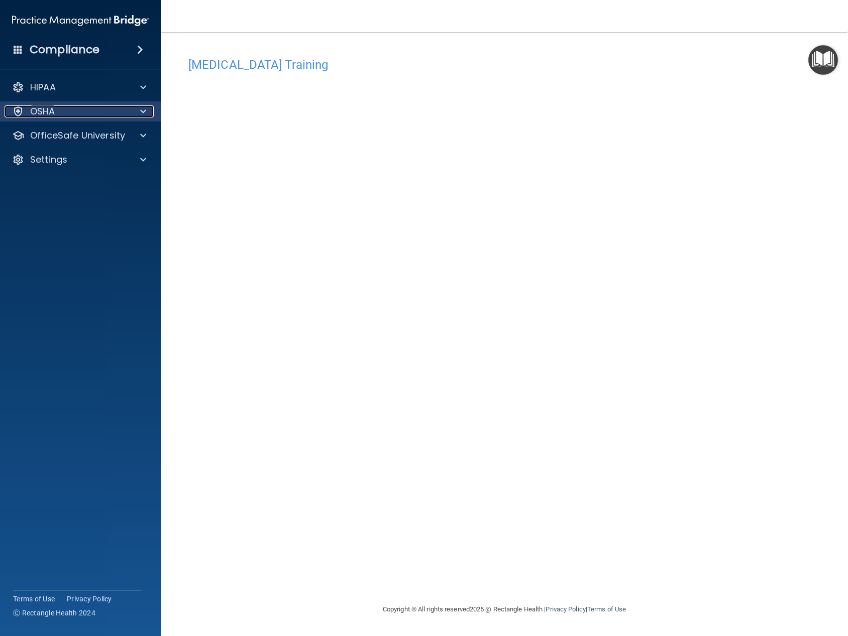
click at [134, 107] on div at bounding box center [141, 111] width 25 height 12
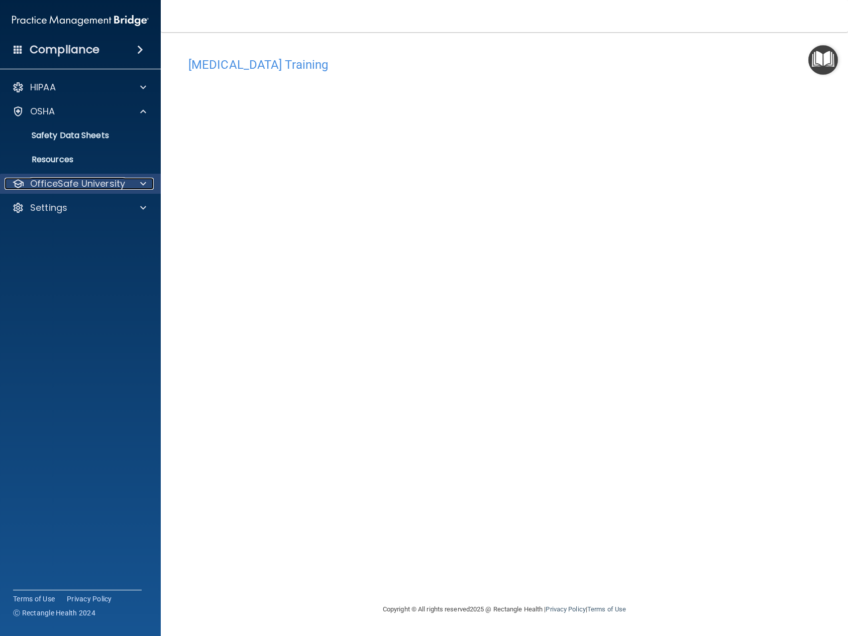
click at [137, 183] on div at bounding box center [141, 184] width 25 height 12
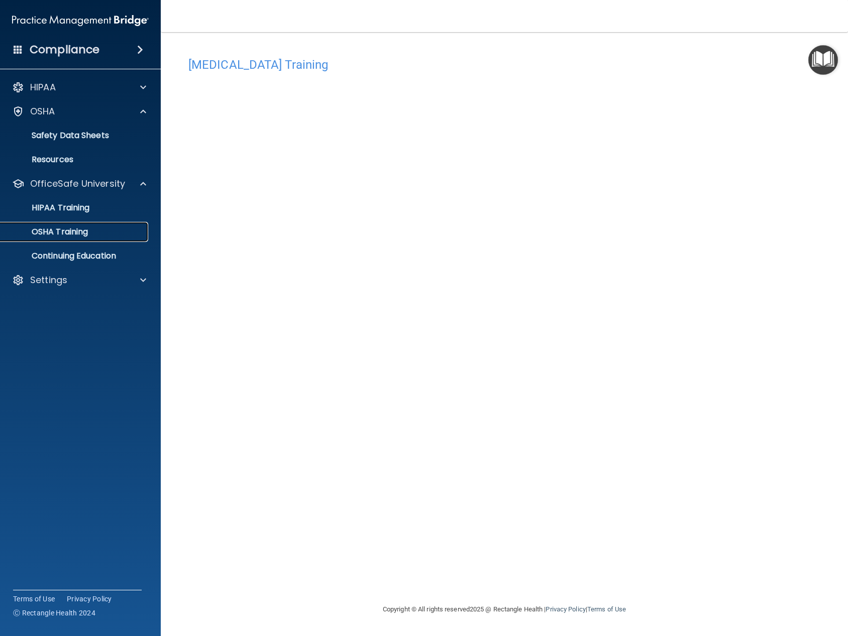
click at [71, 233] on p "OSHA Training" at bounding box center [47, 232] width 81 height 10
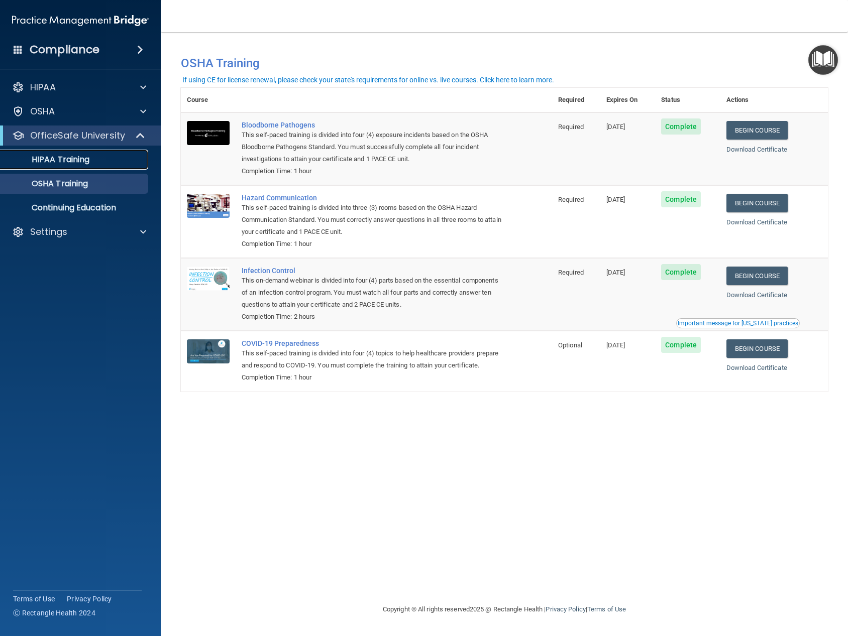
click at [71, 165] on link "HIPAA Training" at bounding box center [69, 160] width 158 height 20
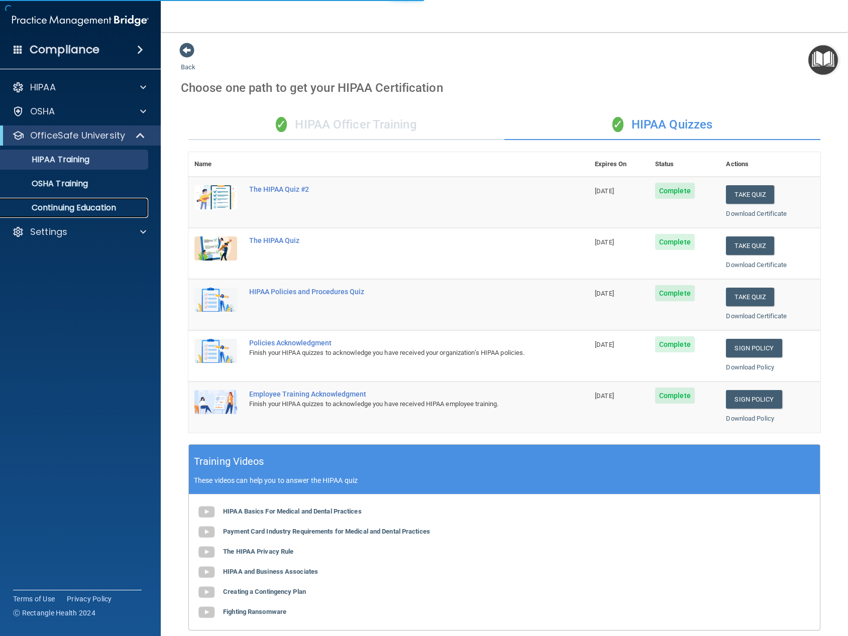
click at [79, 204] on p "Continuing Education" at bounding box center [75, 208] width 137 height 10
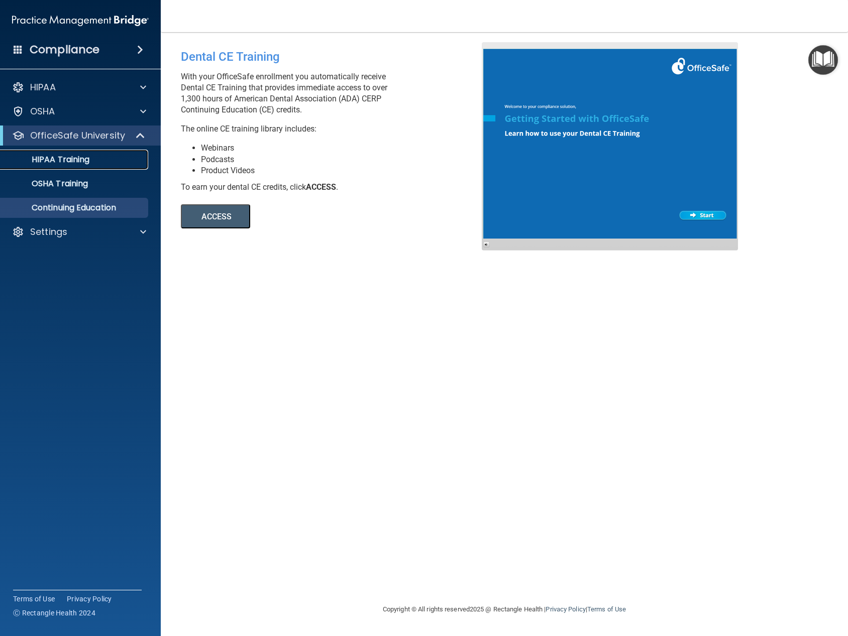
click at [84, 157] on p "HIPAA Training" at bounding box center [48, 160] width 83 height 10
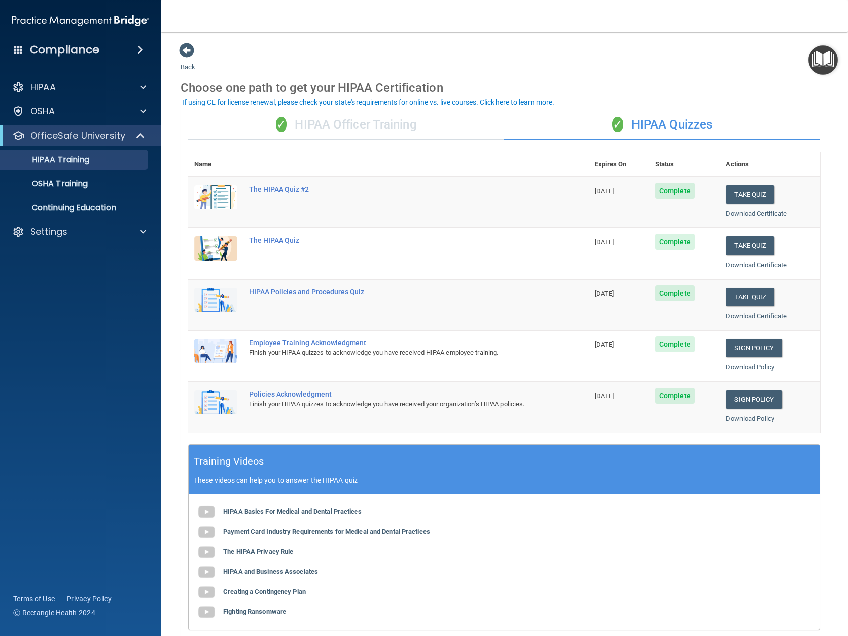
click at [821, 68] on img "Open Resource Center" at bounding box center [823, 60] width 30 height 30
